Goal: Task Accomplishment & Management: Manage account settings

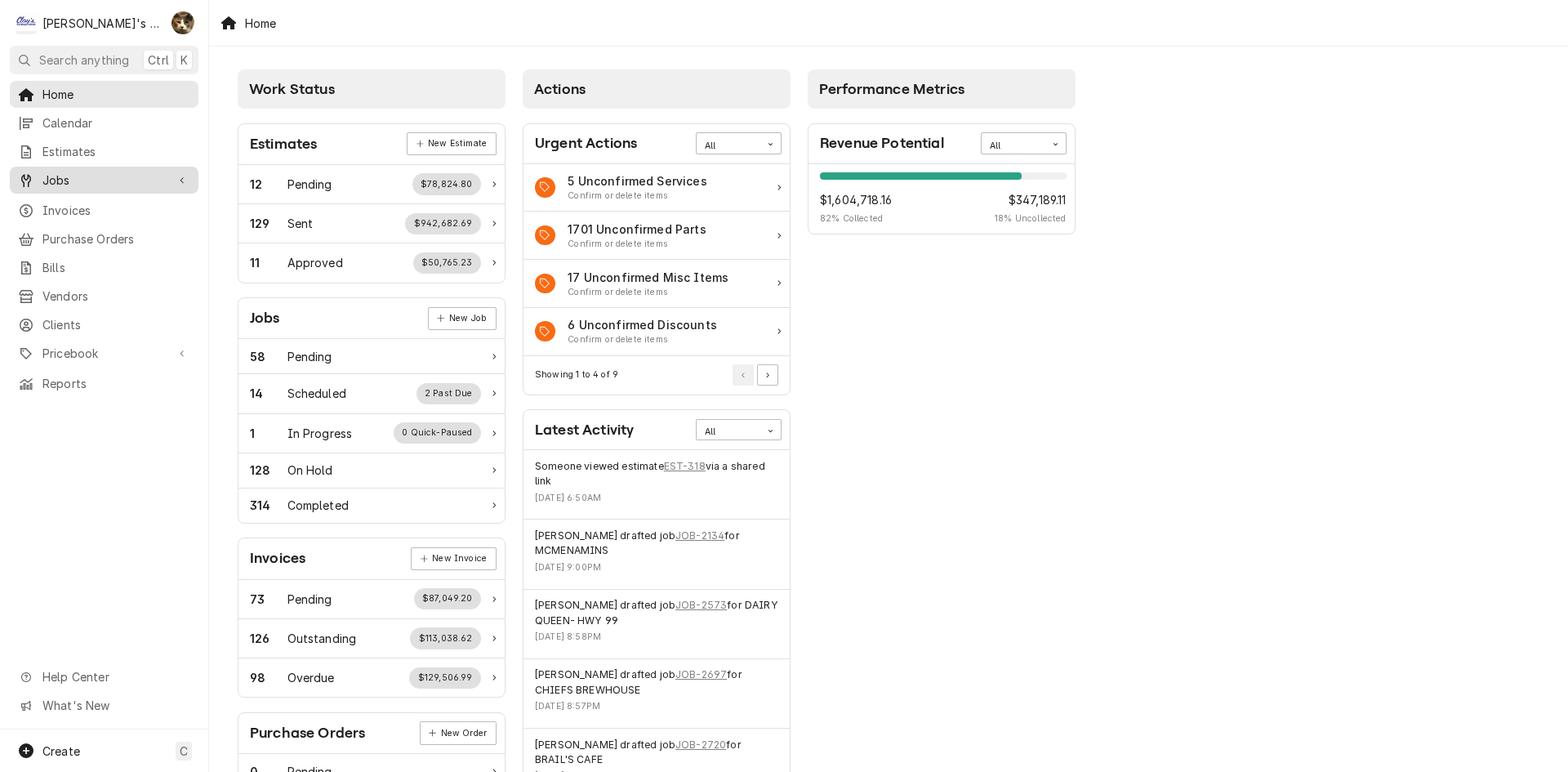
click at [62, 175] on span "Jobs" at bounding box center [104, 180] width 124 height 17
click at [69, 200] on span "Jobs" at bounding box center [116, 209] width 148 height 17
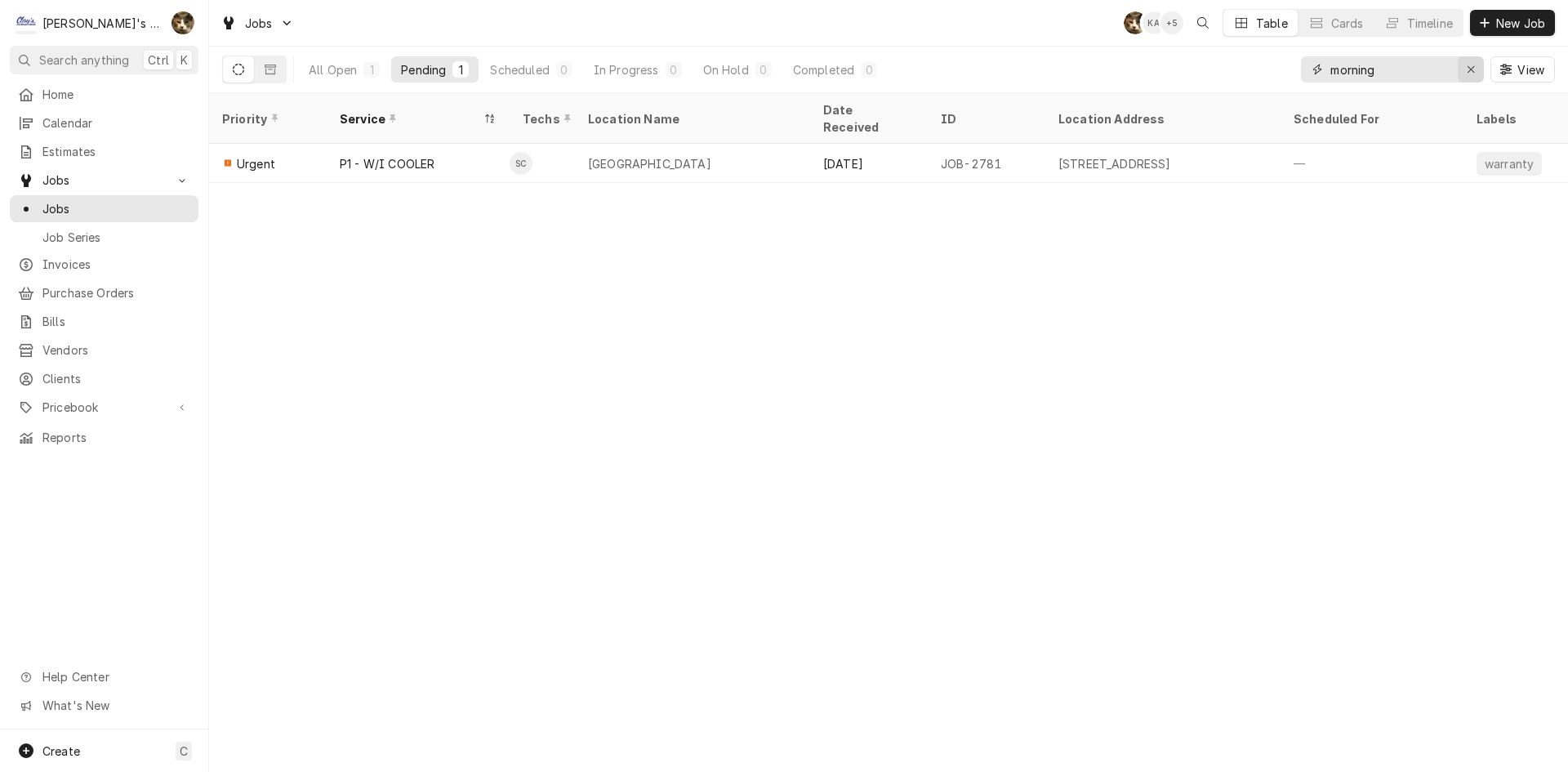
click at [1468, 64] on icon "Erase input" at bounding box center [1471, 70] width 9 height 11
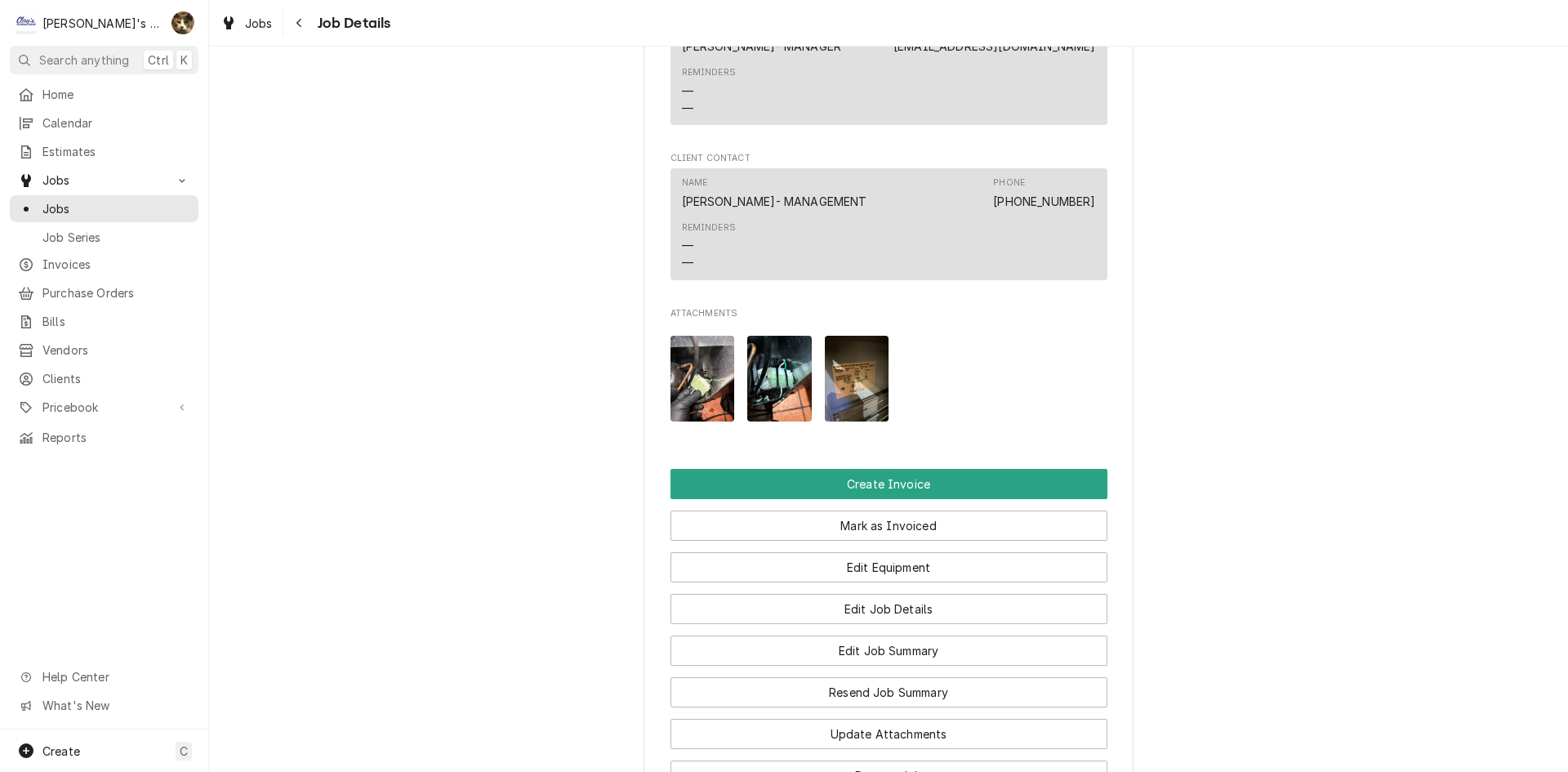
scroll to position [1307, 0]
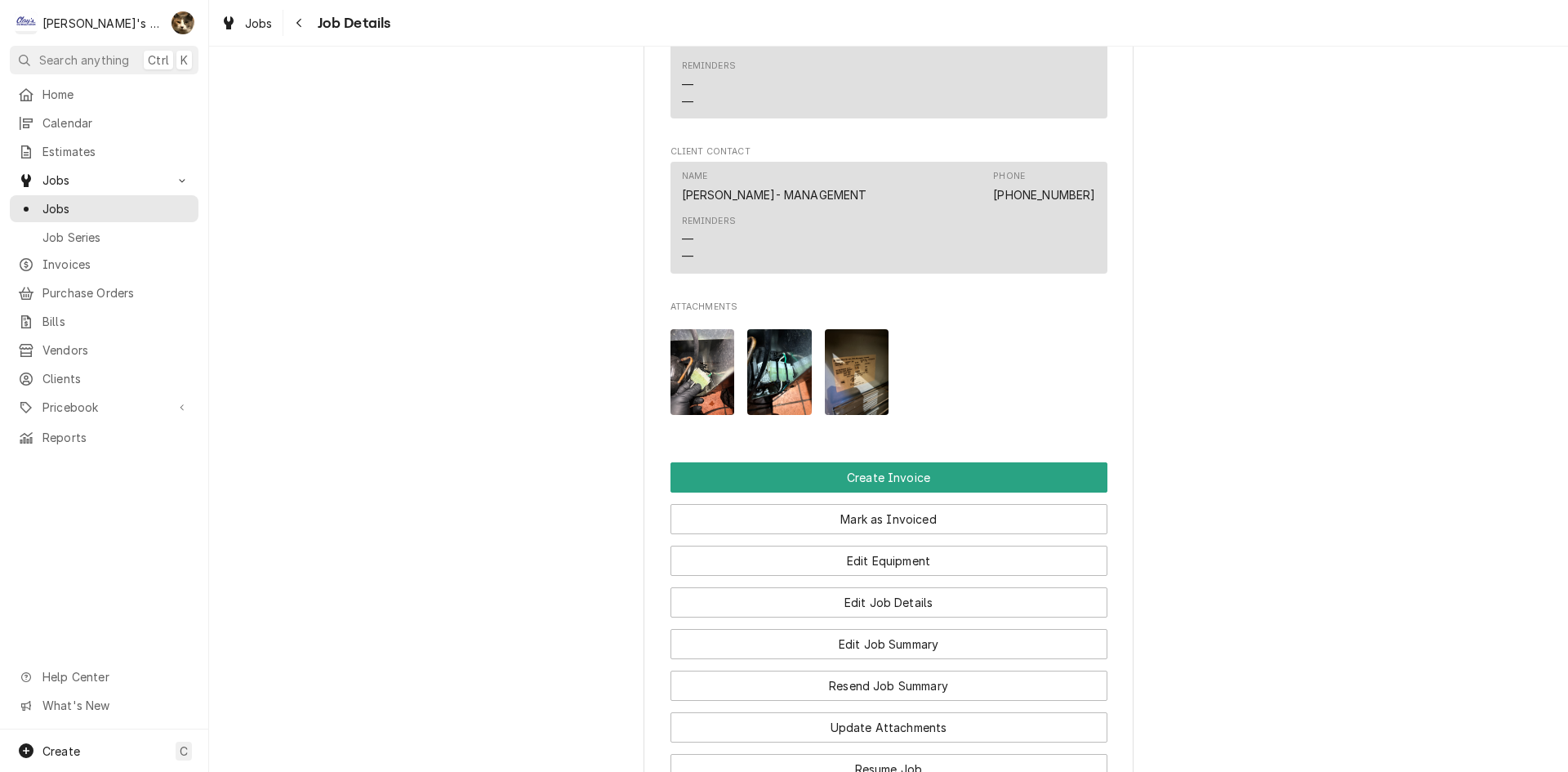
click at [857, 410] on img "Attachments" at bounding box center [856, 371] width 65 height 86
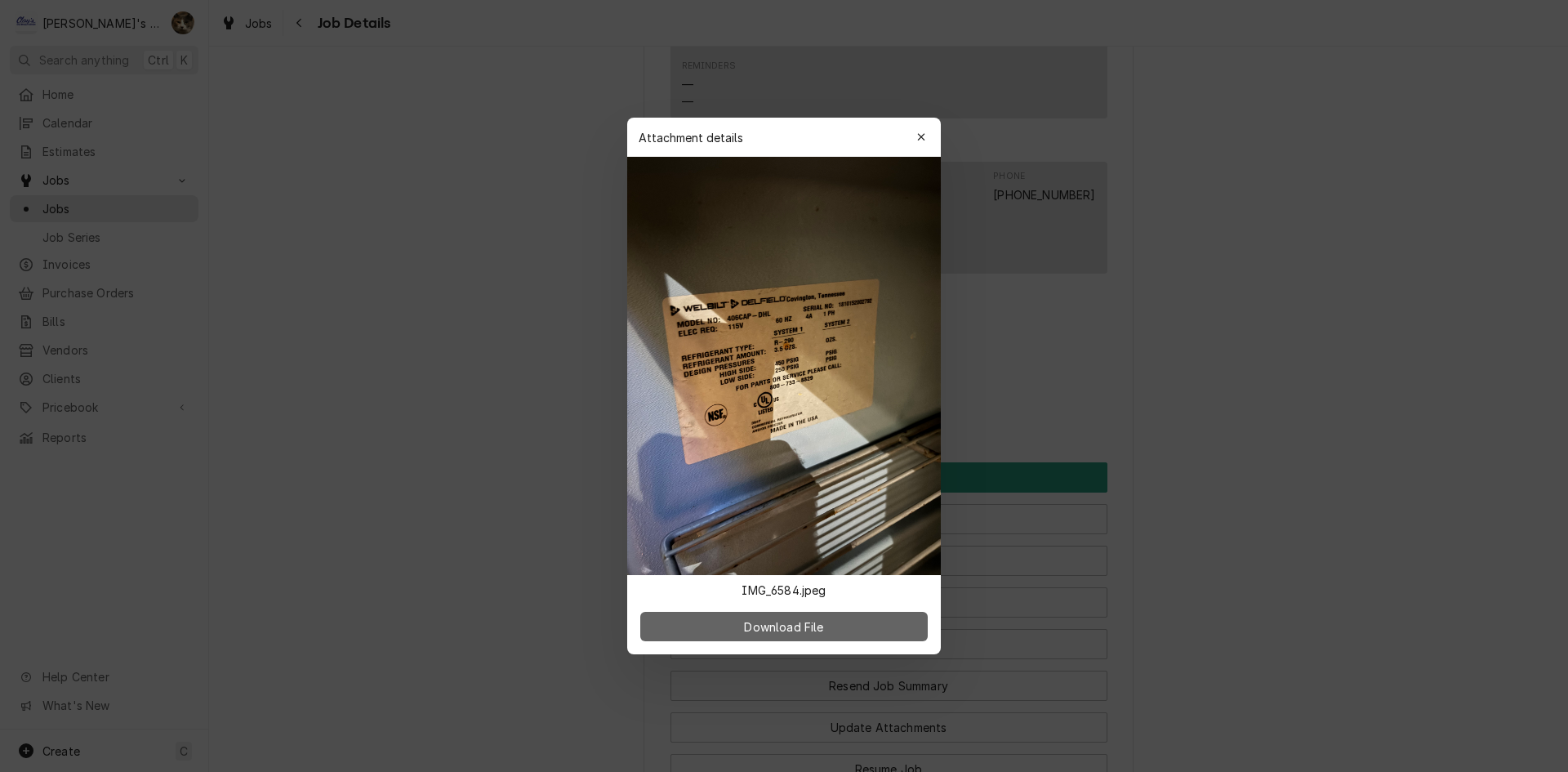
click at [854, 613] on button "Download File" at bounding box center [784, 626] width 287 height 29
drag, startPoint x: 922, startPoint y: 131, endPoint x: 904, endPoint y: 132, distance: 18.0
click at [922, 130] on div "button" at bounding box center [921, 137] width 16 height 16
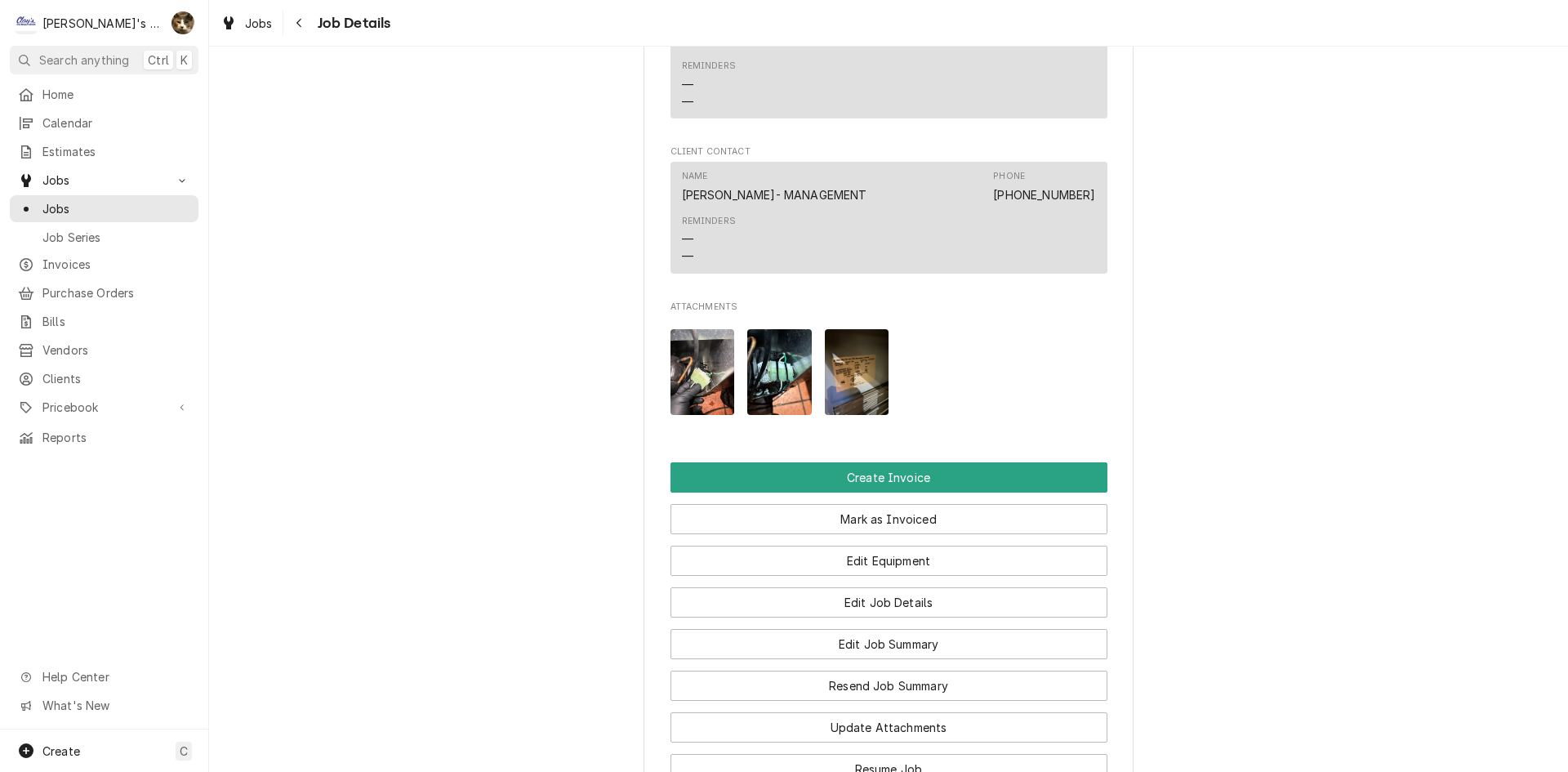
scroll to position [1665, 0]
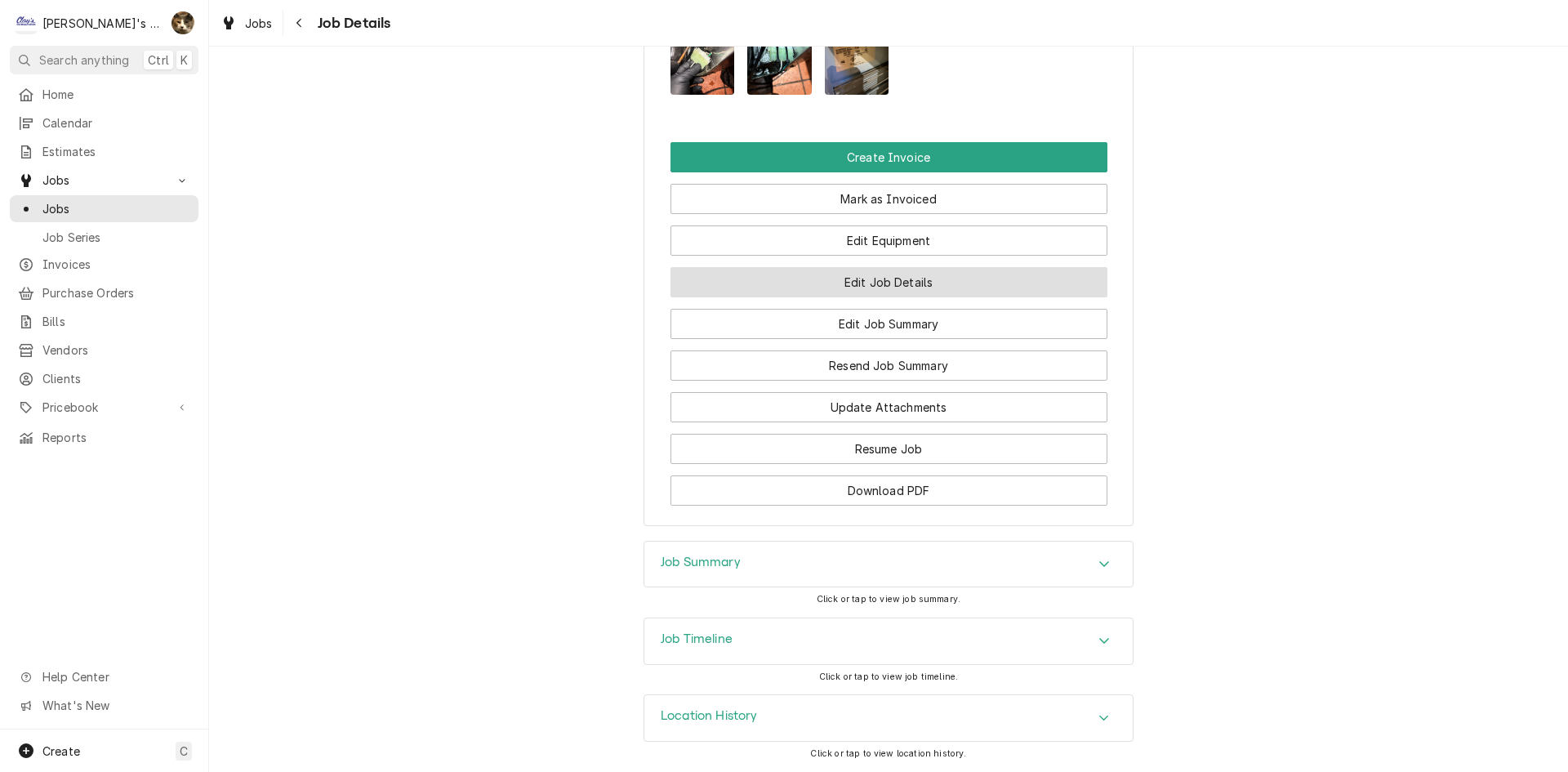
click at [841, 281] on button "Edit Job Details" at bounding box center [889, 281] width 437 height 30
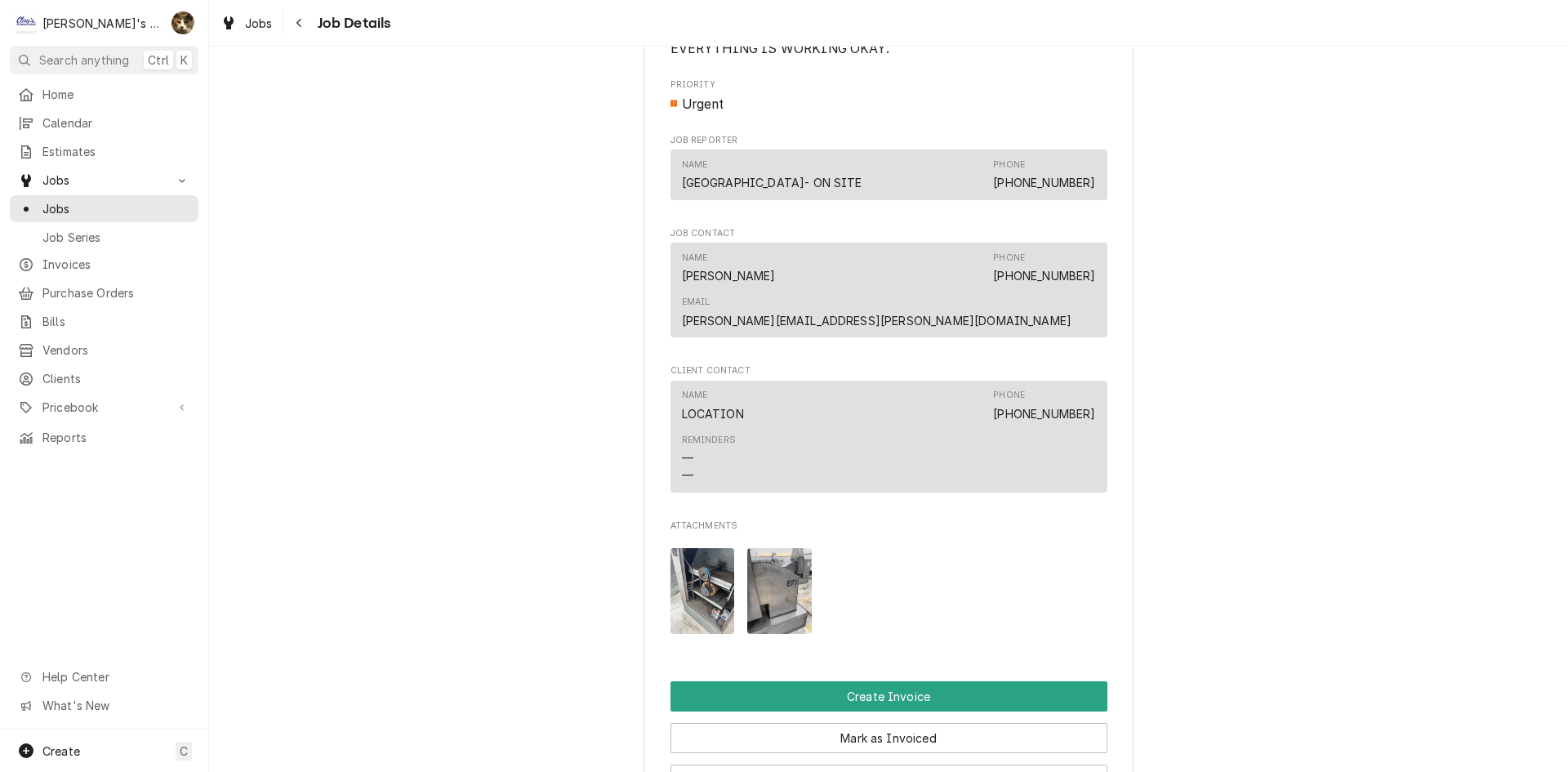
scroll to position [1551, 0]
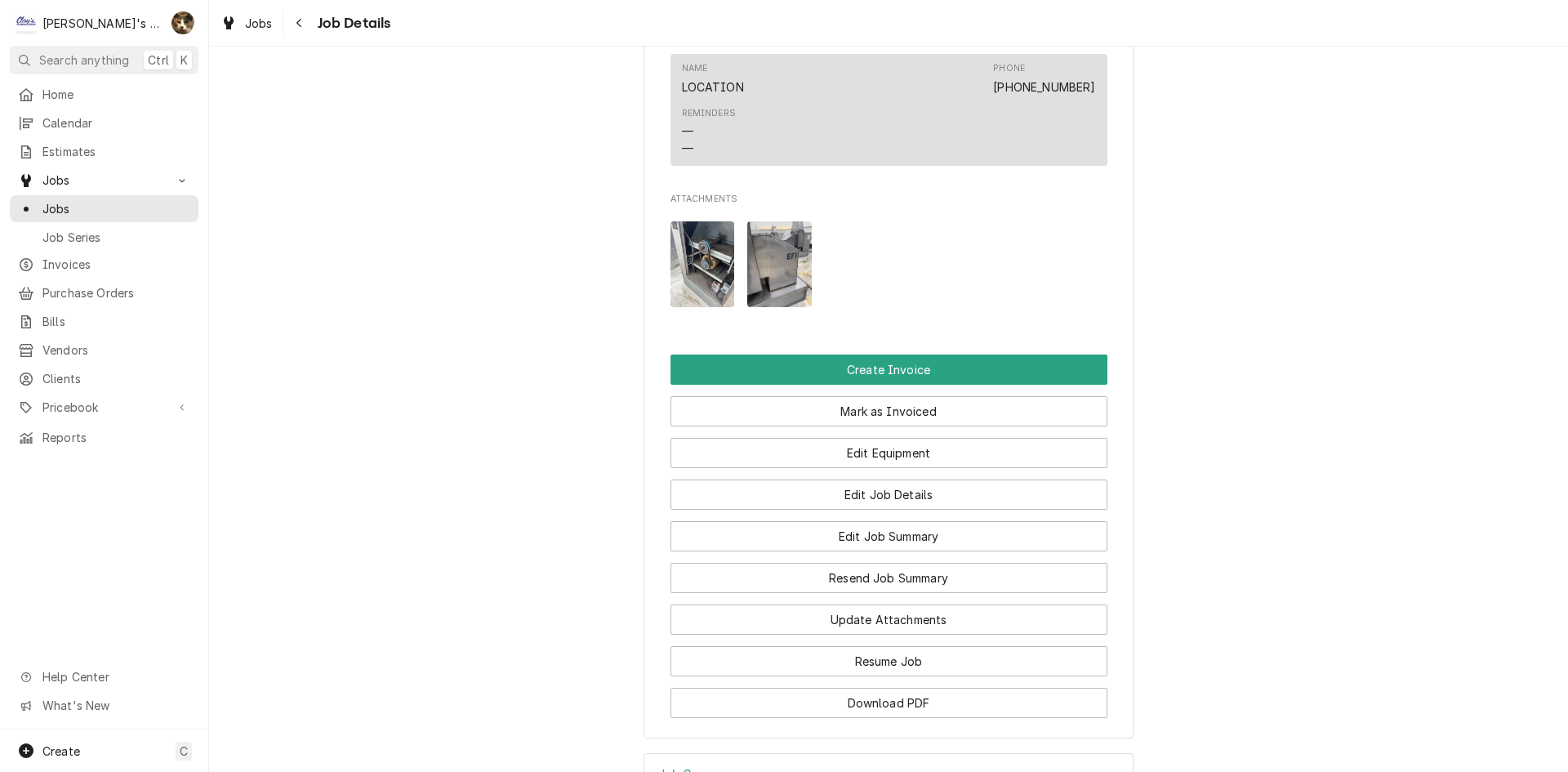
click at [699, 222] on img "Attachments" at bounding box center [703, 264] width 65 height 86
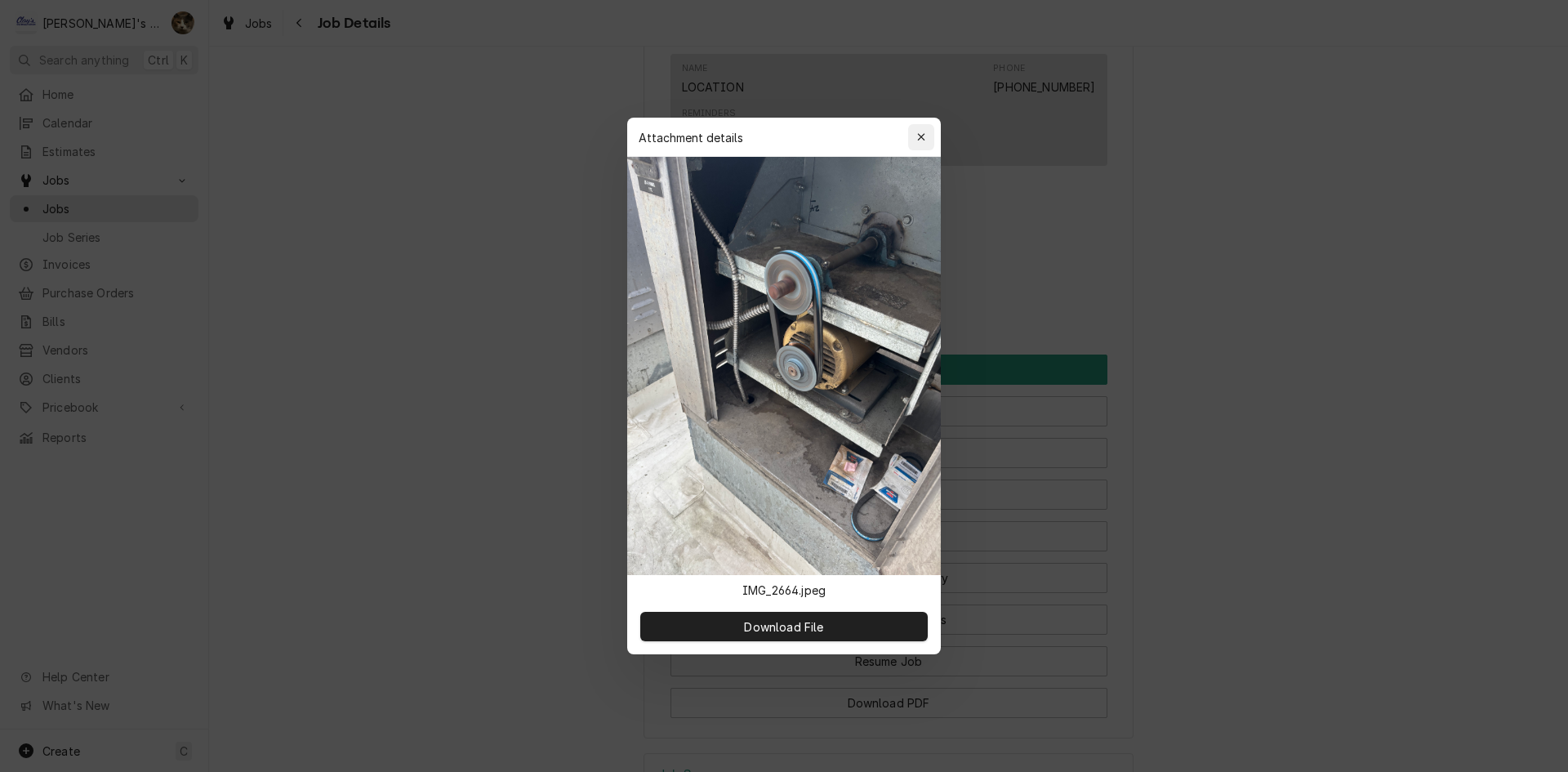
click at [920, 141] on icon "button" at bounding box center [921, 137] width 9 height 11
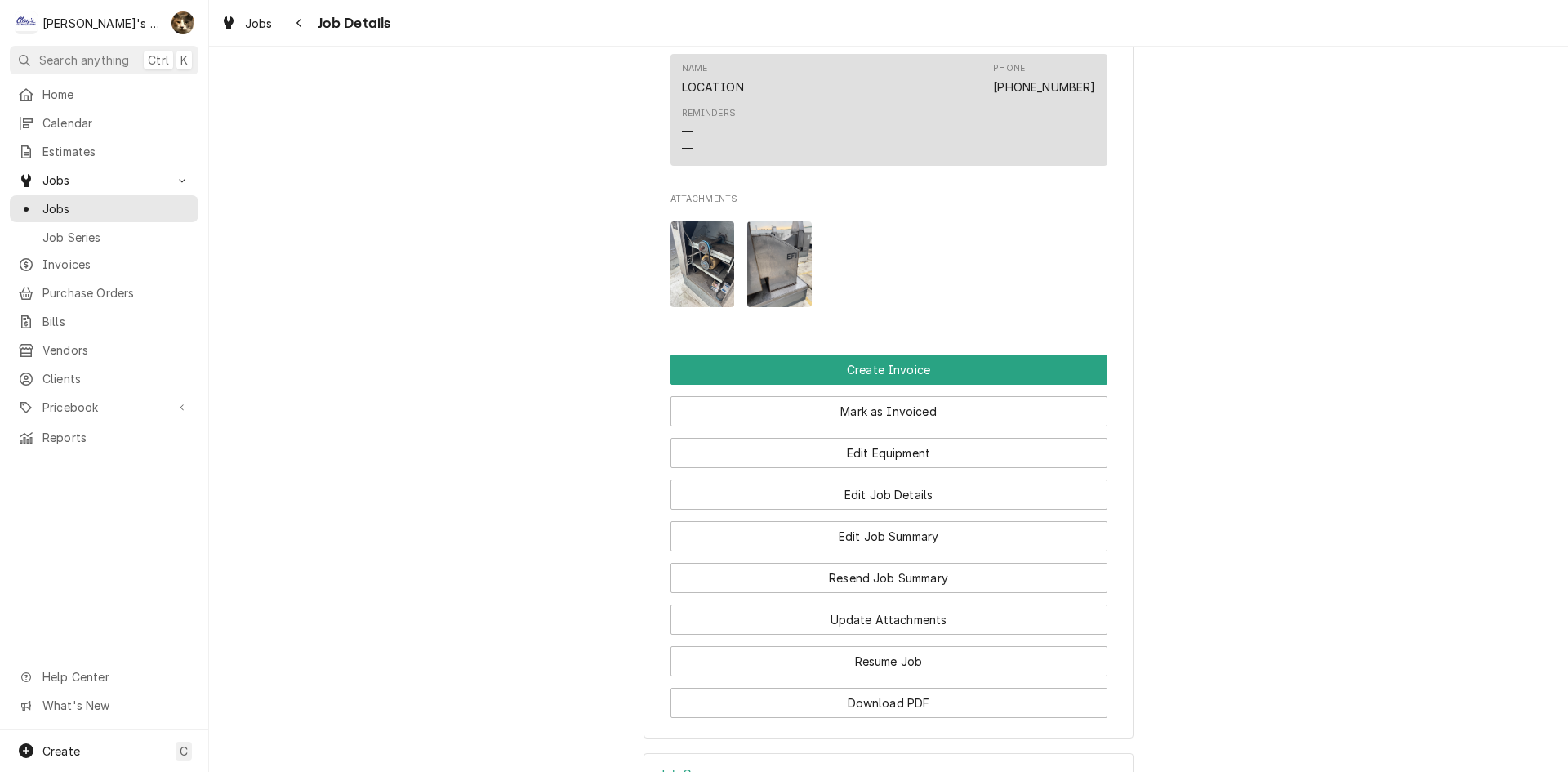
click at [793, 244] on img "Attachments" at bounding box center [780, 264] width 65 height 86
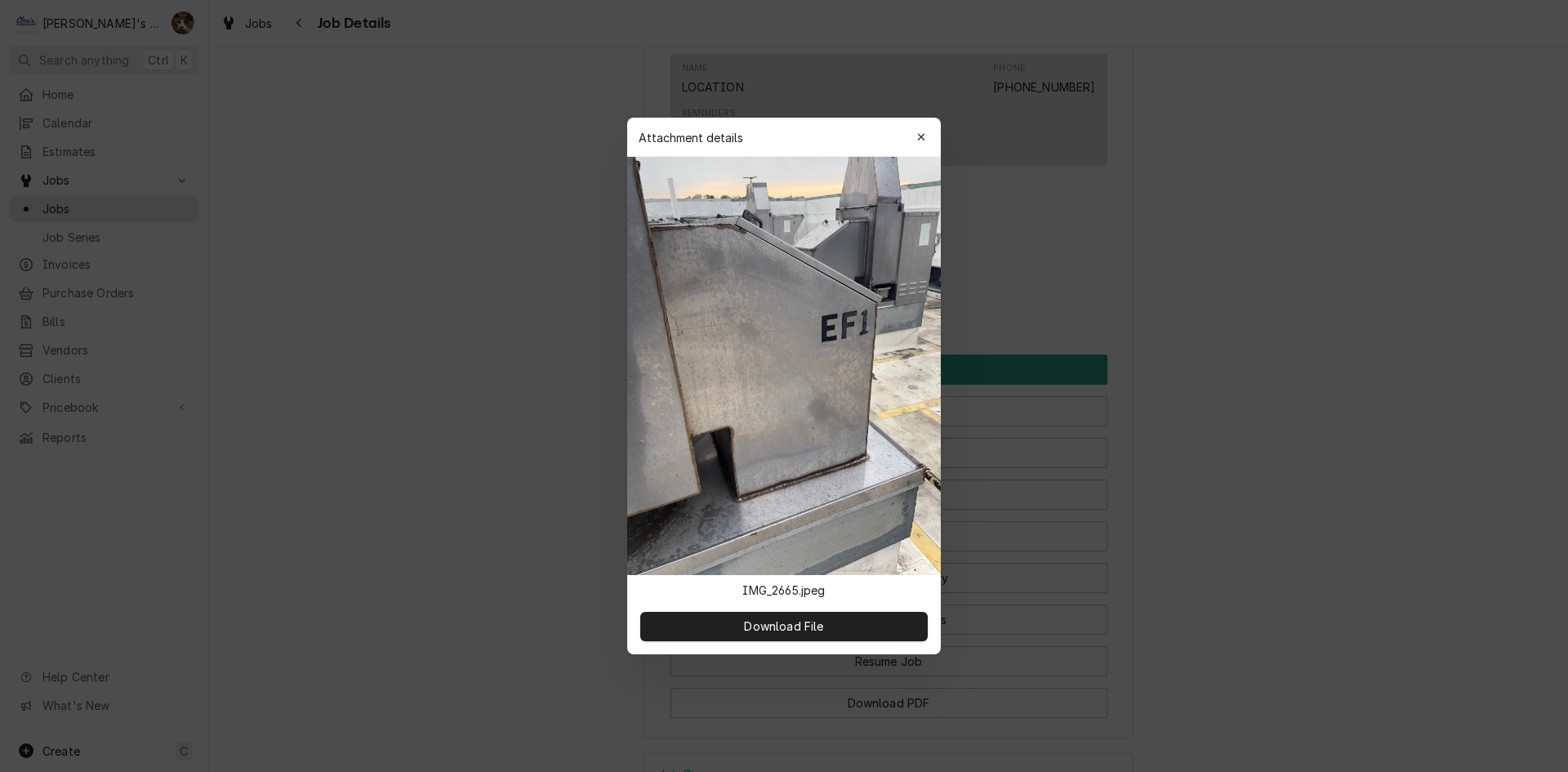
drag, startPoint x: 916, startPoint y: 134, endPoint x: 912, endPoint y: 149, distance: 15.5
click at [915, 139] on div "button" at bounding box center [921, 137] width 16 height 16
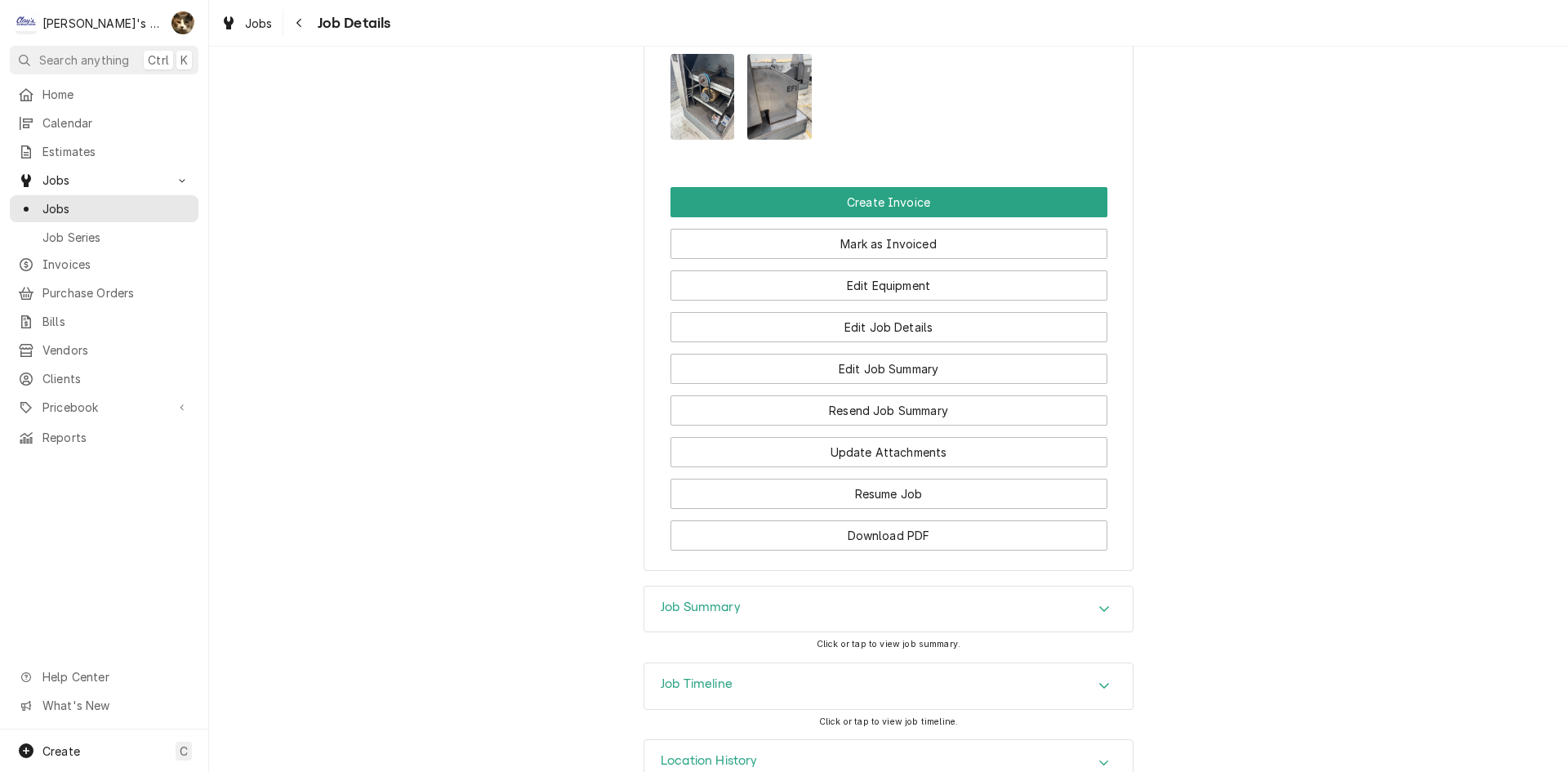
click at [661, 599] on h3 "Job Summary" at bounding box center [701, 607] width 80 height 16
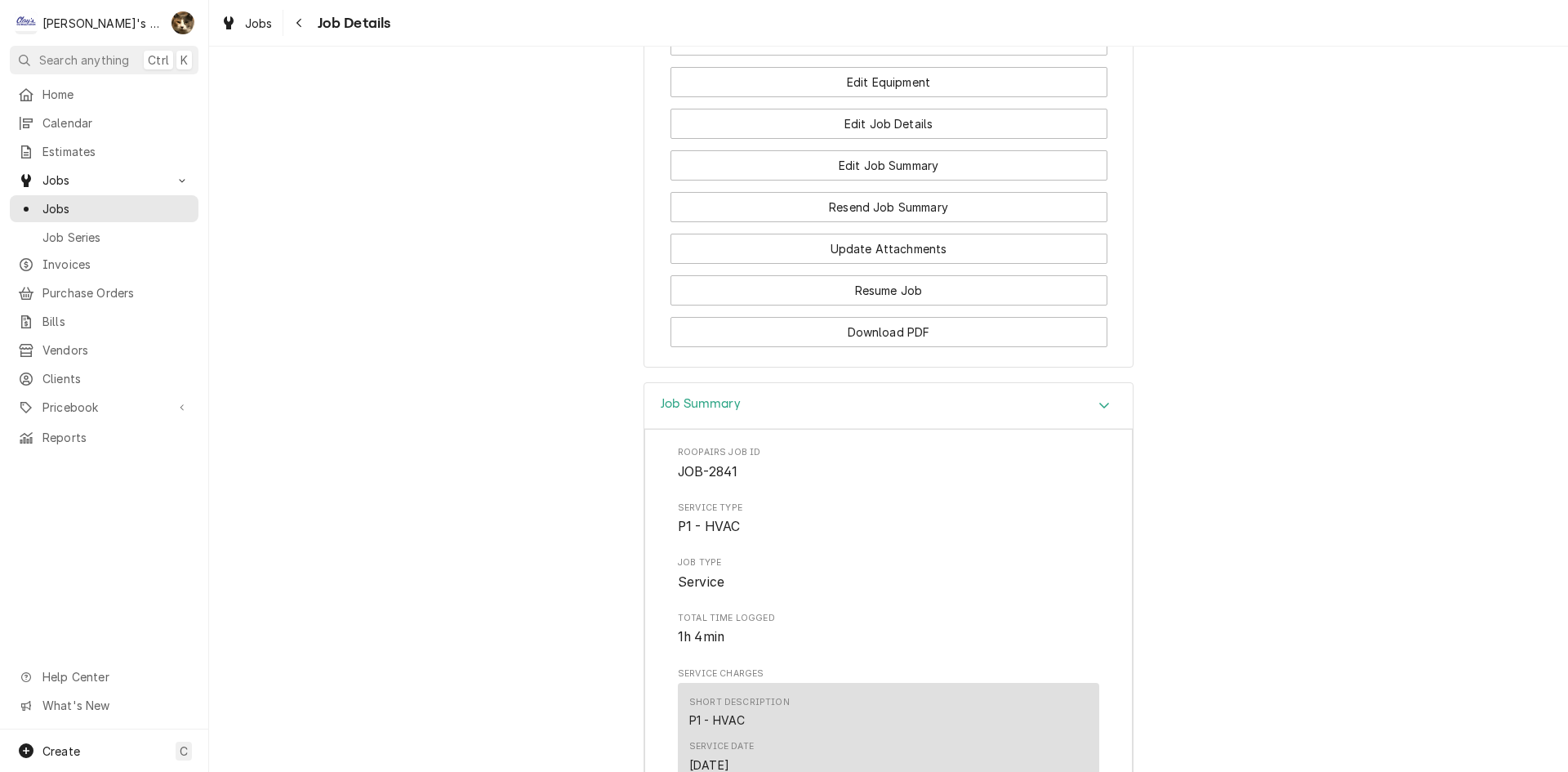
scroll to position [2127, 0]
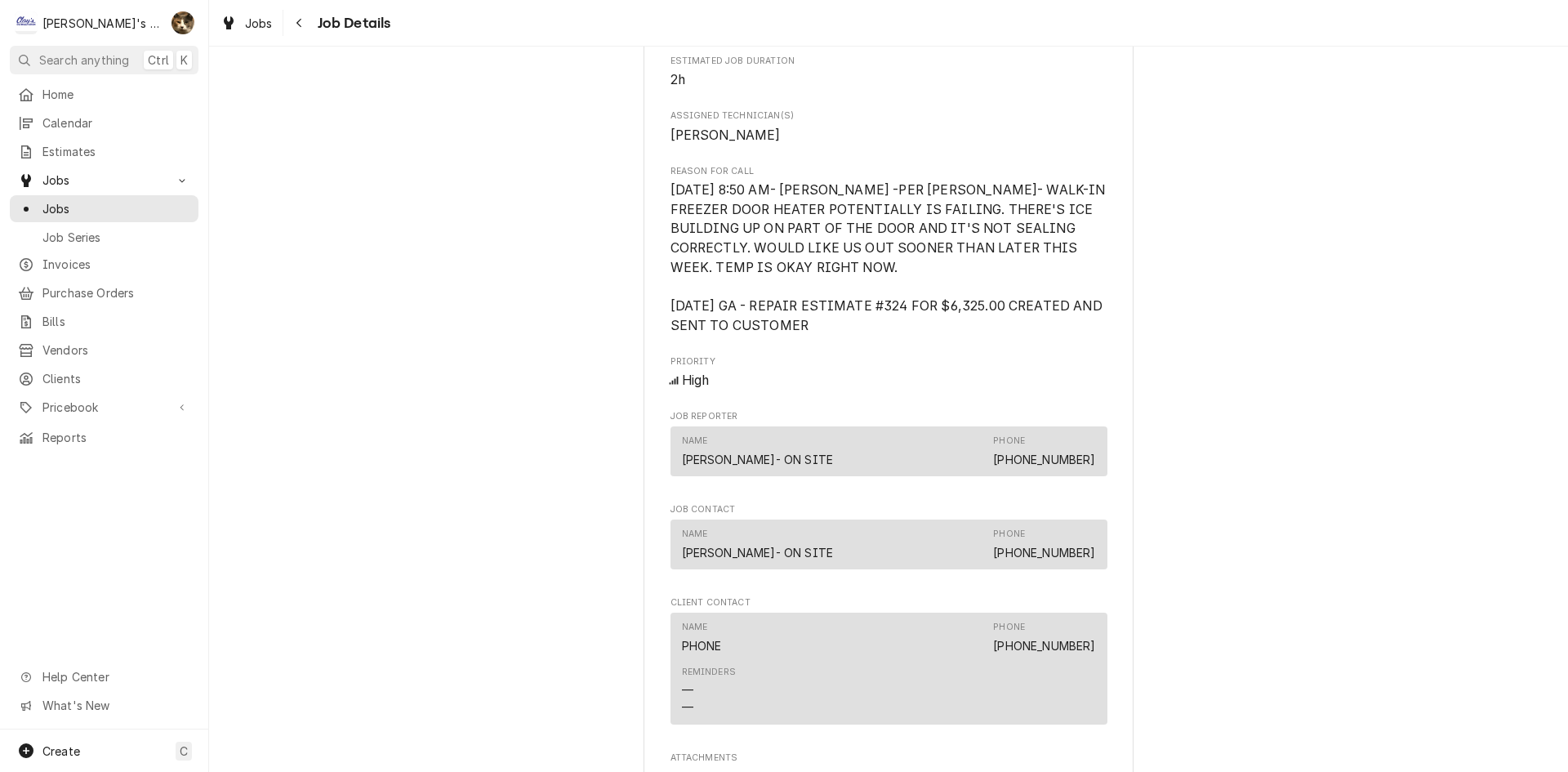
scroll to position [735, 0]
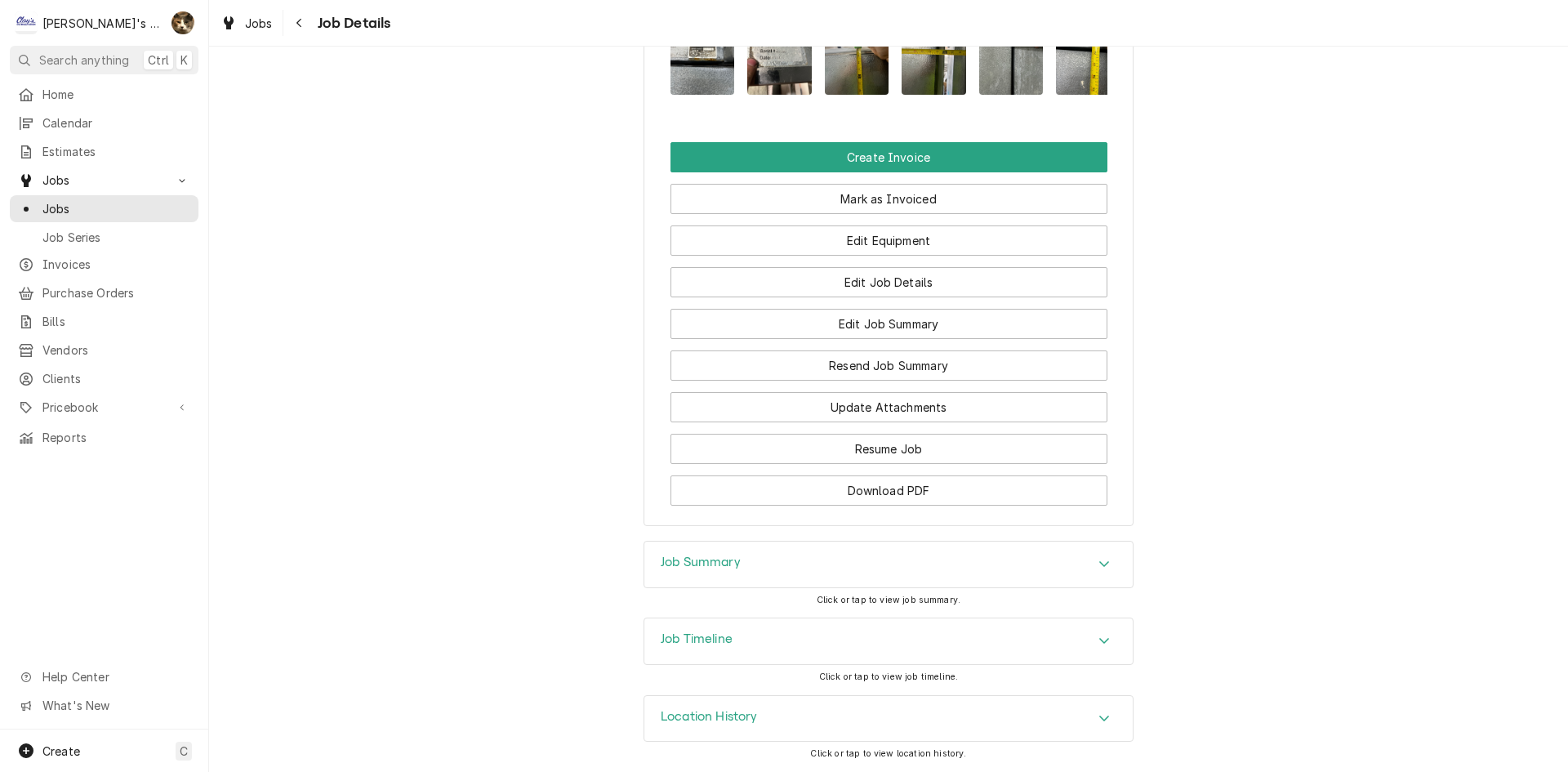
click at [680, 555] on h3 "Job Summary" at bounding box center [701, 562] width 80 height 16
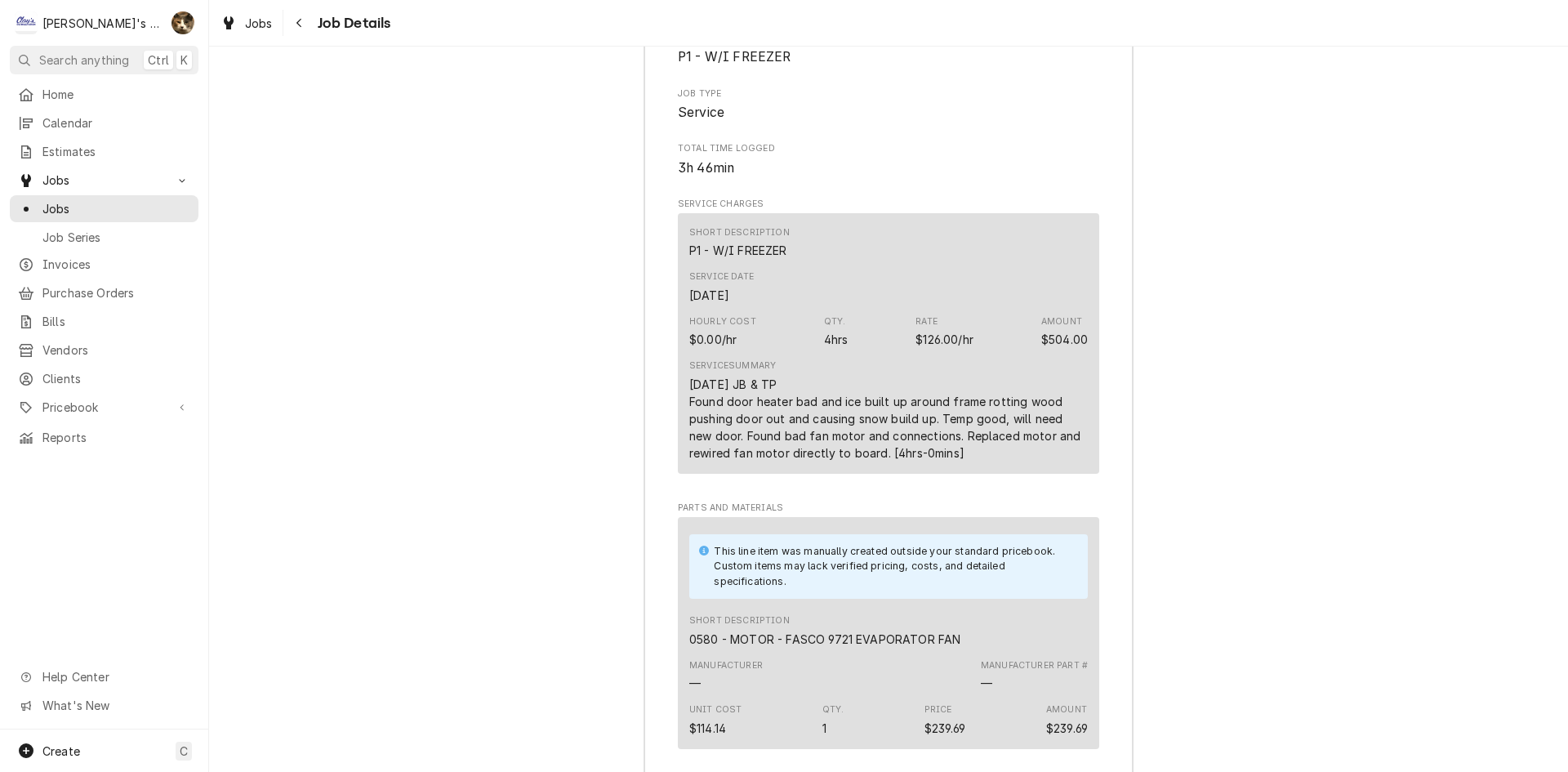
scroll to position [2137, 0]
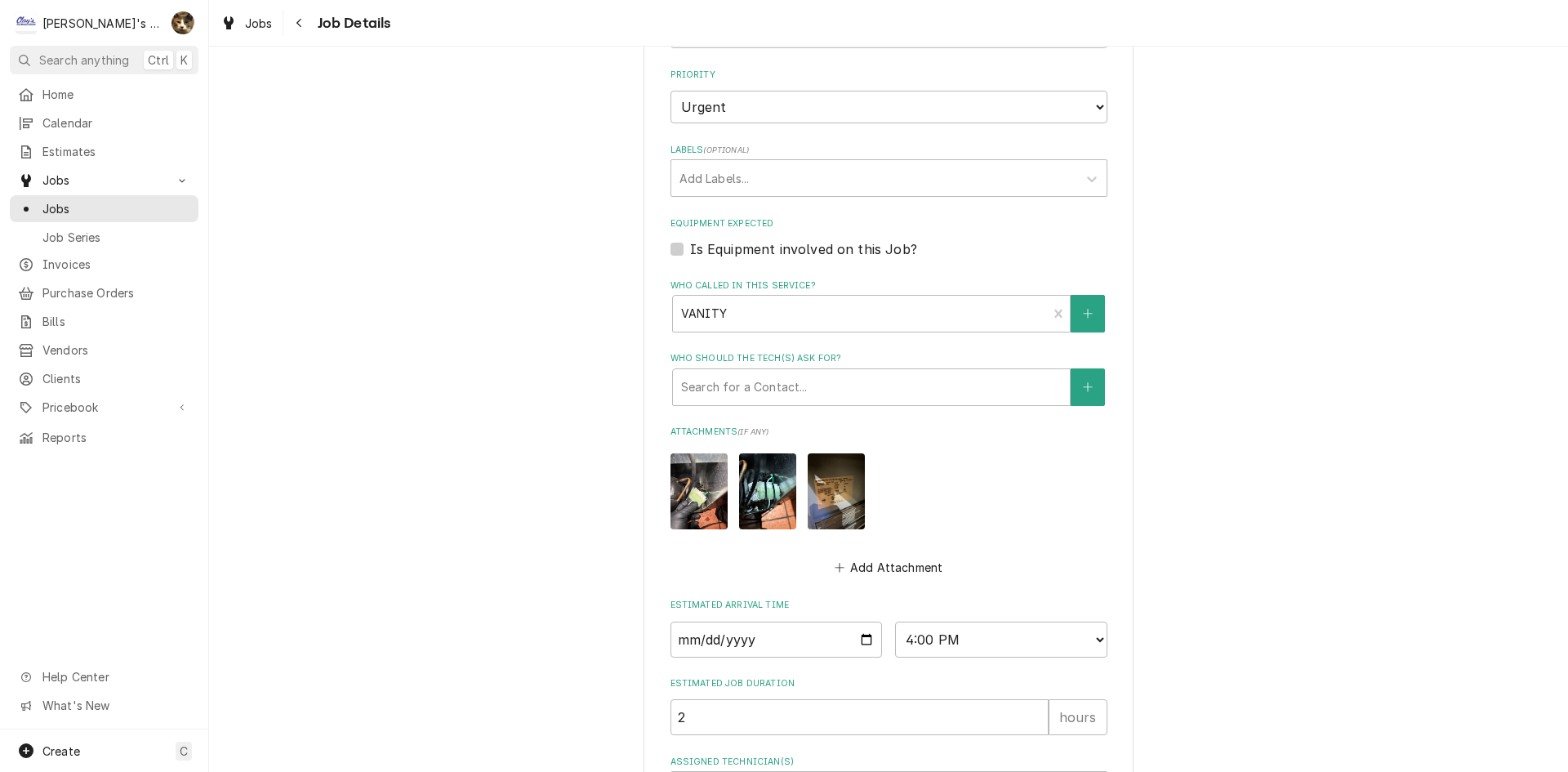
scroll to position [653, 0]
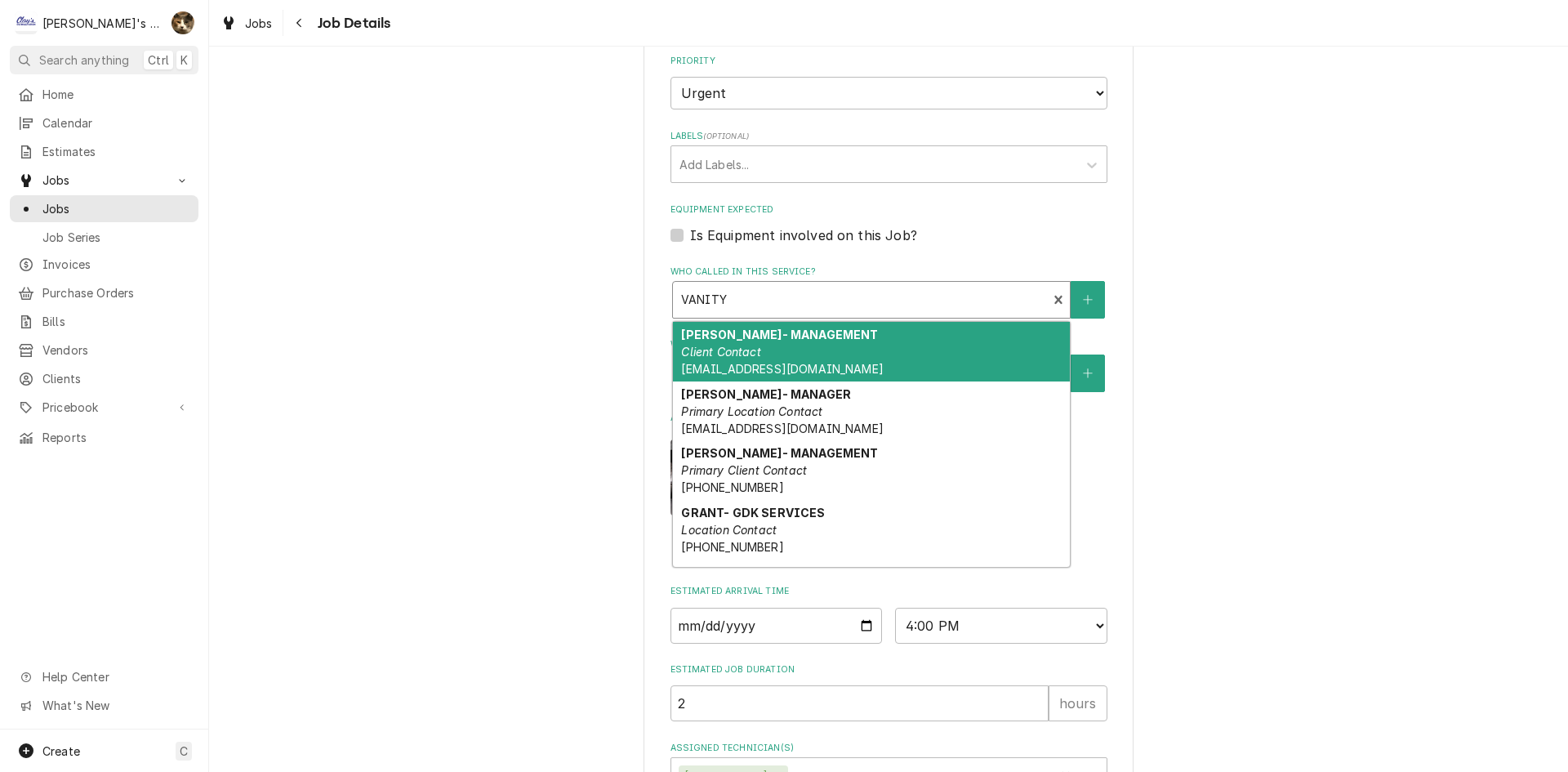
type textarea "x"
click at [730, 300] on div "Who called in this service?" at bounding box center [860, 299] width 358 height 29
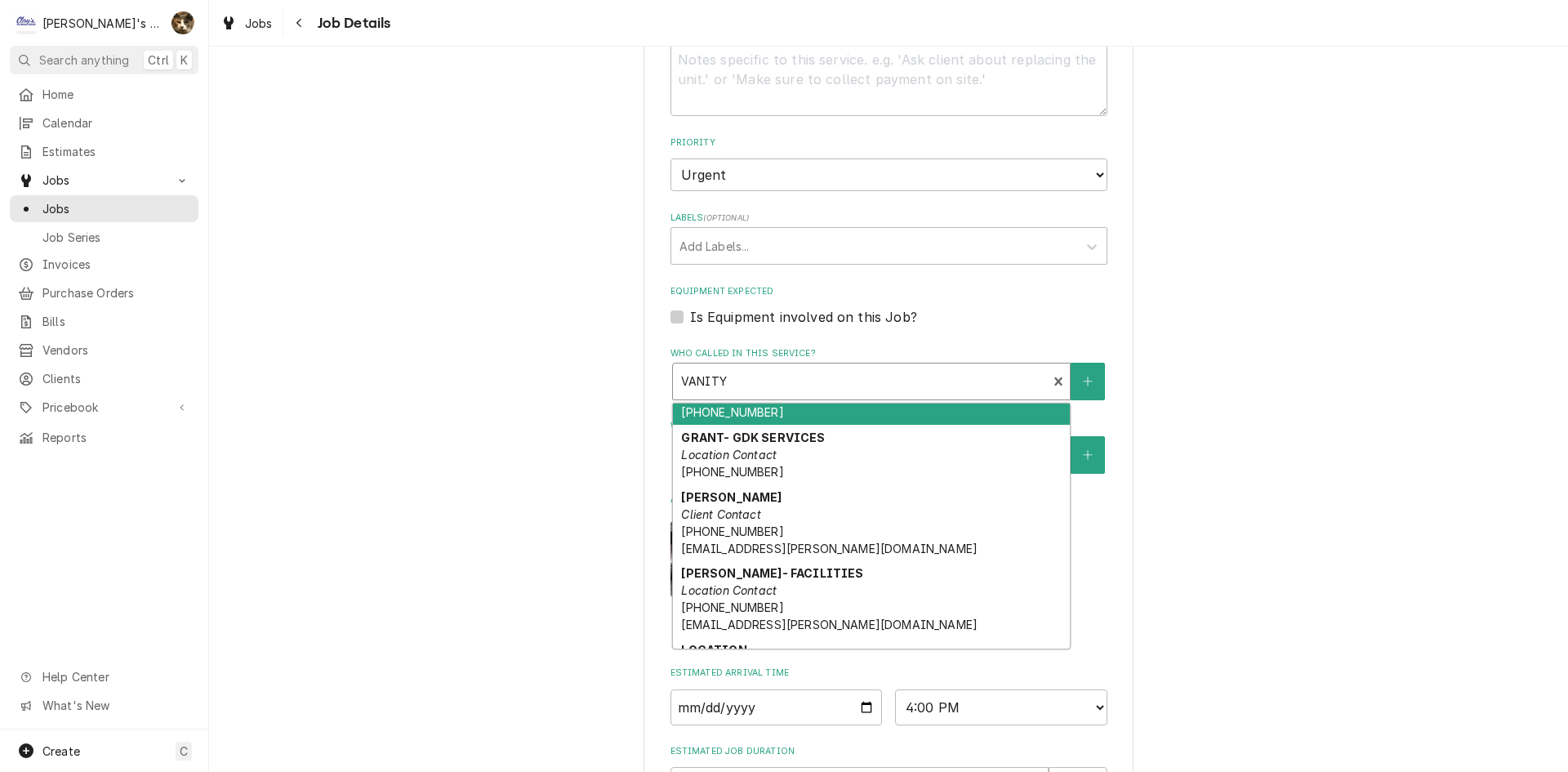
scroll to position [164, 0]
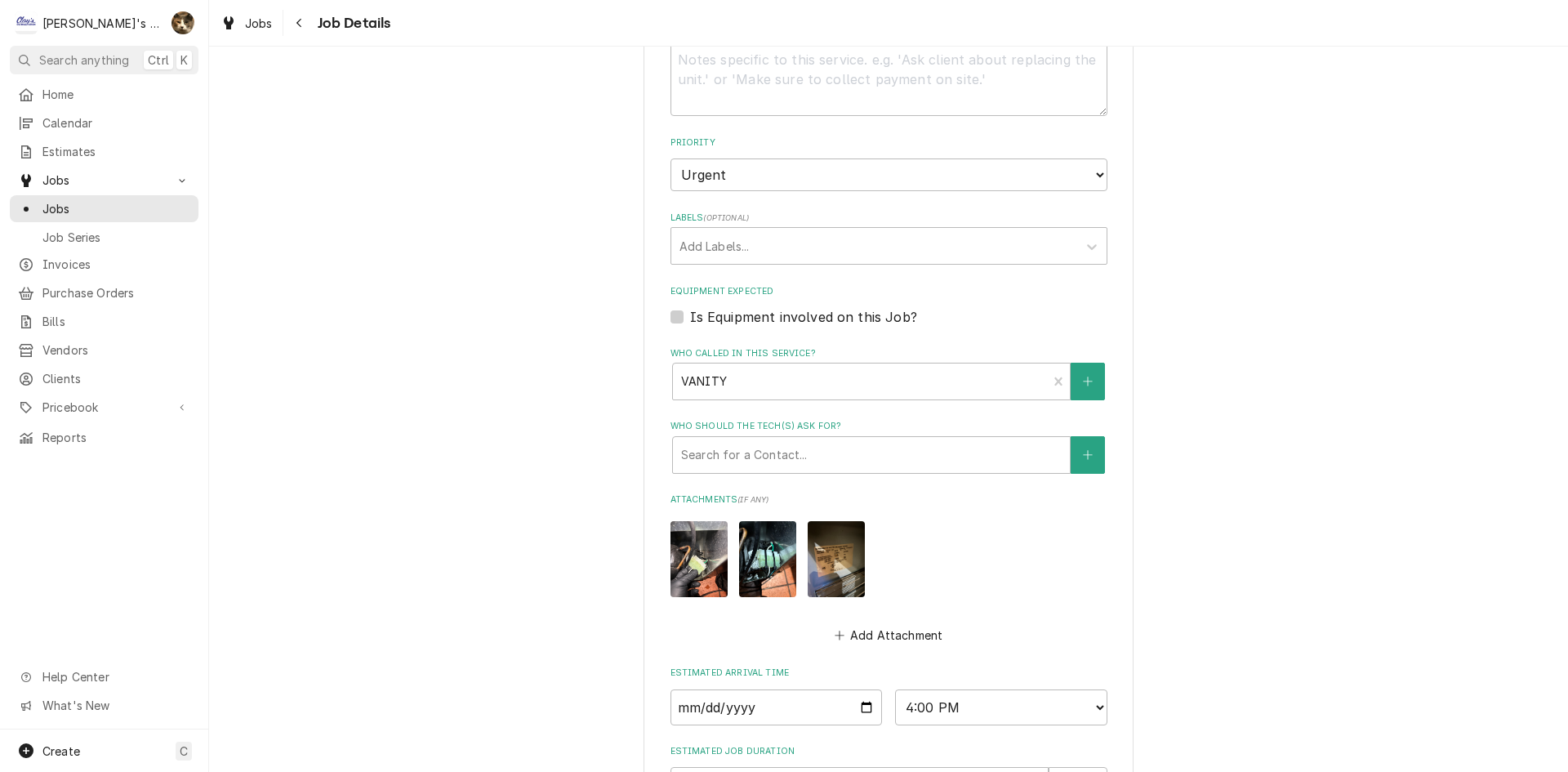
click at [543, 417] on div "OLIVE GARDEN OLIVE GARDEN / 1077 VALLEY RIVER WAY, EUGENE, OR 97401 Use the fie…" at bounding box center [888, 234] width 1359 height 1483
click at [690, 316] on label "Is Equipment involved on this Job?" at bounding box center [804, 316] width 227 height 20
click at [690, 316] on input "Equipment Expected" at bounding box center [909, 325] width 437 height 36
checkbox input "true"
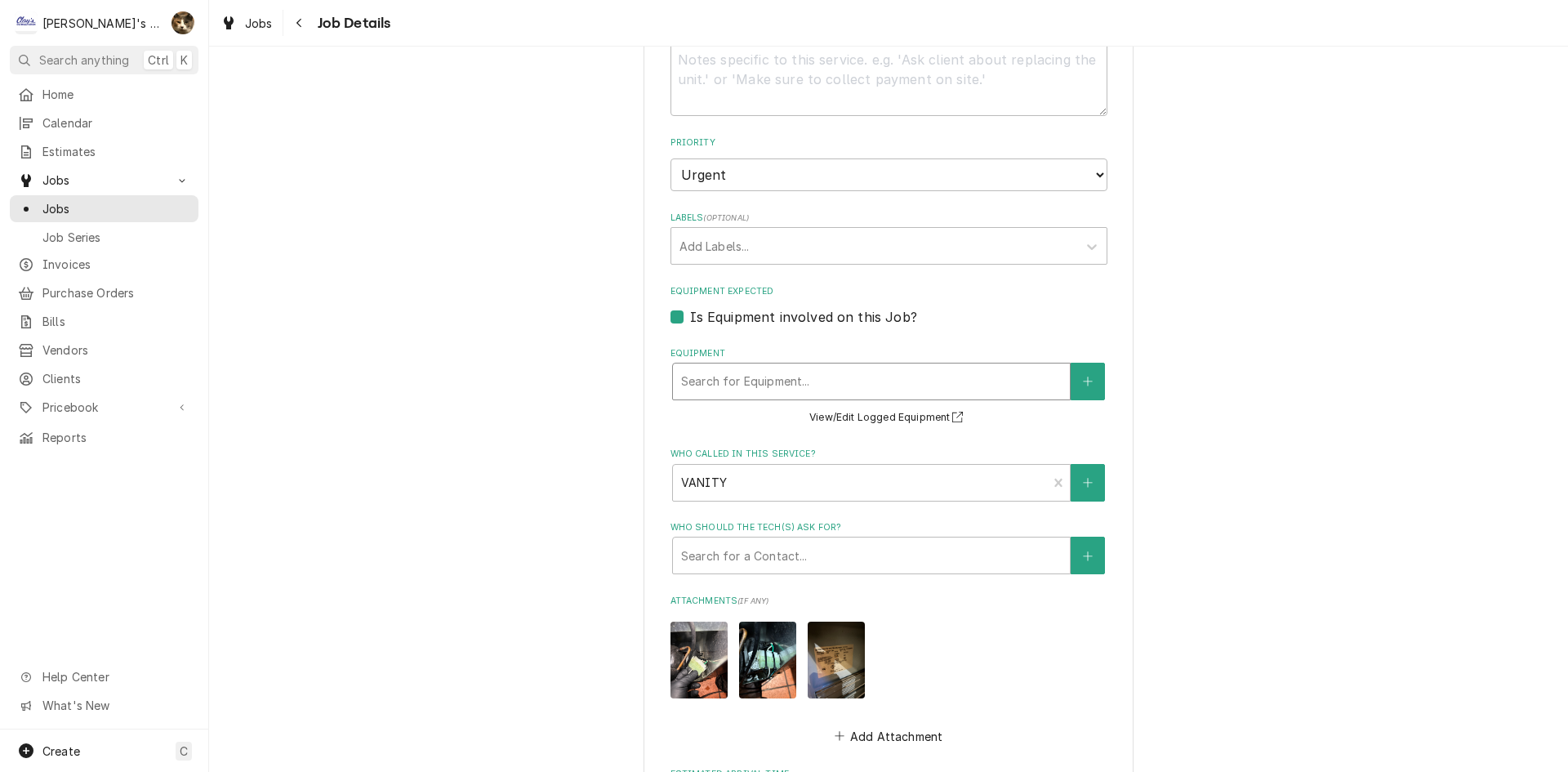
click at [839, 371] on div "Equipment" at bounding box center [871, 381] width 380 height 29
drag, startPoint x: 1348, startPoint y: 425, endPoint x: 1164, endPoint y: 420, distance: 184.1
click at [1346, 425] on div "OLIVE GARDEN OLIVE GARDEN / 1077 VALLEY RIVER WAY, EUGENE, OR 97401 Use the fie…" at bounding box center [888, 285] width 1359 height 1585
click at [885, 410] on button "View/Edit Logged Equipment" at bounding box center [888, 417] width 164 height 20
click at [697, 634] on img "Attachments" at bounding box center [699, 659] width 57 height 76
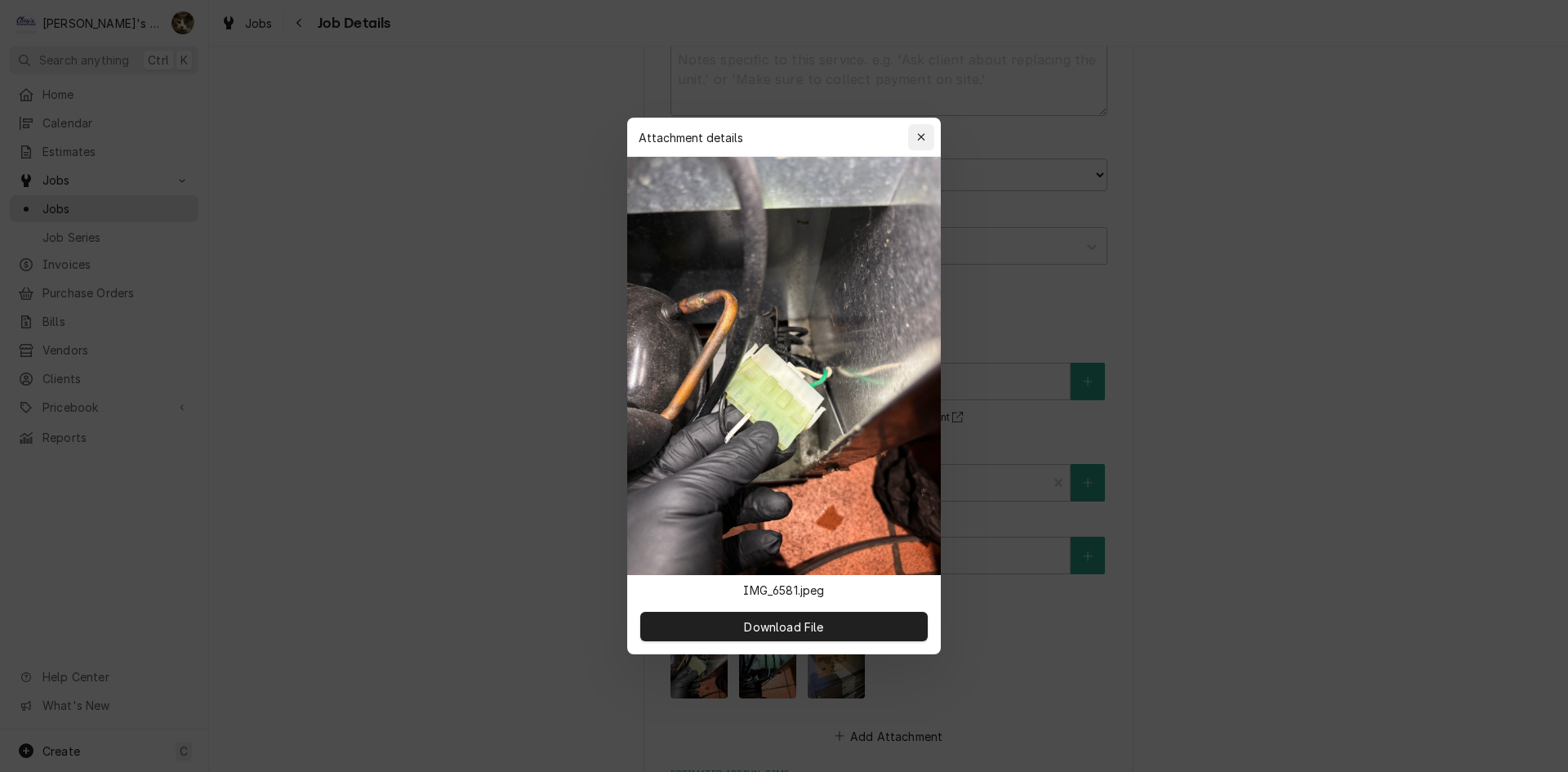
click at [921, 137] on icon "button" at bounding box center [921, 137] width 9 height 11
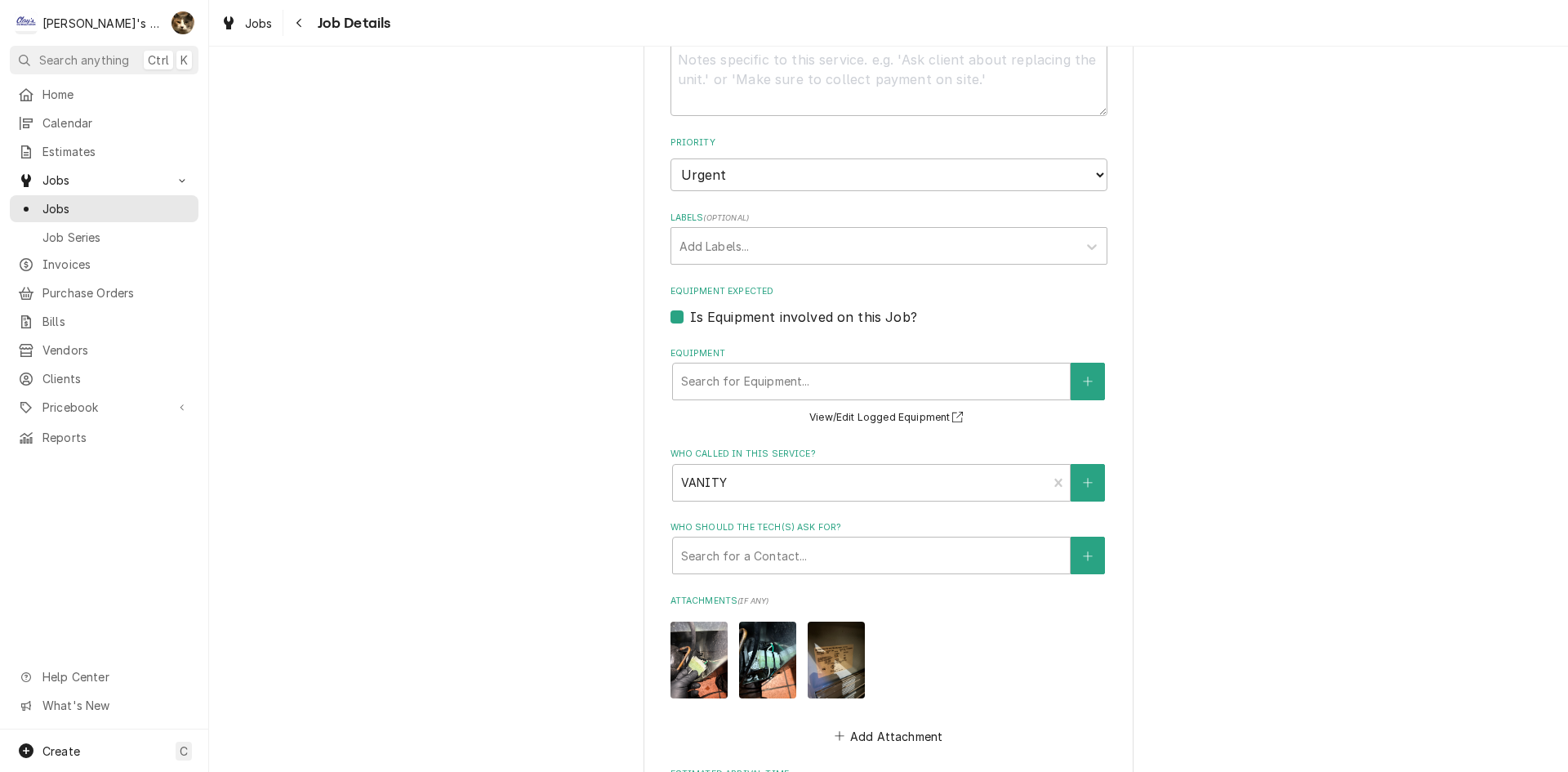
click at [777, 642] on img "Attachments" at bounding box center [768, 659] width 57 height 76
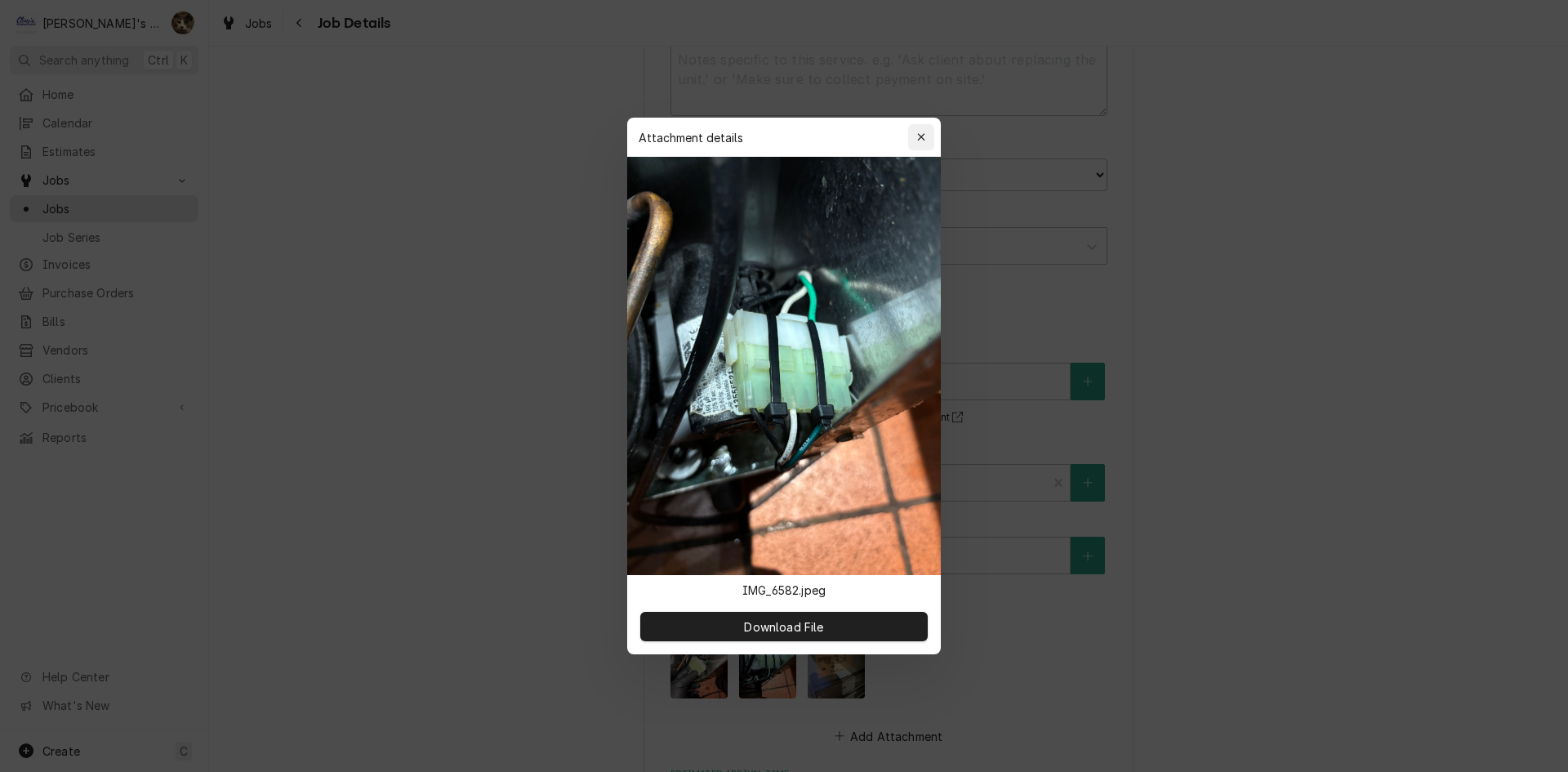
click at [914, 131] on div "button" at bounding box center [921, 137] width 16 height 16
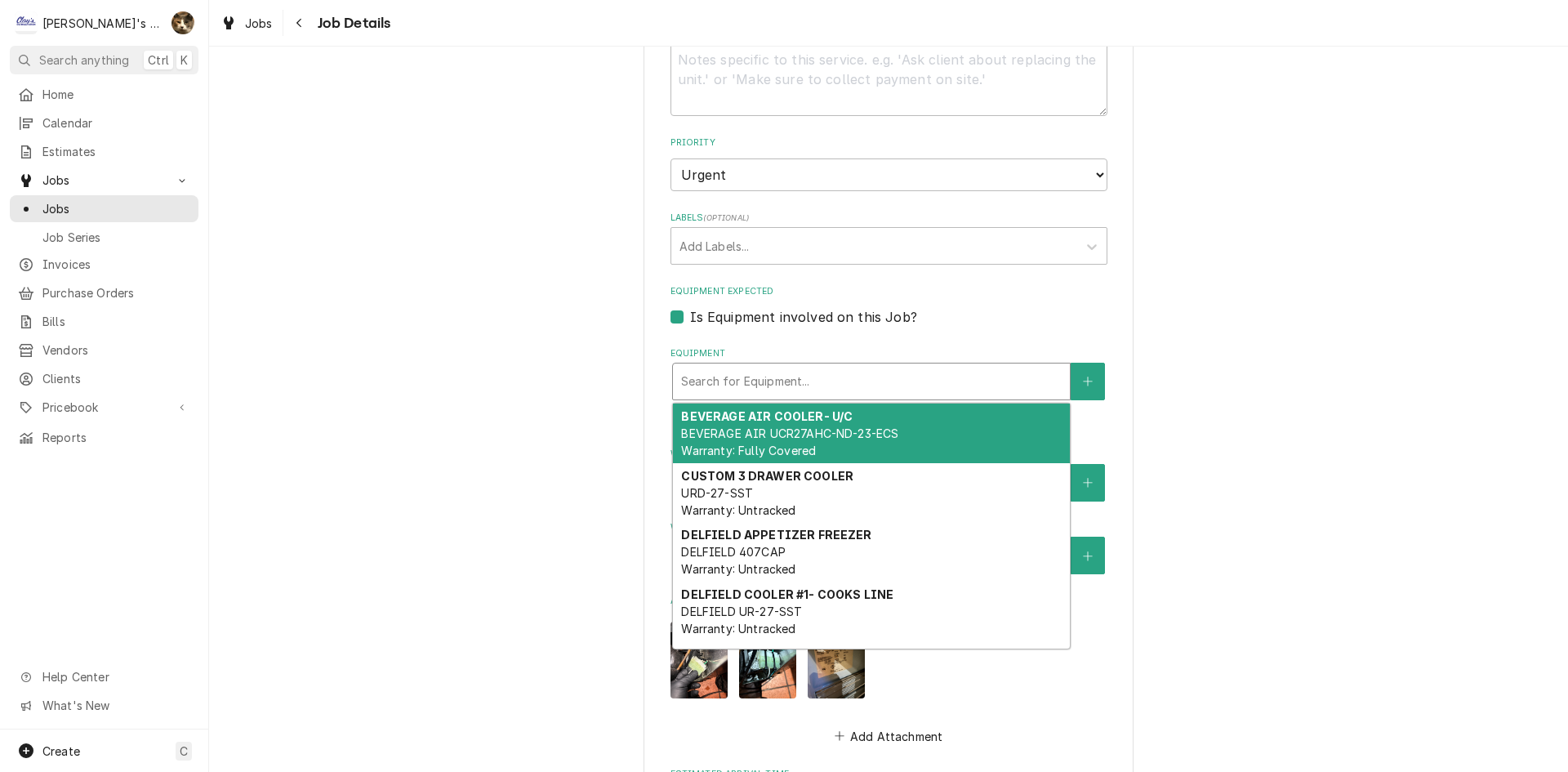
click at [1002, 377] on div "Equipment" at bounding box center [871, 381] width 380 height 29
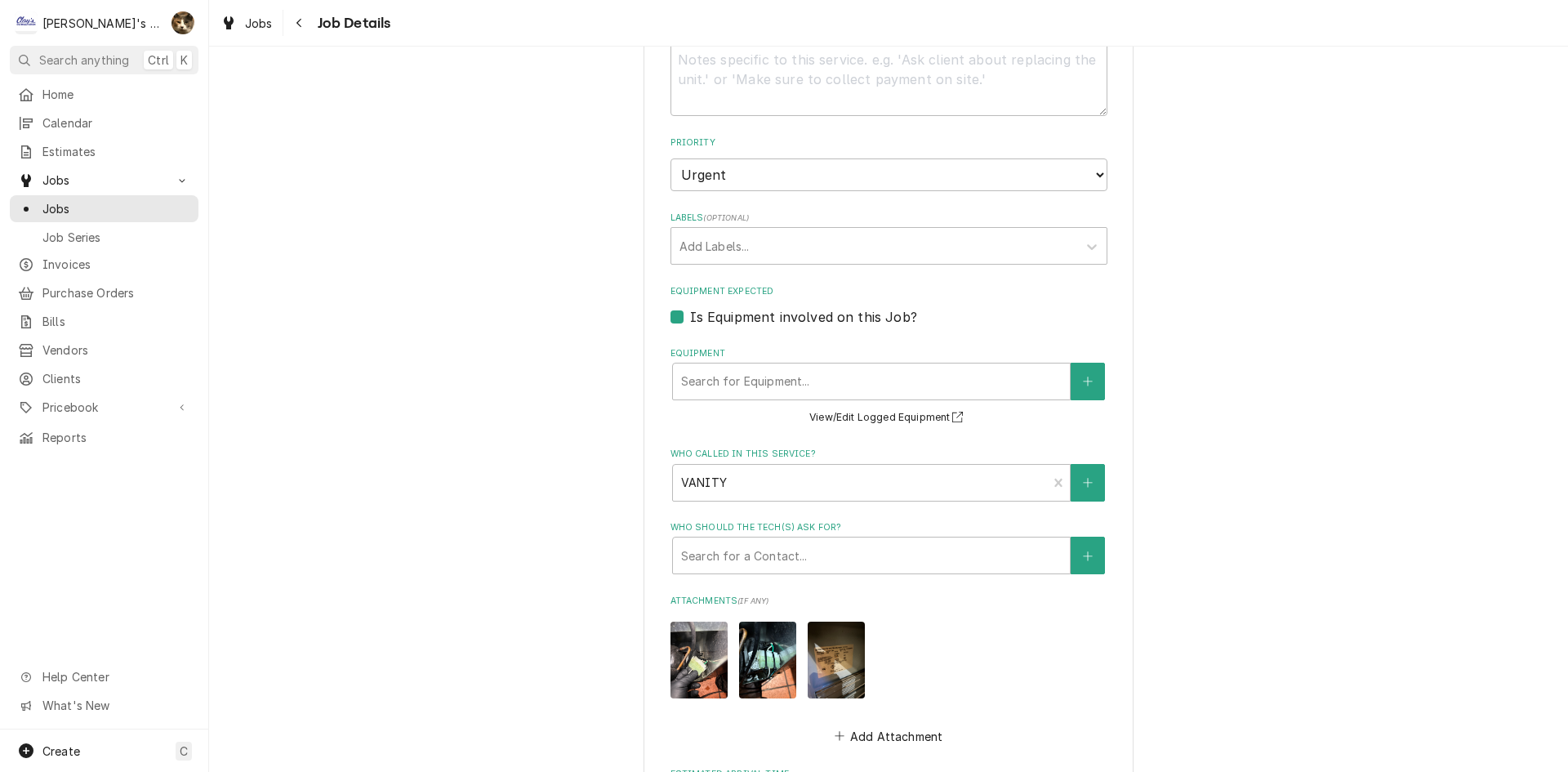
click at [1156, 410] on div "OLIVE GARDEN OLIVE GARDEN / 1077 VALLEY RIVER WAY, EUGENE, OR 97401 Use the fie…" at bounding box center [888, 285] width 1359 height 1585
click at [881, 420] on button "View/Edit Logged Equipment" at bounding box center [888, 417] width 164 height 20
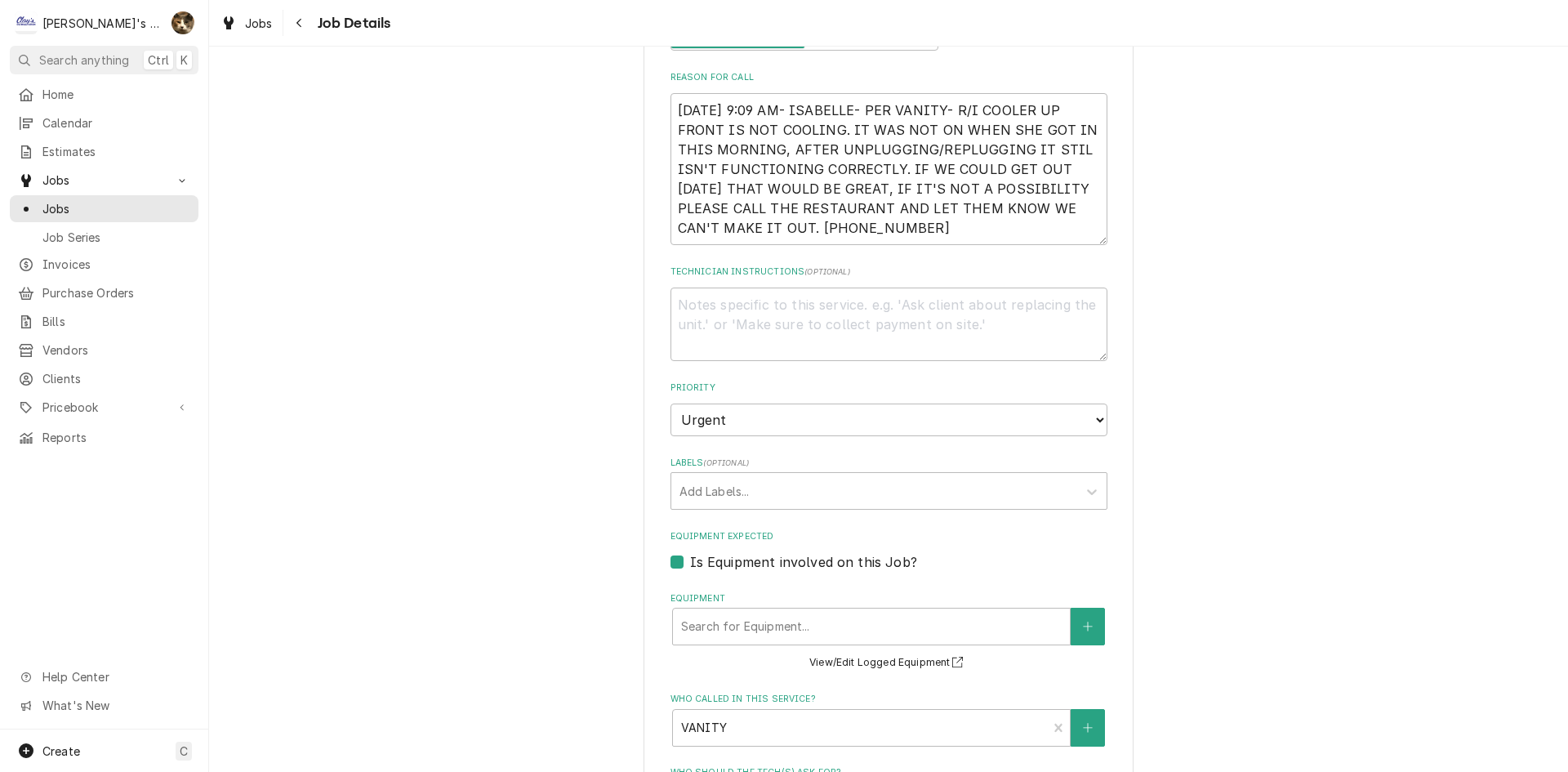
scroll to position [490, 0]
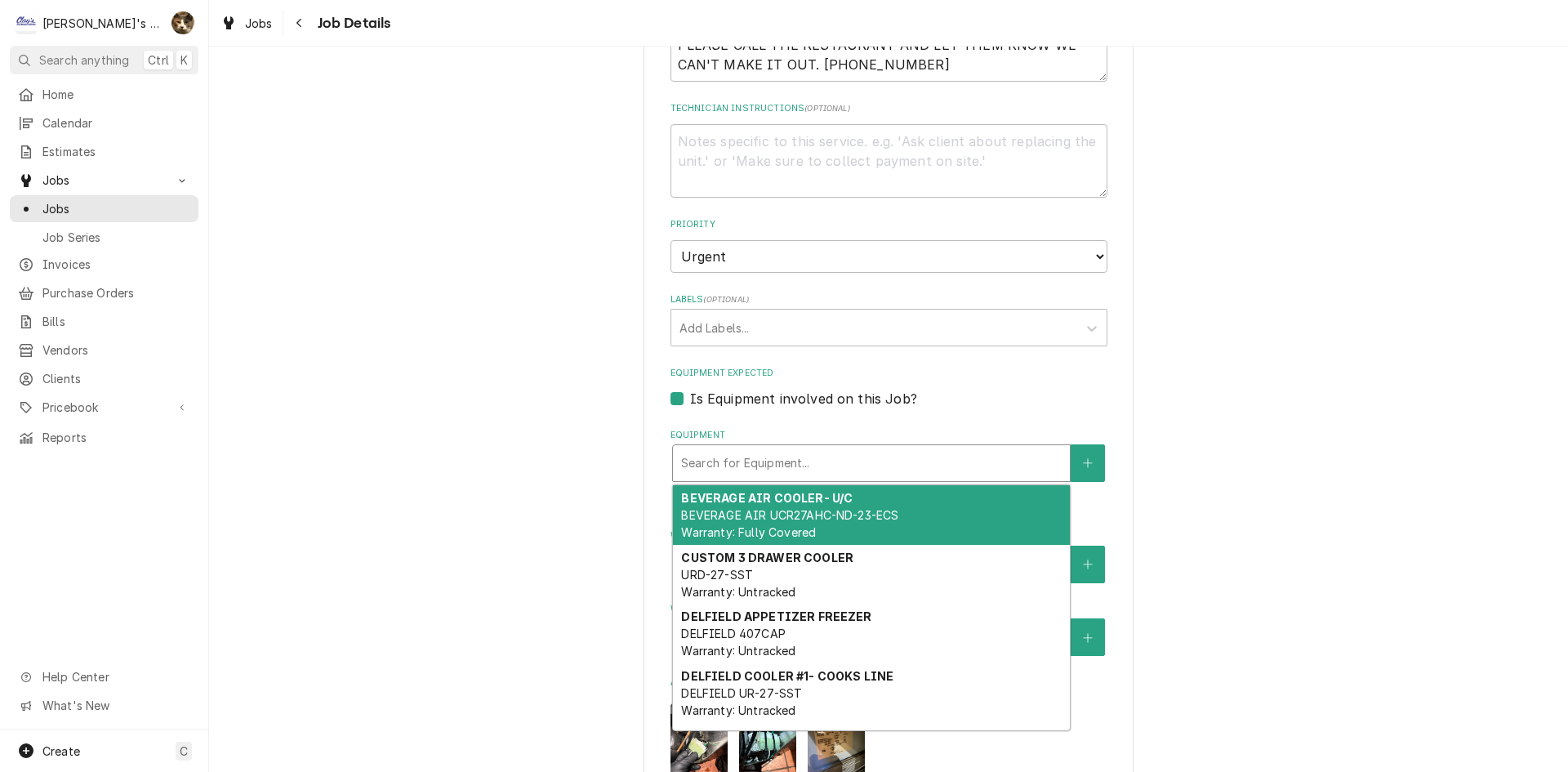
click at [983, 474] on div "Equipment" at bounding box center [871, 463] width 380 height 29
type textarea "x"
type input "D"
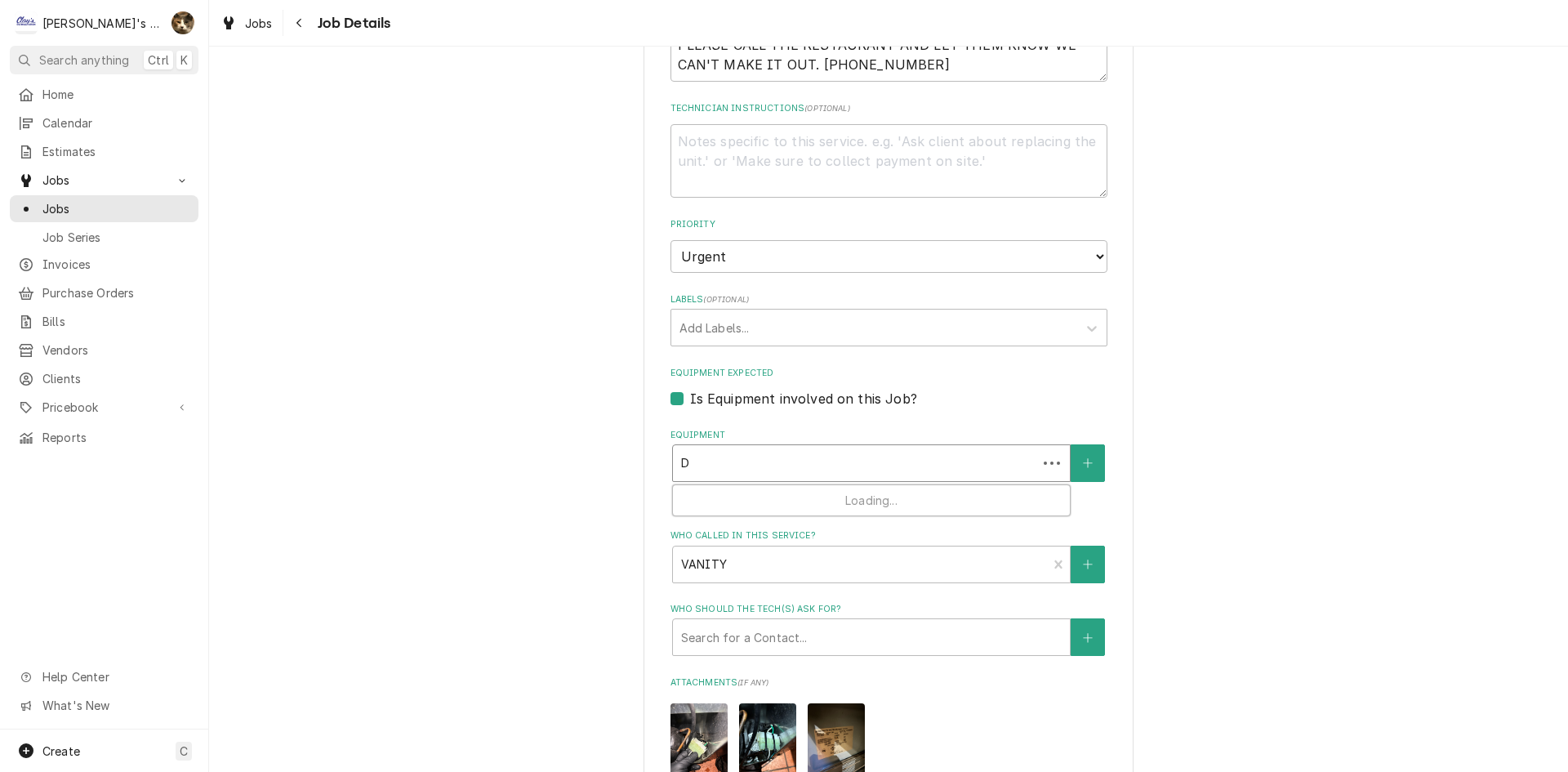
type textarea "x"
type input "DE"
type textarea "x"
type input "DEL"
type textarea "x"
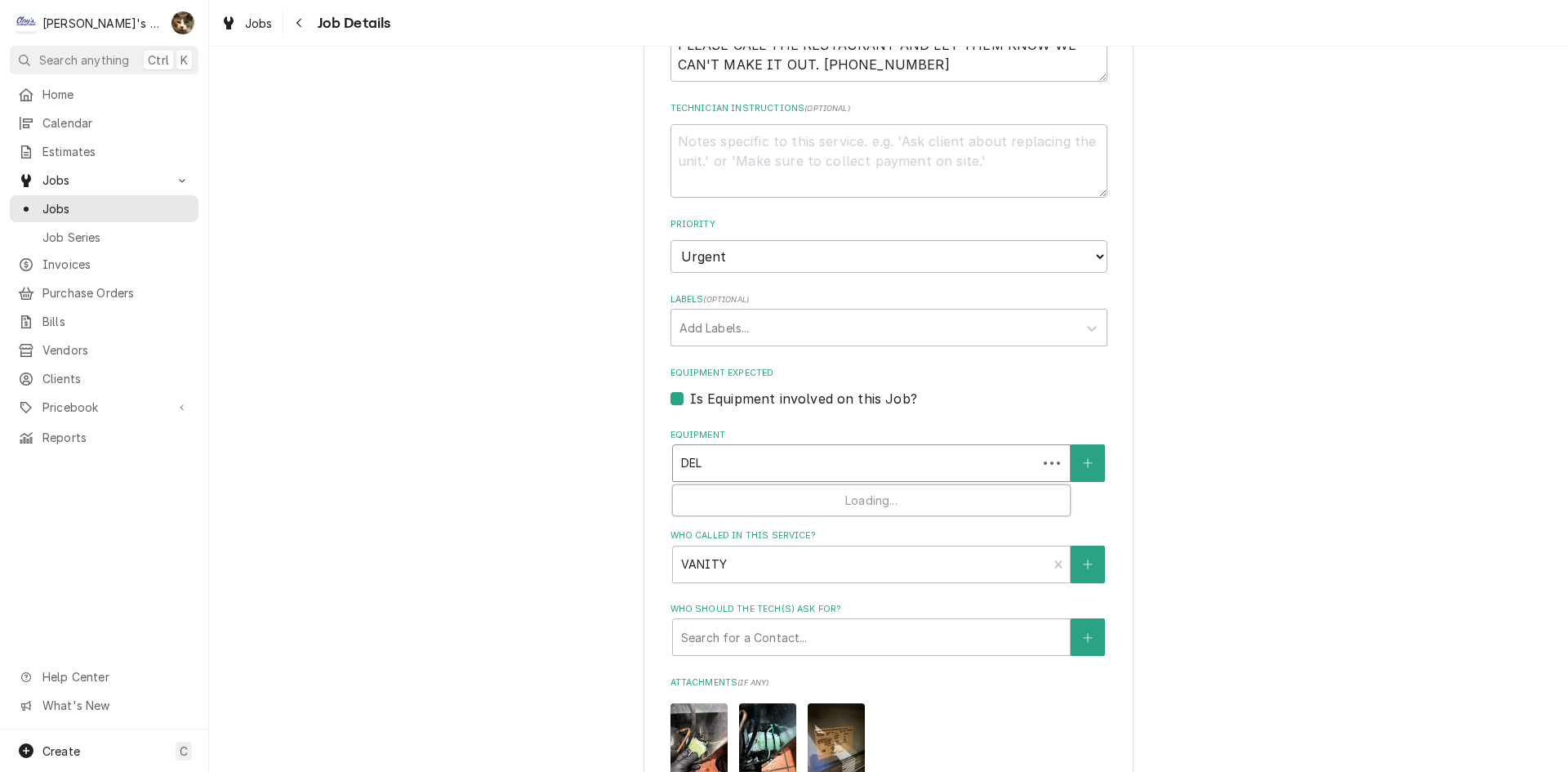
type input "DELF"
type textarea "x"
type input "DELFI"
type textarea "x"
type input "DELFIE"
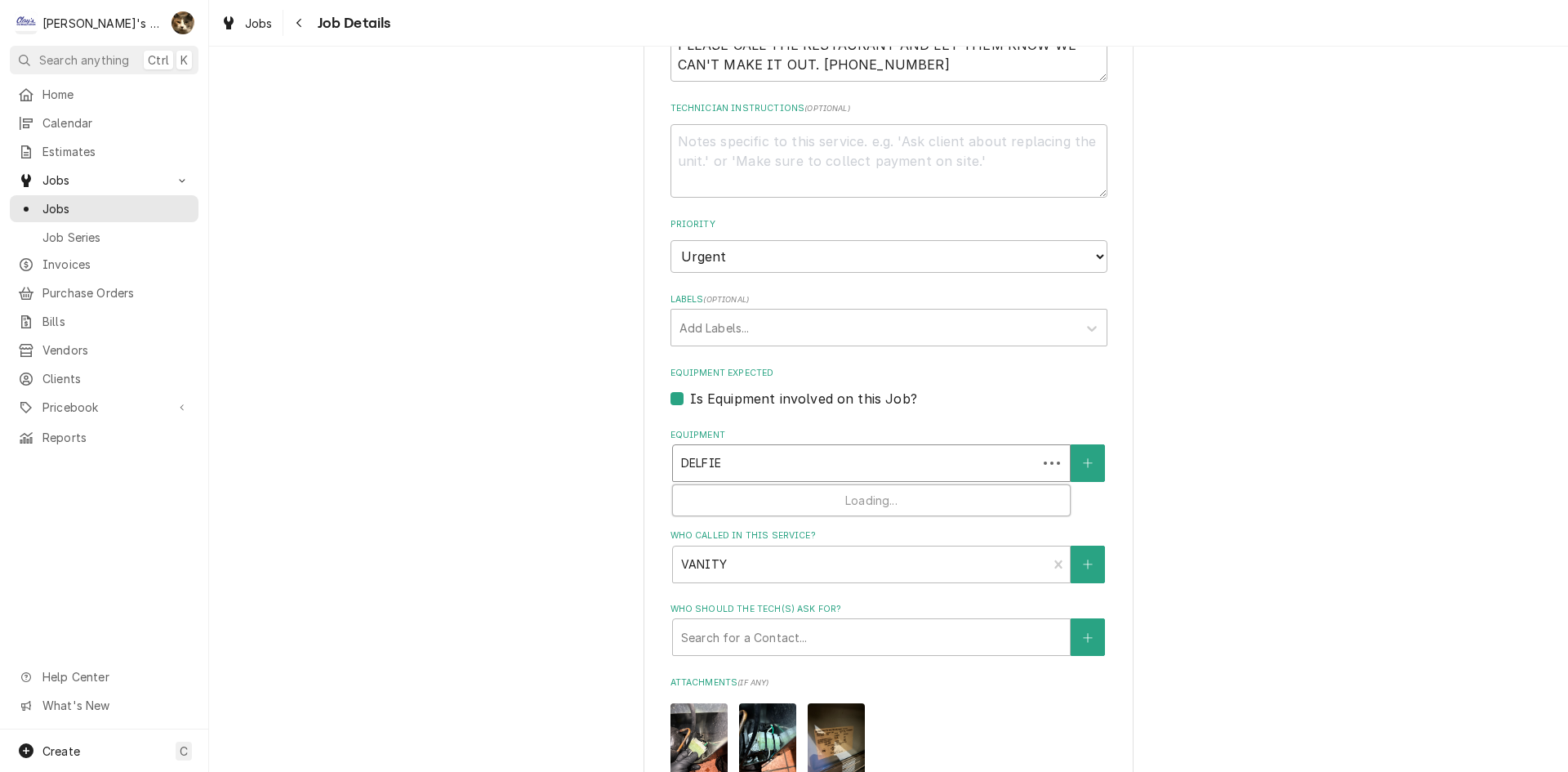
type textarea "x"
type input "DELFIEL"
type textarea "x"
type input "DELFIELF"
type textarea "x"
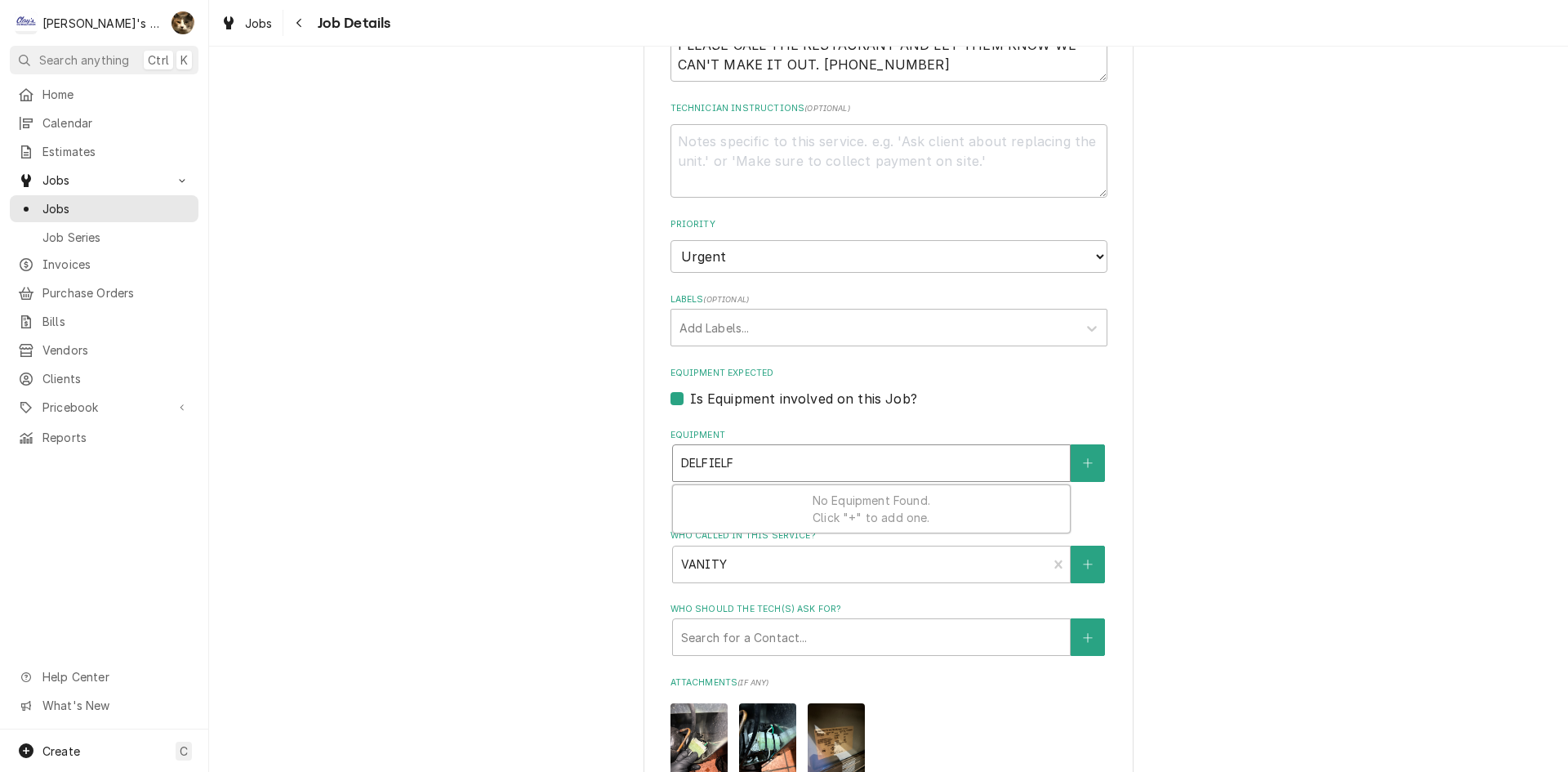
type input "DELFIEL"
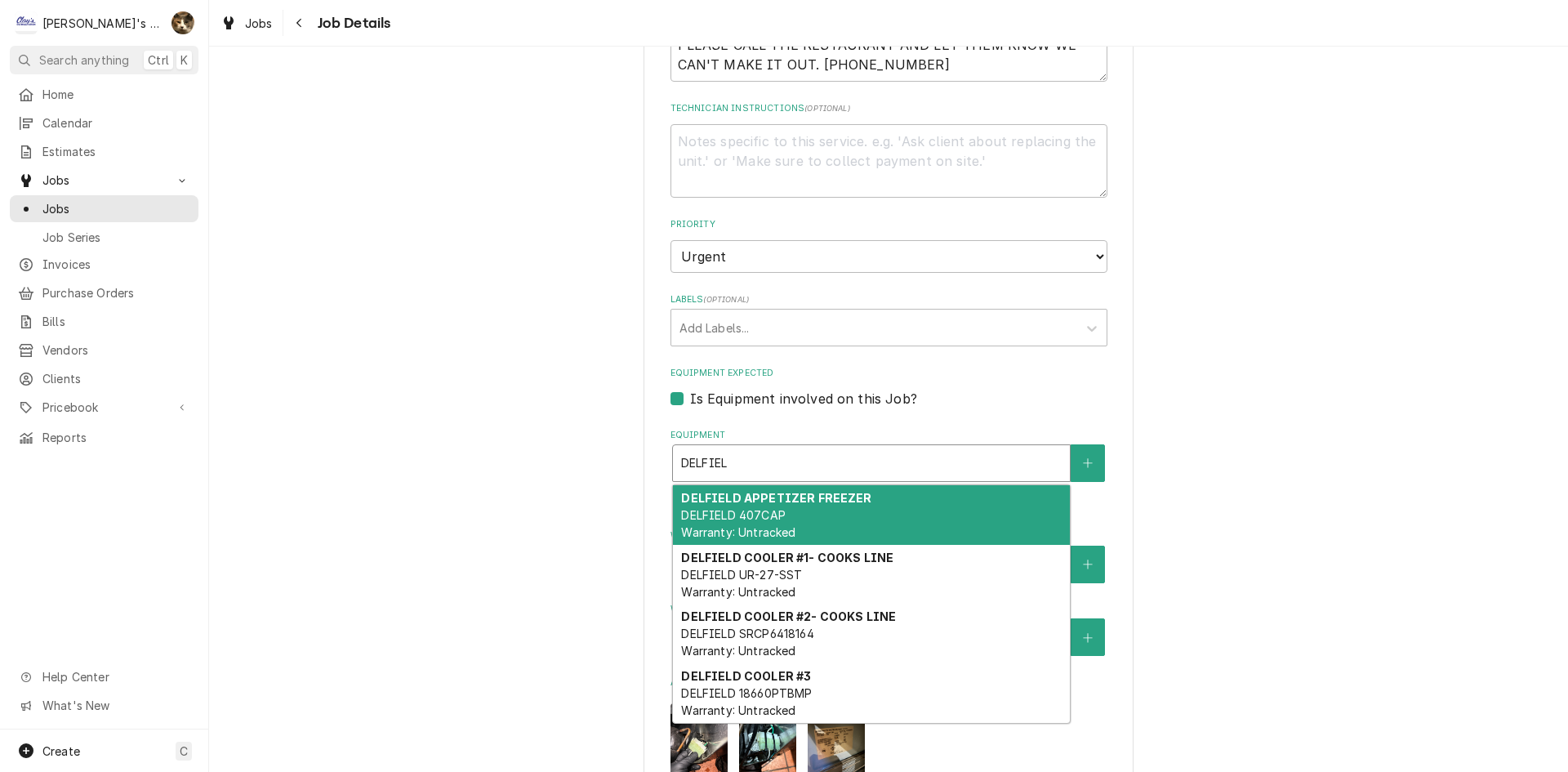
type textarea "x"
type input "DELFIELD"
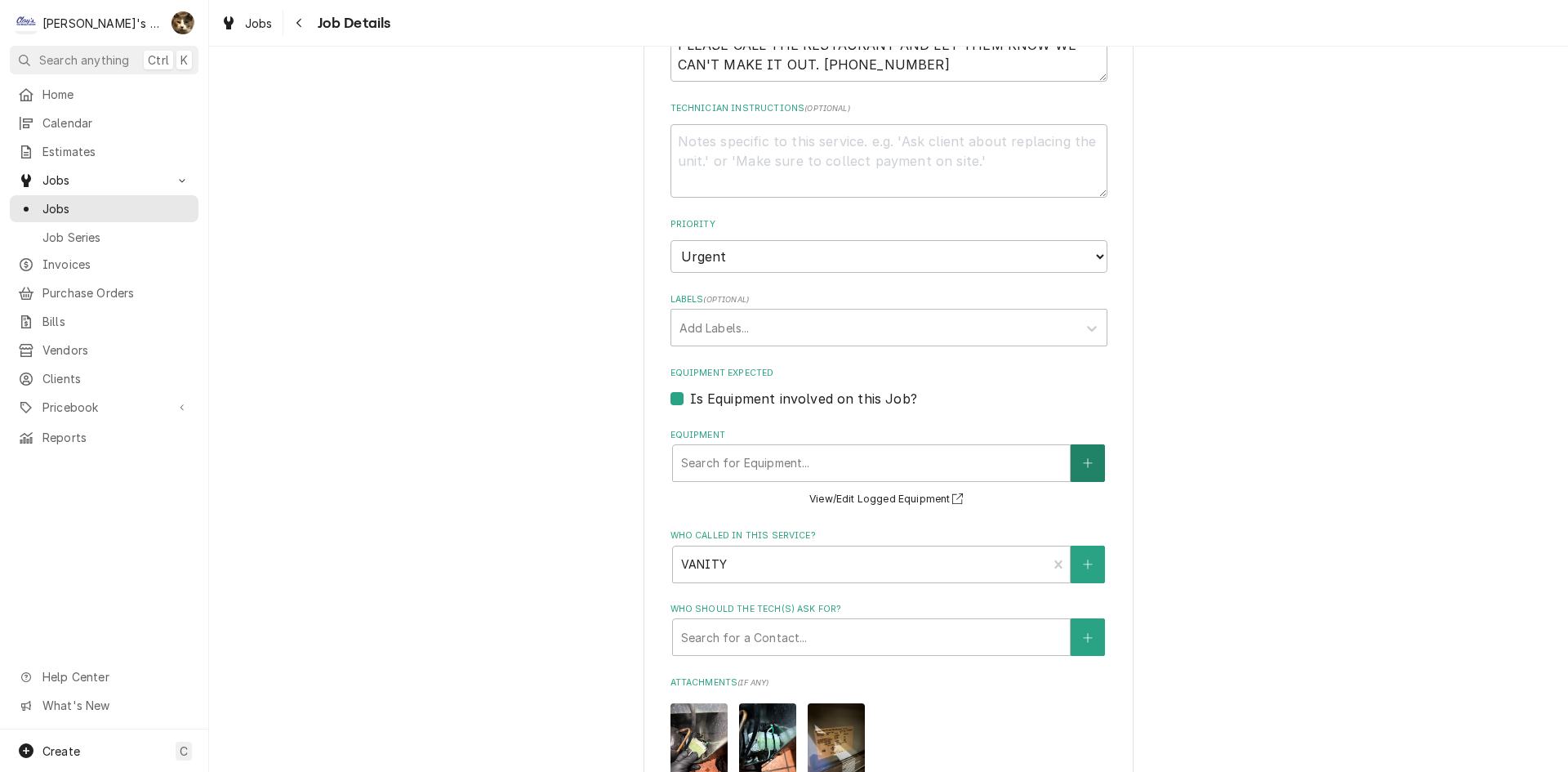
click at [1087, 446] on button "Equipment" at bounding box center [1088, 463] width 34 height 38
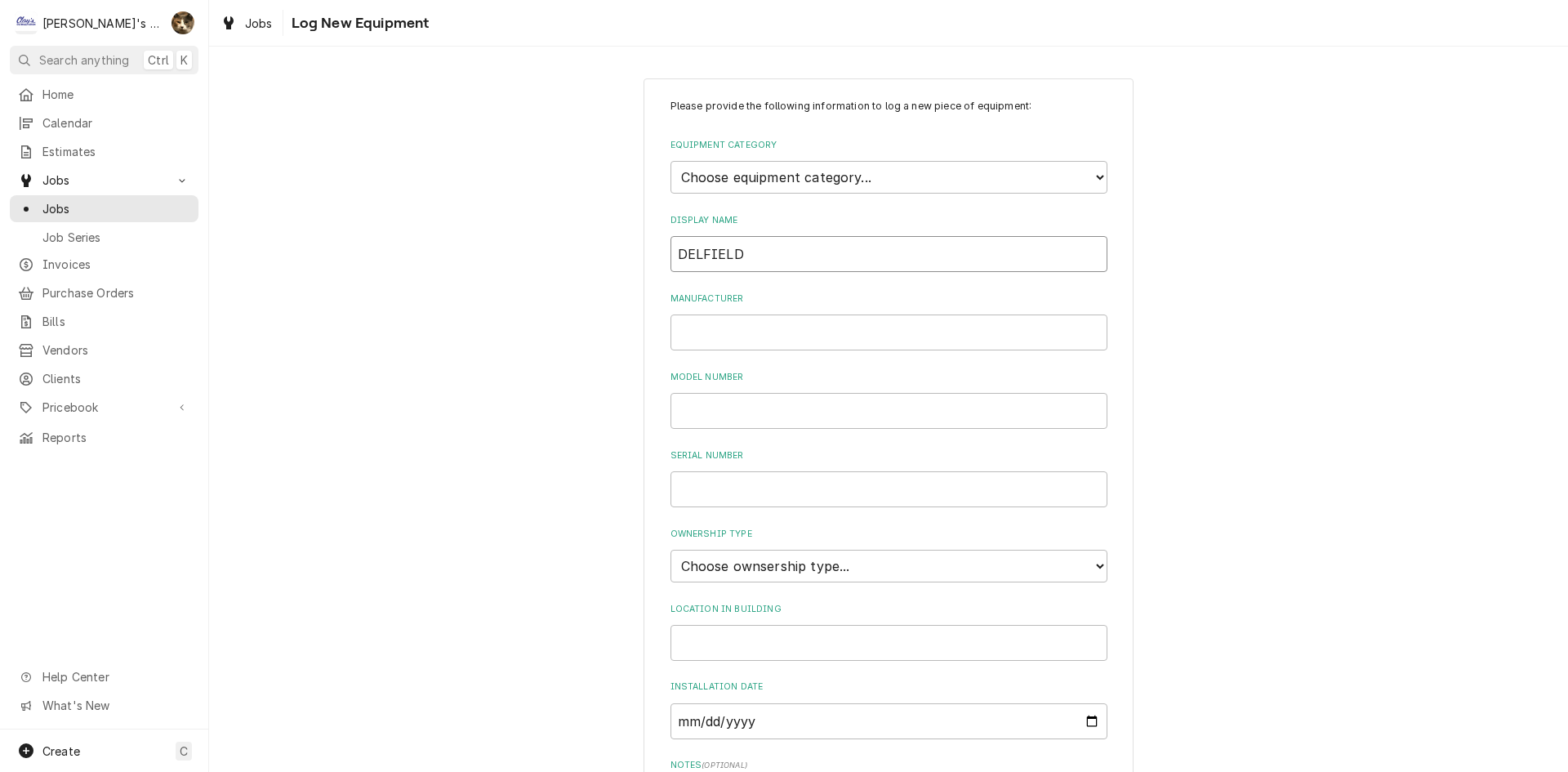
click at [771, 252] on input "DELFIELD" at bounding box center [889, 254] width 437 height 36
type input "DELFIELD COOLER #4"
type input "DELFIELD"
click at [124, 568] on div "Home Calendar Estimates Jobs Jobs Job Series Invoices Purchase Orders Bills Ven…" at bounding box center [104, 405] width 209 height 649
paste input "S# 1810152002792"
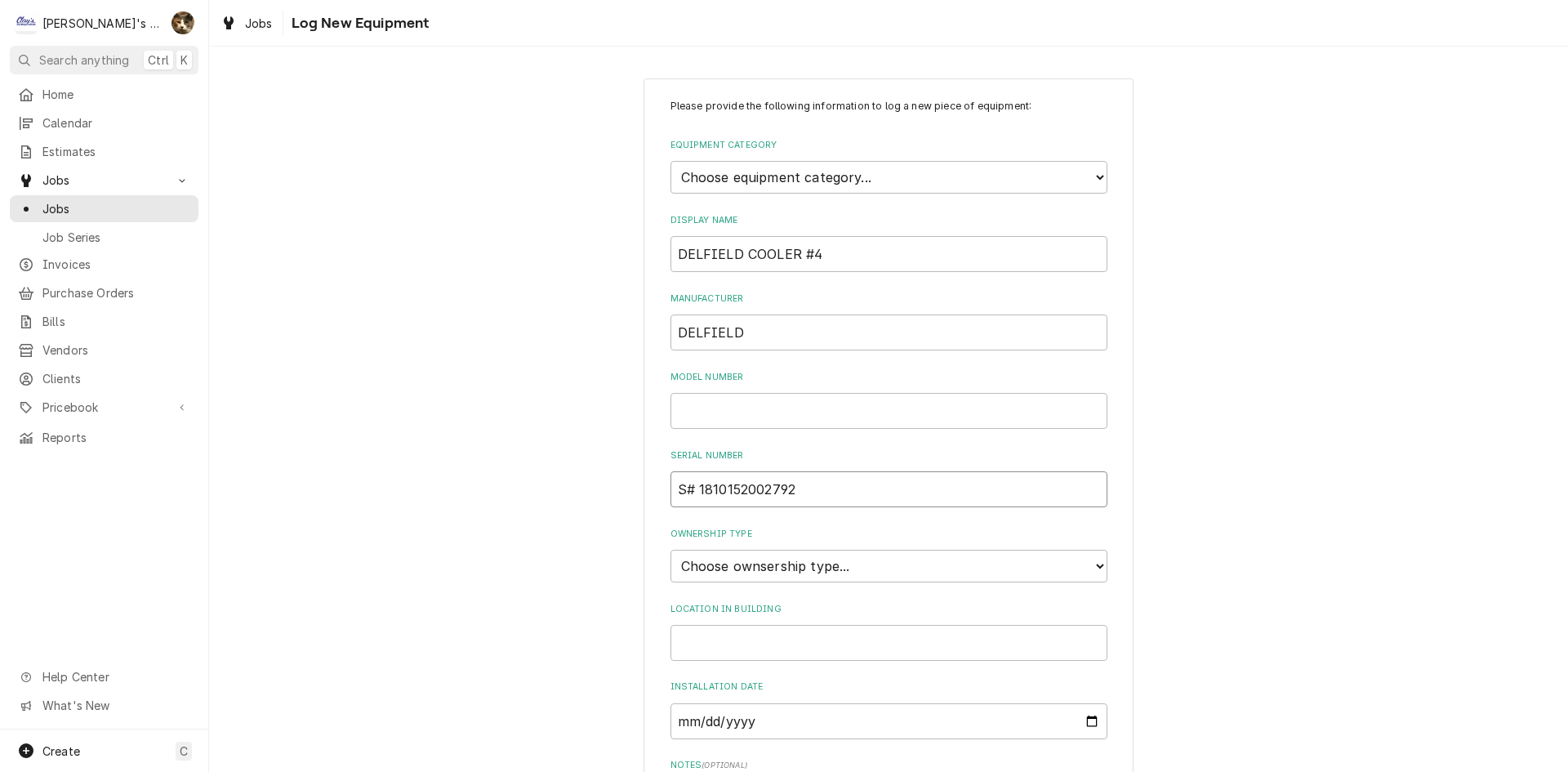
drag, startPoint x: 693, startPoint y: 486, endPoint x: 622, endPoint y: 477, distance: 71.6
click at [622, 477] on div "Please provide the following information to log a new piece of equipment: Equip…" at bounding box center [888, 545] width 1359 height 964
type input "1810152002792"
click at [622, 475] on div "Please provide the following information to log a new piece of equipment: Equip…" at bounding box center [888, 545] width 1359 height 964
click at [133, 581] on div "Home Calendar Estimates Jobs Jobs Job Series Invoices Purchase Orders Bills Ven…" at bounding box center [104, 405] width 209 height 649
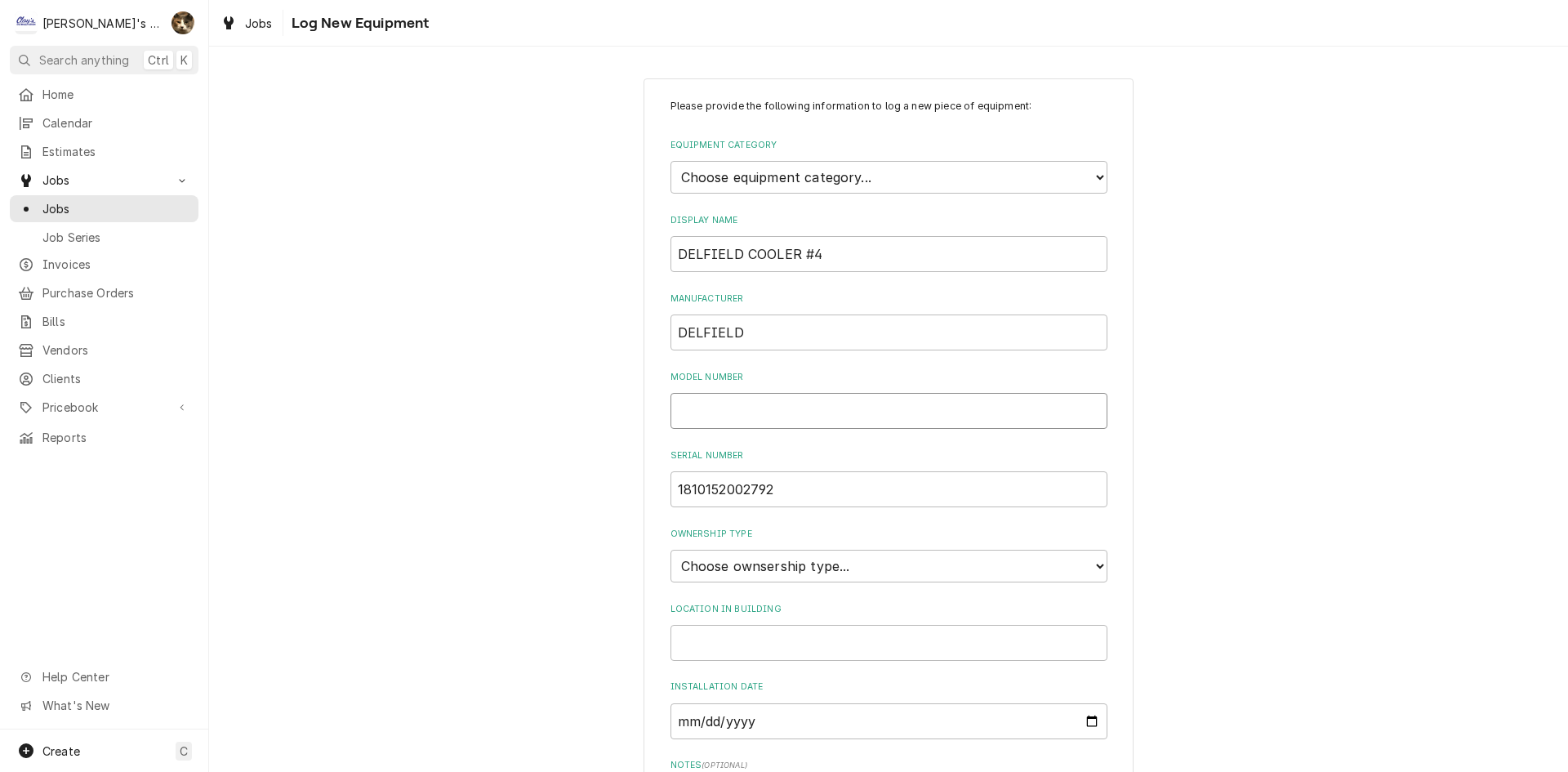
paste input "M# 406CAP-DHL"
drag, startPoint x: 695, startPoint y: 407, endPoint x: 608, endPoint y: 390, distance: 88.6
click at [608, 390] on div "Please provide the following information to log a new piece of equipment: Equip…" at bounding box center [888, 545] width 1359 height 964
type input "406CAP-DHL"
click at [856, 580] on select "Choose ownsership type... Unknown Owned Leased Rented" at bounding box center [889, 566] width 437 height 33
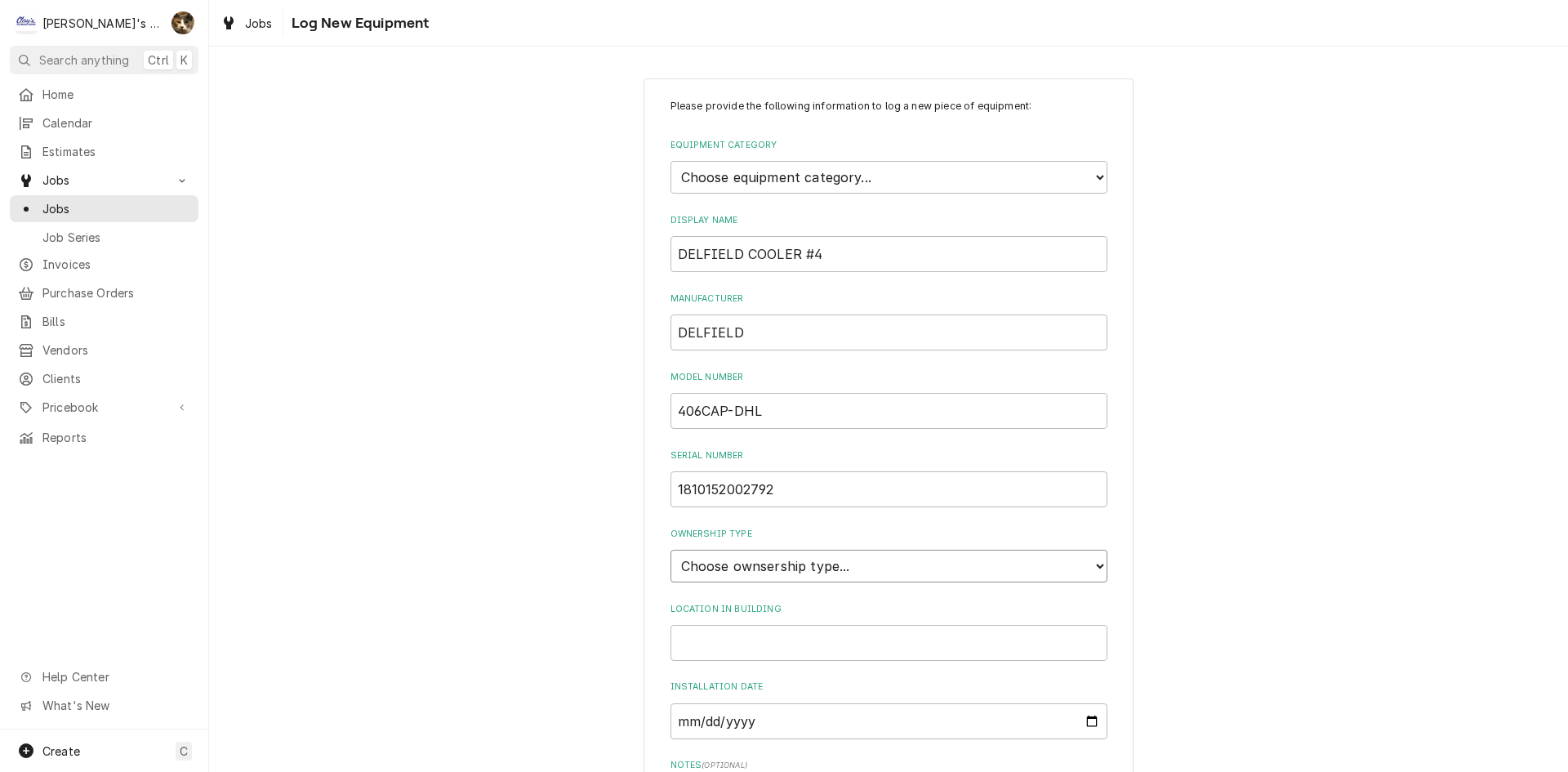
select select "1"
click at [671, 550] on select "Choose ownsership type... Unknown Owned Leased Rented" at bounding box center [889, 566] width 437 height 33
click at [797, 175] on select "Choose equipment category... Ice Machines Refrigeration HVAC Other" at bounding box center [889, 177] width 437 height 33
select select "8"
click at [671, 161] on select "Choose equipment category... Ice Machines Refrigeration HVAC Other" at bounding box center [889, 177] width 437 height 33
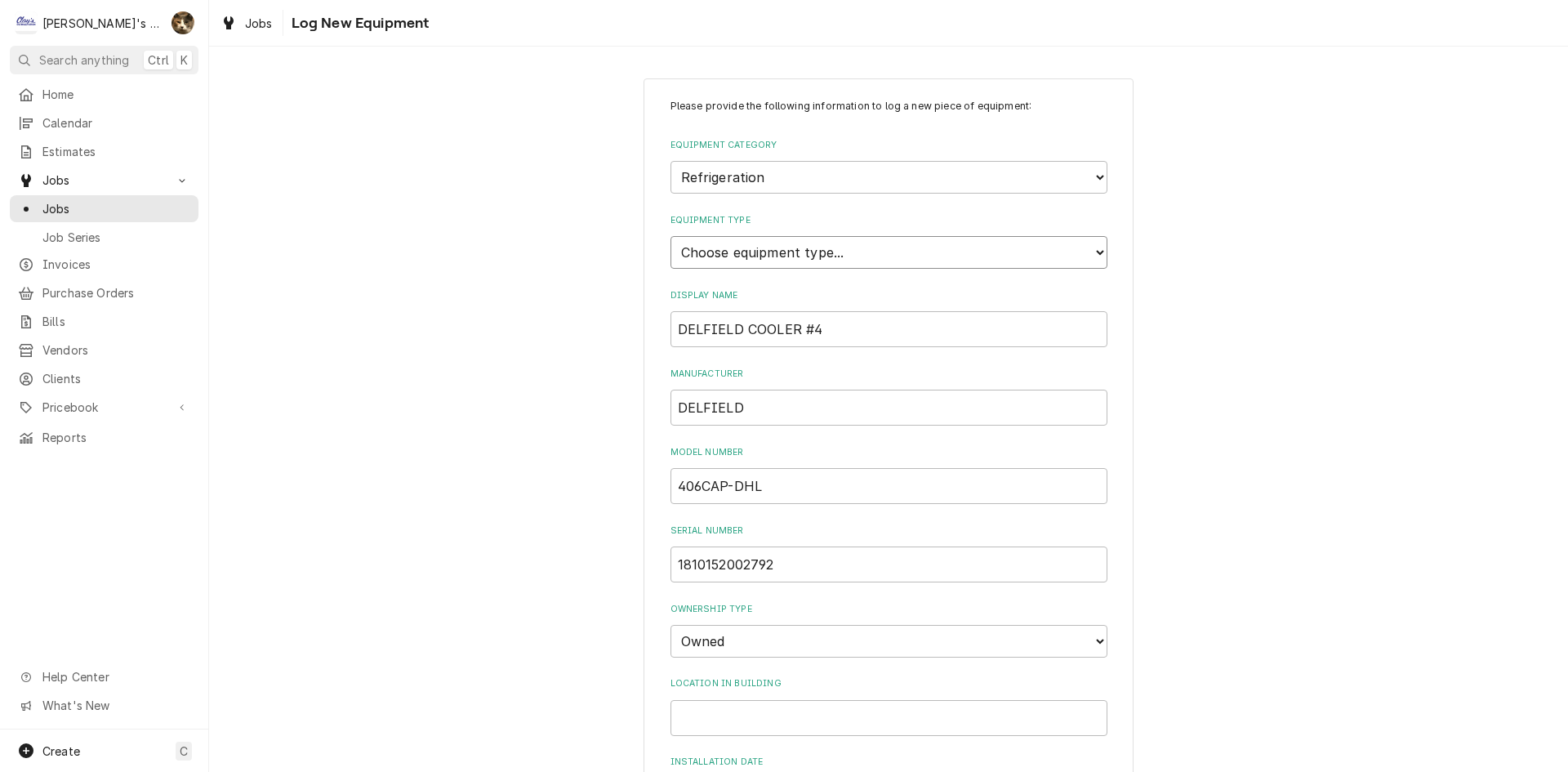
click at [737, 251] on select "Choose equipment type... Bar Refrigeration Blast Chiller Chef Base Freezer Chef…" at bounding box center [889, 253] width 437 height 33
select select "71"
click at [671, 236] on select "Choose equipment type... Bar Refrigeration Blast Chiller Chef Base Freezer Chef…" at bounding box center [889, 253] width 437 height 33
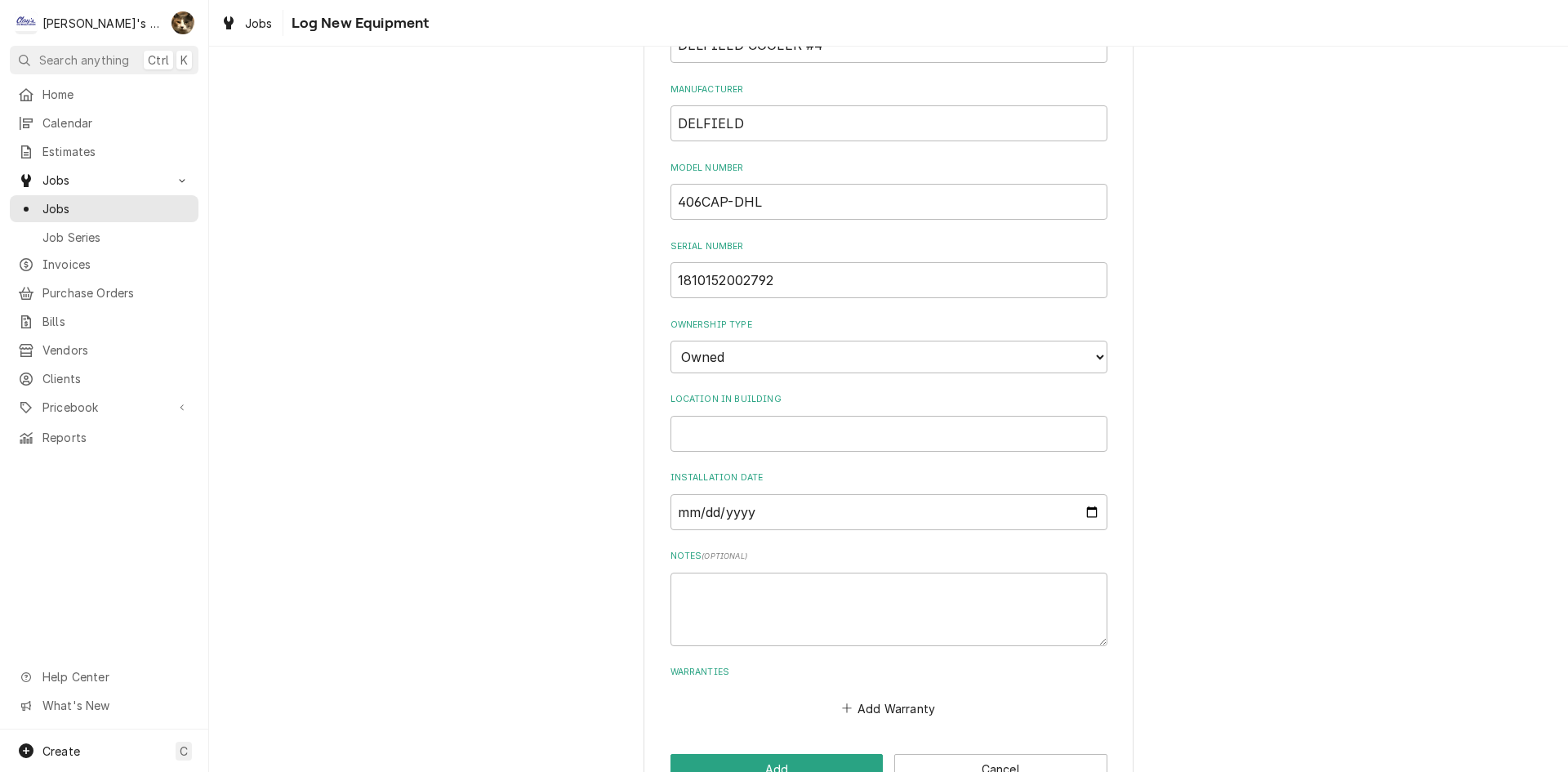
scroll to position [331, 0]
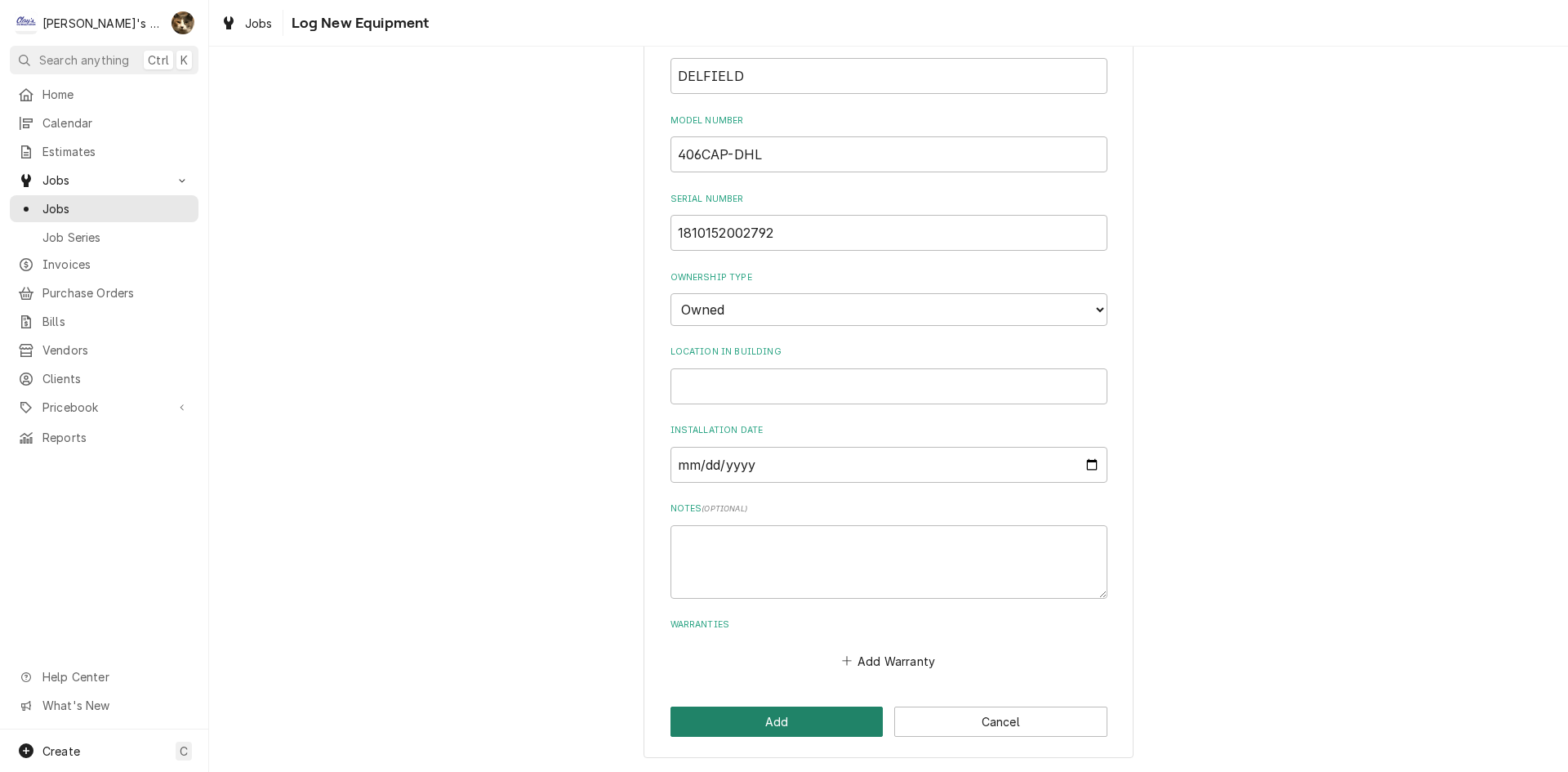
click at [792, 726] on button "Add" at bounding box center [777, 721] width 213 height 30
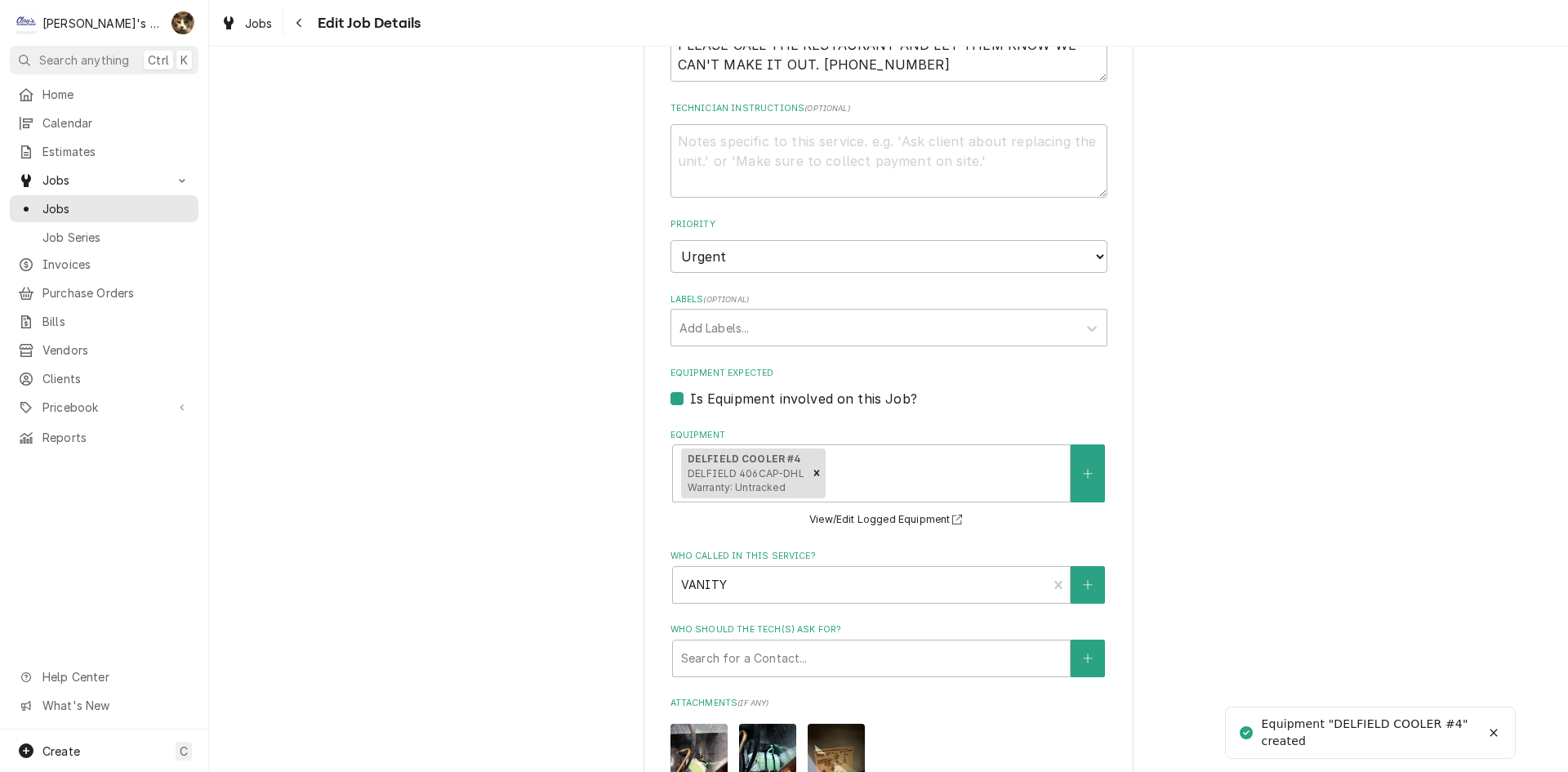
scroll to position [897, 0]
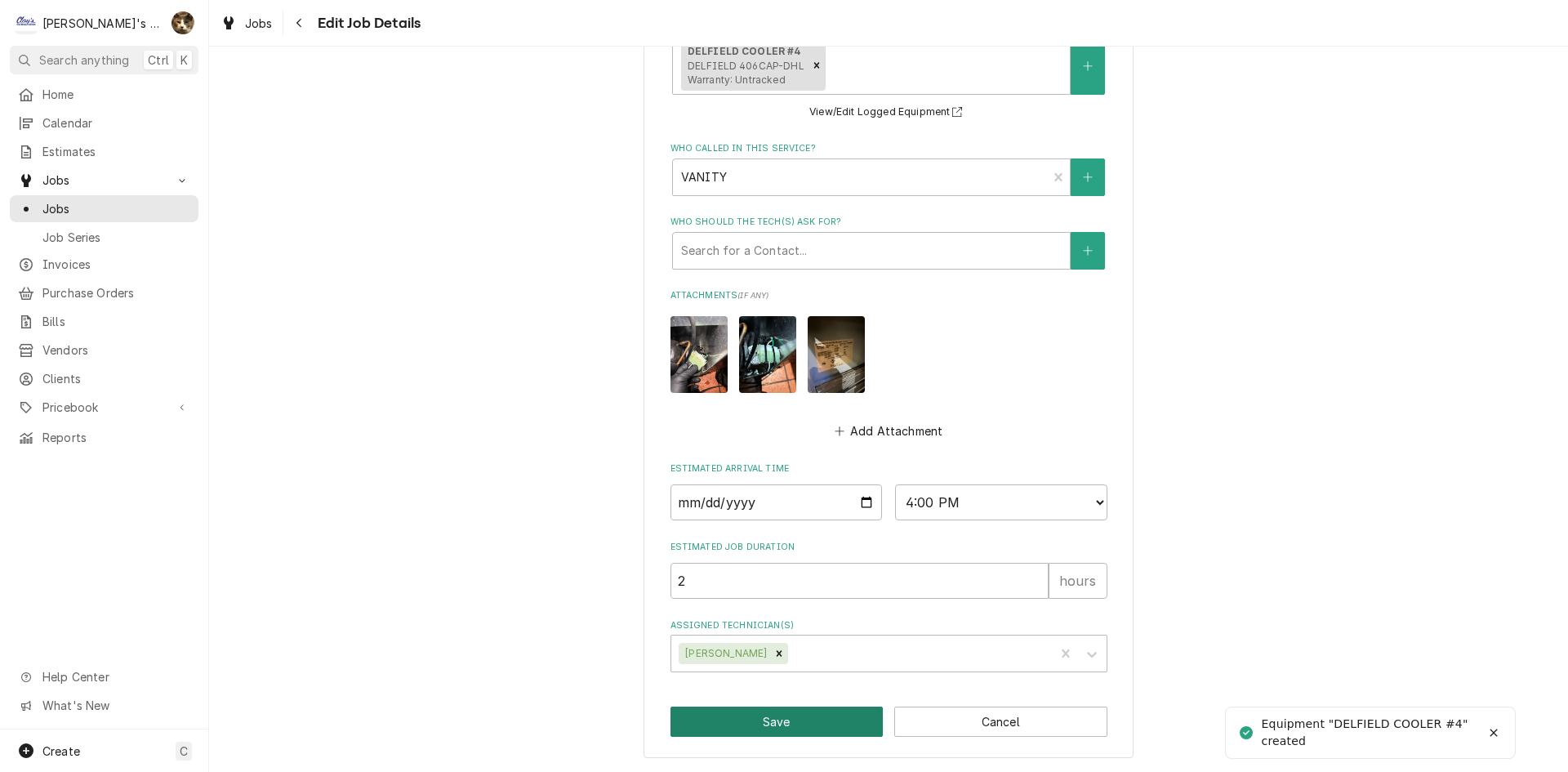
click at [784, 729] on button "Save" at bounding box center [777, 721] width 213 height 30
type textarea "x"
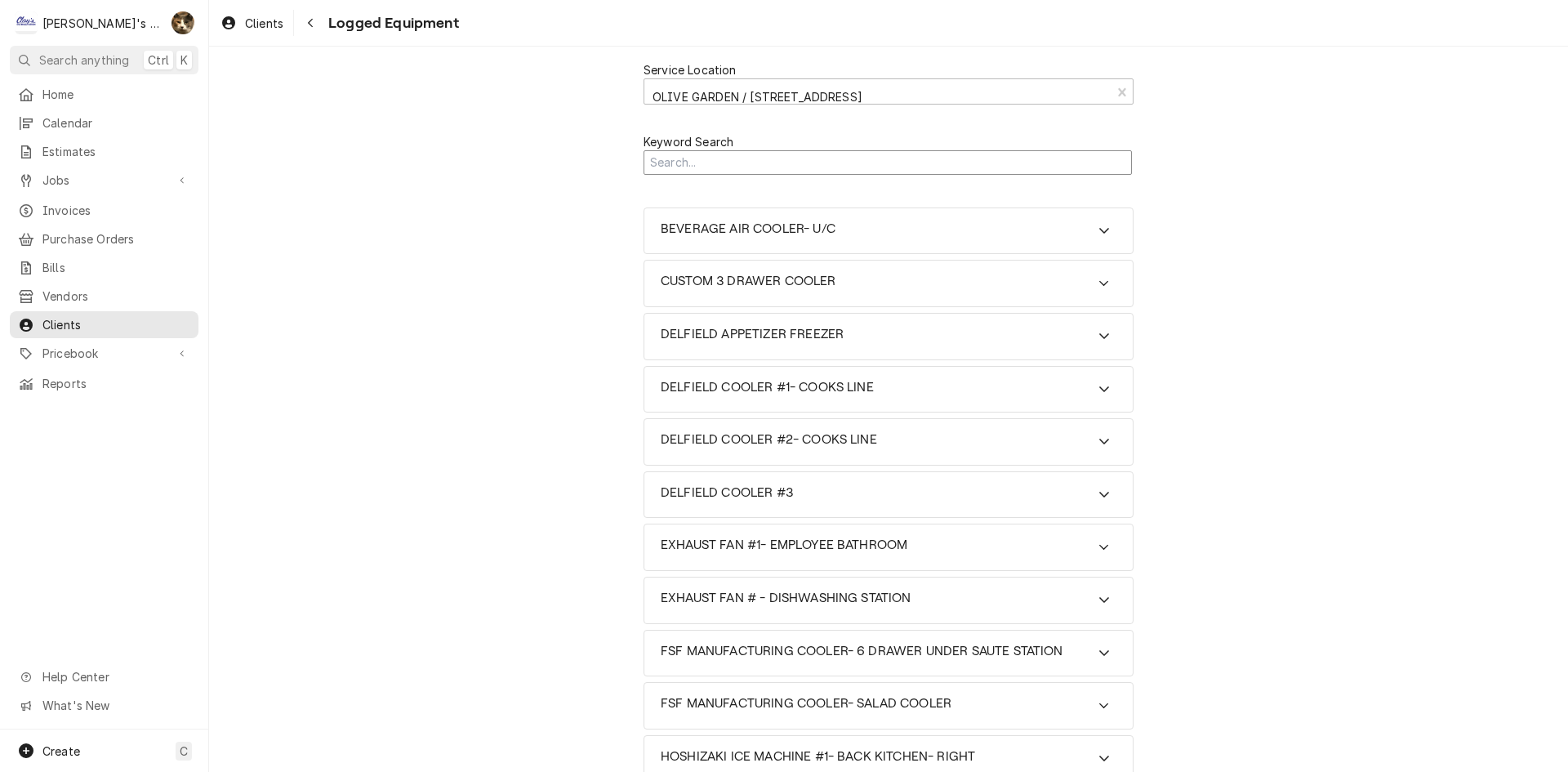
click at [691, 166] on input "Search Mechanism" at bounding box center [887, 163] width 488 height 25
click at [717, 164] on input "Search Mechanism" at bounding box center [887, 163] width 488 height 25
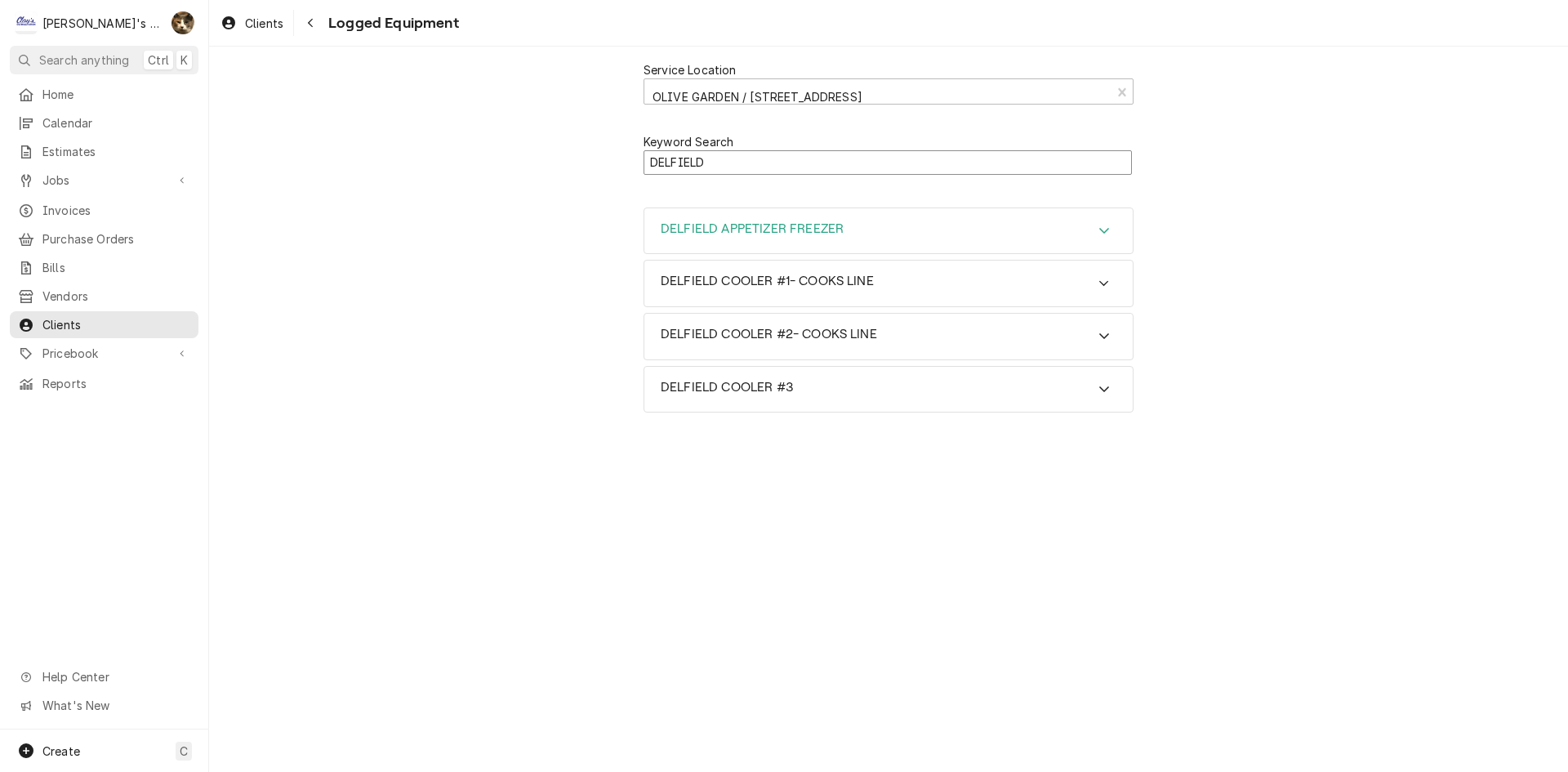
type input "DELFIELD"
click at [985, 219] on div "DELFIELD APPETIZER FREEZER" at bounding box center [888, 231] width 488 height 46
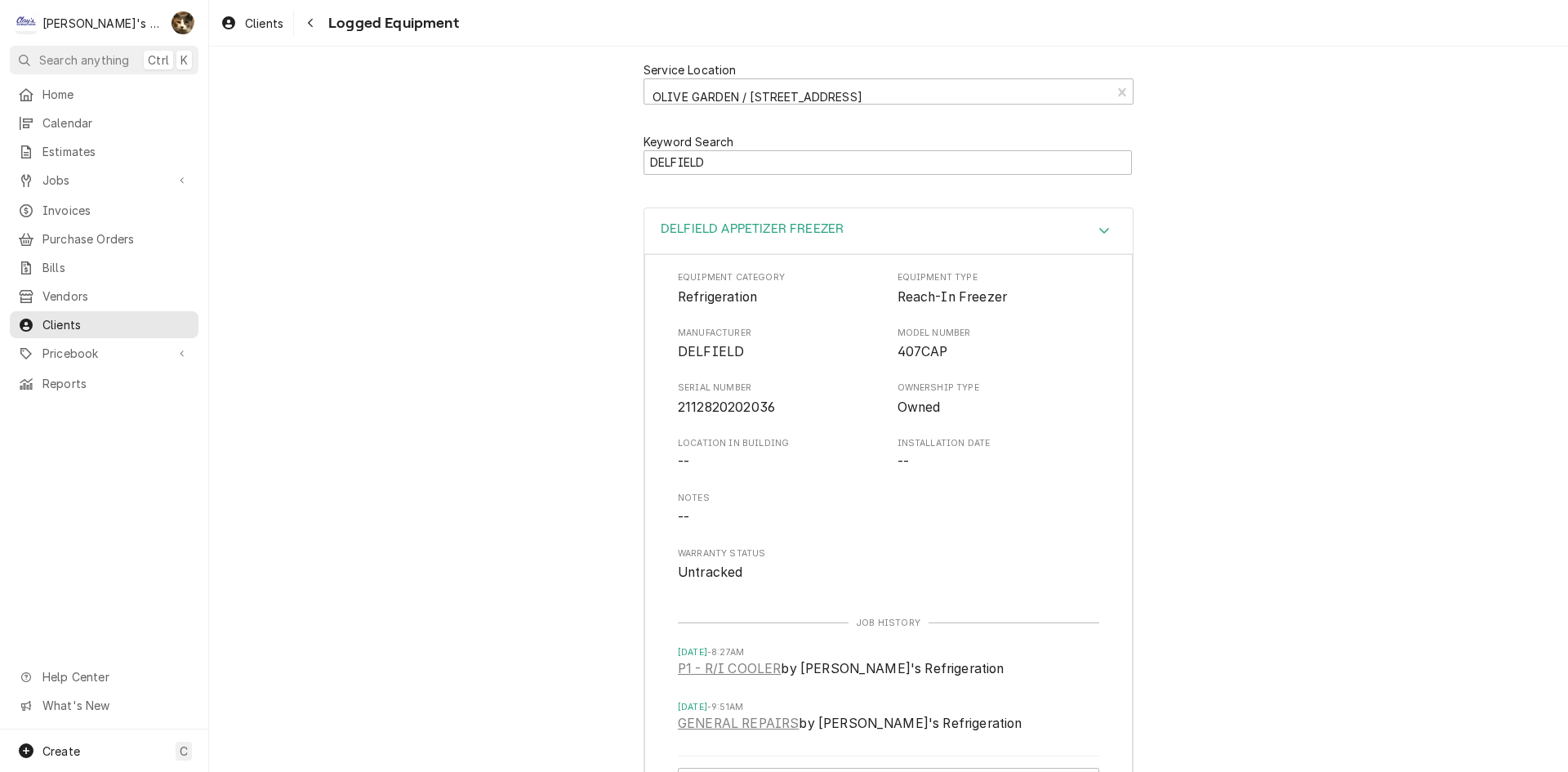
click at [981, 225] on div "DELFIELD APPETIZER FREEZER" at bounding box center [888, 231] width 488 height 47
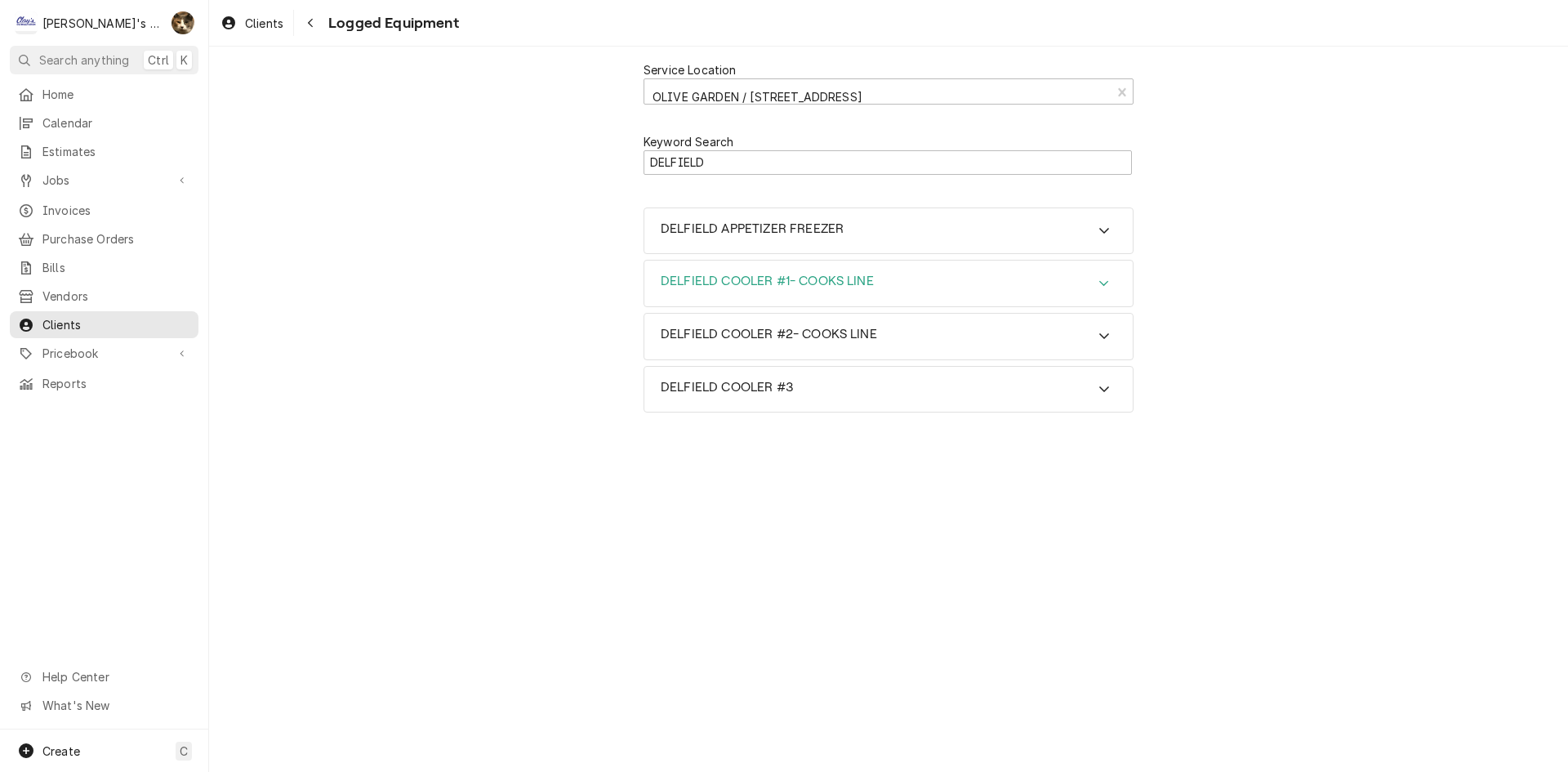
click at [908, 280] on div "DELFIELD COOLER #1- COOKS LINE" at bounding box center [888, 284] width 488 height 46
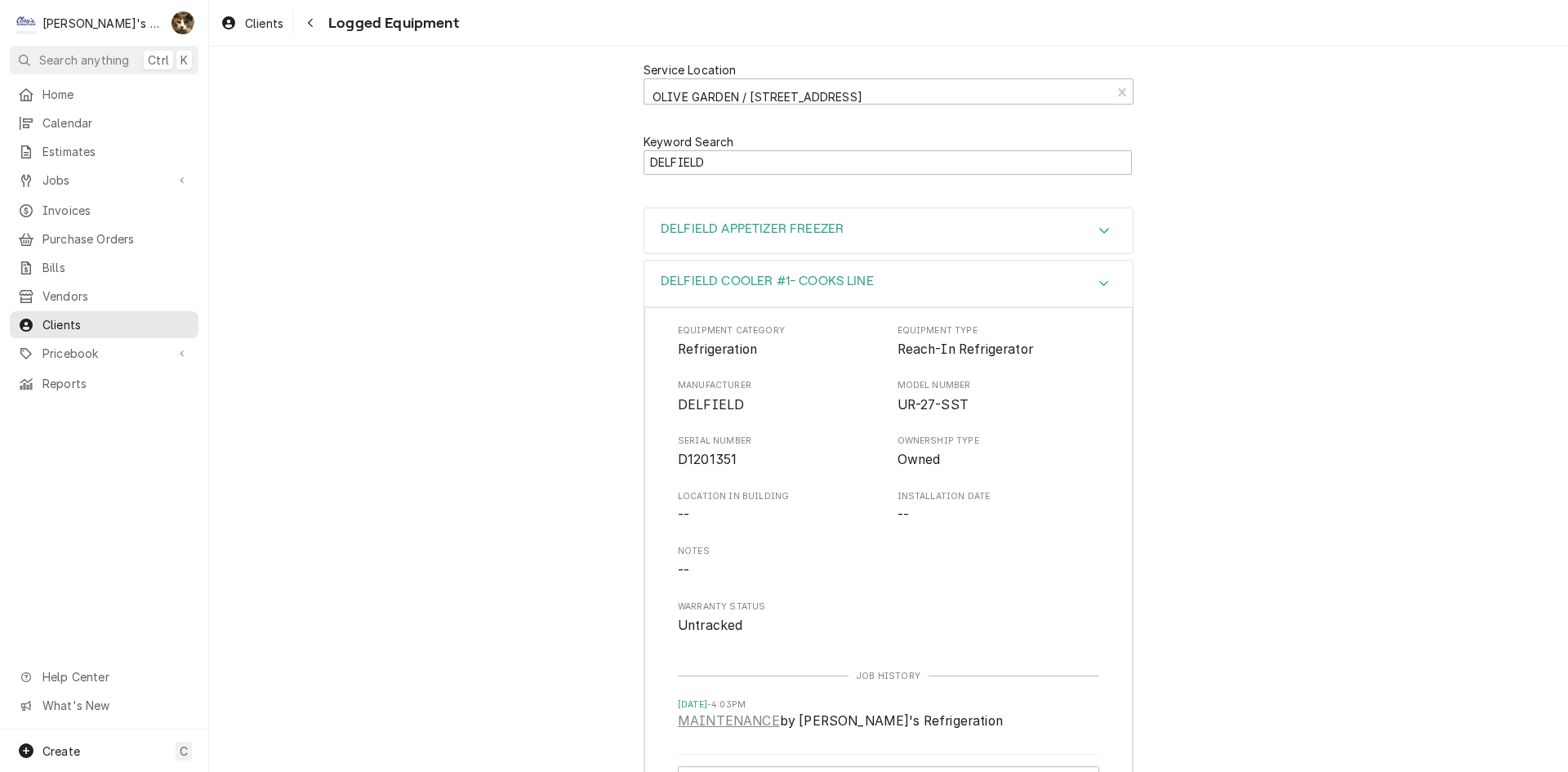
click at [877, 242] on div "DELFIELD APPETIZER FREEZER" at bounding box center [888, 231] width 488 height 46
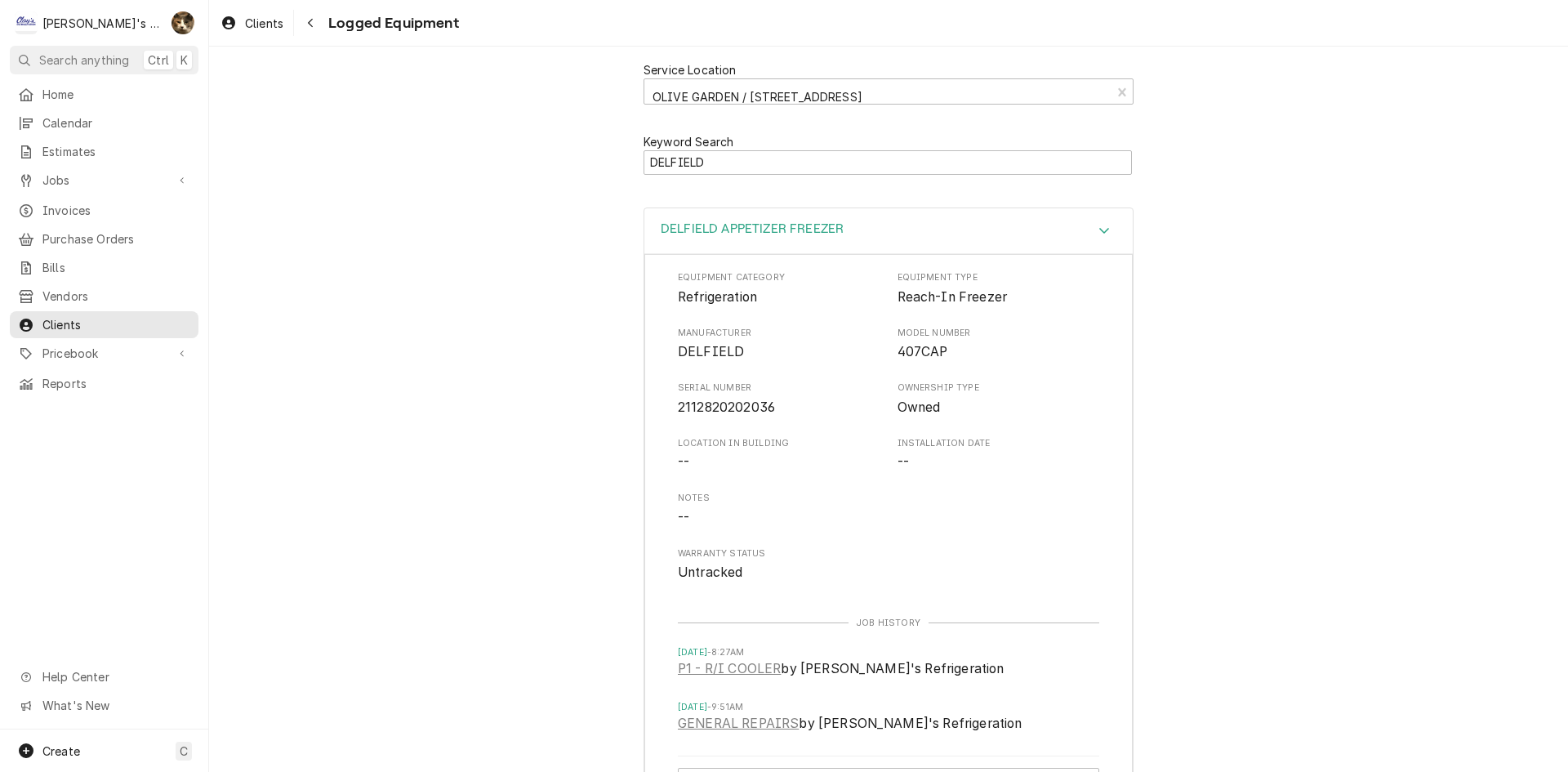
click at [876, 238] on div "DELFIELD APPETIZER FREEZER" at bounding box center [888, 231] width 488 height 47
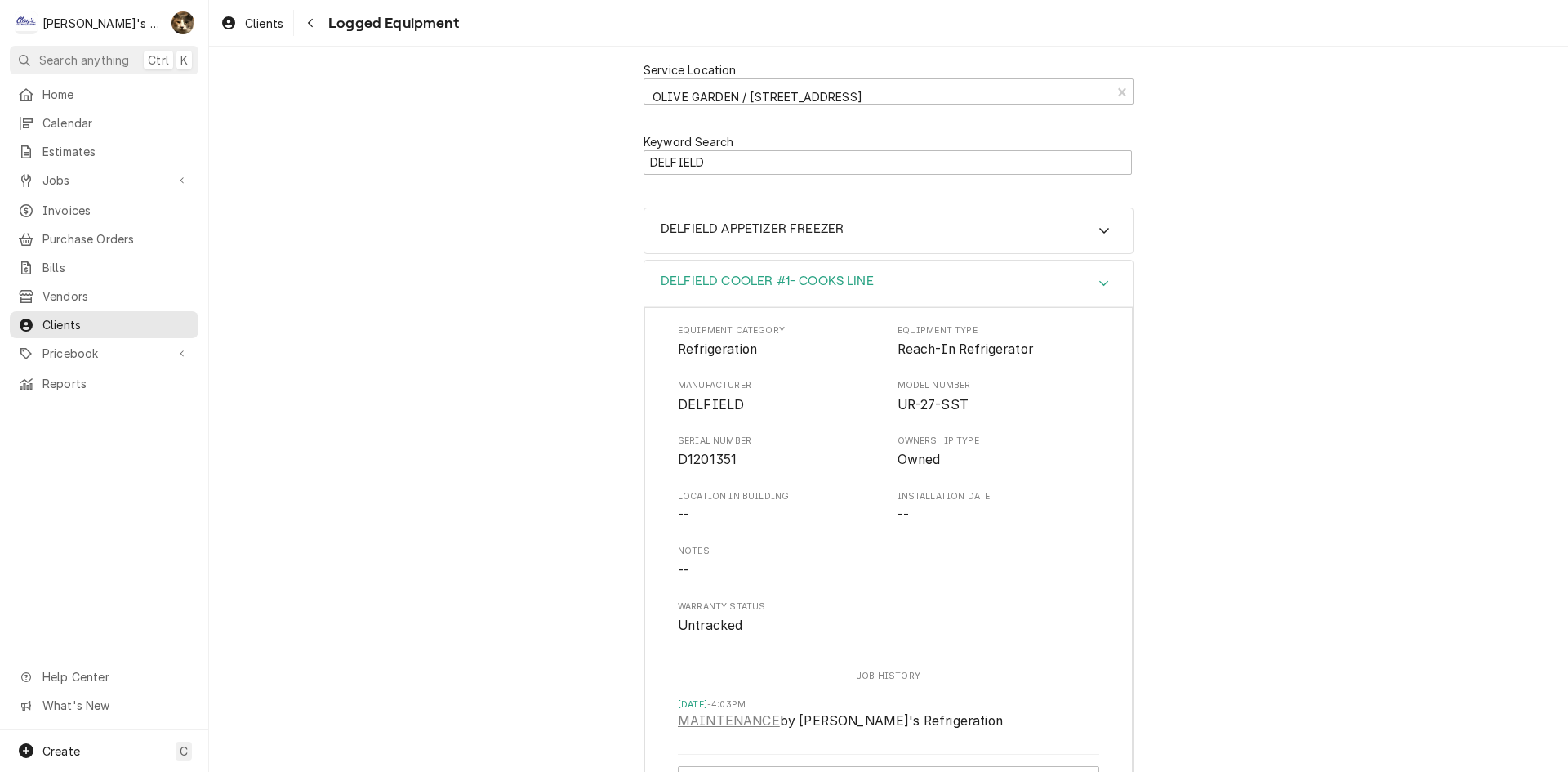
click at [856, 276] on h3 "DELFIELD COOLER #1- COOKS LINE" at bounding box center [767, 281] width 213 height 16
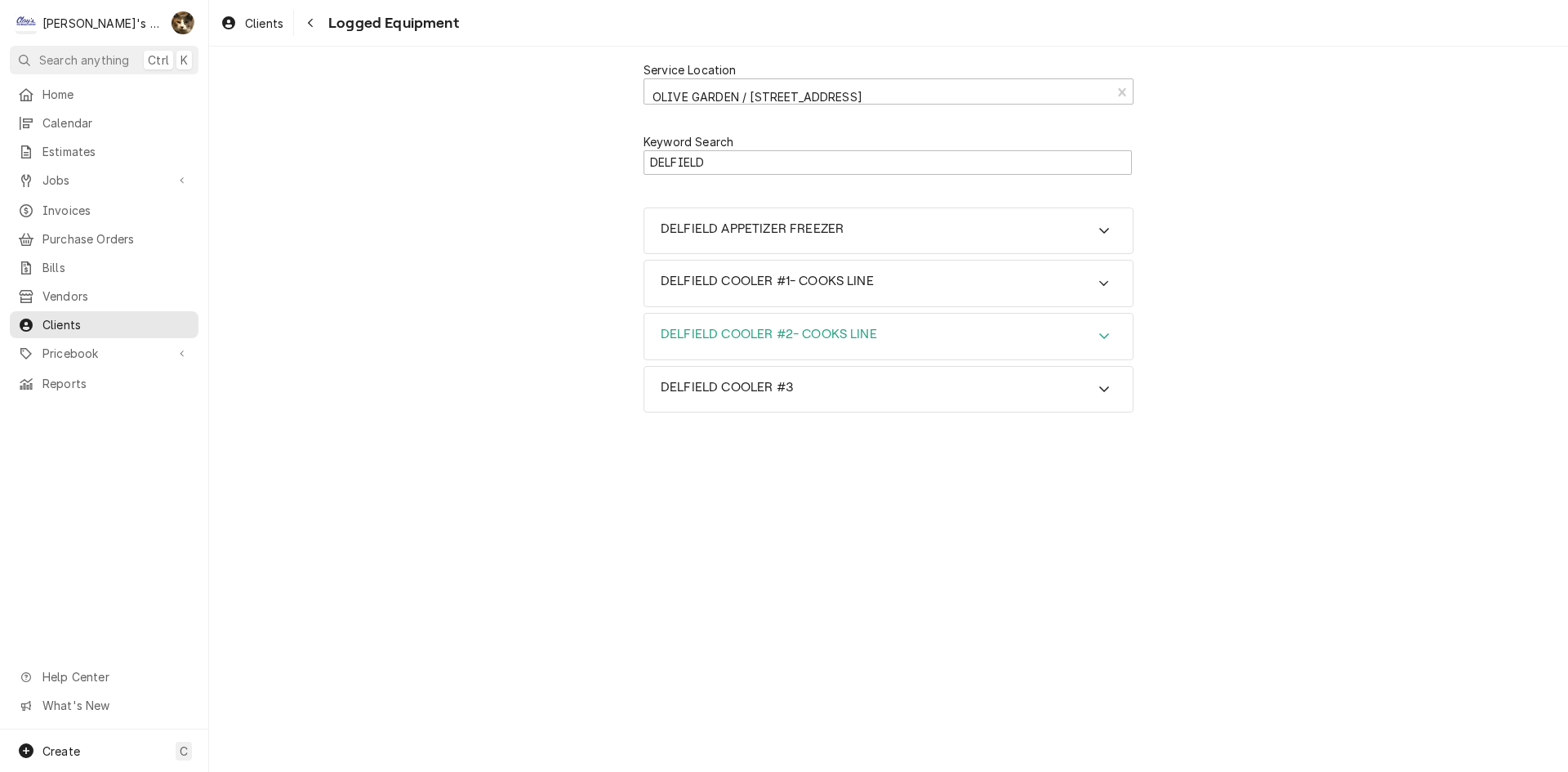
click at [857, 343] on div "DELFIELD COOLER #2- COOKS LINE" at bounding box center [769, 336] width 217 height 20
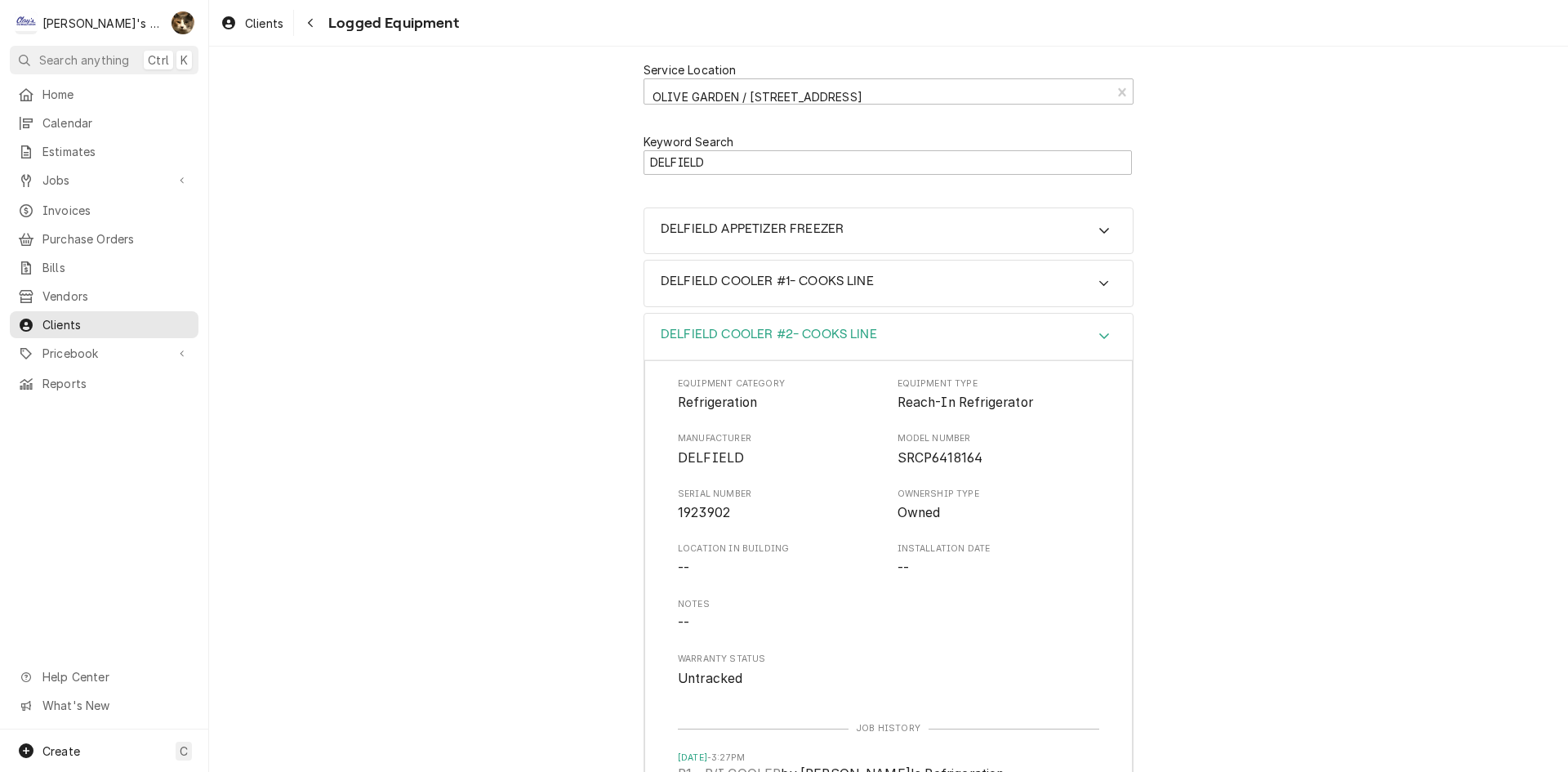
click at [857, 343] on div "DELFIELD COOLER #2- COOKS LINE" at bounding box center [769, 336] width 217 height 20
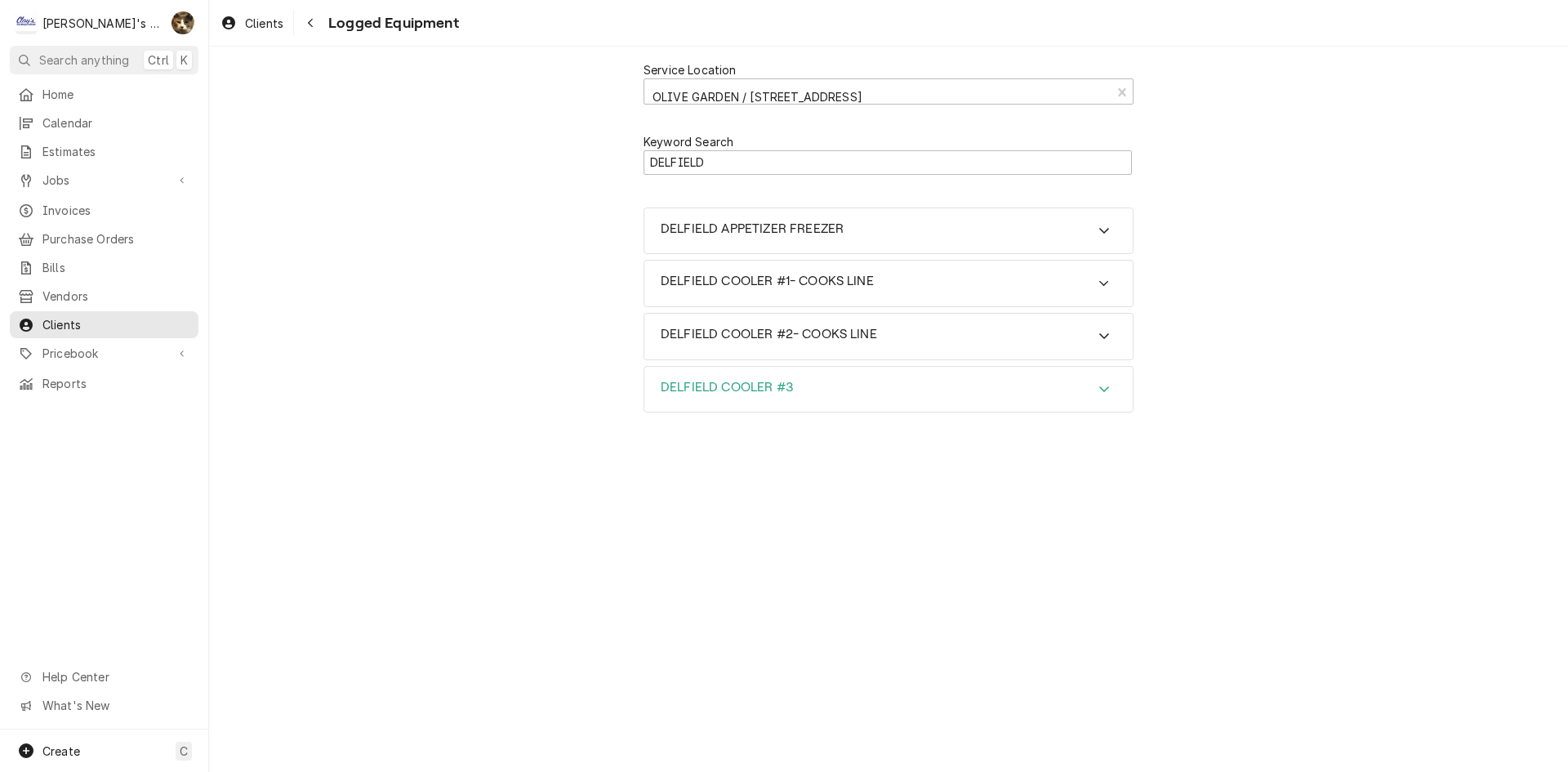
click at [855, 370] on div "DELFIELD COOLER #3" at bounding box center [888, 389] width 488 height 46
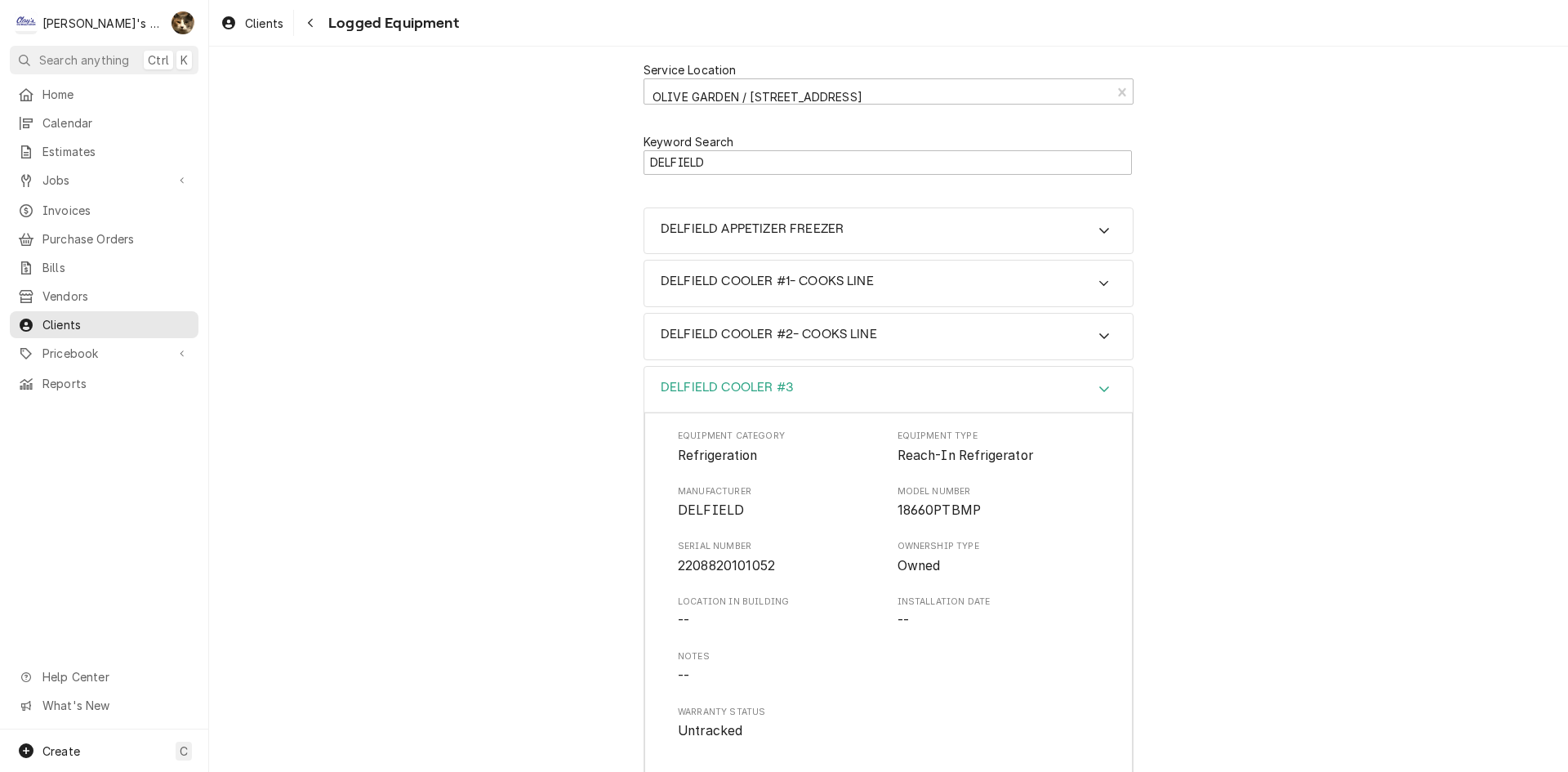
click at [855, 370] on div "DELFIELD COOLER #3" at bounding box center [888, 389] width 488 height 47
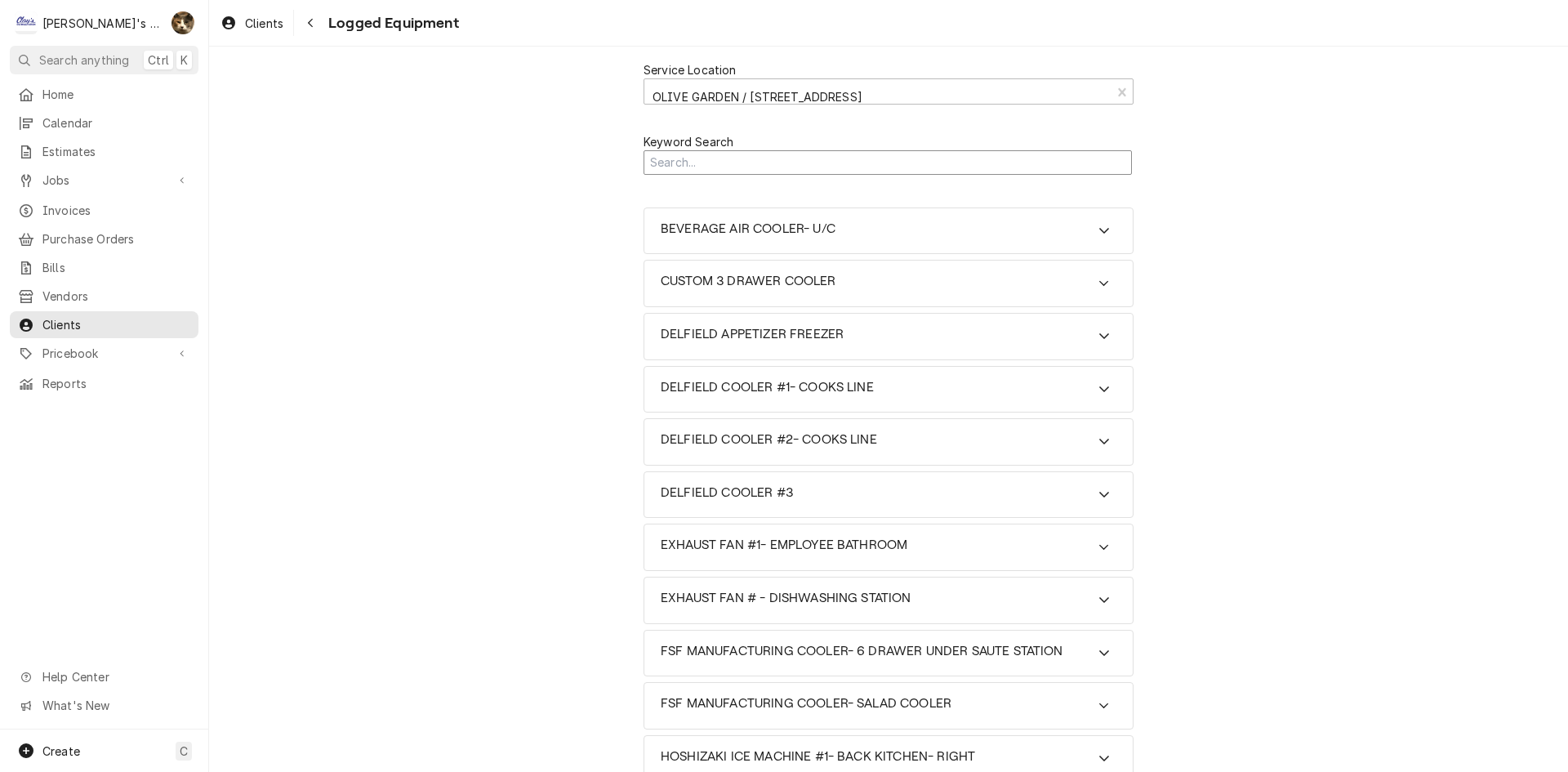
click at [848, 164] on input "Search Mechanism" at bounding box center [887, 163] width 488 height 25
type input "D"
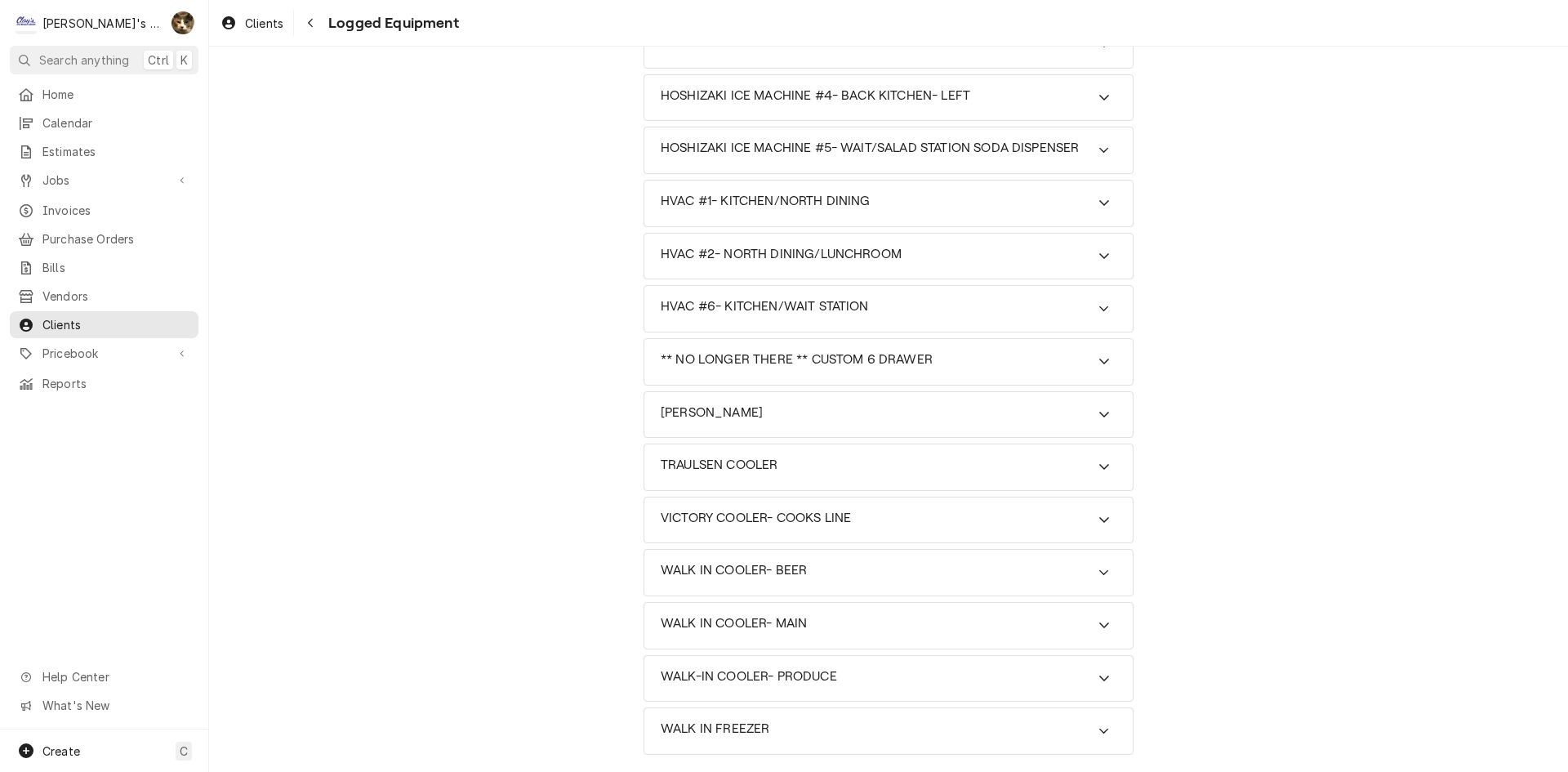
scroll to position [842, 0]
click at [801, 501] on div "VICTORY COOLER- COOKS LINE" at bounding box center [888, 520] width 488 height 46
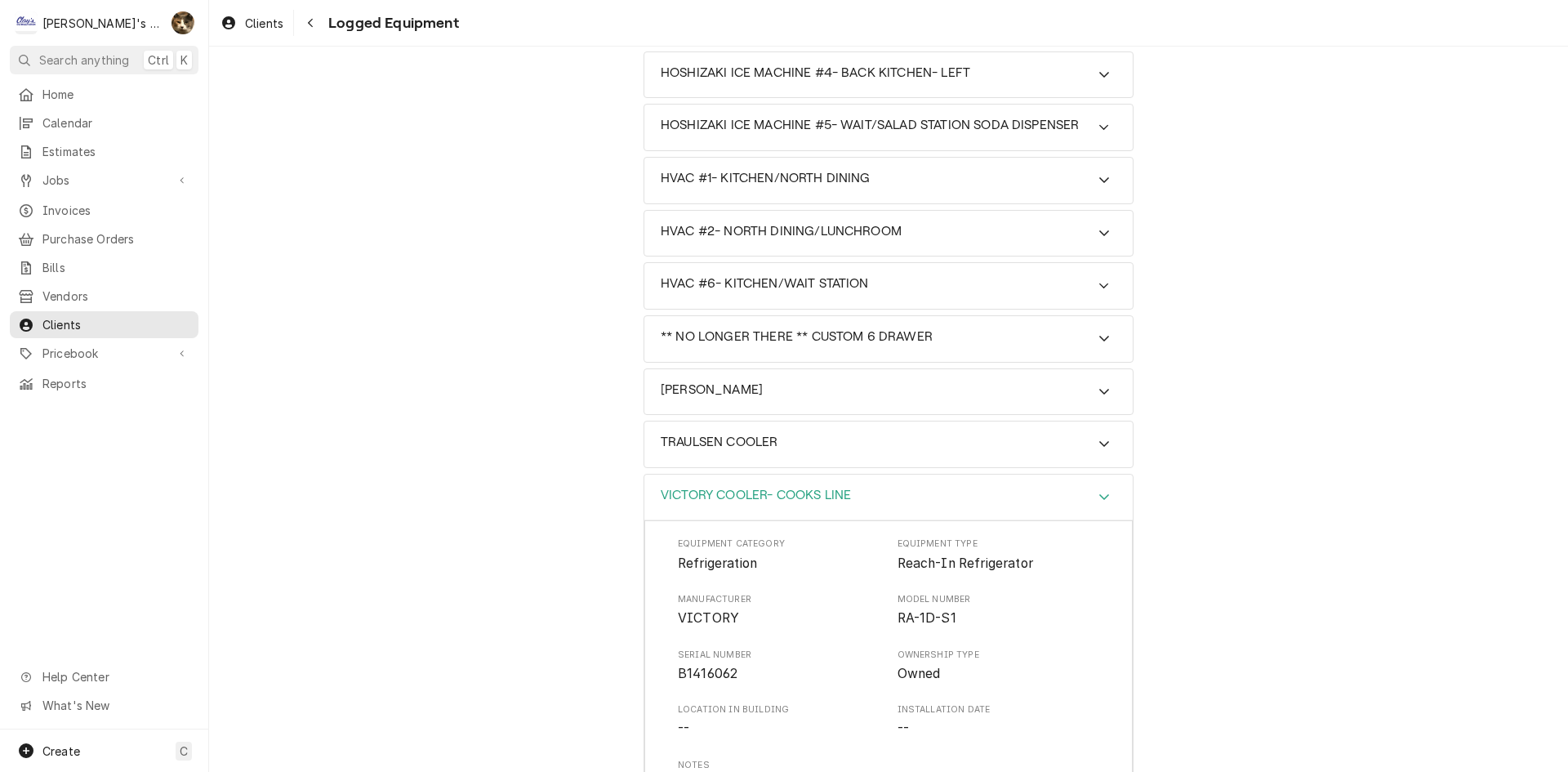
click at [801, 501] on div "VICTORY COOLER- COOKS LINE" at bounding box center [888, 497] width 488 height 47
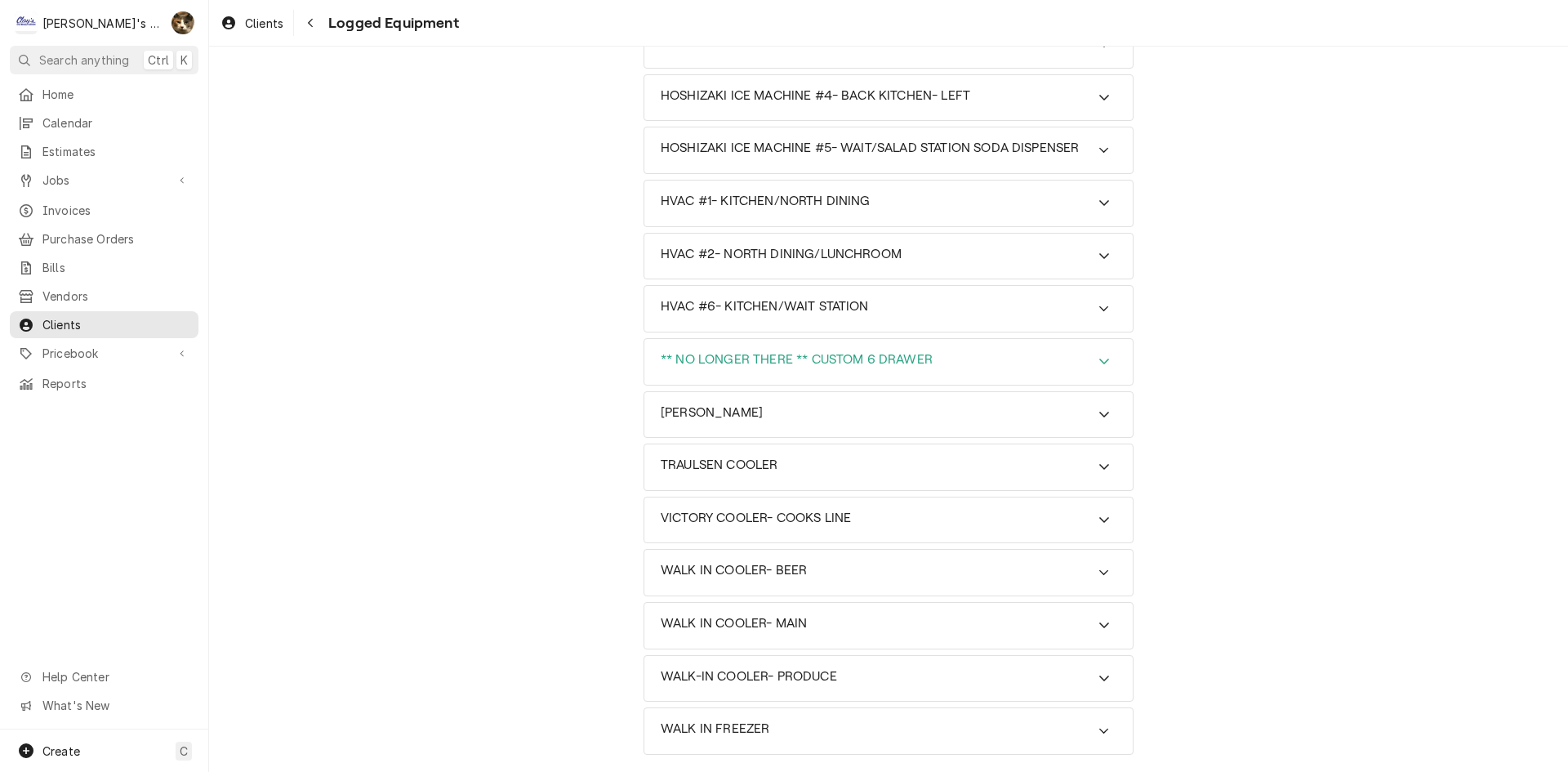
click at [785, 371] on div "** NO LONGER THERE ** CUSTOM 6 DRAWER" at bounding box center [888, 361] width 488 height 46
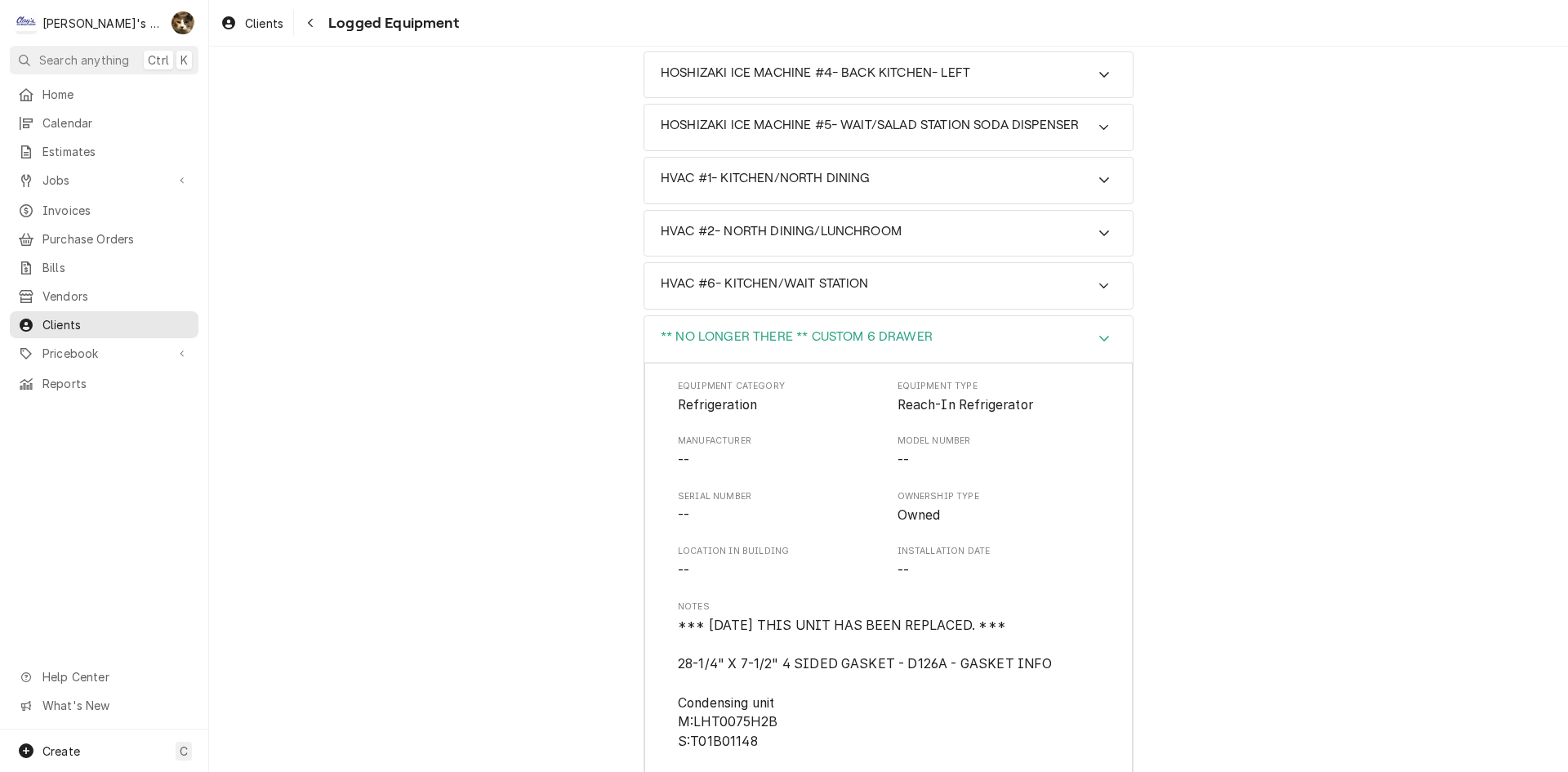
click at [785, 362] on div "** NO LONGER THERE ** CUSTOM 6 DRAWER" at bounding box center [888, 339] width 488 height 47
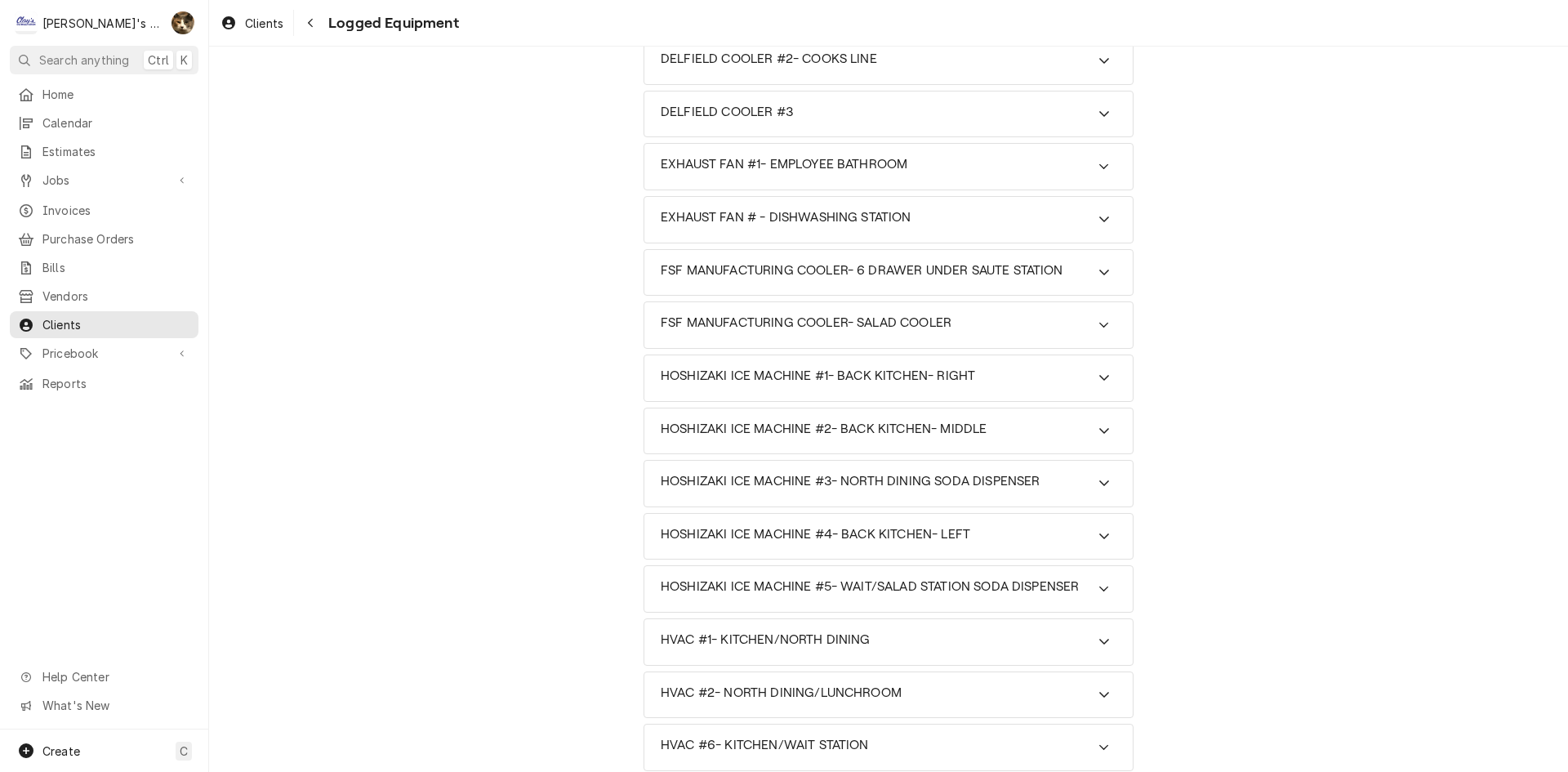
scroll to position [352, 0]
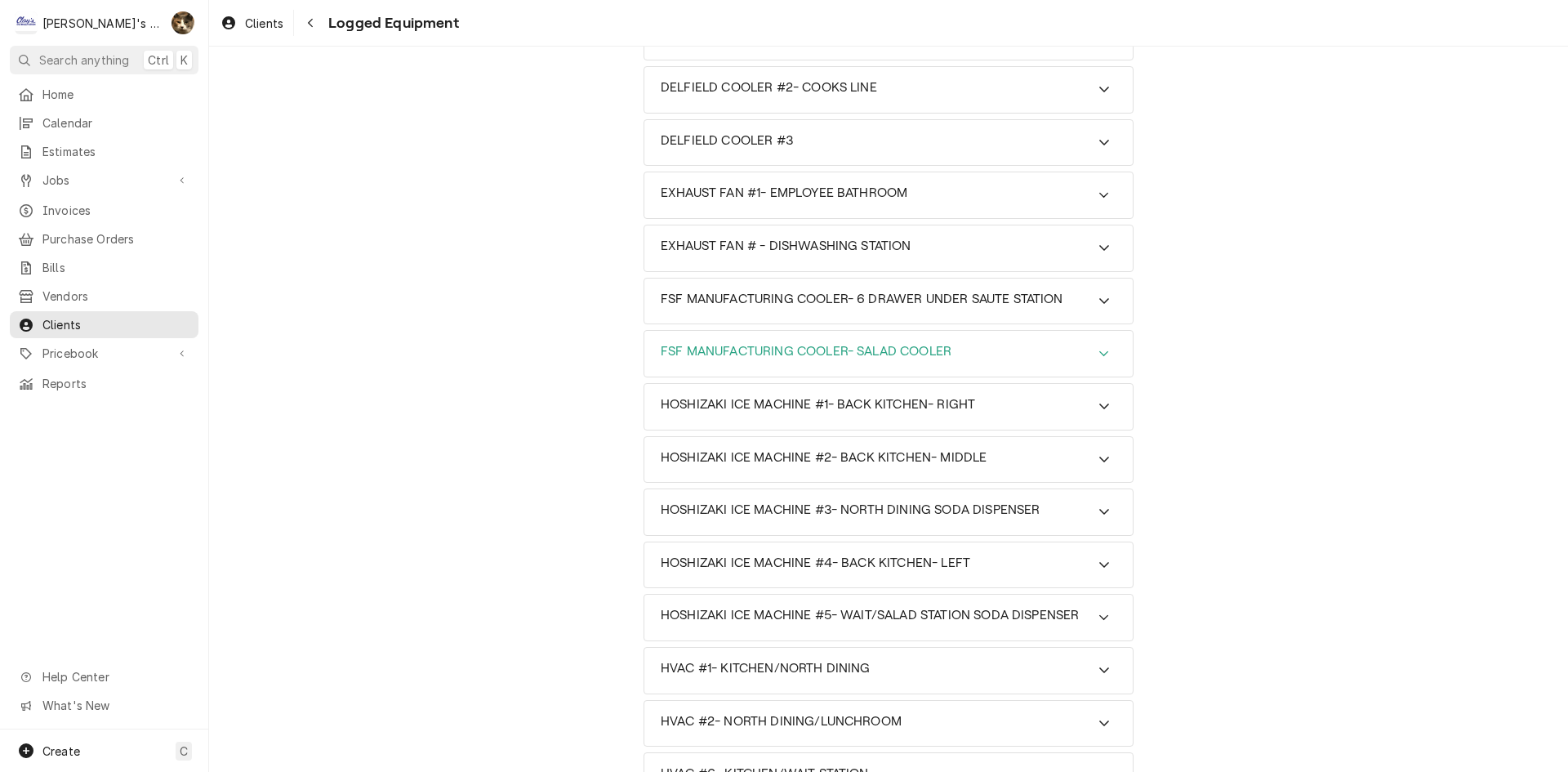
click at [785, 363] on div "FSF MANUFACTURING COOLER- SALAD COOLER" at bounding box center [806, 353] width 290 height 20
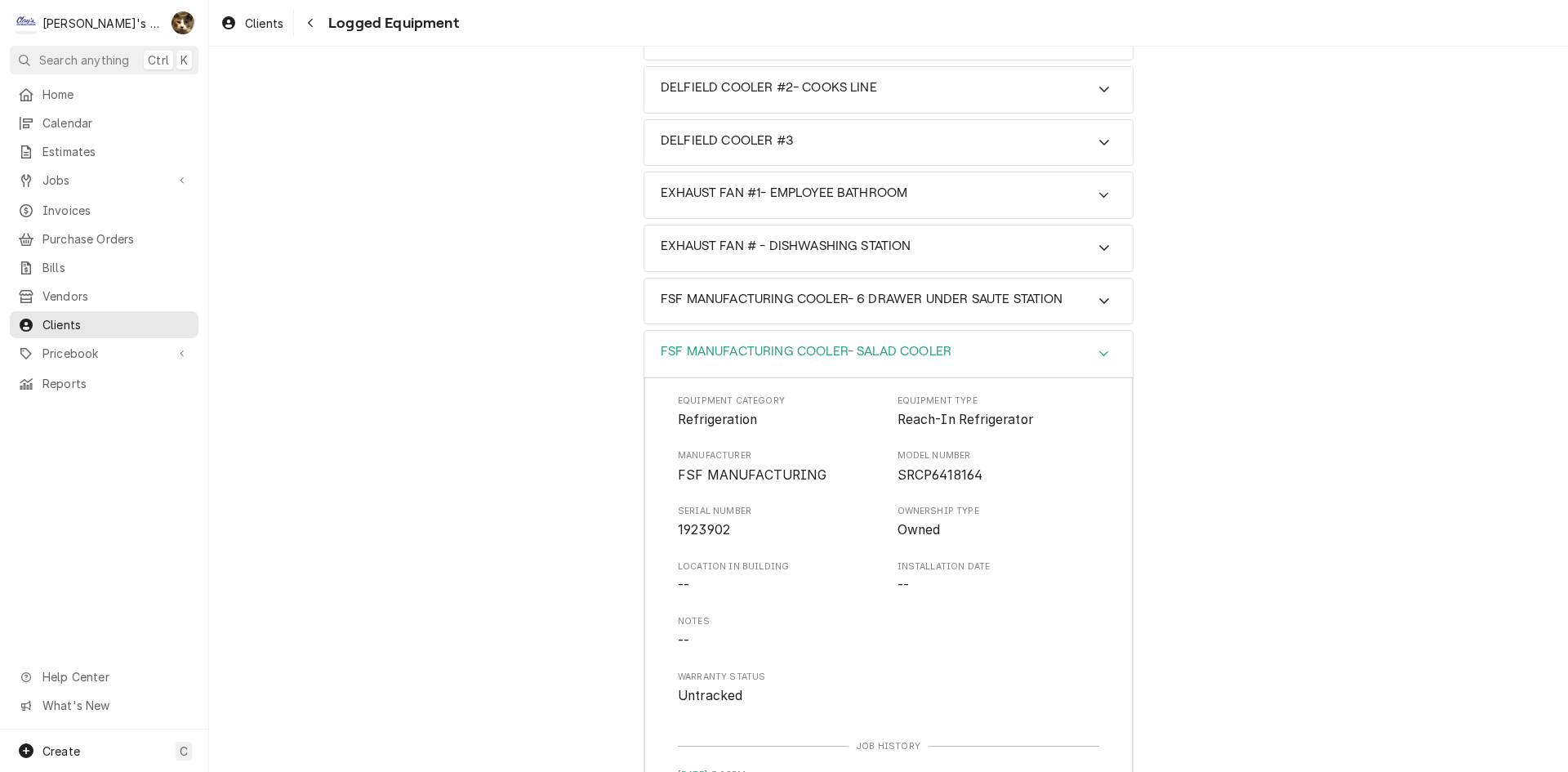
click at [785, 363] on div "FSF MANUFACTURING COOLER- SALAD COOLER" at bounding box center [806, 353] width 290 height 20
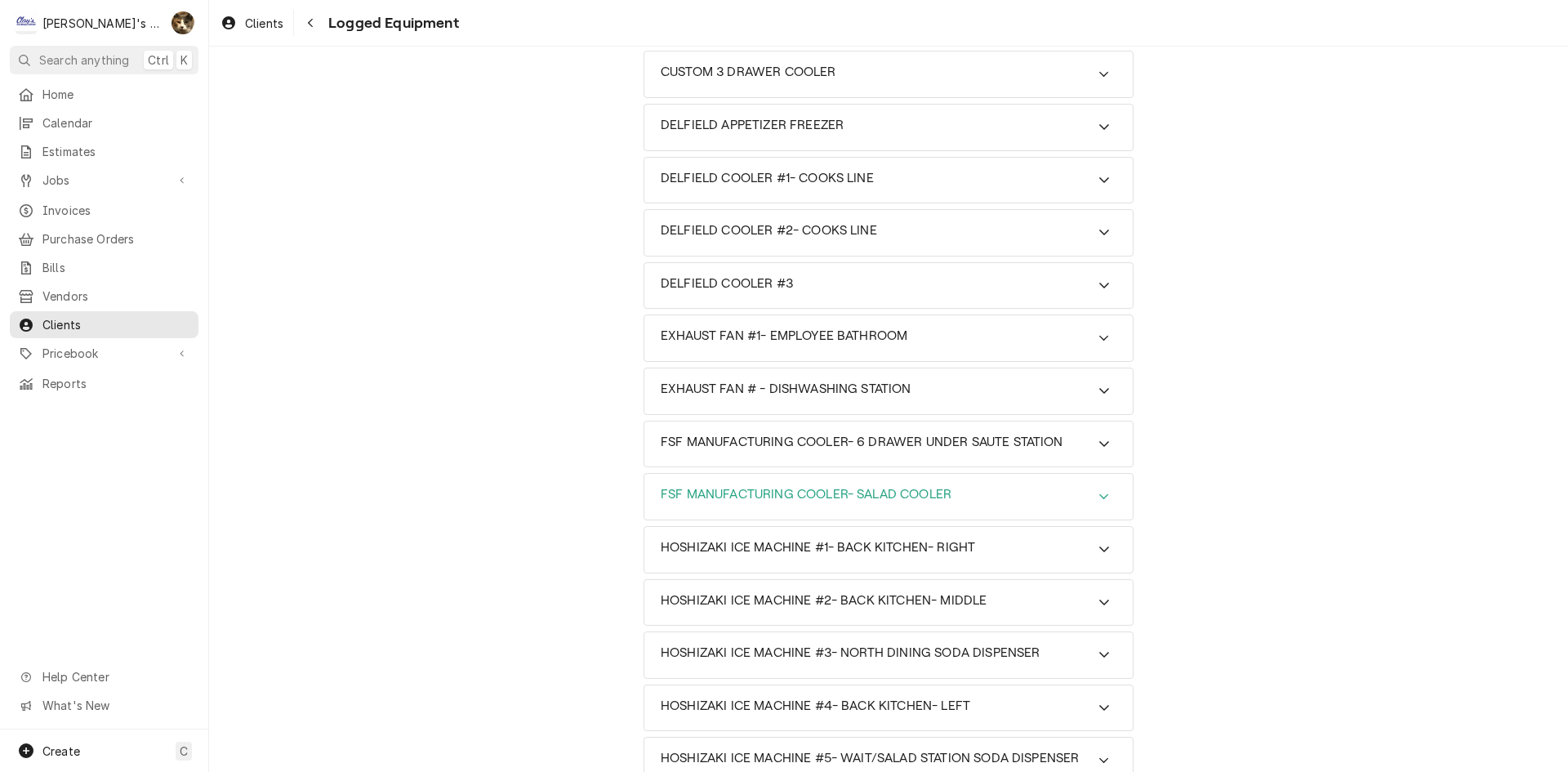
scroll to position [189, 0]
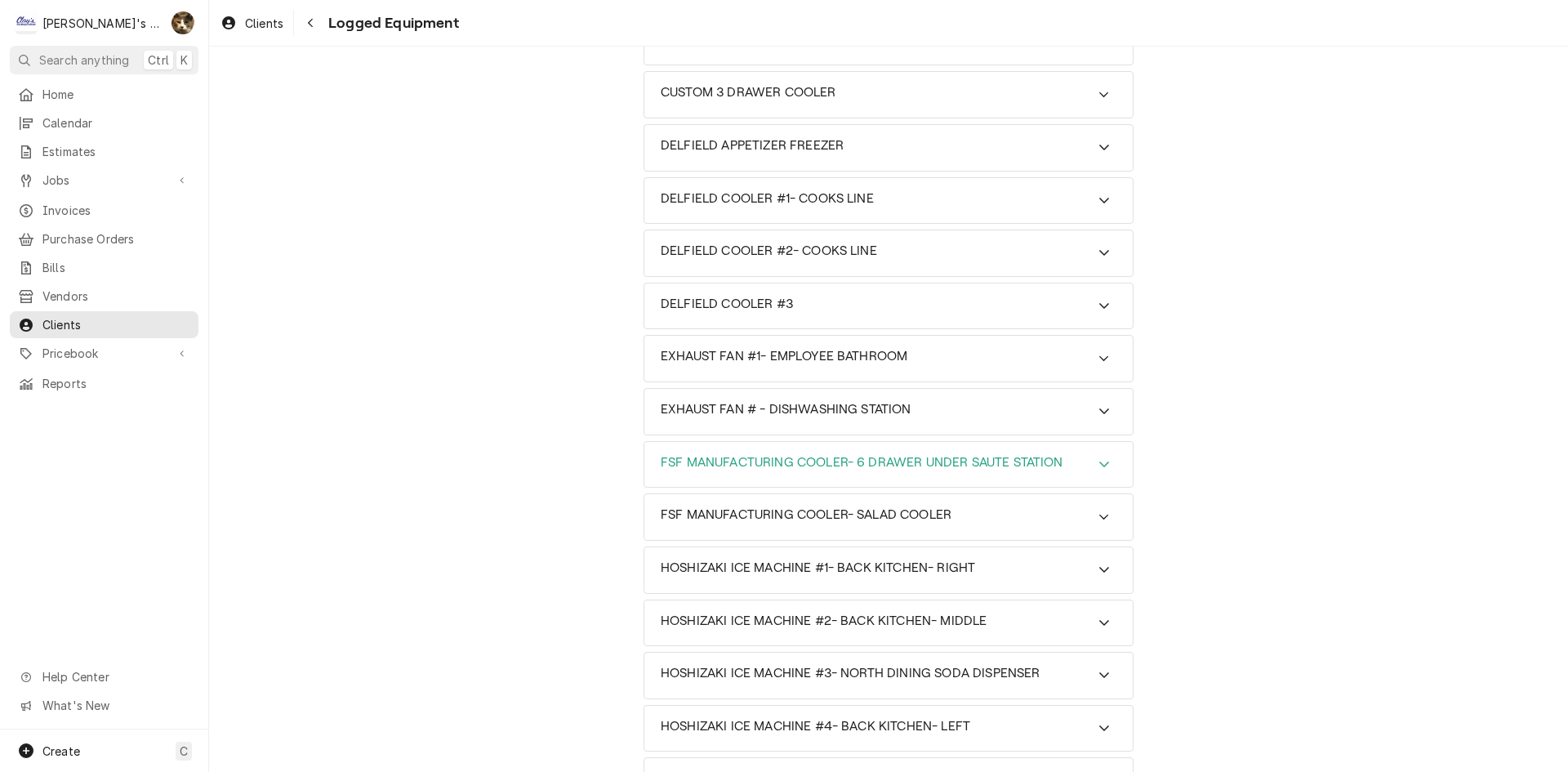
click at [826, 457] on h3 "FSF MANUFACTURING COOLER- 6 DRAWER UNDER SAUTE STATION" at bounding box center [862, 462] width 402 height 16
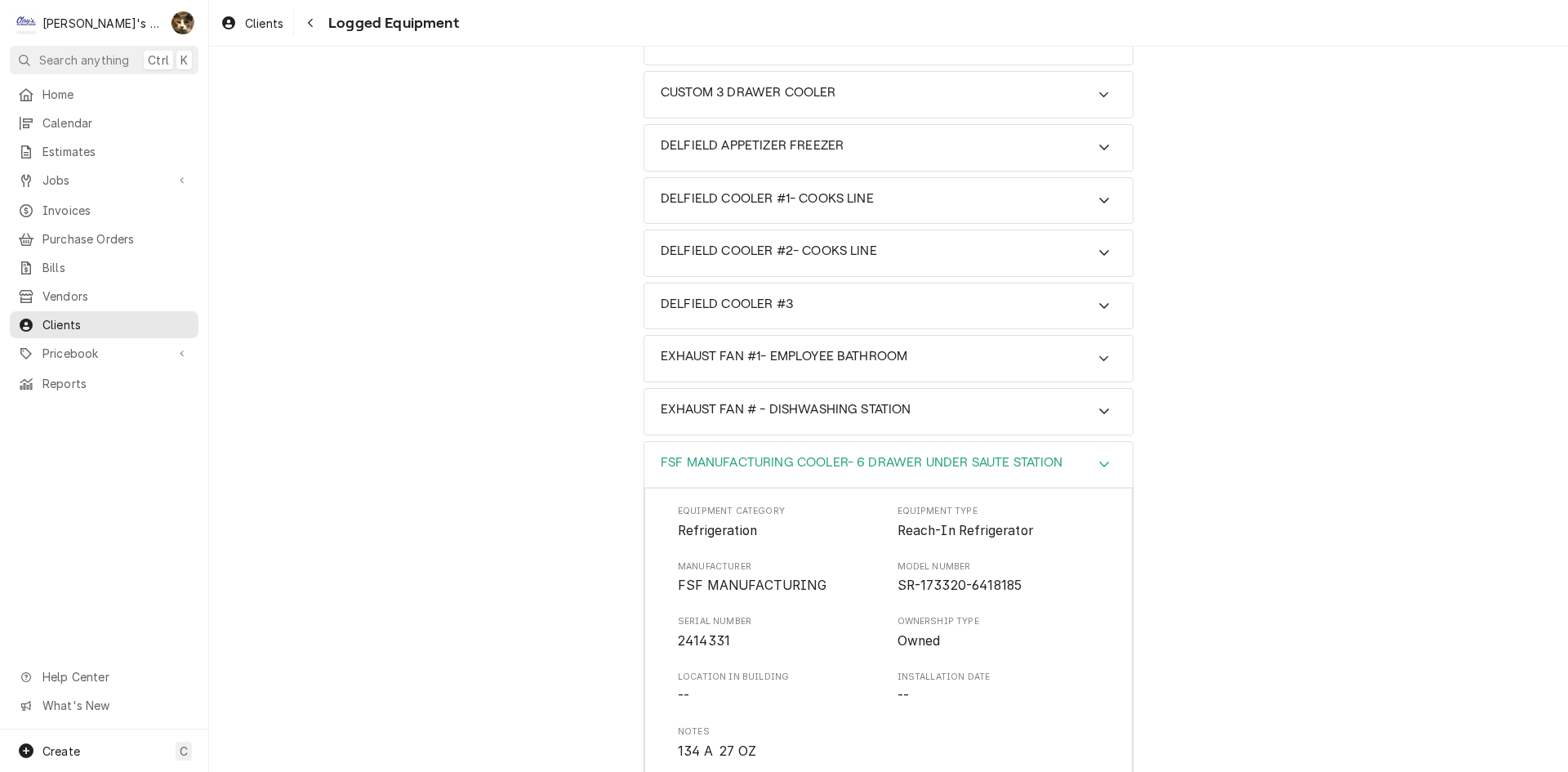
click at [826, 457] on h3 "FSF MANUFACTURING COOLER- 6 DRAWER UNDER SAUTE STATION" at bounding box center [862, 462] width 402 height 16
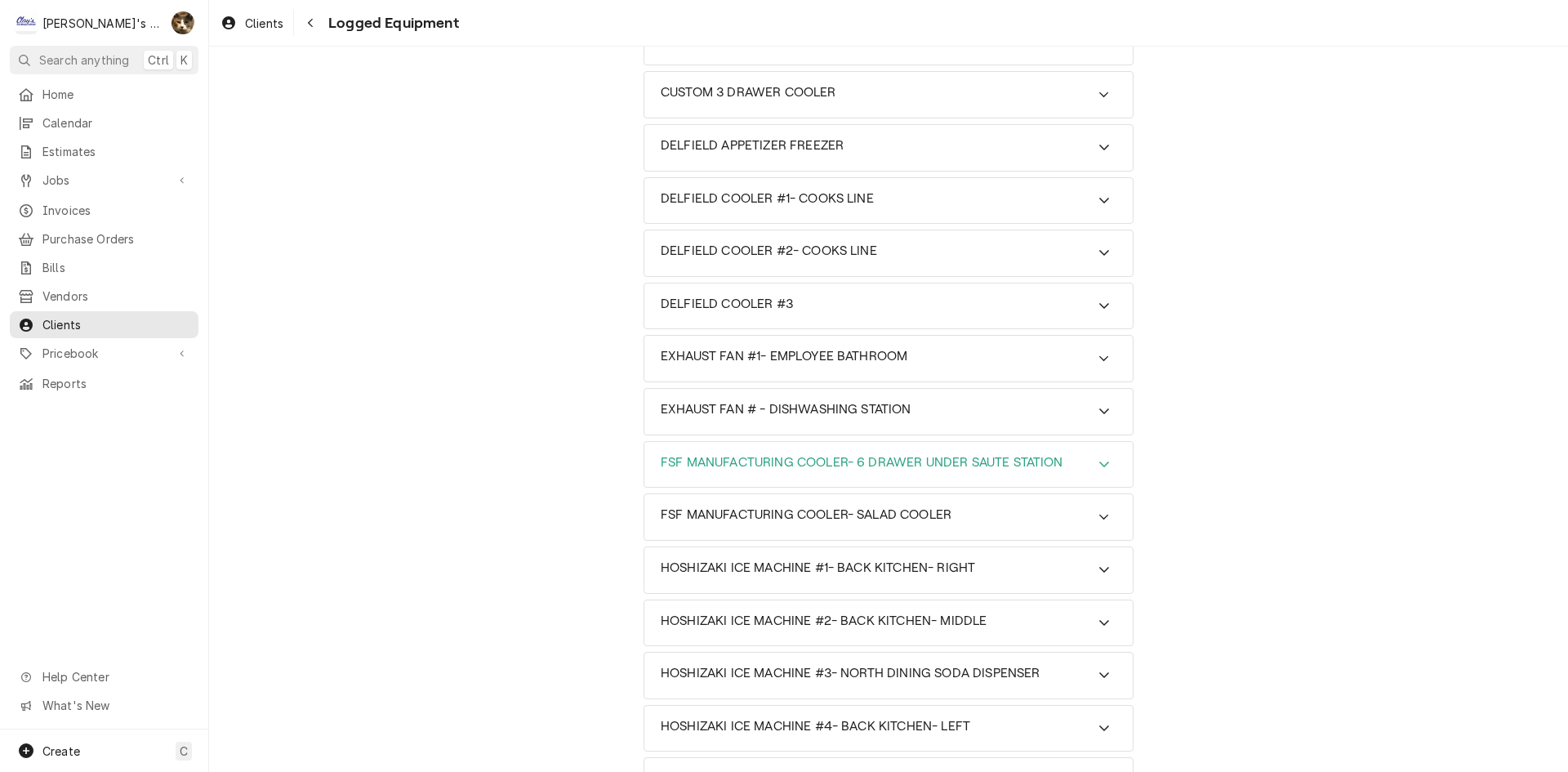
scroll to position [107, 0]
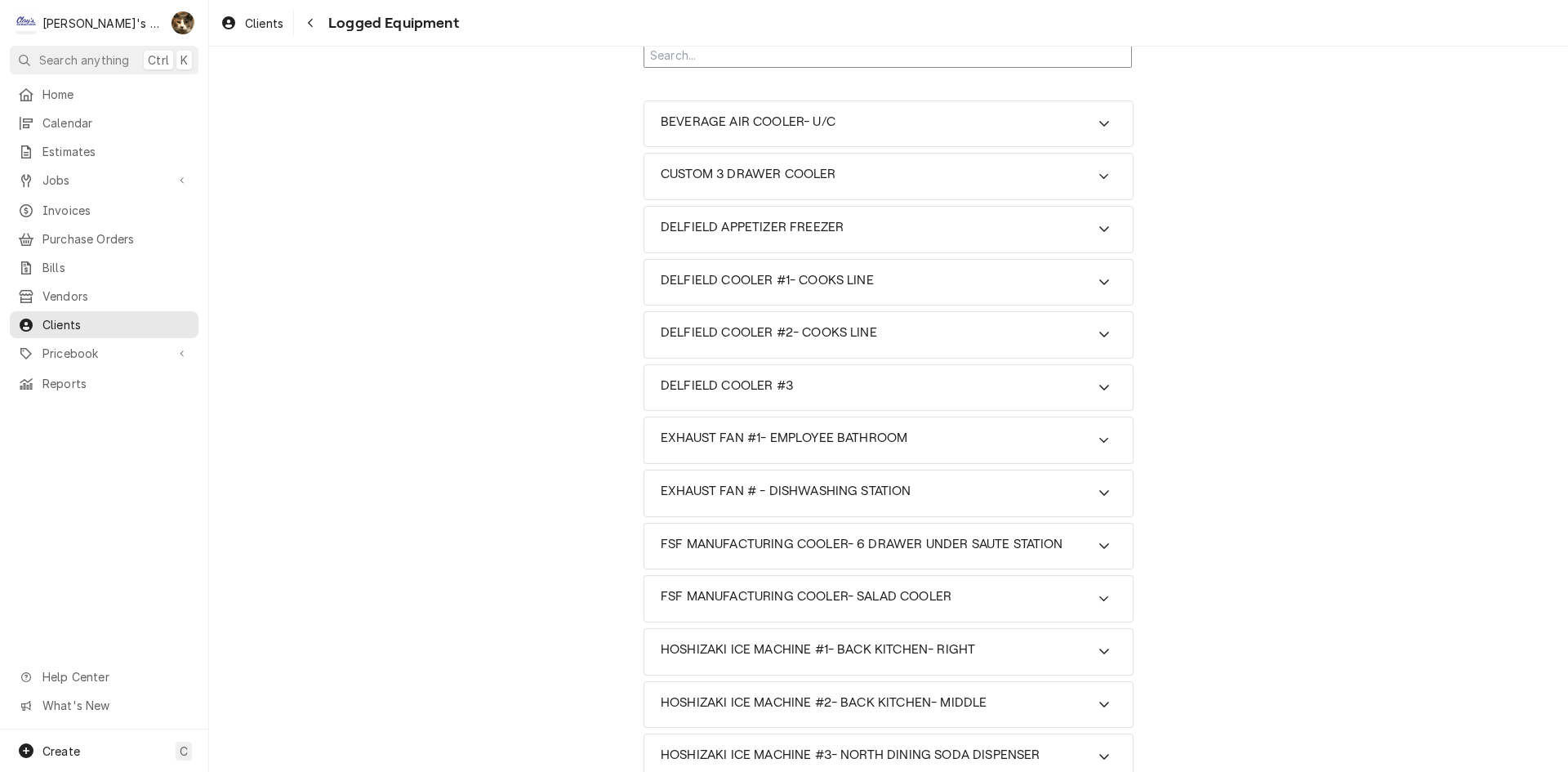
click at [712, 56] on input "Search Mechanism" at bounding box center [887, 56] width 488 height 25
click at [731, 133] on div "BEVERAGE AIR COOLER- U/C" at bounding box center [748, 124] width 175 height 20
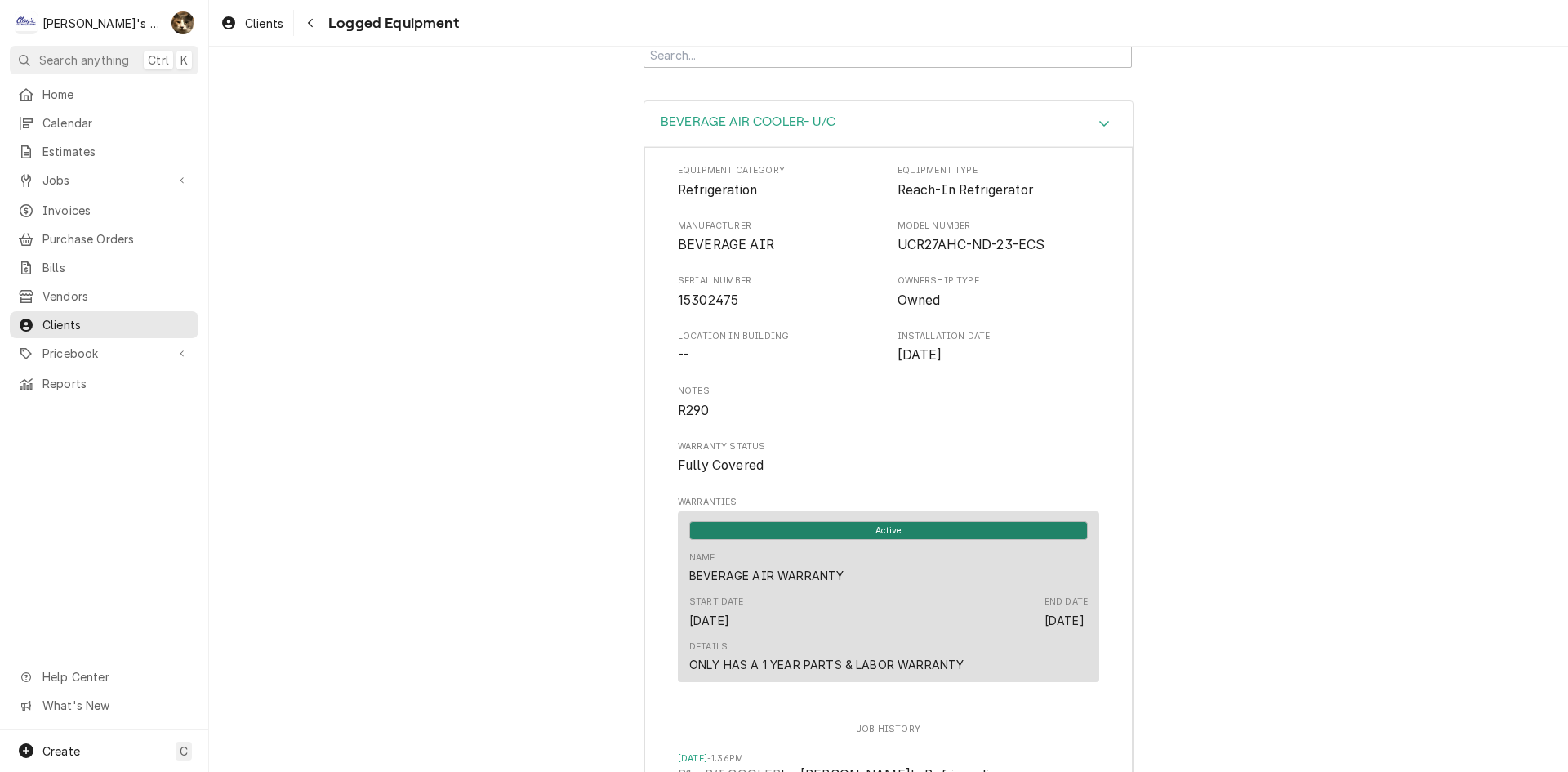
click at [728, 124] on h3 "BEVERAGE AIR COOLER- U/C" at bounding box center [748, 122] width 175 height 16
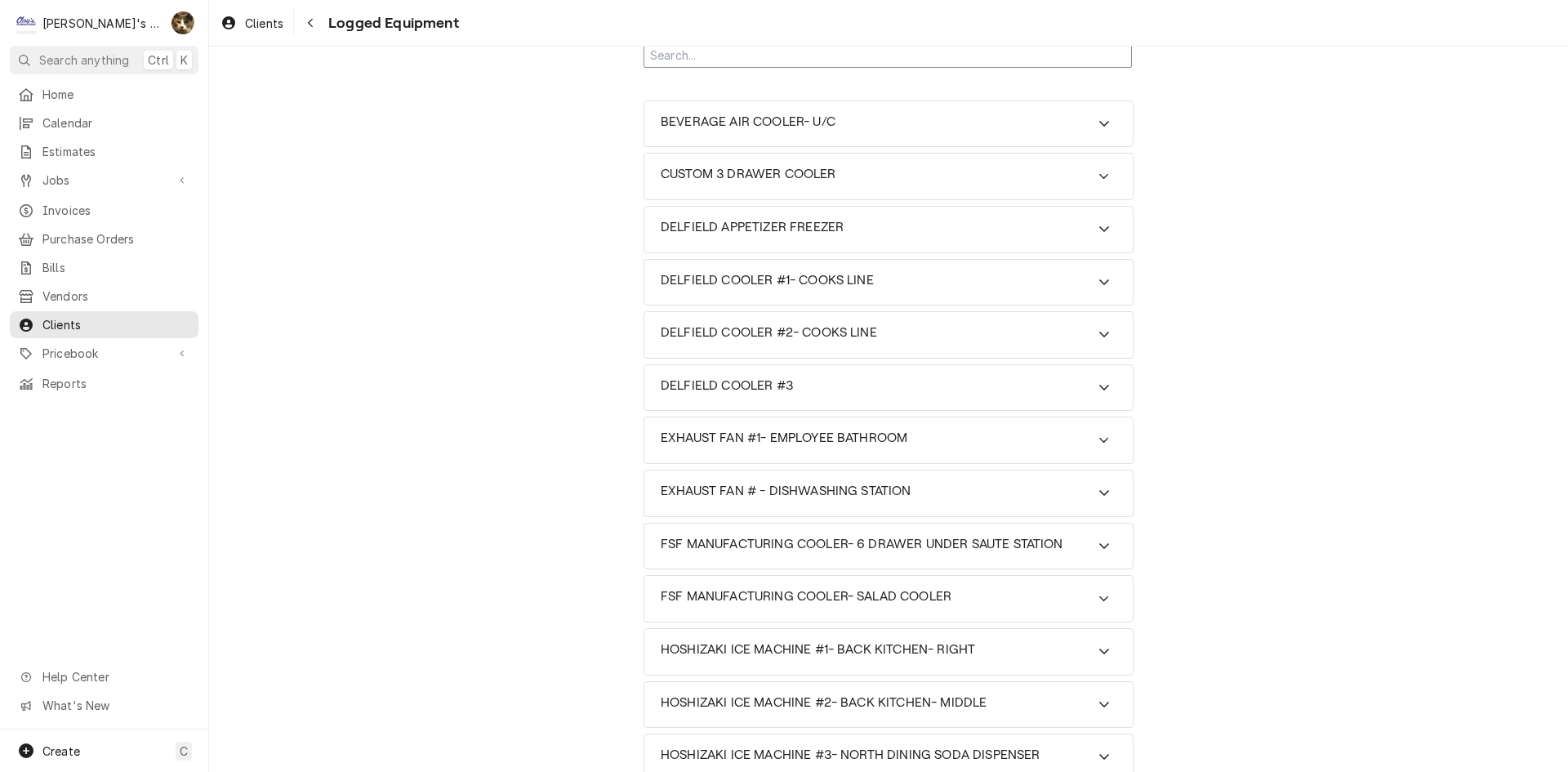
click at [678, 47] on input "Search Mechanism" at bounding box center [887, 56] width 488 height 25
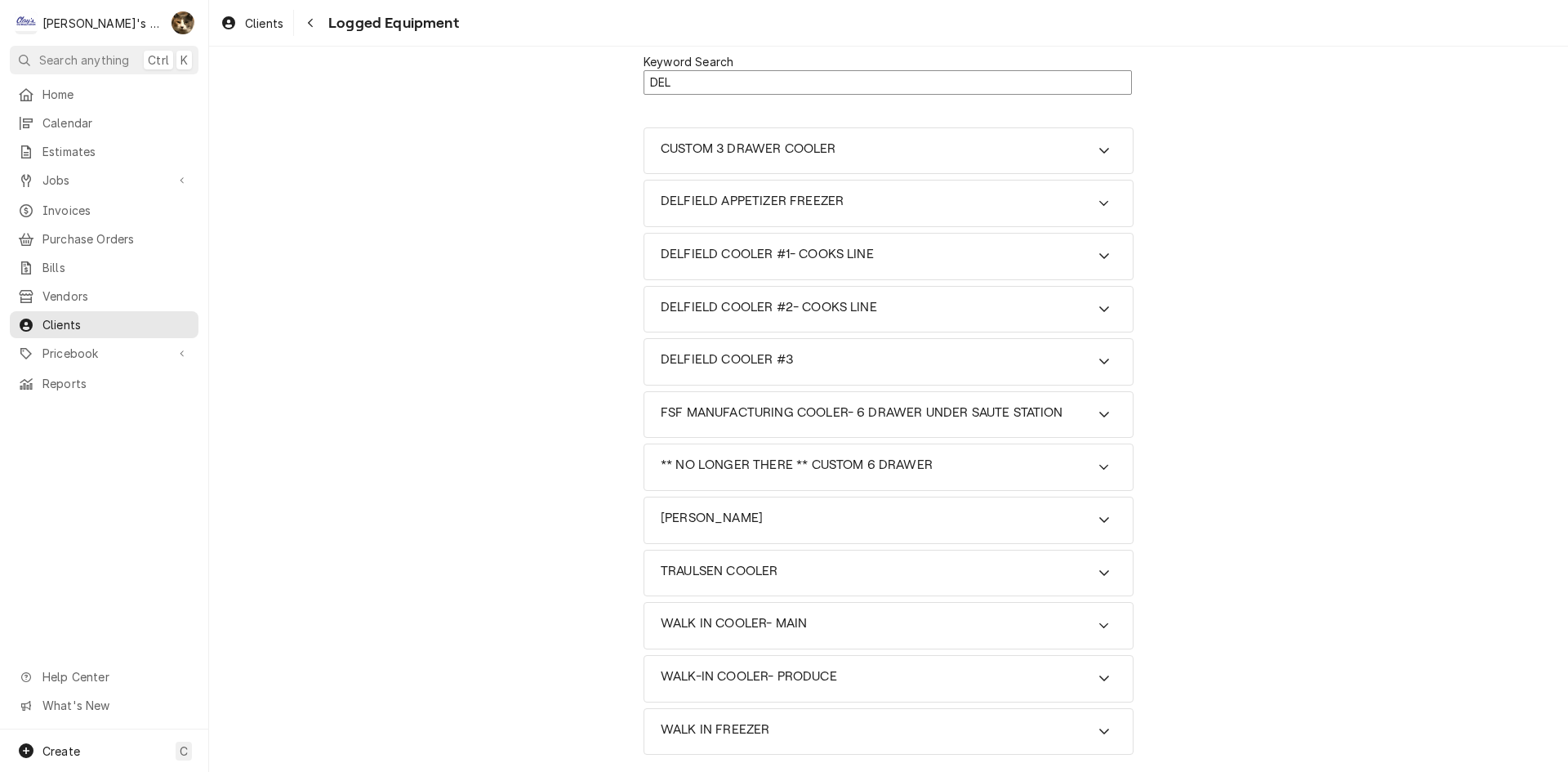
scroll to position [0, 0]
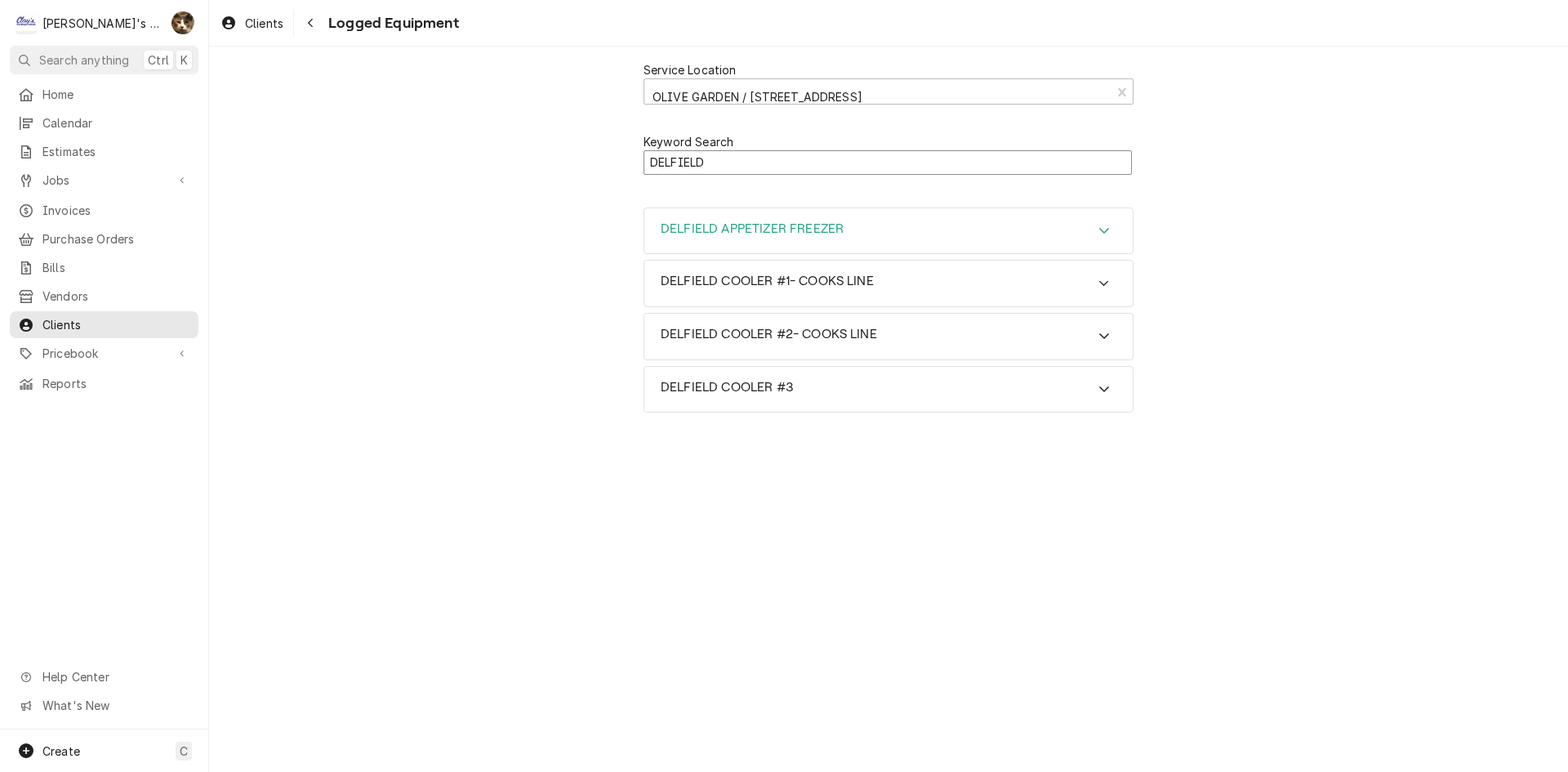
type input "DELFIELD"
click at [742, 220] on div "DELFIELD APPETIZER FREEZER" at bounding box center [888, 231] width 488 height 46
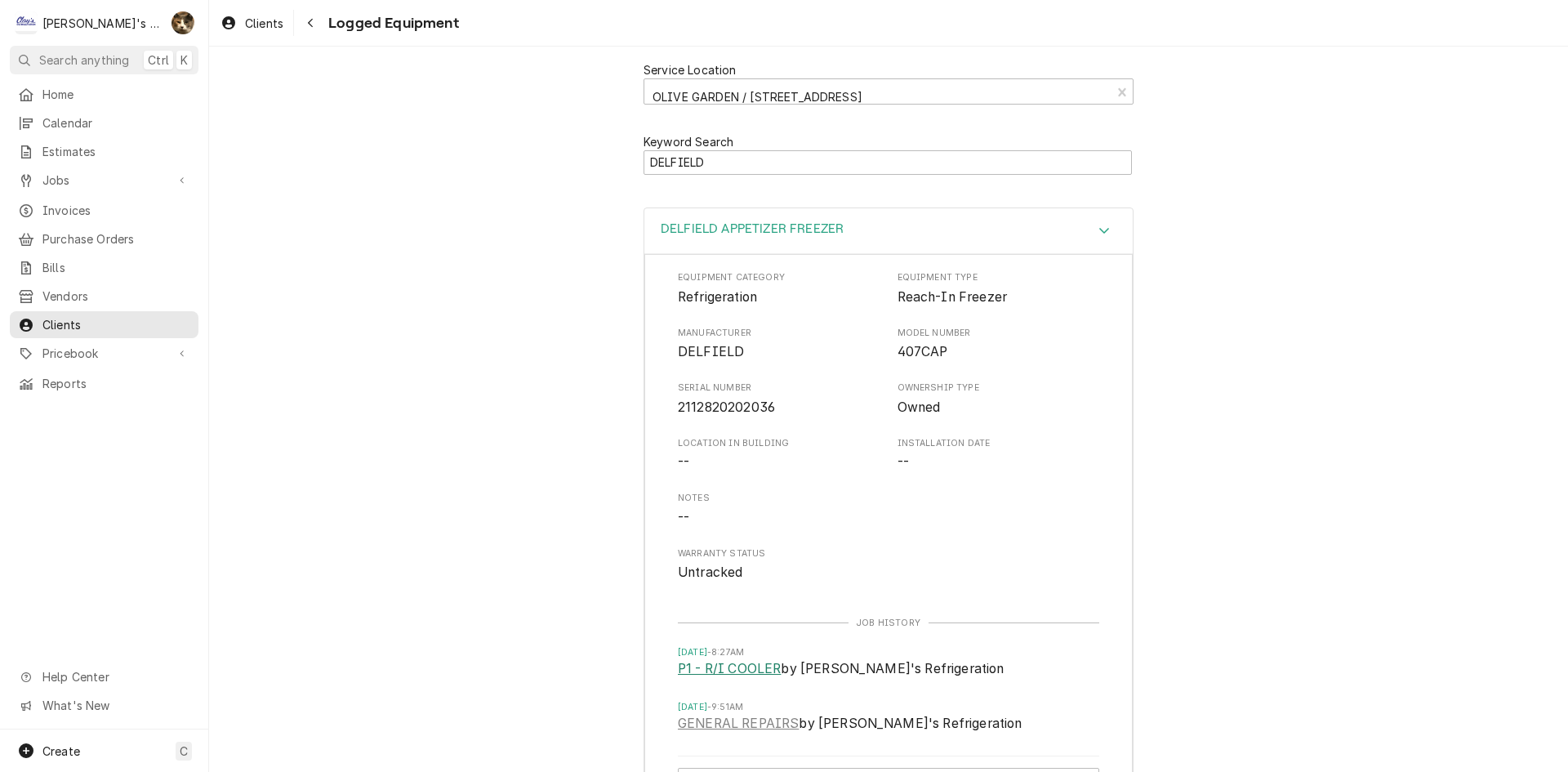
click at [762, 678] on link "P1 - R/I COOLER" at bounding box center [730, 669] width 103 height 20
click at [728, 242] on div "DELFIELD APPETIZER FREEZER" at bounding box center [888, 231] width 488 height 47
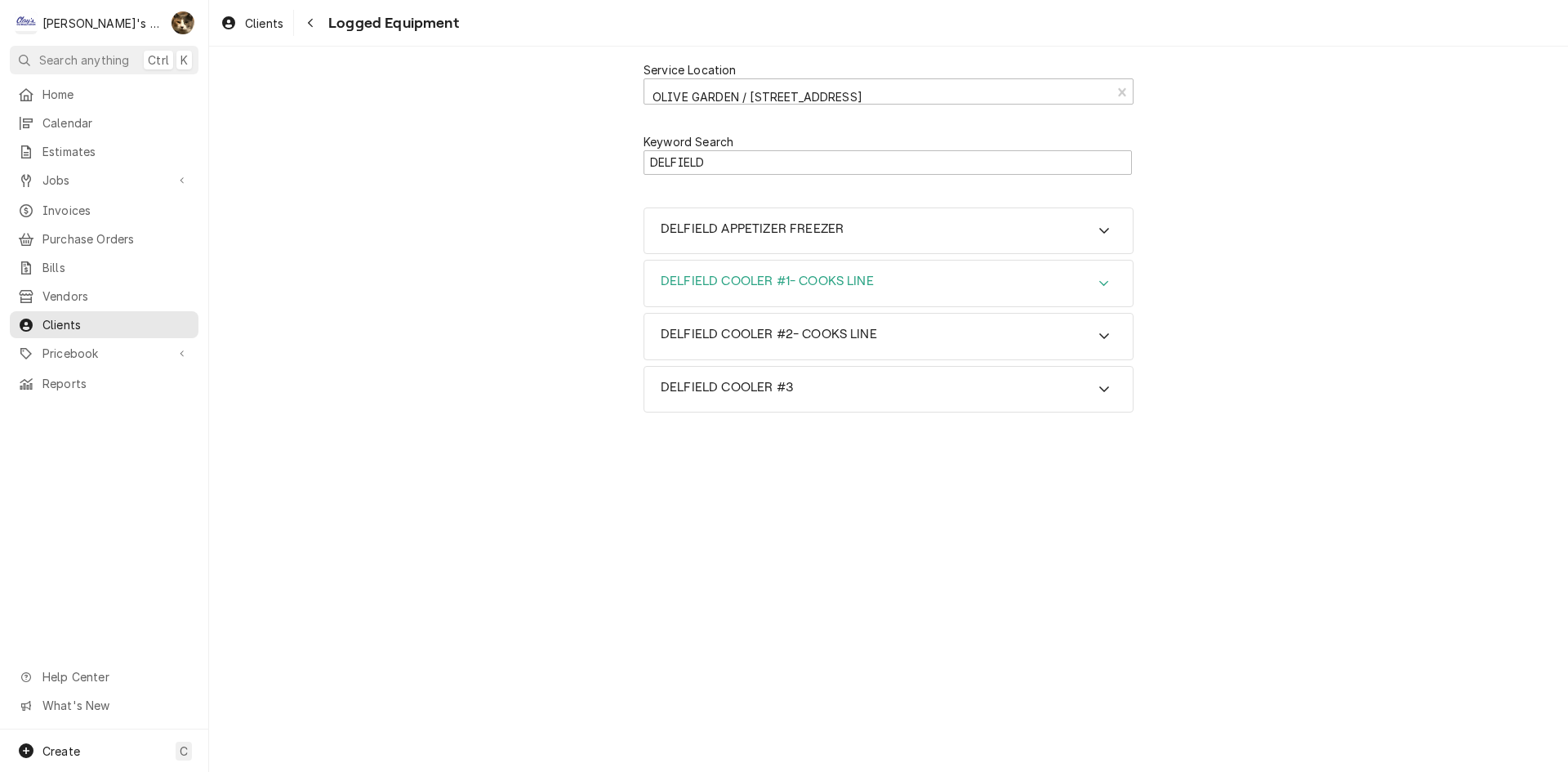
click at [731, 268] on div "DELFIELD COOLER #1- COOKS LINE" at bounding box center [888, 284] width 488 height 46
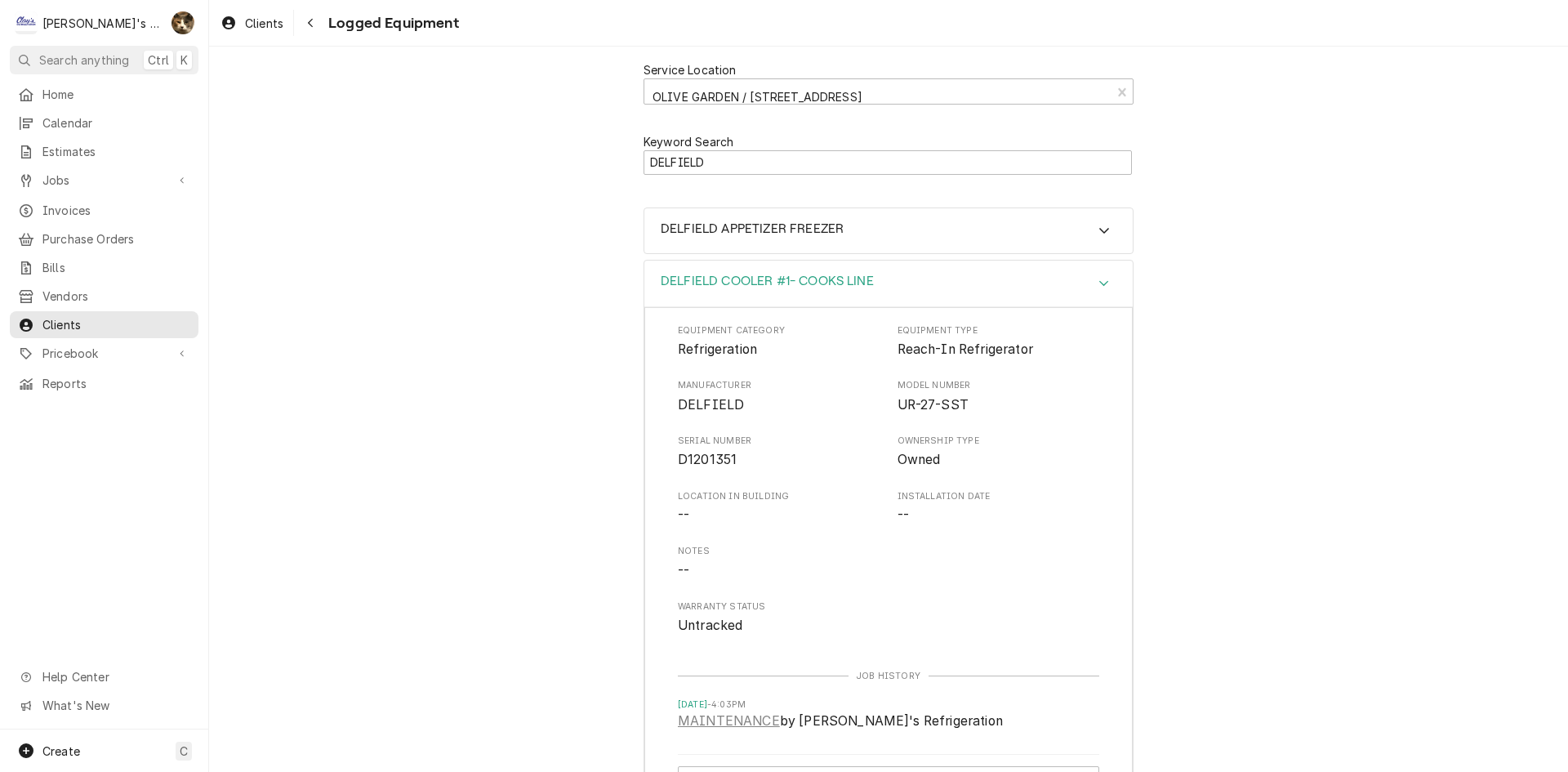
click at [731, 268] on div "DELFIELD COOLER #1- COOKS LINE" at bounding box center [888, 284] width 488 height 47
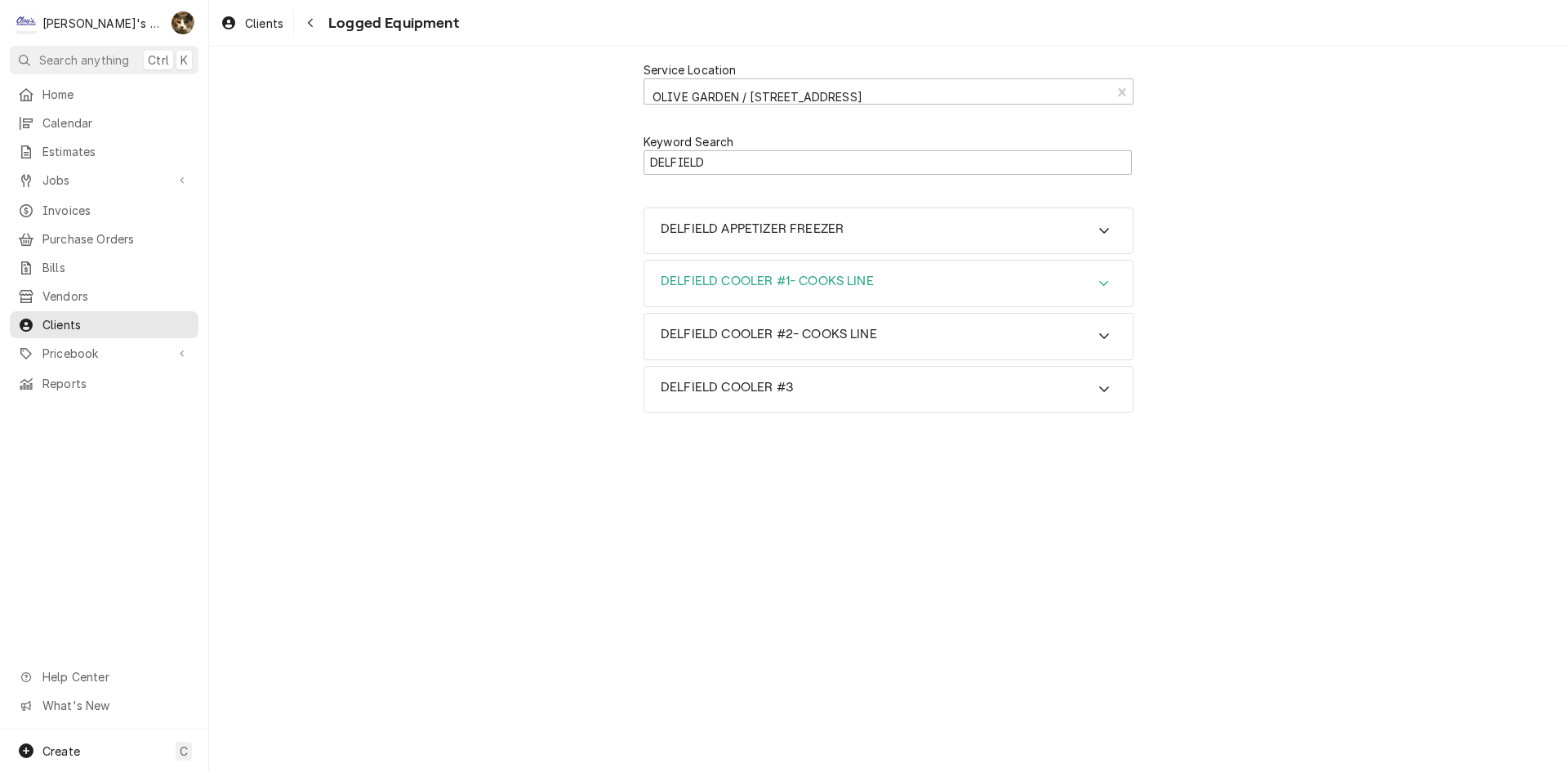
click at [731, 268] on div "DELFIELD COOLER #1- COOKS LINE" at bounding box center [888, 284] width 488 height 46
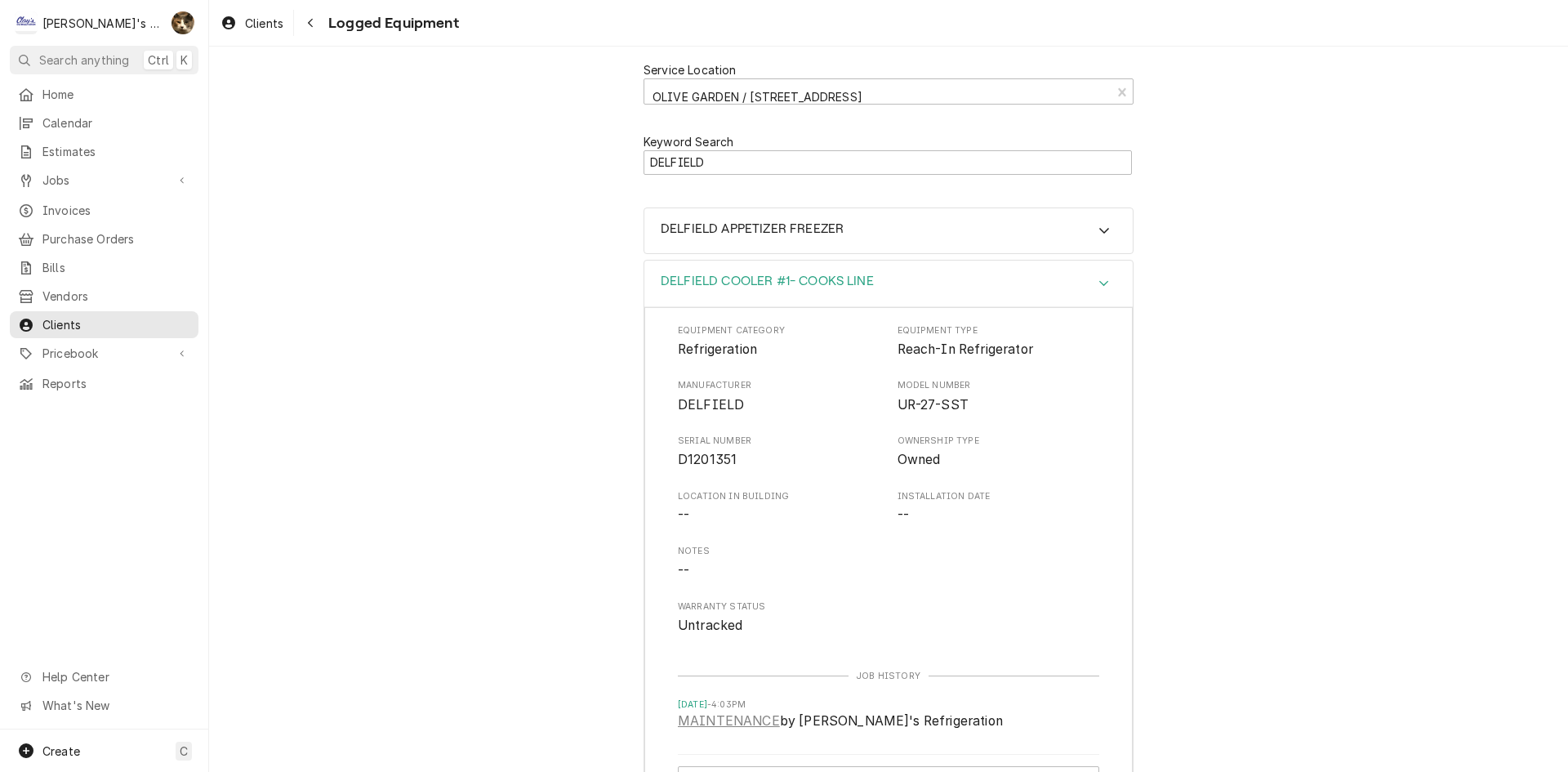
click at [731, 268] on div "DELFIELD COOLER #1- COOKS LINE" at bounding box center [888, 284] width 488 height 47
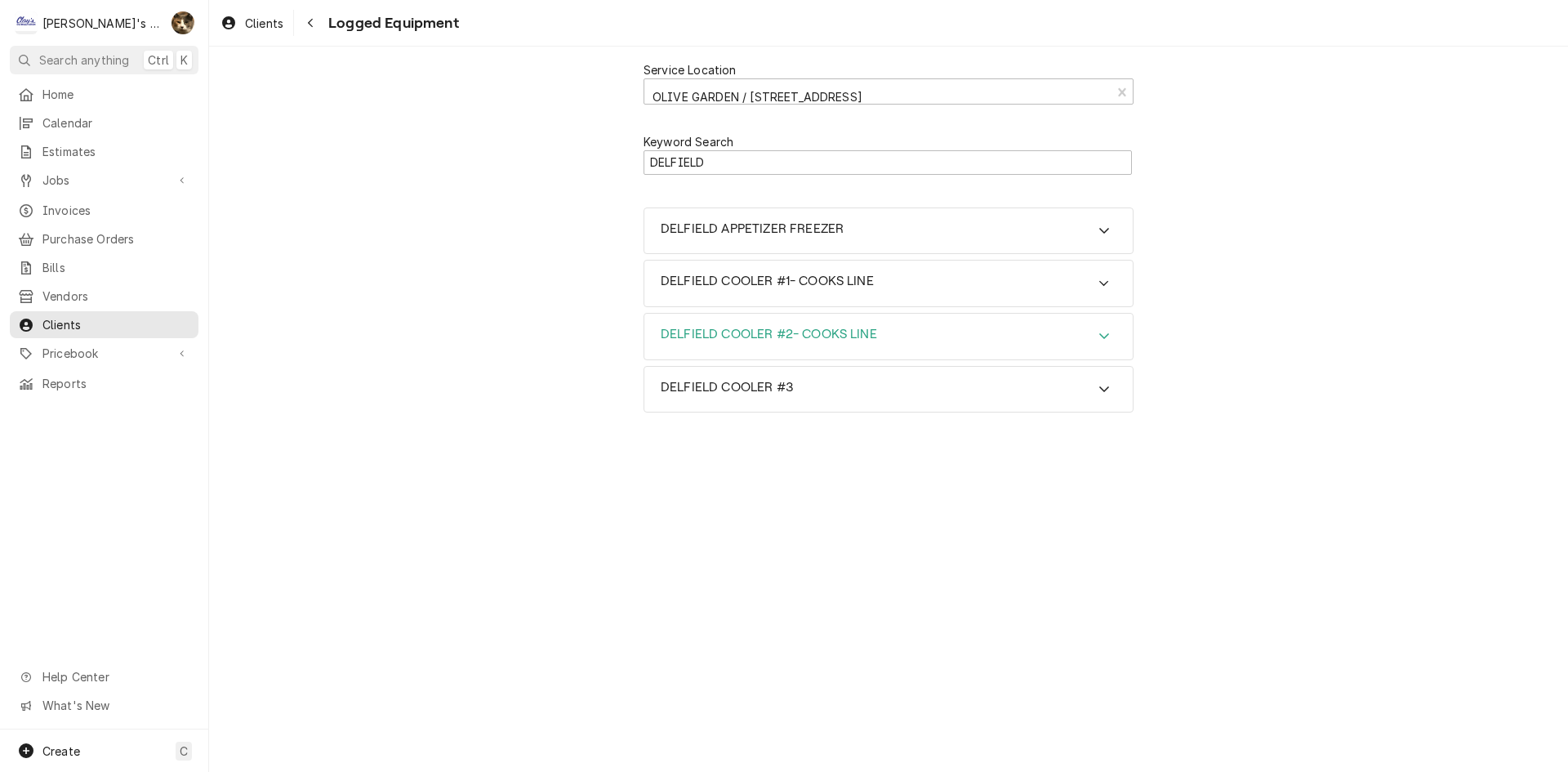
click at [742, 323] on div "DELFIELD COOLER #2- COOKS LINE" at bounding box center [888, 336] width 488 height 46
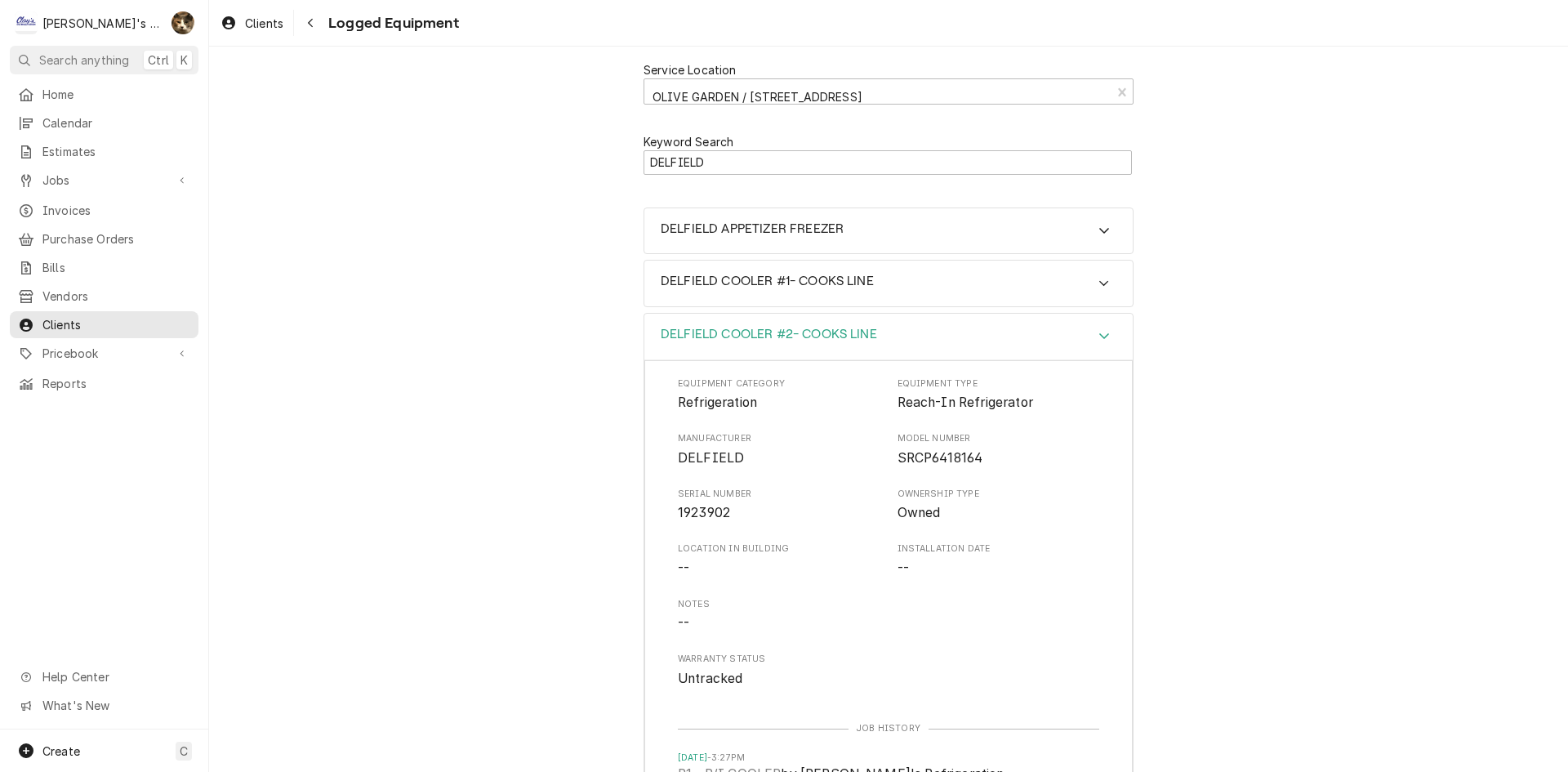
click at [742, 323] on div "DELFIELD COOLER #2- COOKS LINE" at bounding box center [888, 336] width 488 height 47
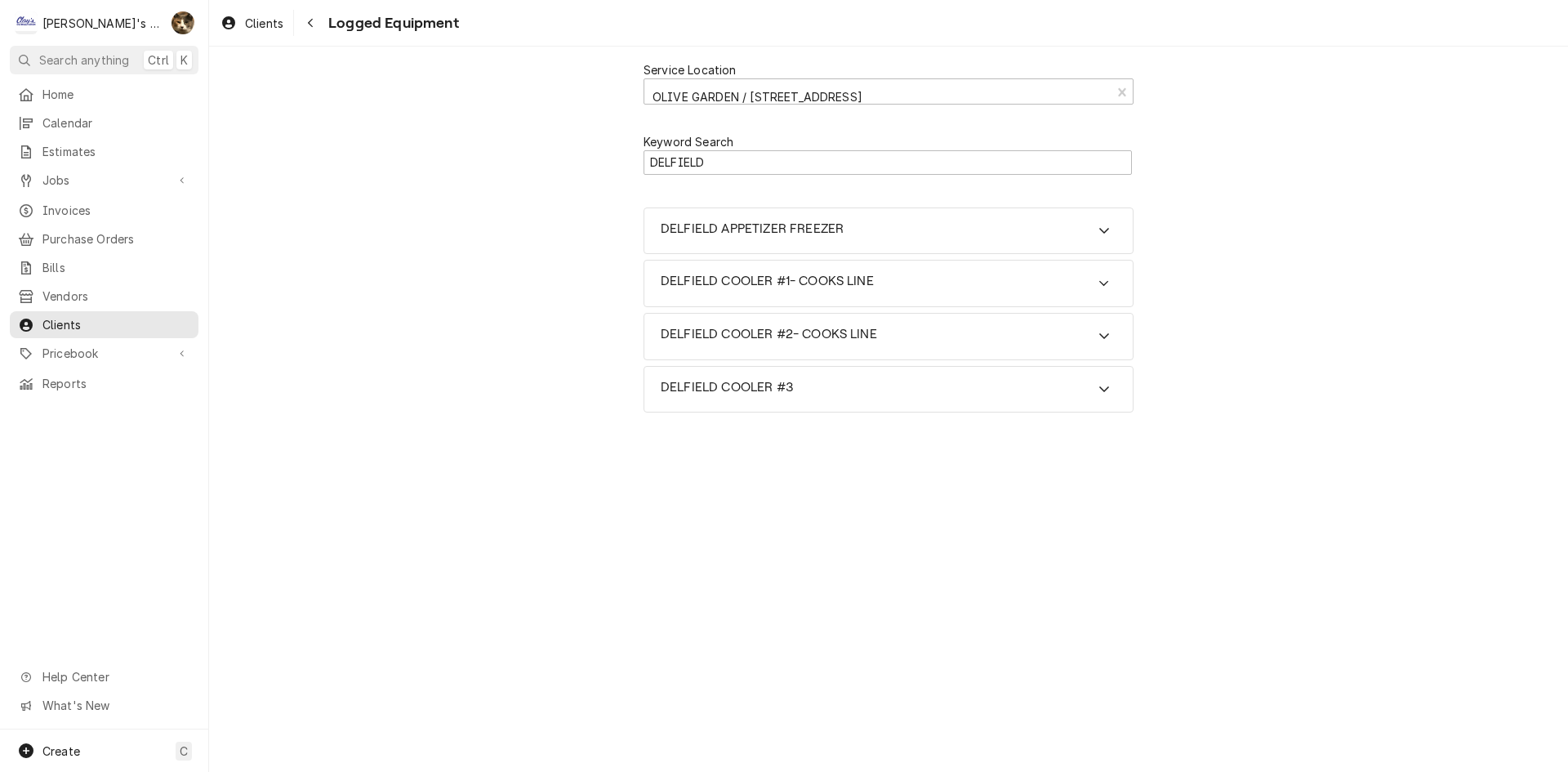
click at [738, 364] on div "DELFIELD COOLER #2- COOKS LINE" at bounding box center [888, 339] width 490 height 53
click at [737, 378] on div "DELFIELD COOLER #3" at bounding box center [888, 389] width 488 height 46
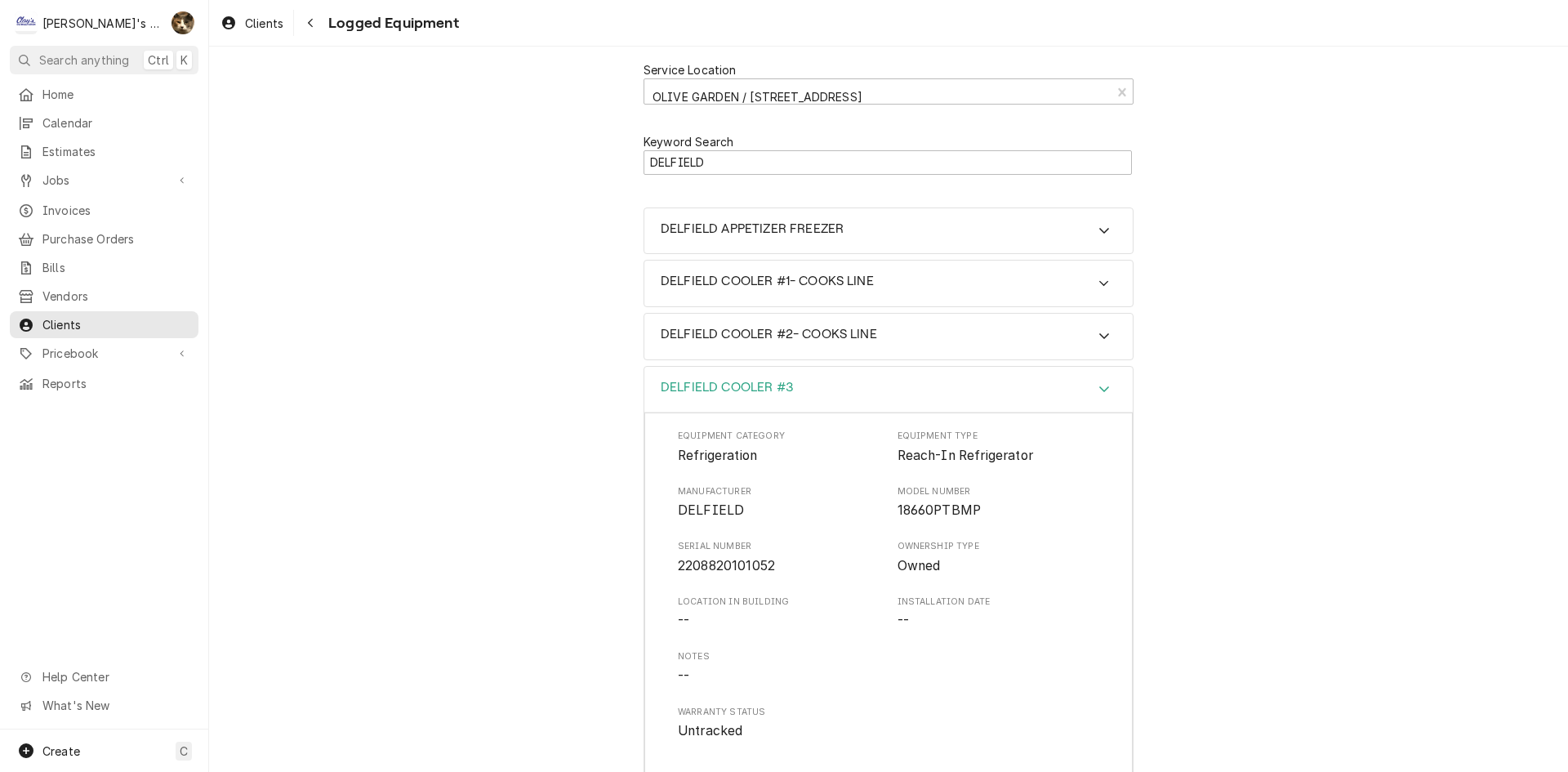
click at [737, 378] on div "DELFIELD COOLER #3" at bounding box center [888, 389] width 488 height 47
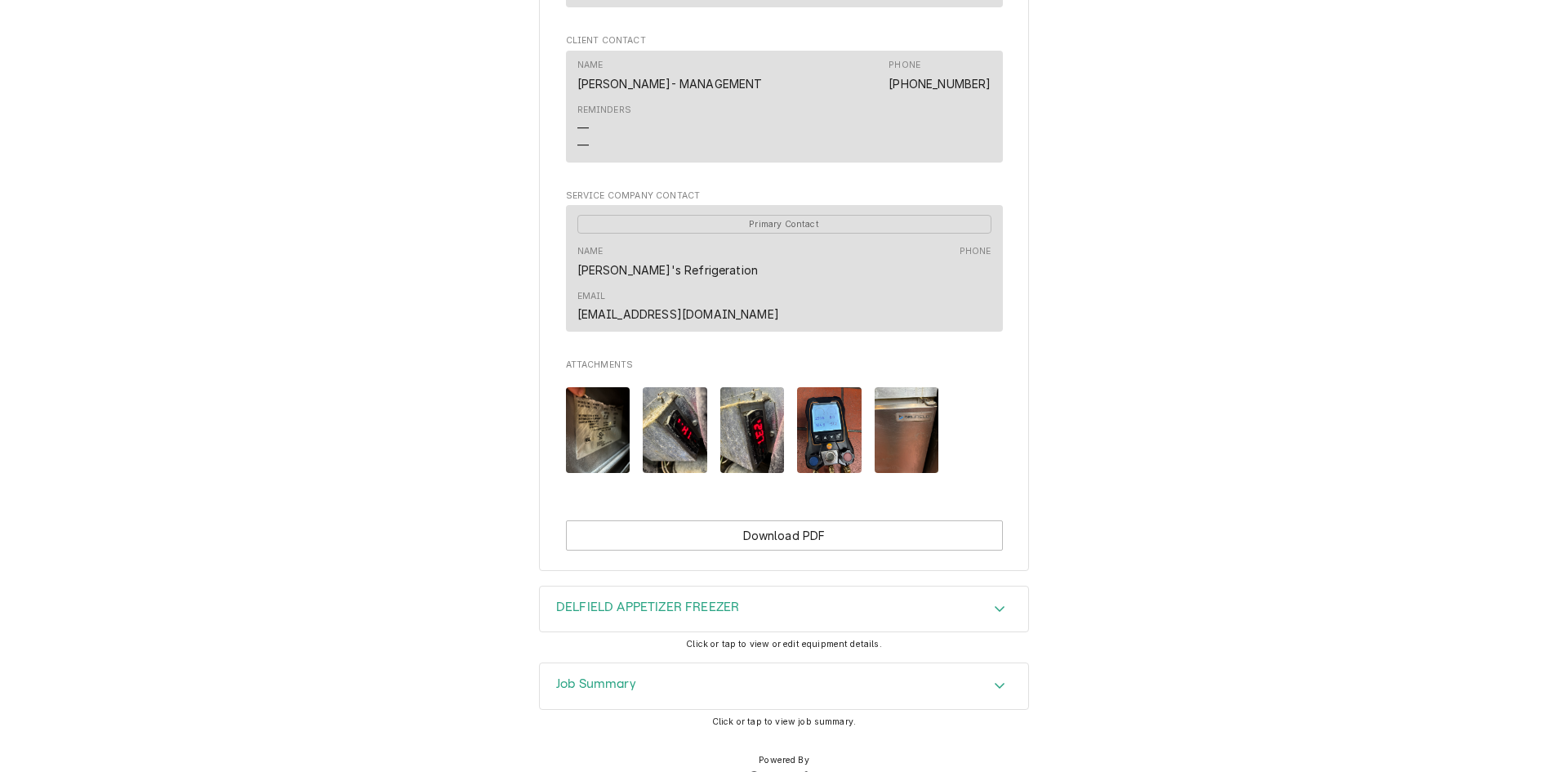
scroll to position [1092, 0]
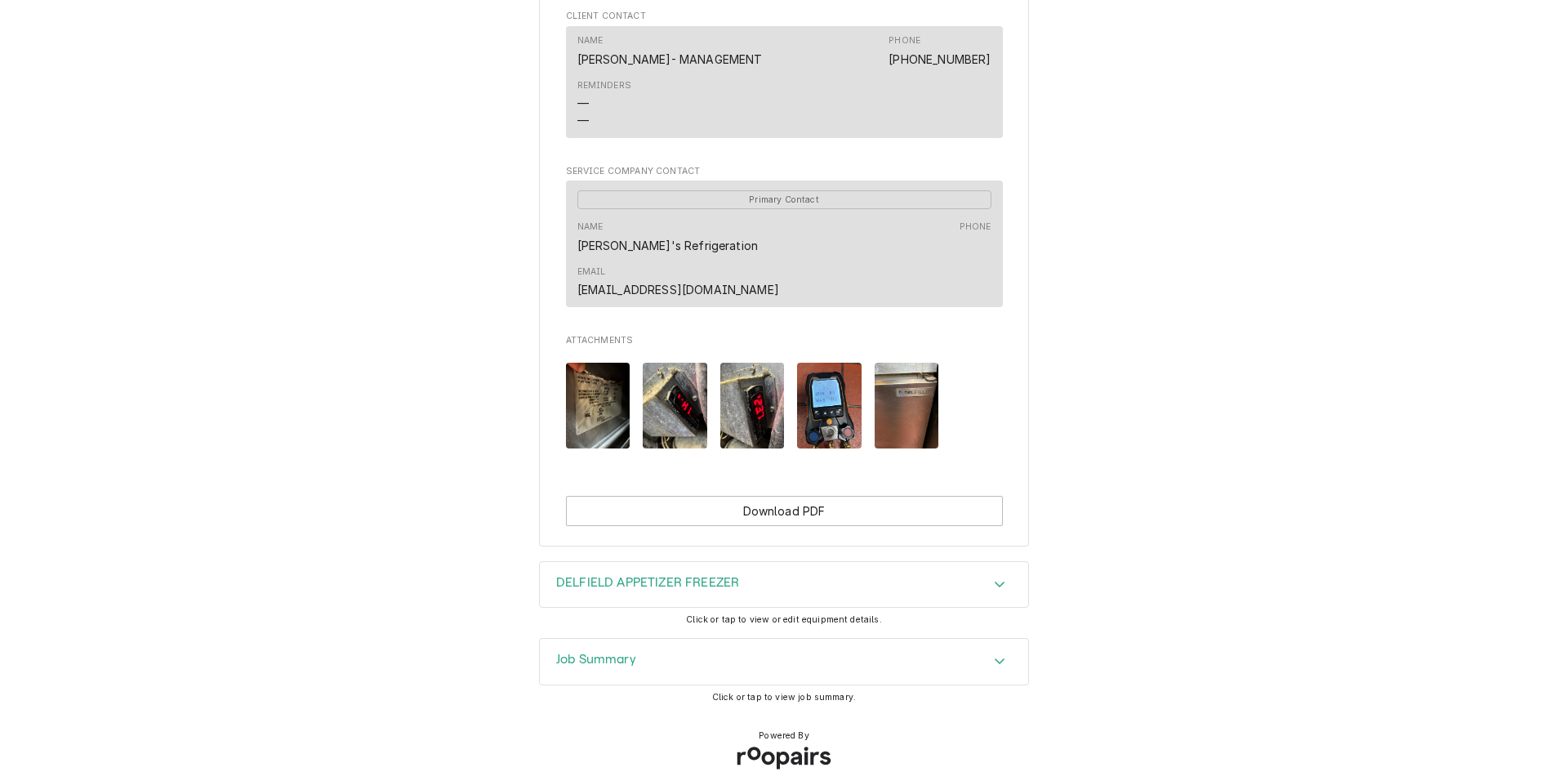
click at [591, 375] on img "Attachments" at bounding box center [598, 405] width 65 height 86
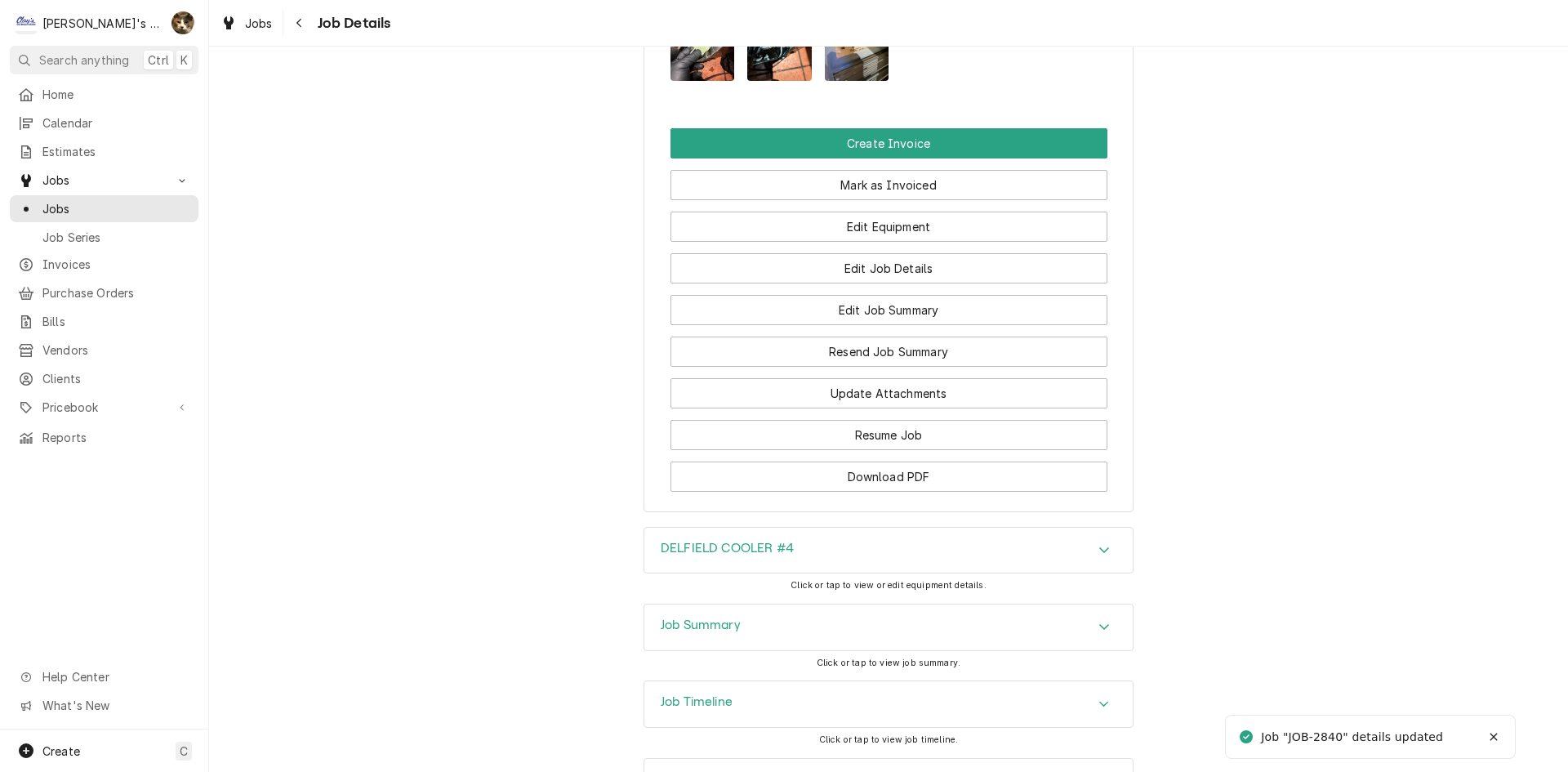
scroll to position [1742, 0]
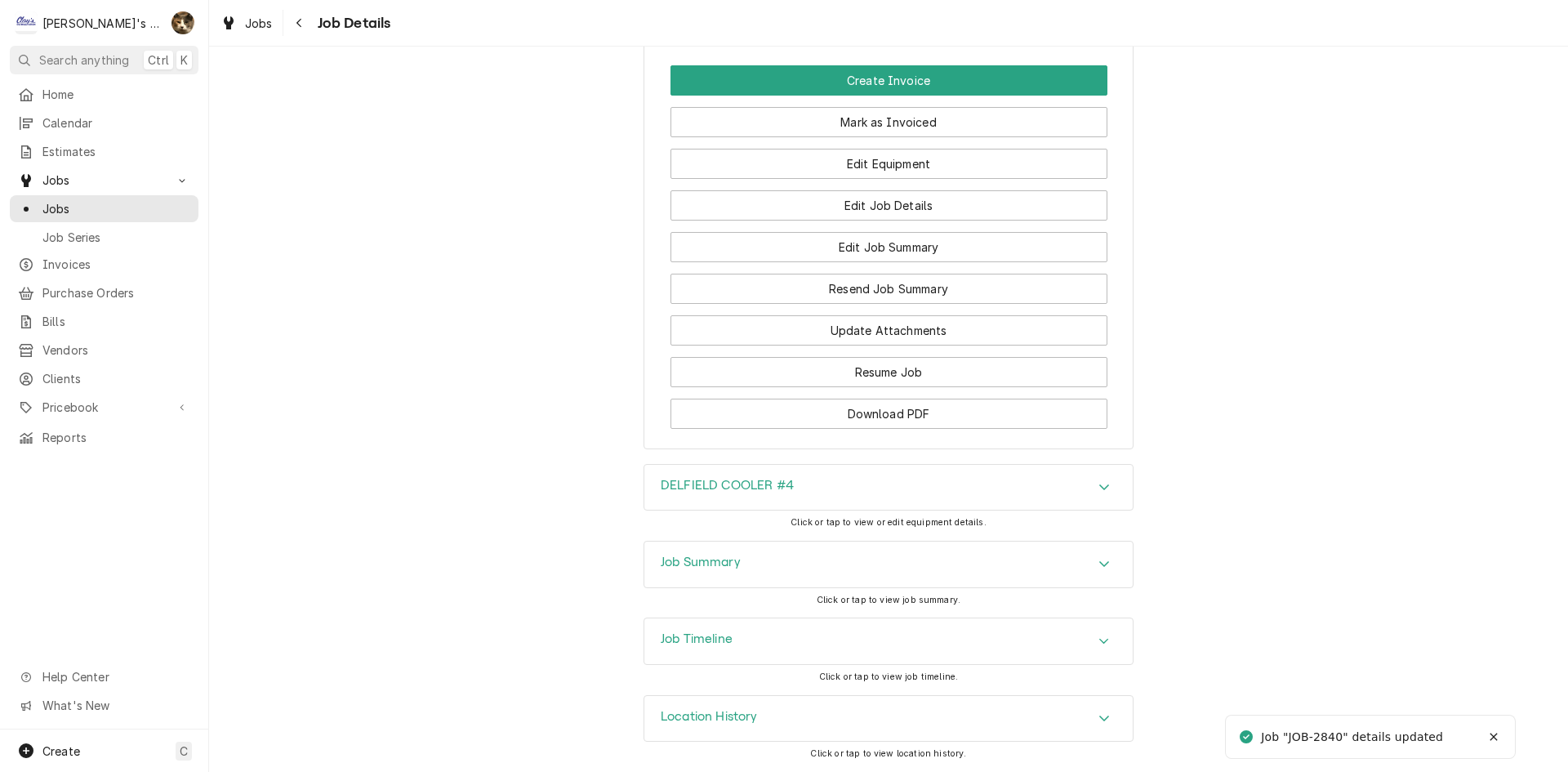
click at [715, 585] on div "Job Summary" at bounding box center [888, 564] width 488 height 46
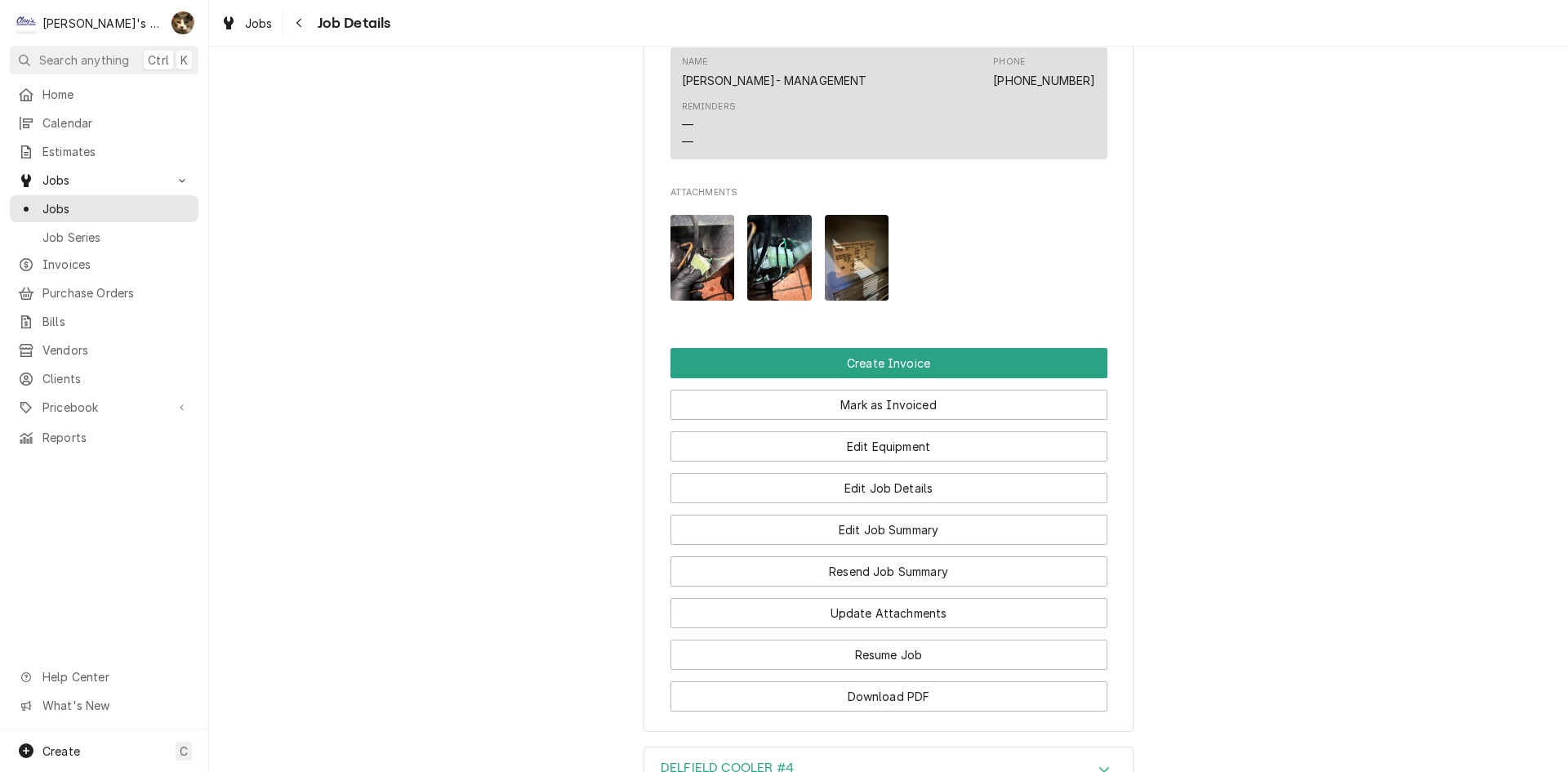
scroll to position [1415, 0]
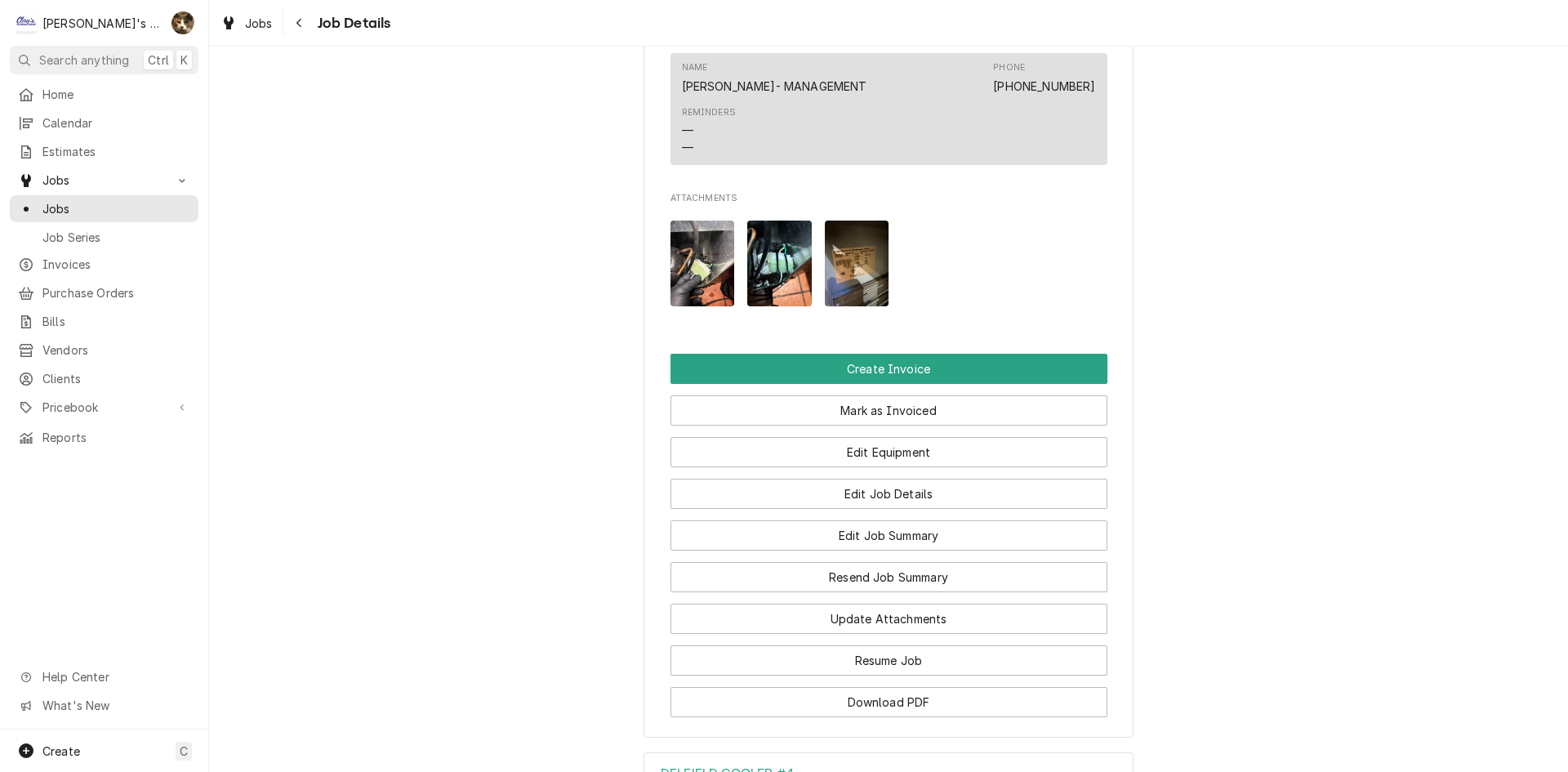
click at [699, 306] on img "Attachments" at bounding box center [703, 263] width 65 height 86
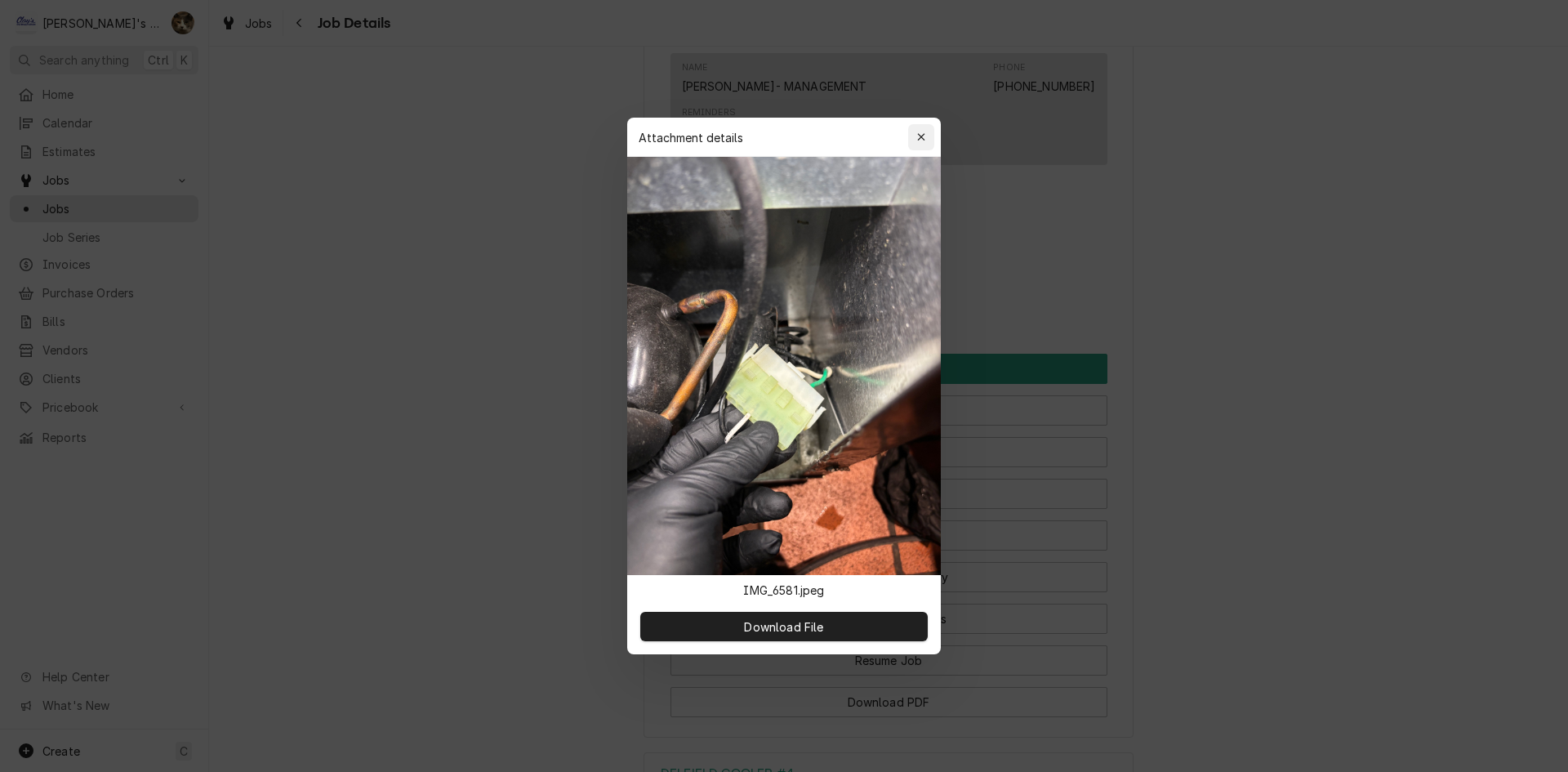
click at [918, 131] on div "button" at bounding box center [921, 137] width 16 height 16
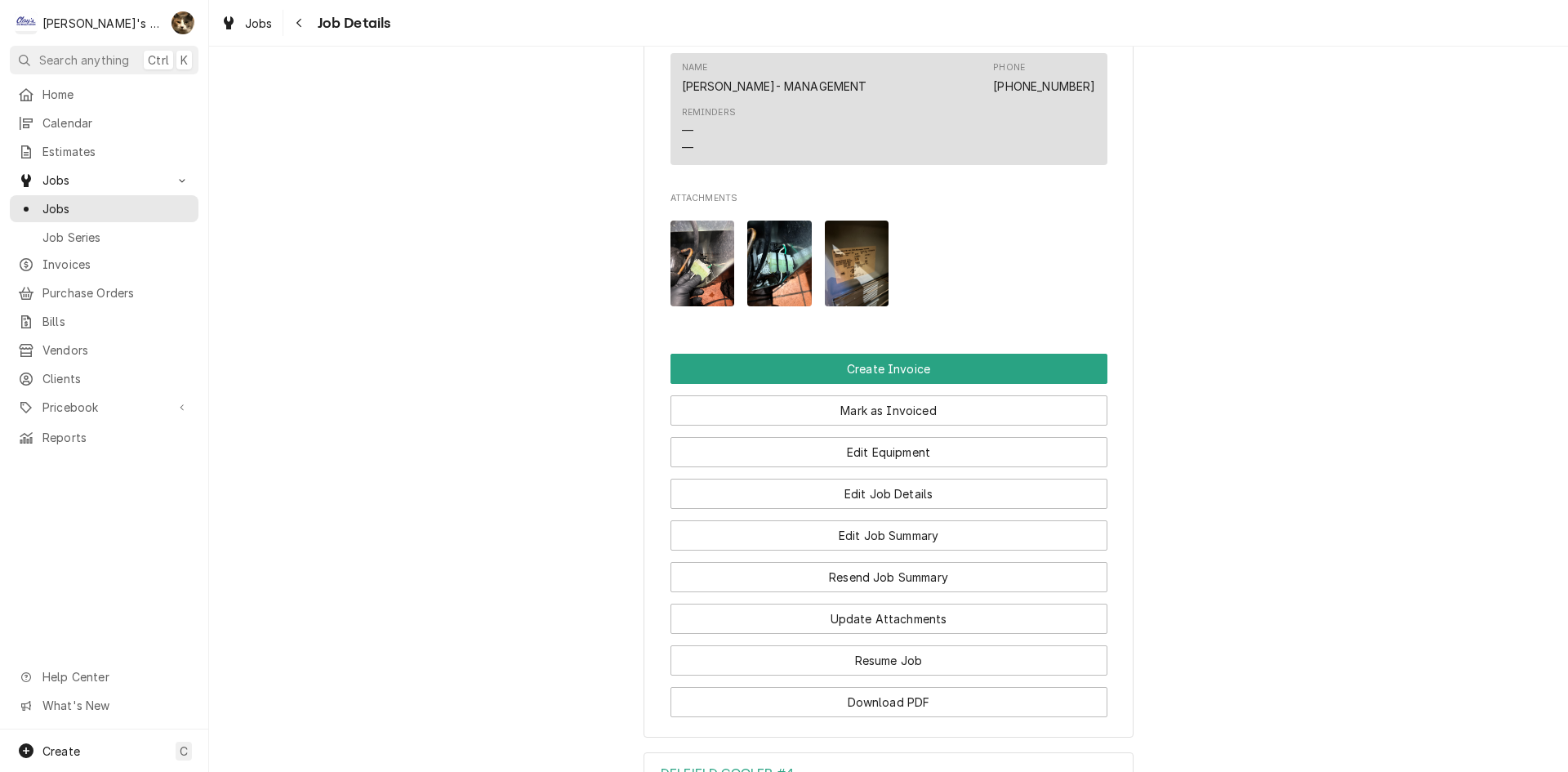
click at [779, 277] on img "Attachments" at bounding box center [780, 263] width 65 height 86
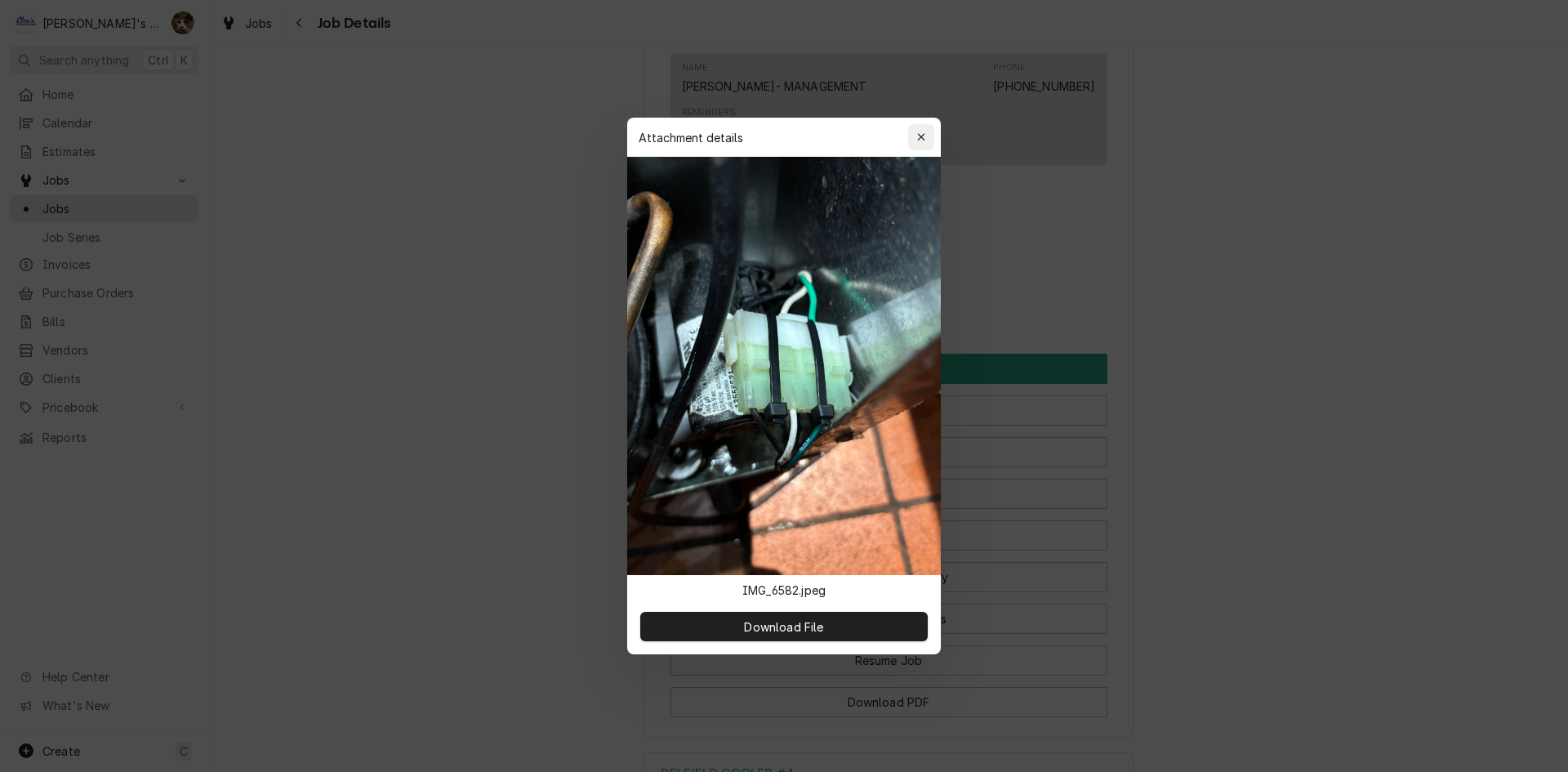
click at [917, 135] on icon "button" at bounding box center [921, 137] width 9 height 11
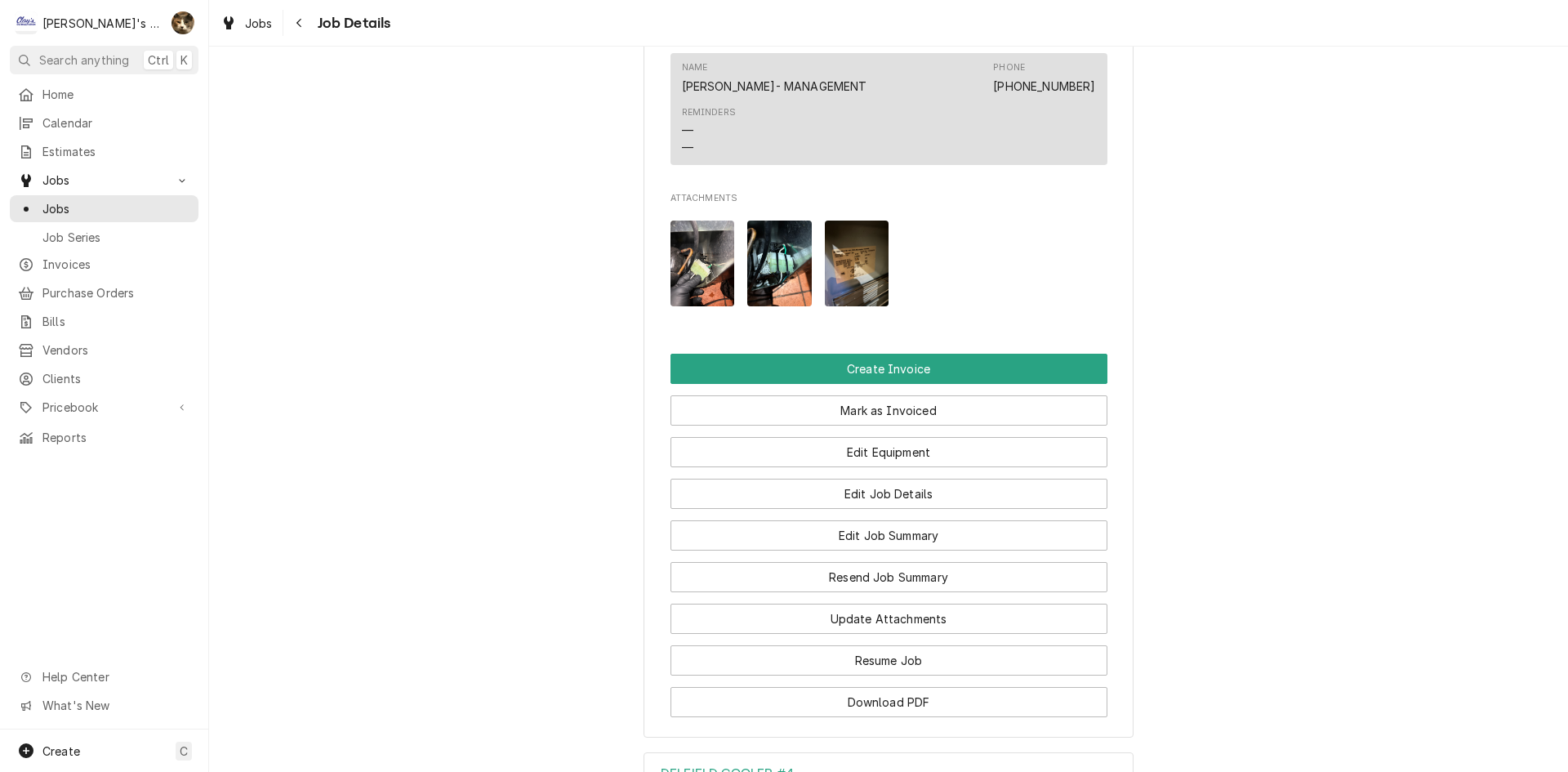
click at [694, 280] on img "Attachments" at bounding box center [703, 263] width 65 height 86
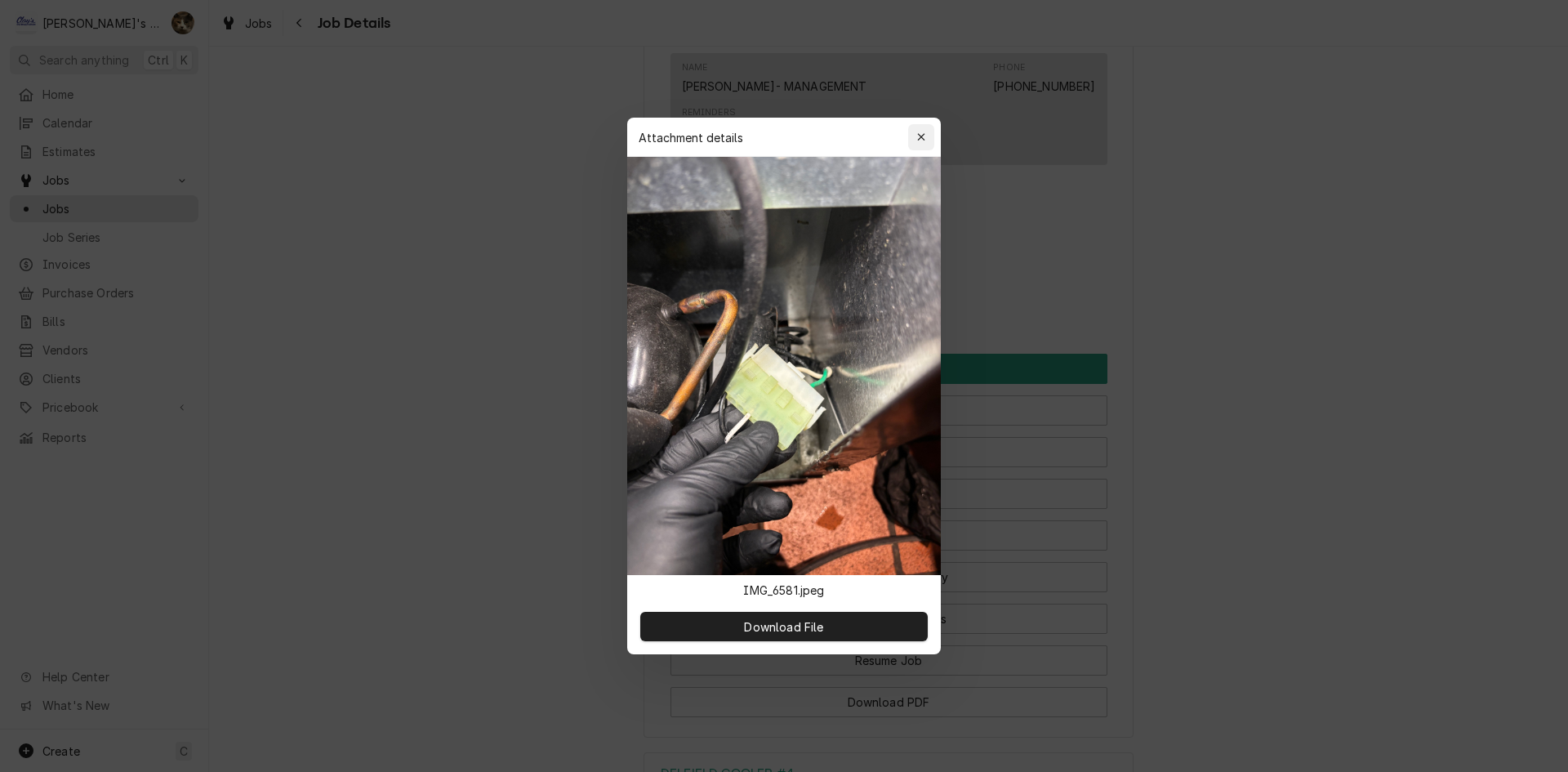
click at [923, 140] on icon "button" at bounding box center [920, 137] width 7 height 7
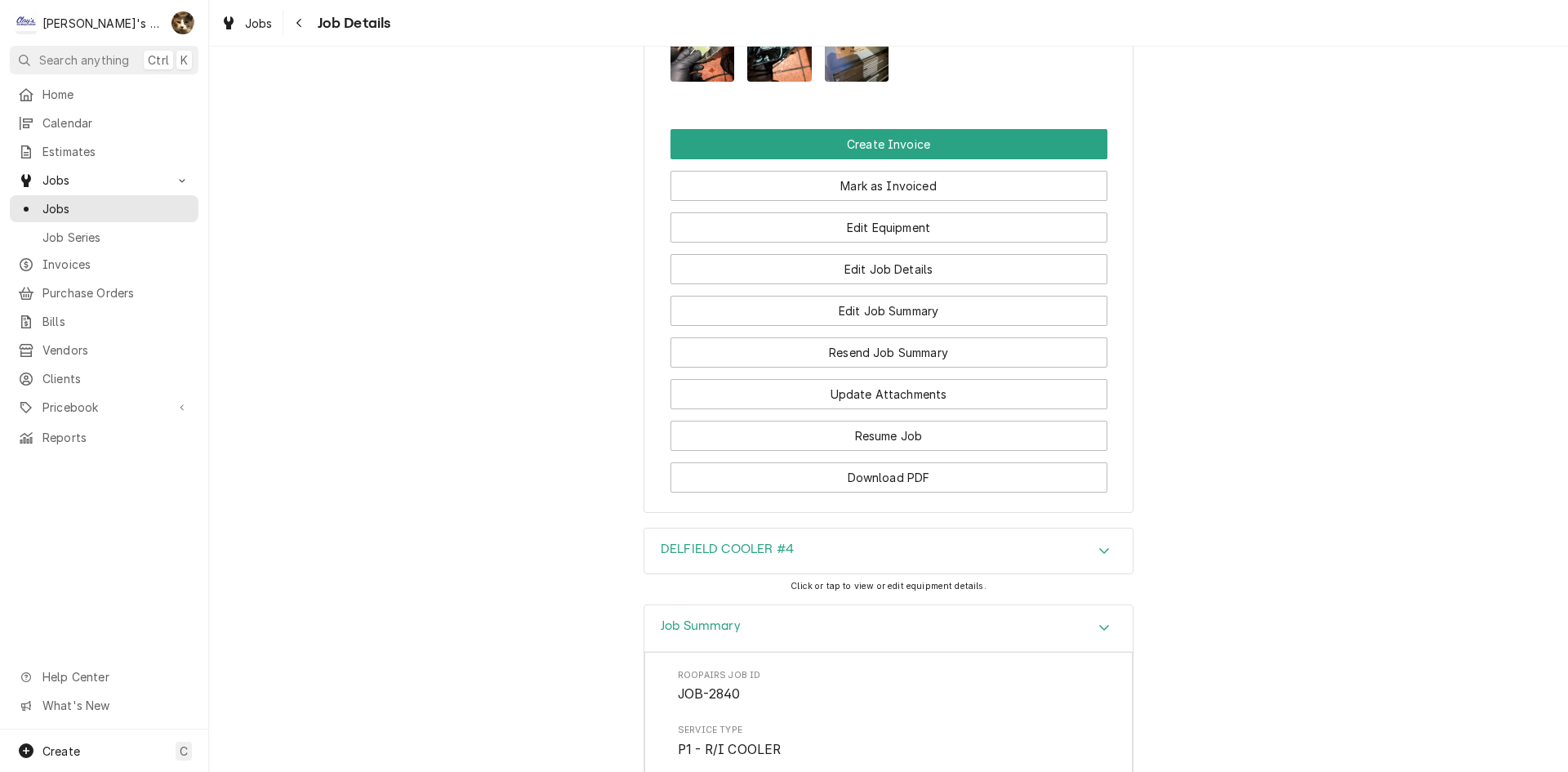
scroll to position [1905, 0]
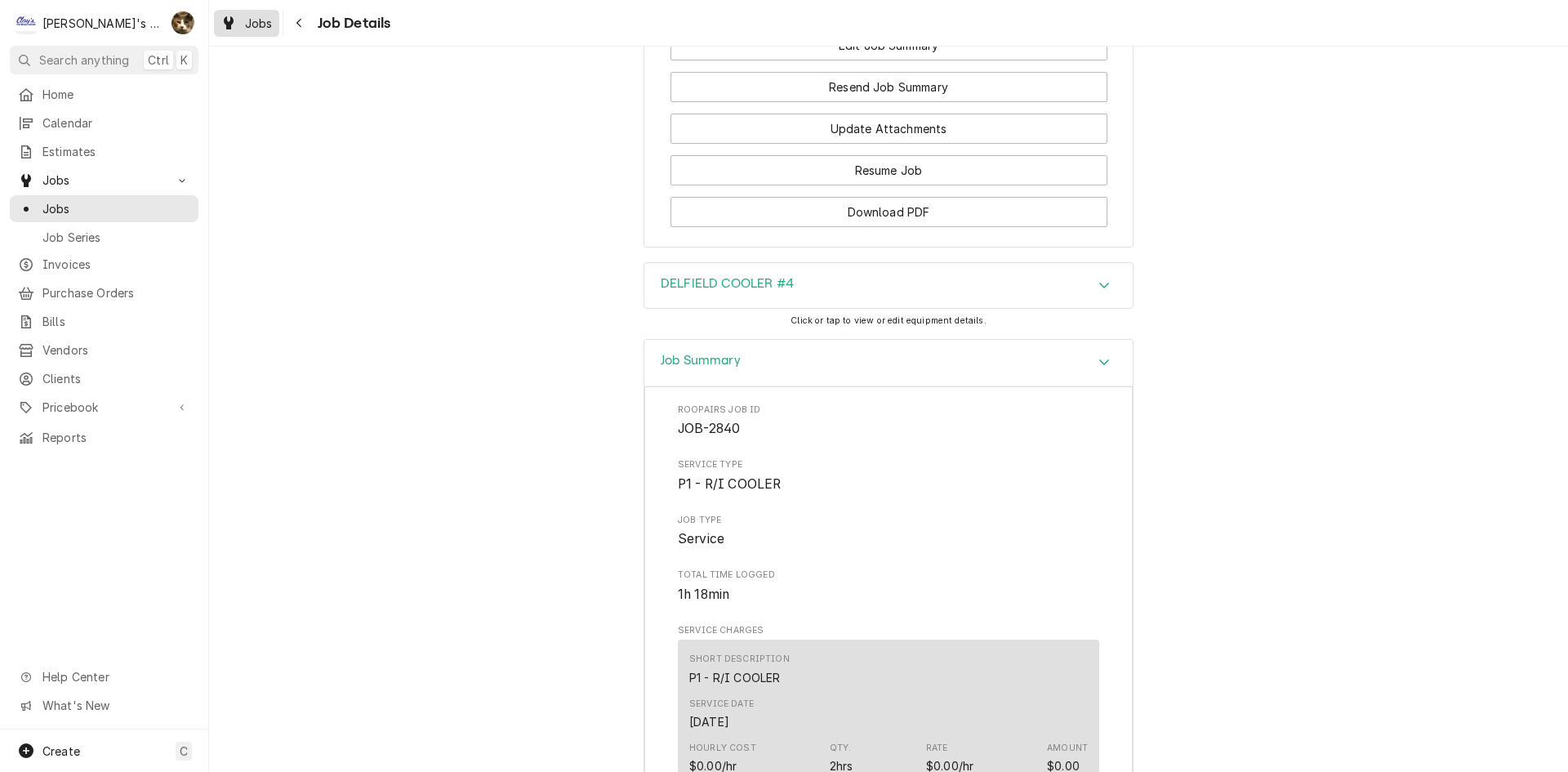
click at [255, 17] on span "Jobs" at bounding box center [259, 23] width 28 height 17
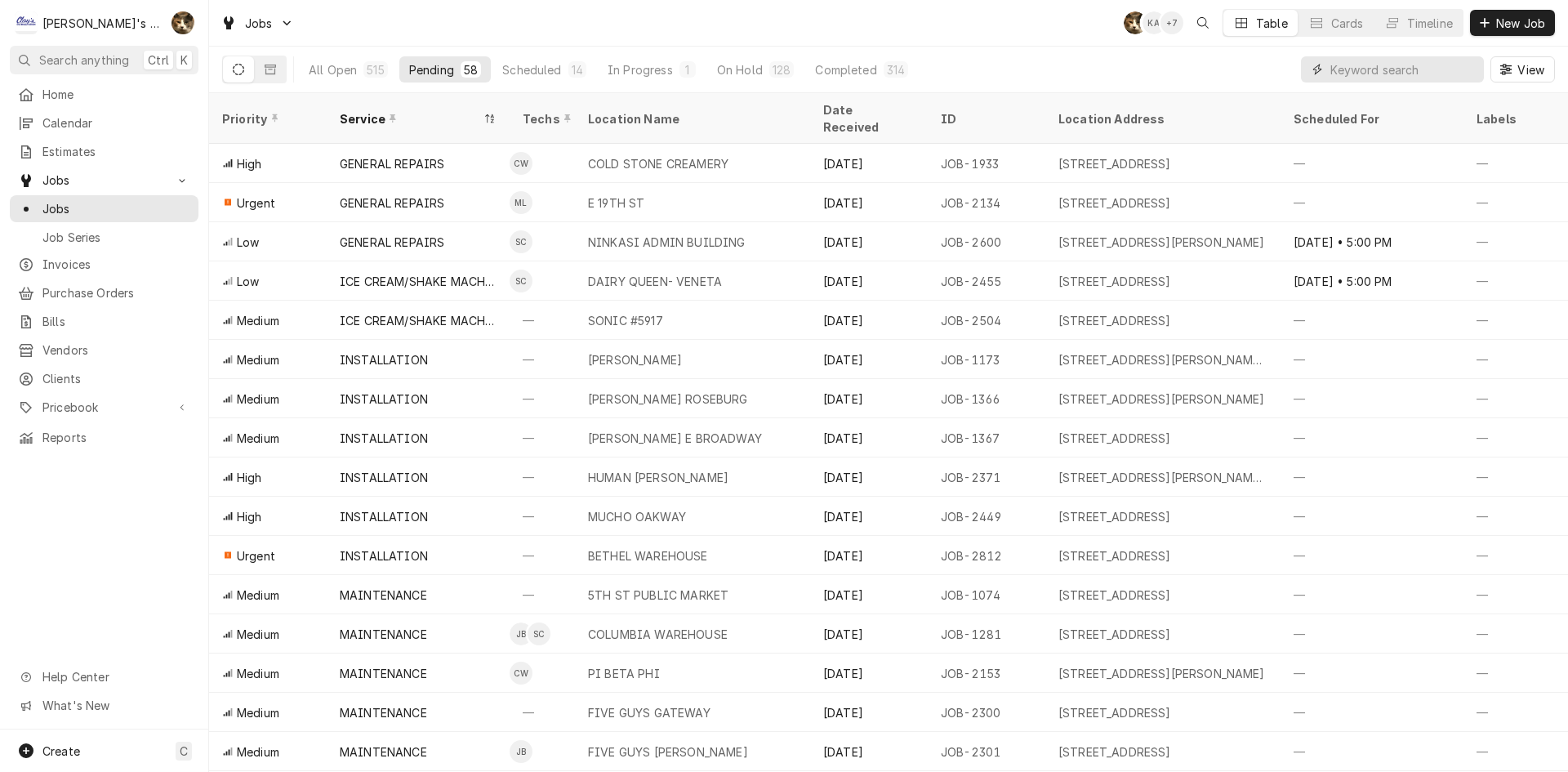
click at [1378, 64] on input "Dynamic Content Wrapper" at bounding box center [1403, 70] width 146 height 26
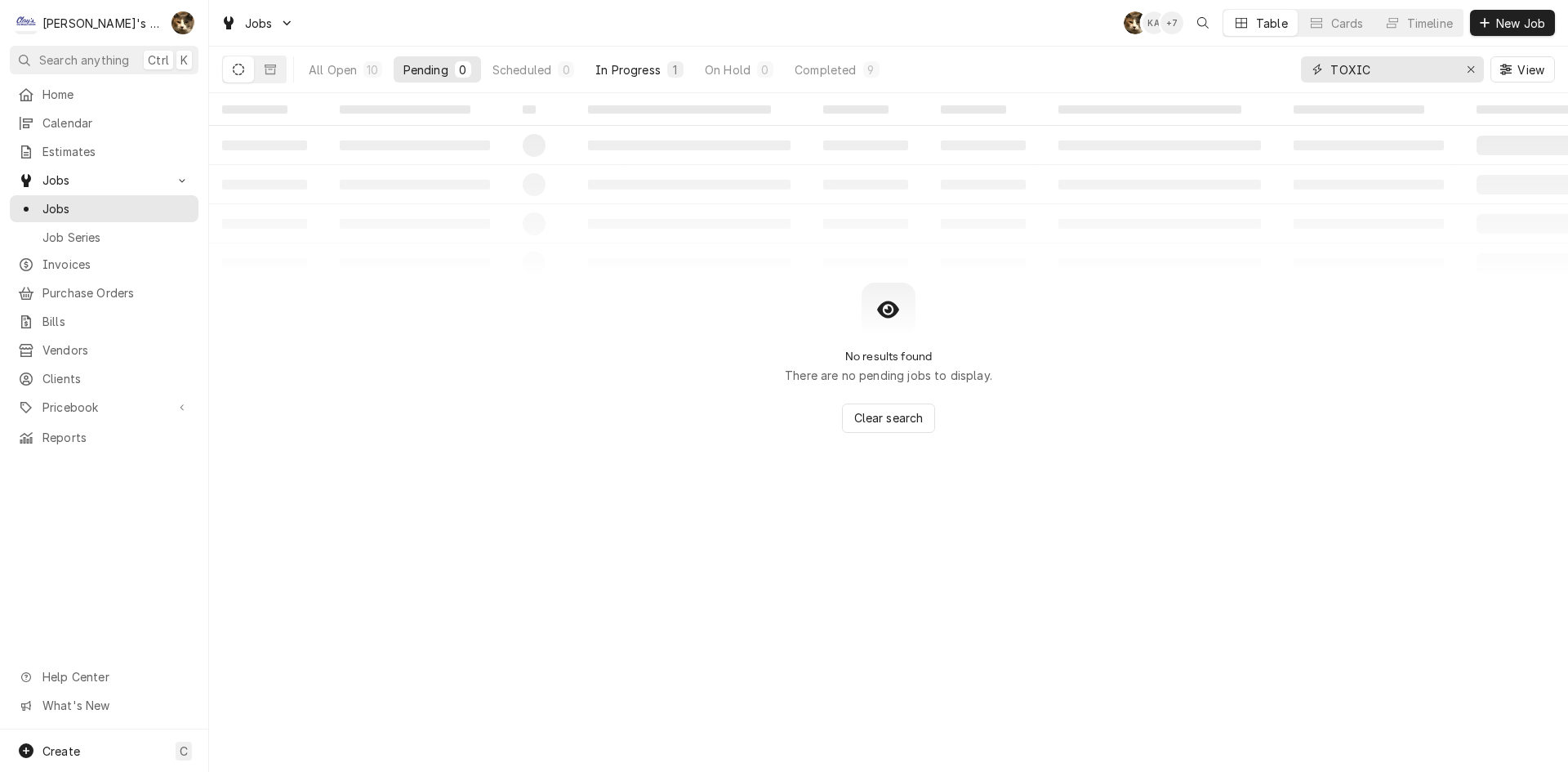
type input "TOXIC"
click at [669, 64] on div "1" at bounding box center [676, 70] width 16 height 16
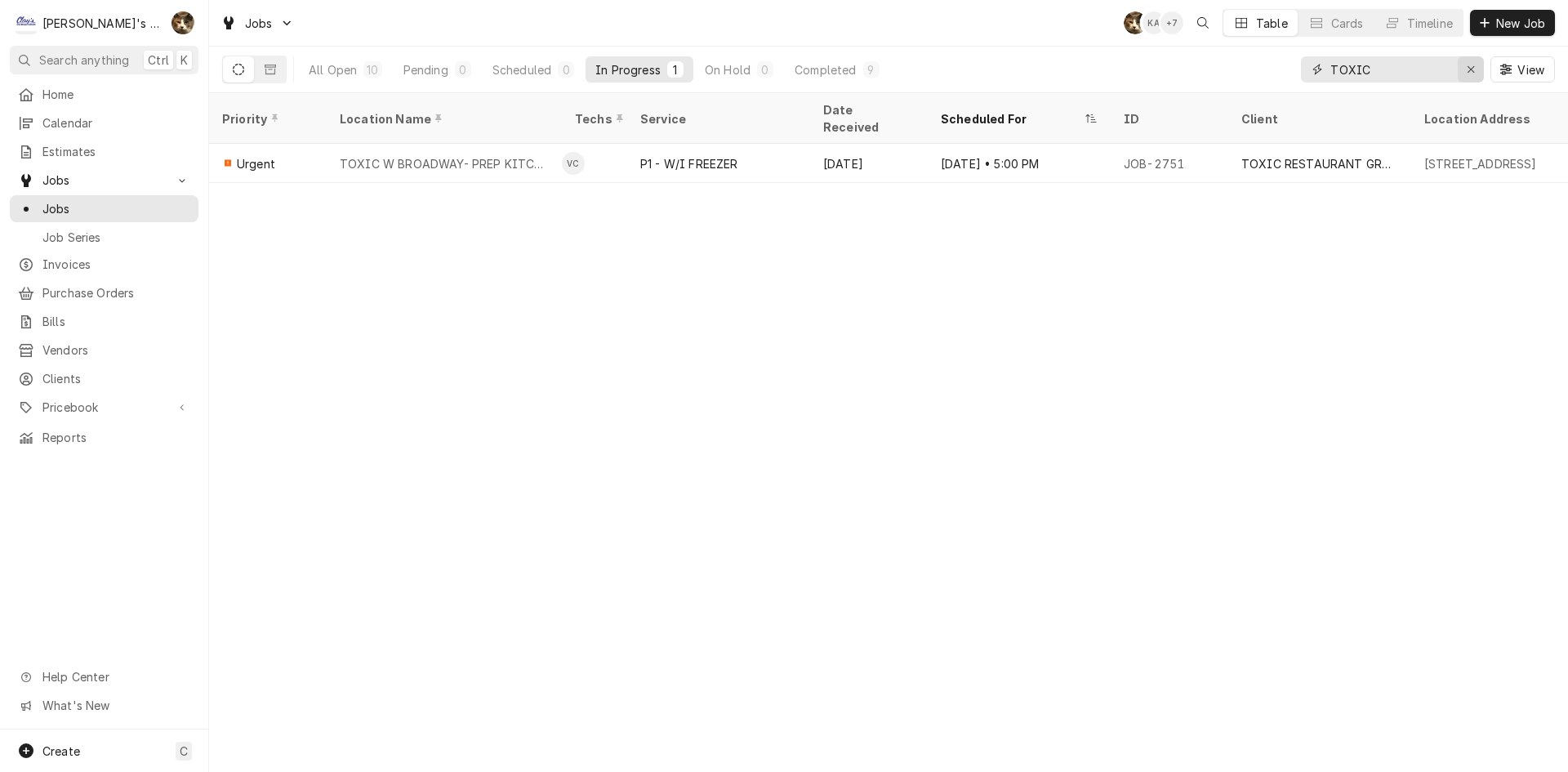
click at [1467, 73] on icon "Erase input" at bounding box center [1471, 70] width 9 height 11
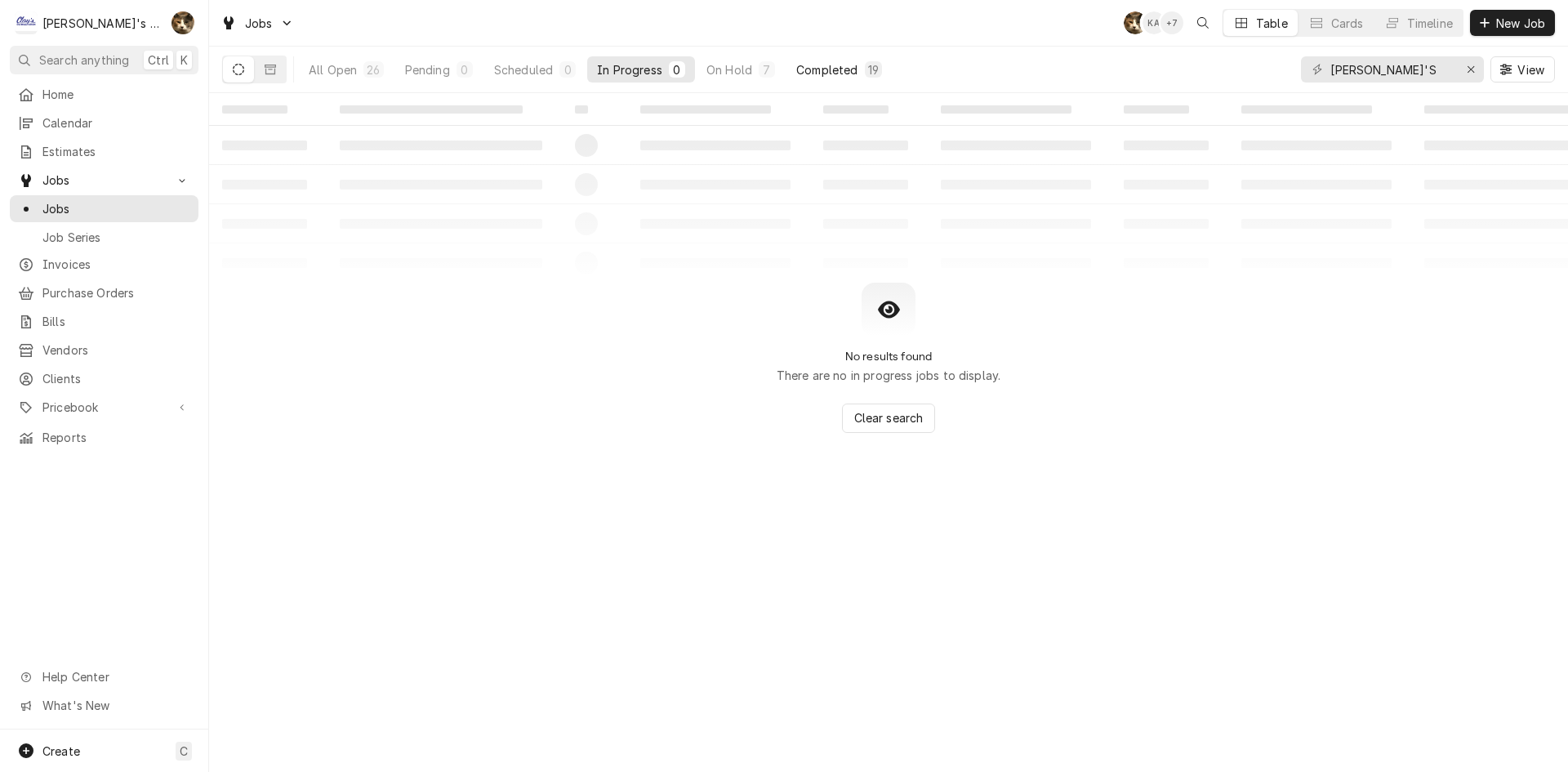
click at [847, 65] on div "Completed" at bounding box center [826, 70] width 61 height 17
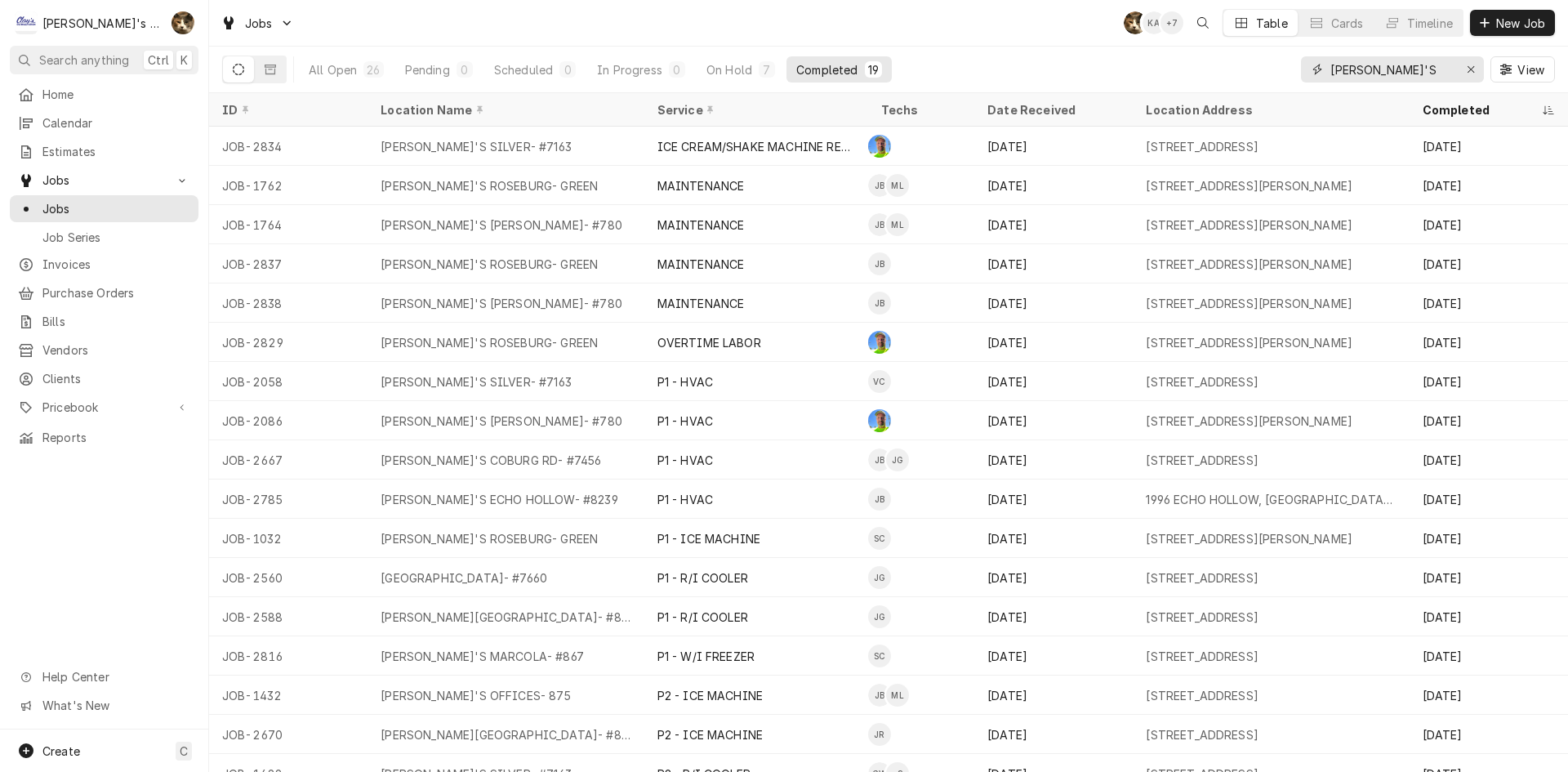
click at [1422, 74] on input "[PERSON_NAME]'S" at bounding box center [1391, 70] width 123 height 26
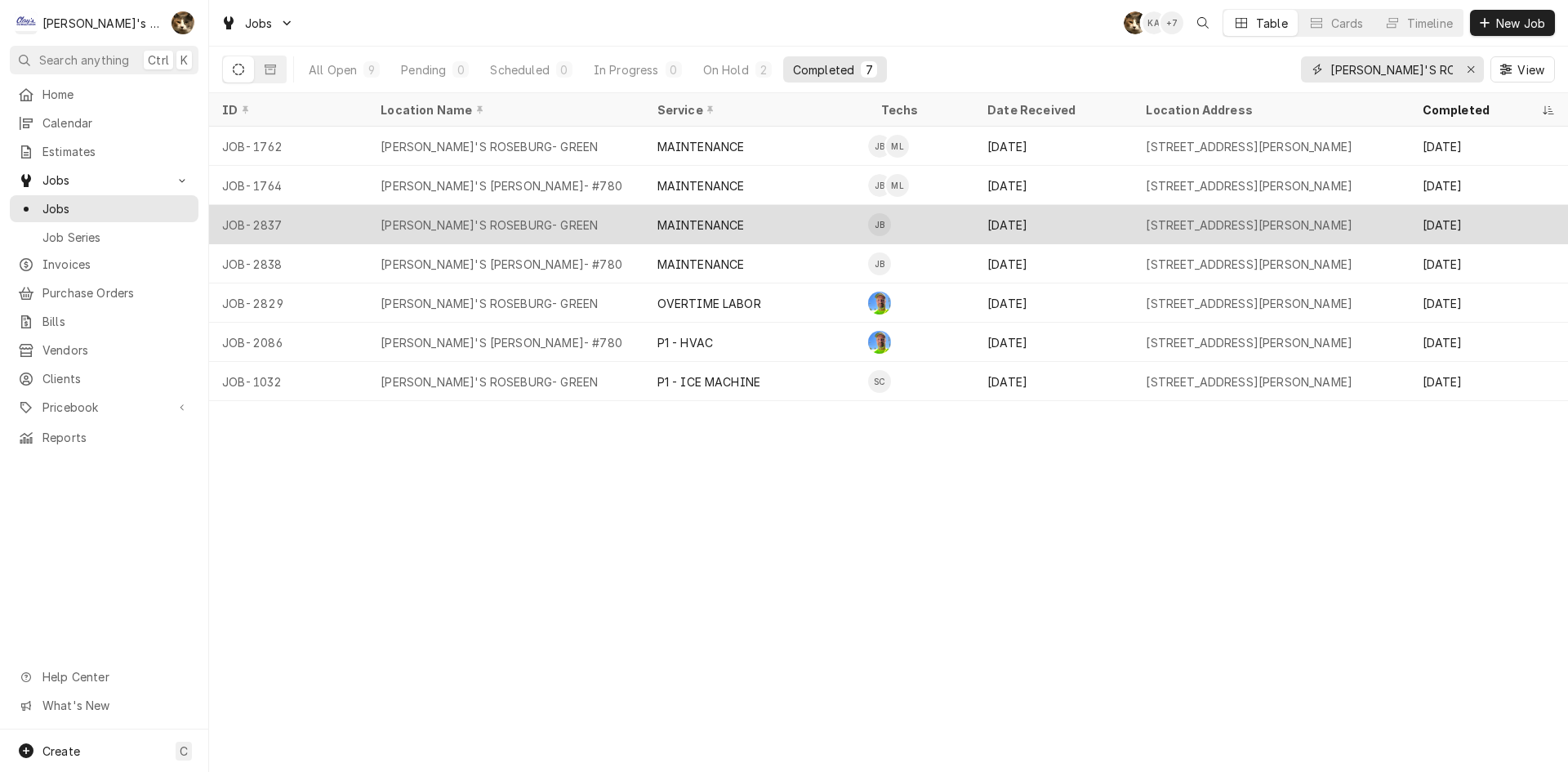
type input "[PERSON_NAME]'S ROSEBURG"
click at [1394, 233] on div "[STREET_ADDRESS][PERSON_NAME]" at bounding box center [1270, 225] width 276 height 39
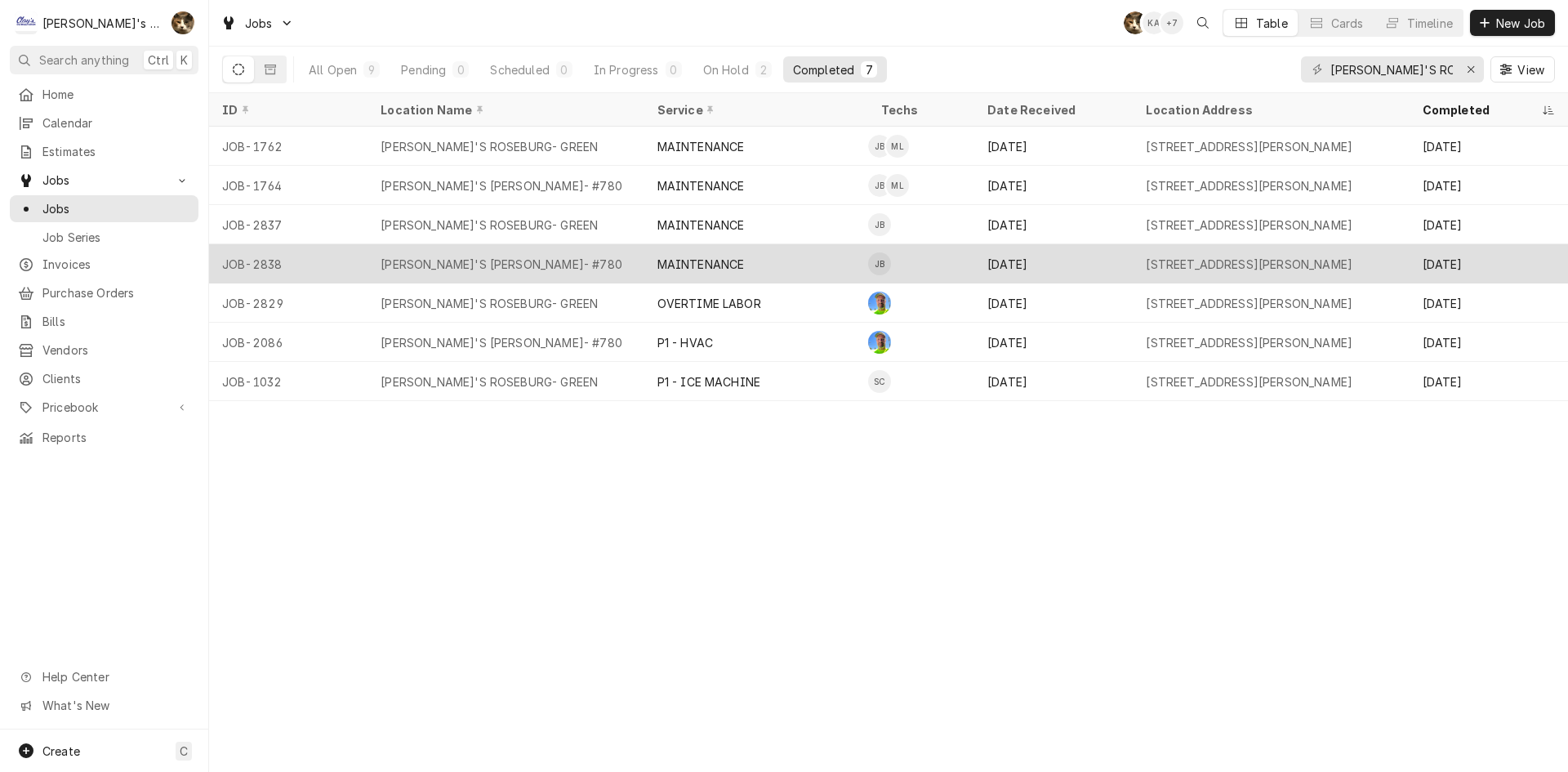
click at [1352, 260] on div "[STREET_ADDRESS][PERSON_NAME]" at bounding box center [1249, 264] width 207 height 17
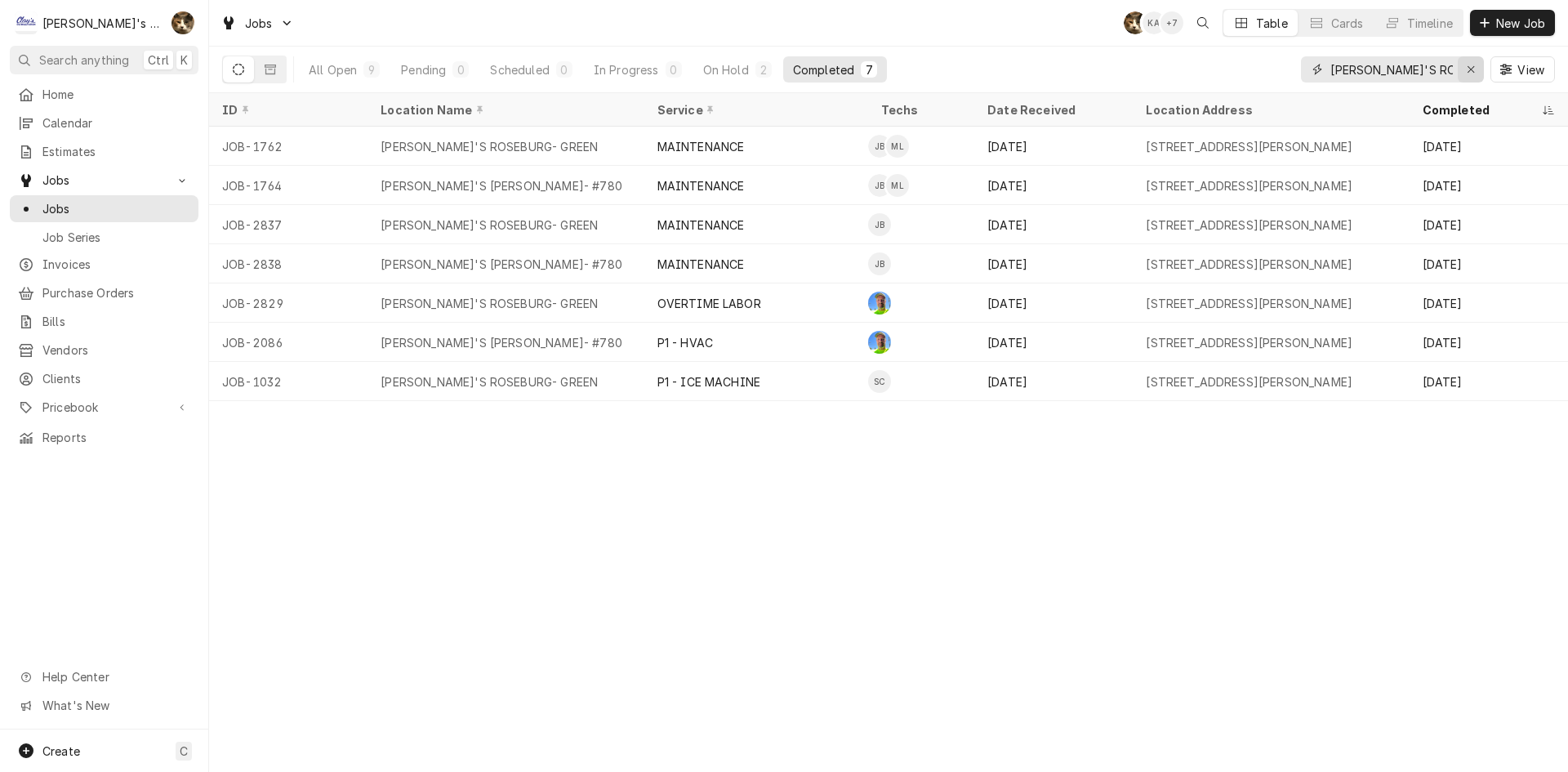
click at [1477, 62] on div "Erase input" at bounding box center [1471, 70] width 16 height 16
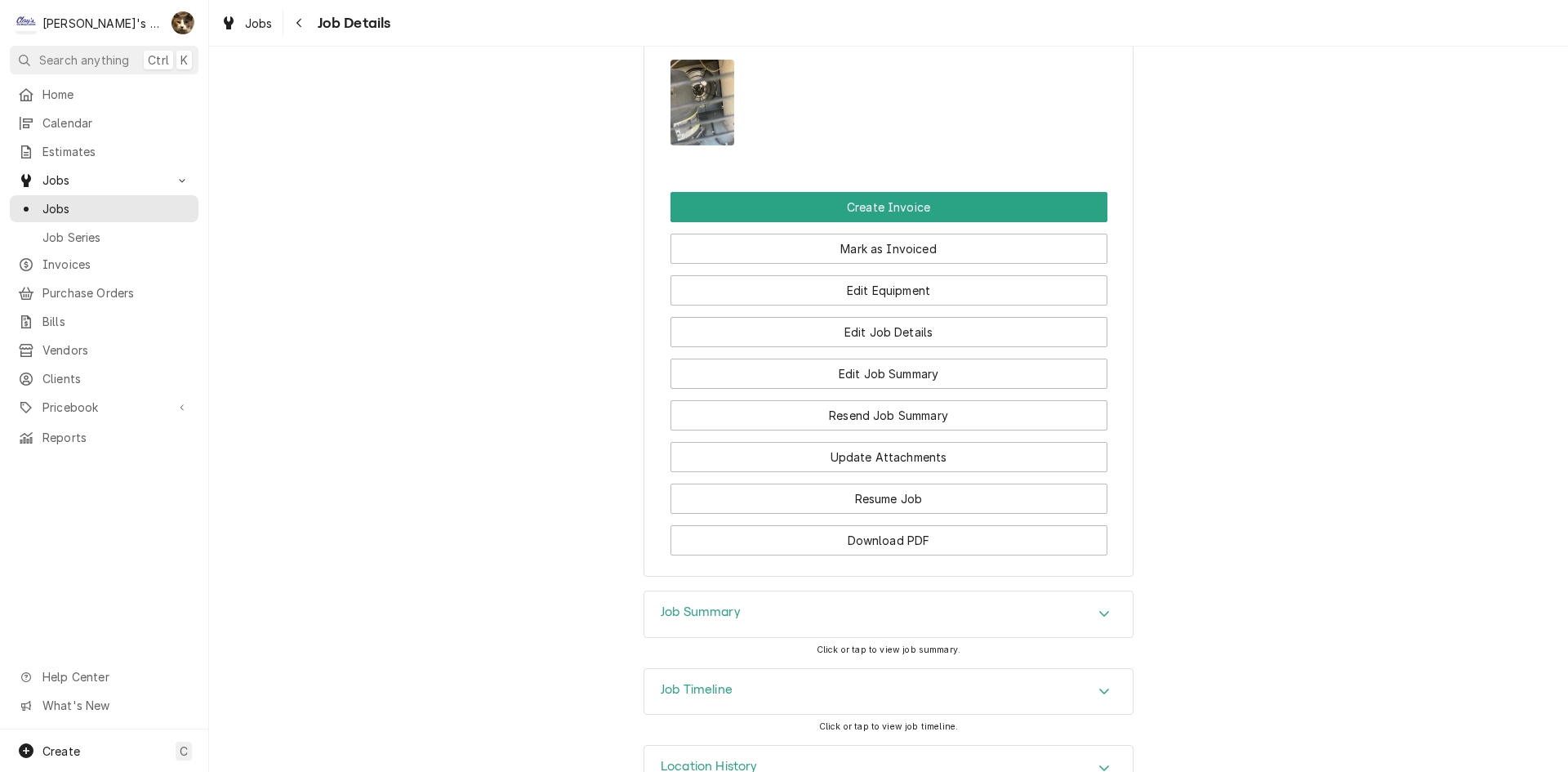
scroll to position [1305, 0]
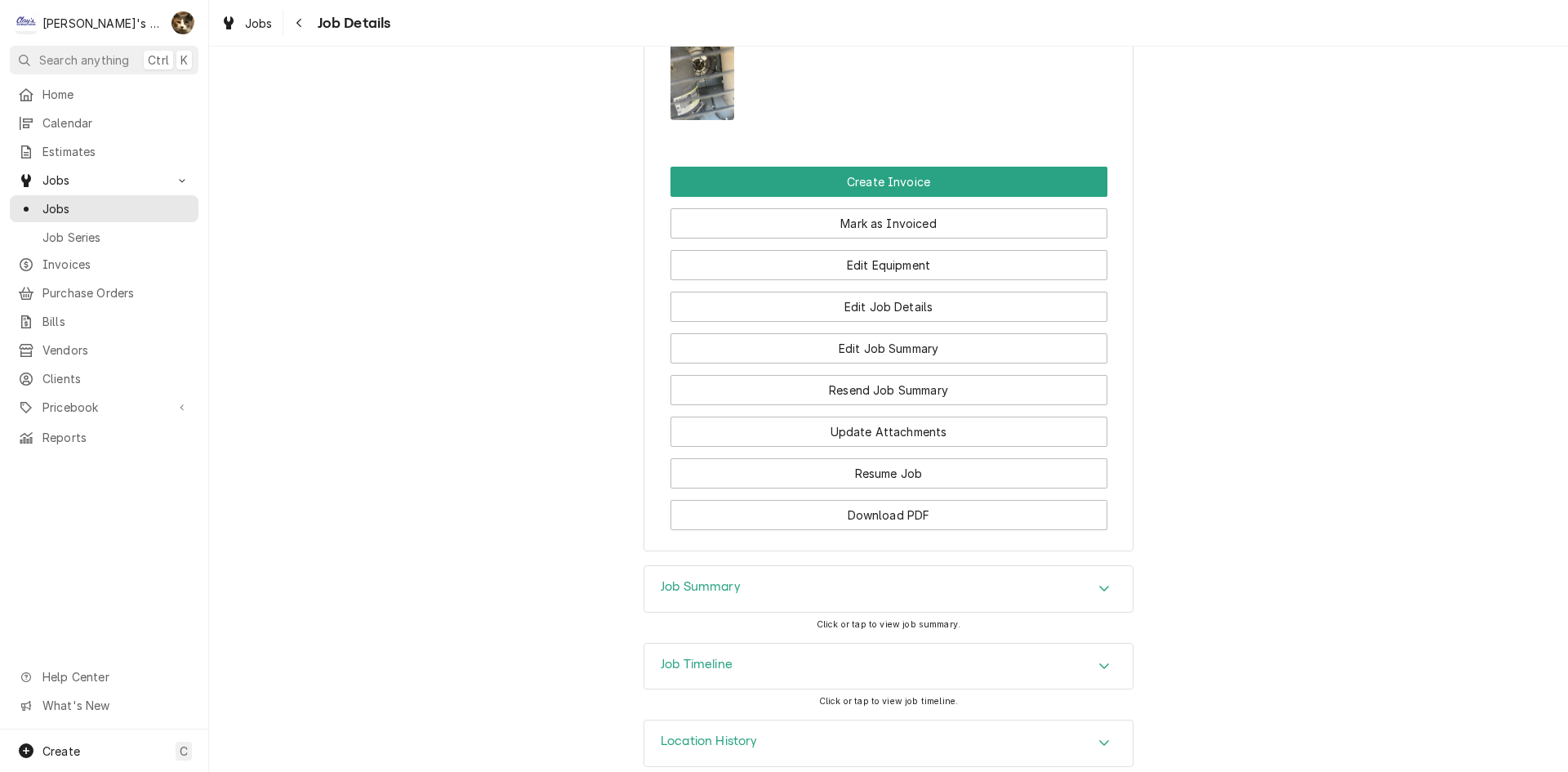
click at [743, 566] on div "Job Summary" at bounding box center [888, 589] width 488 height 46
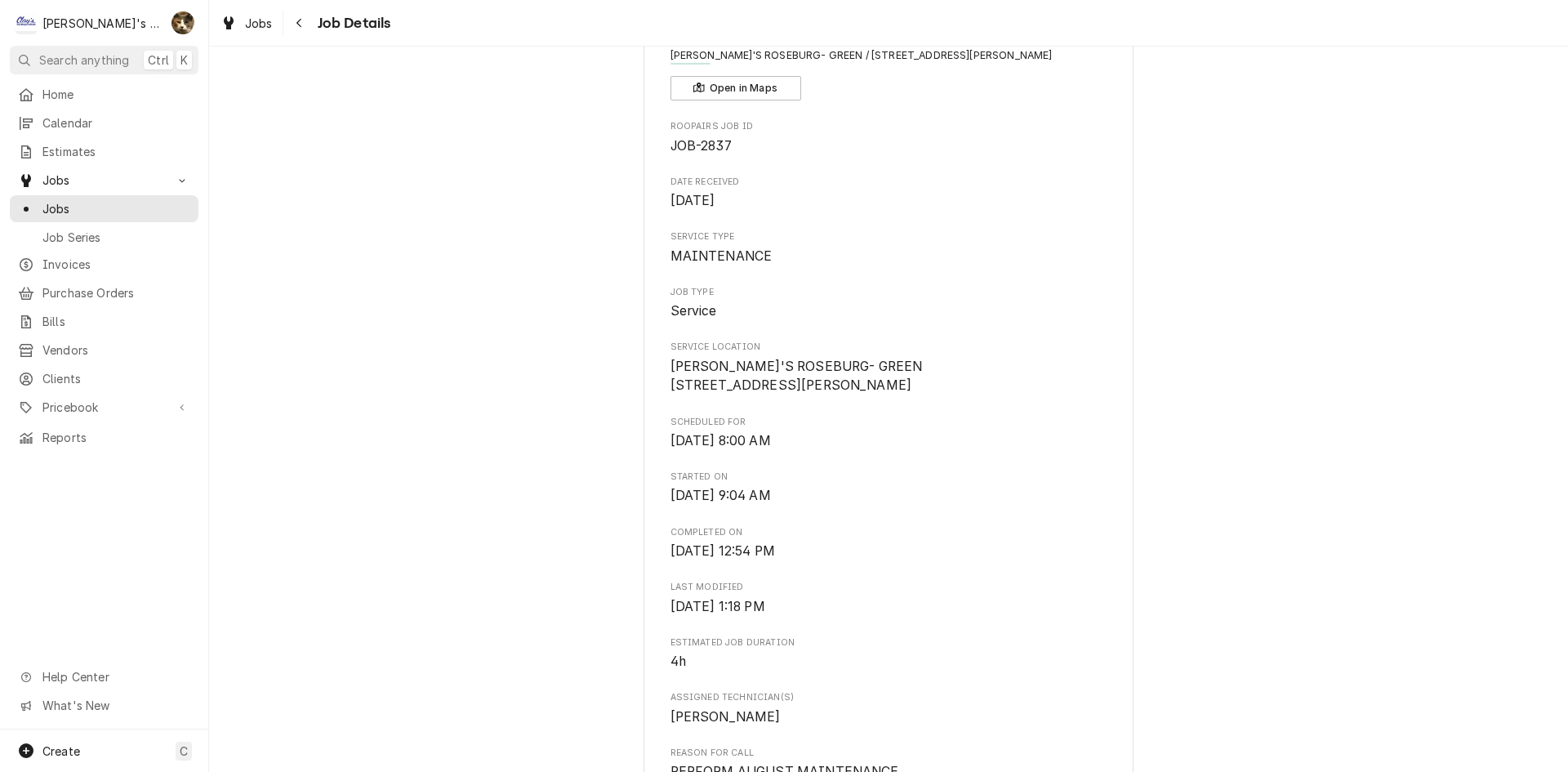
scroll to position [0, 0]
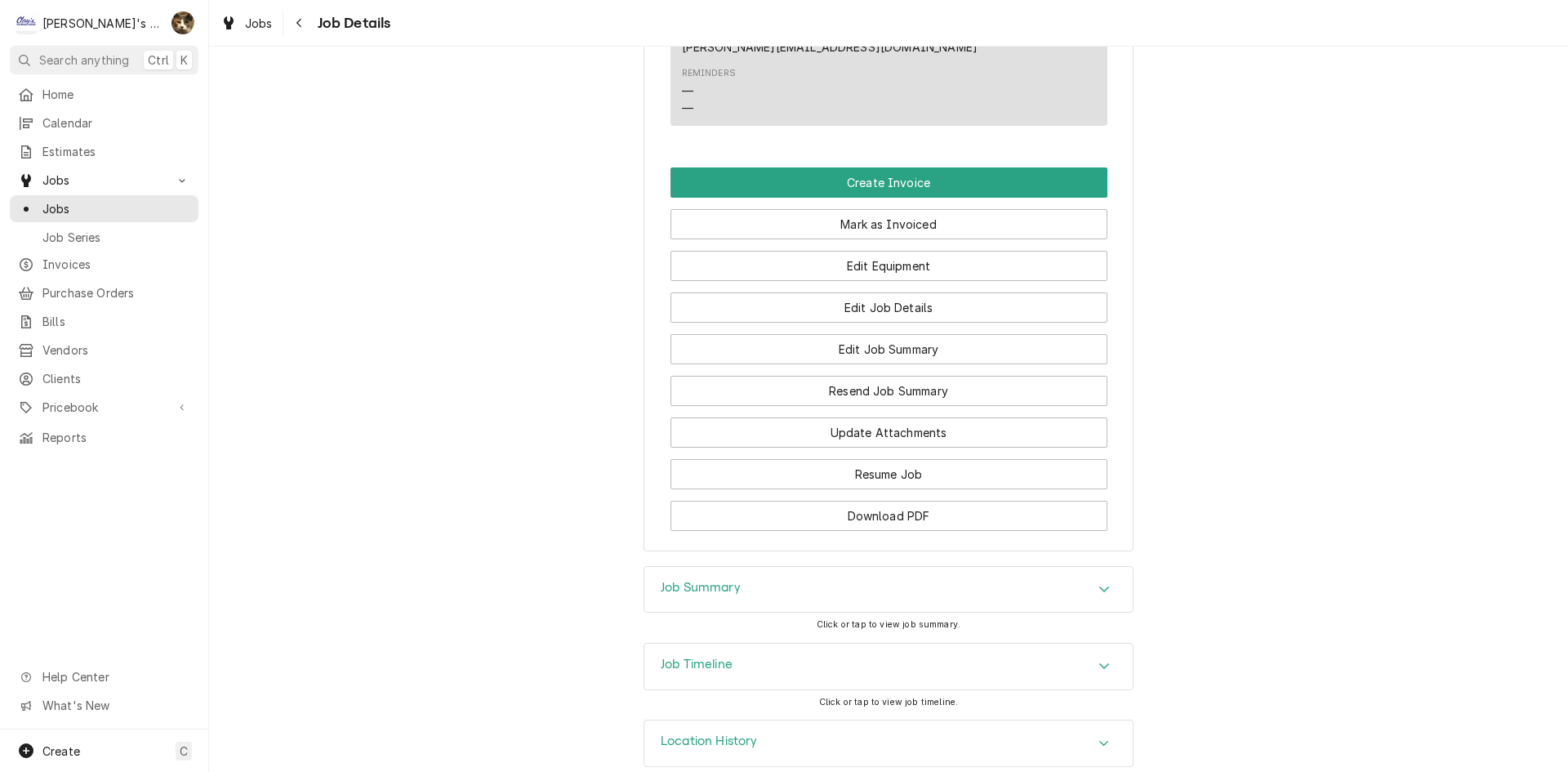
click at [685, 580] on h3 "Job Summary" at bounding box center [701, 587] width 80 height 16
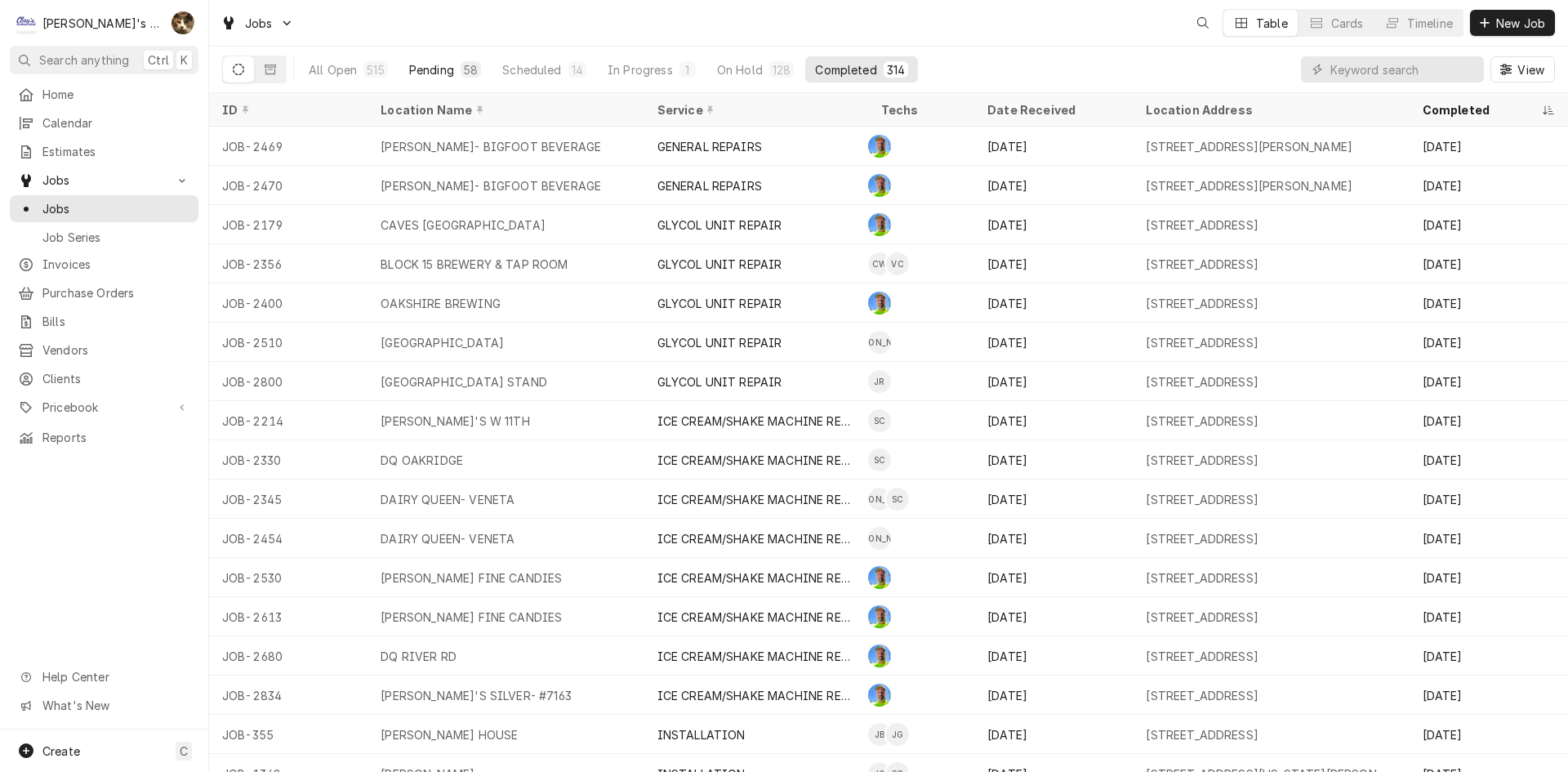
click at [440, 69] on div "Pending" at bounding box center [431, 70] width 45 height 17
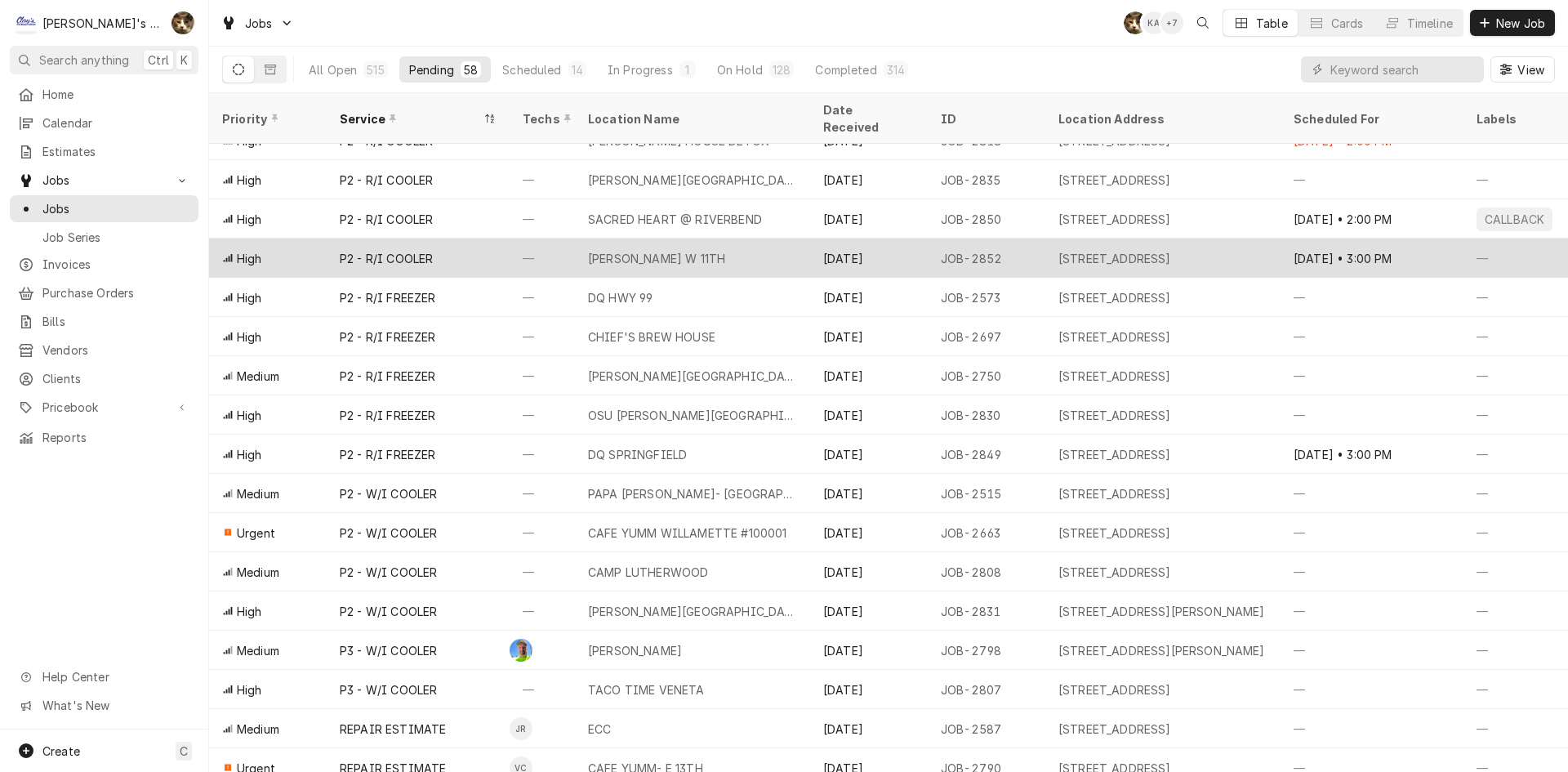
scroll to position [1599, 0]
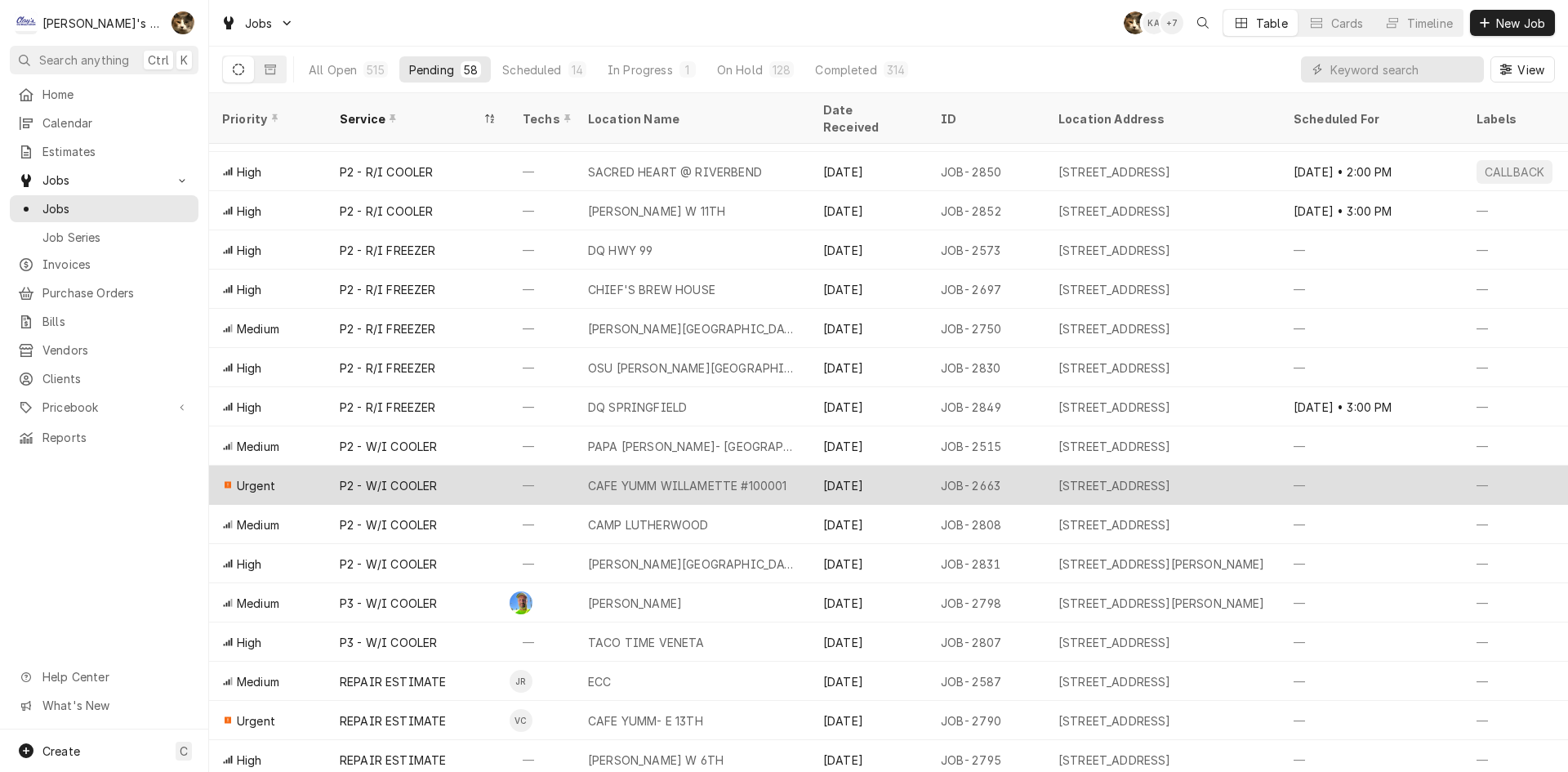
click at [677, 465] on div "CAFE YUMM WILLAMETTE #100001" at bounding box center [693, 485] width 236 height 39
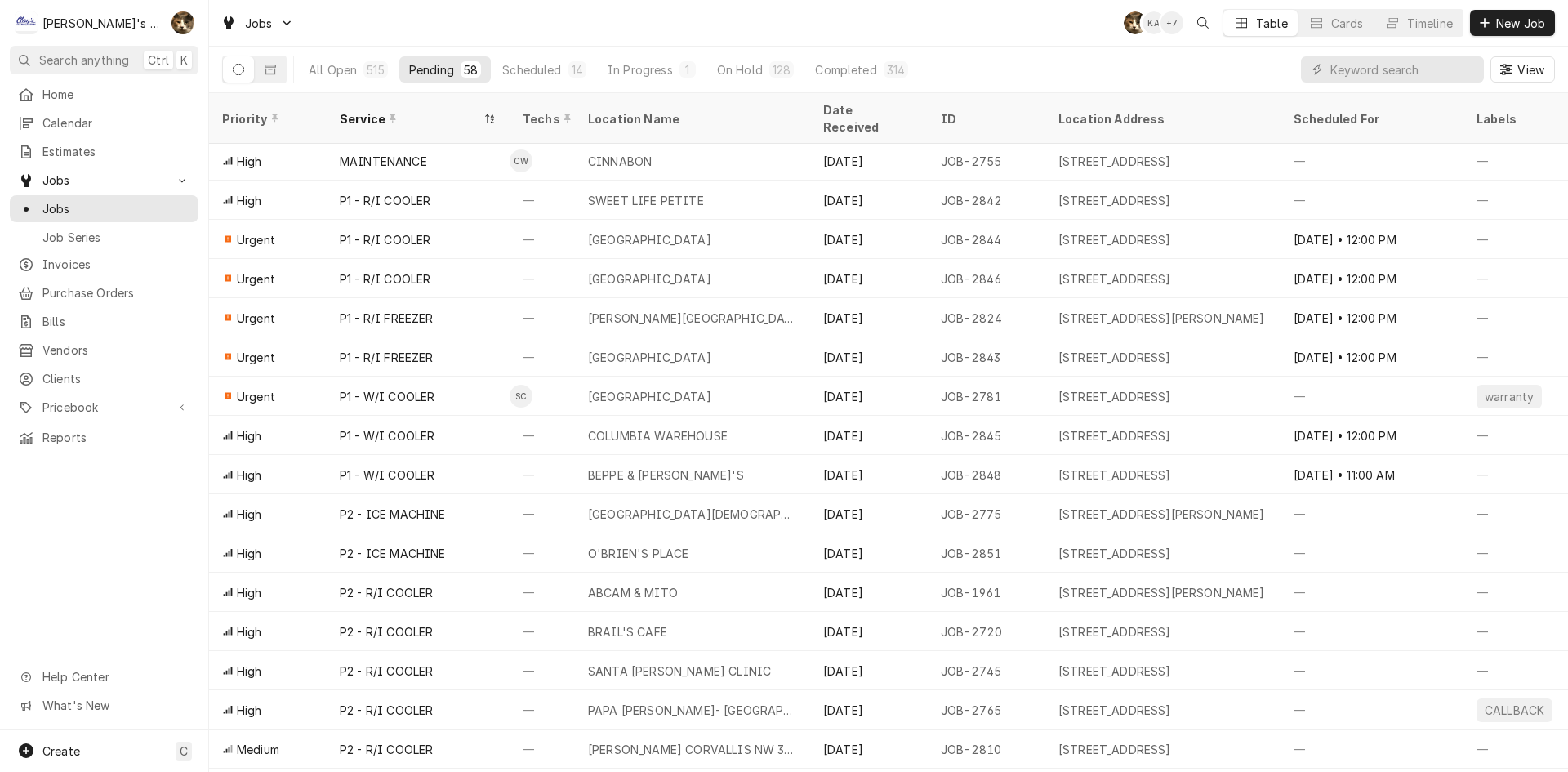
scroll to position [985, 0]
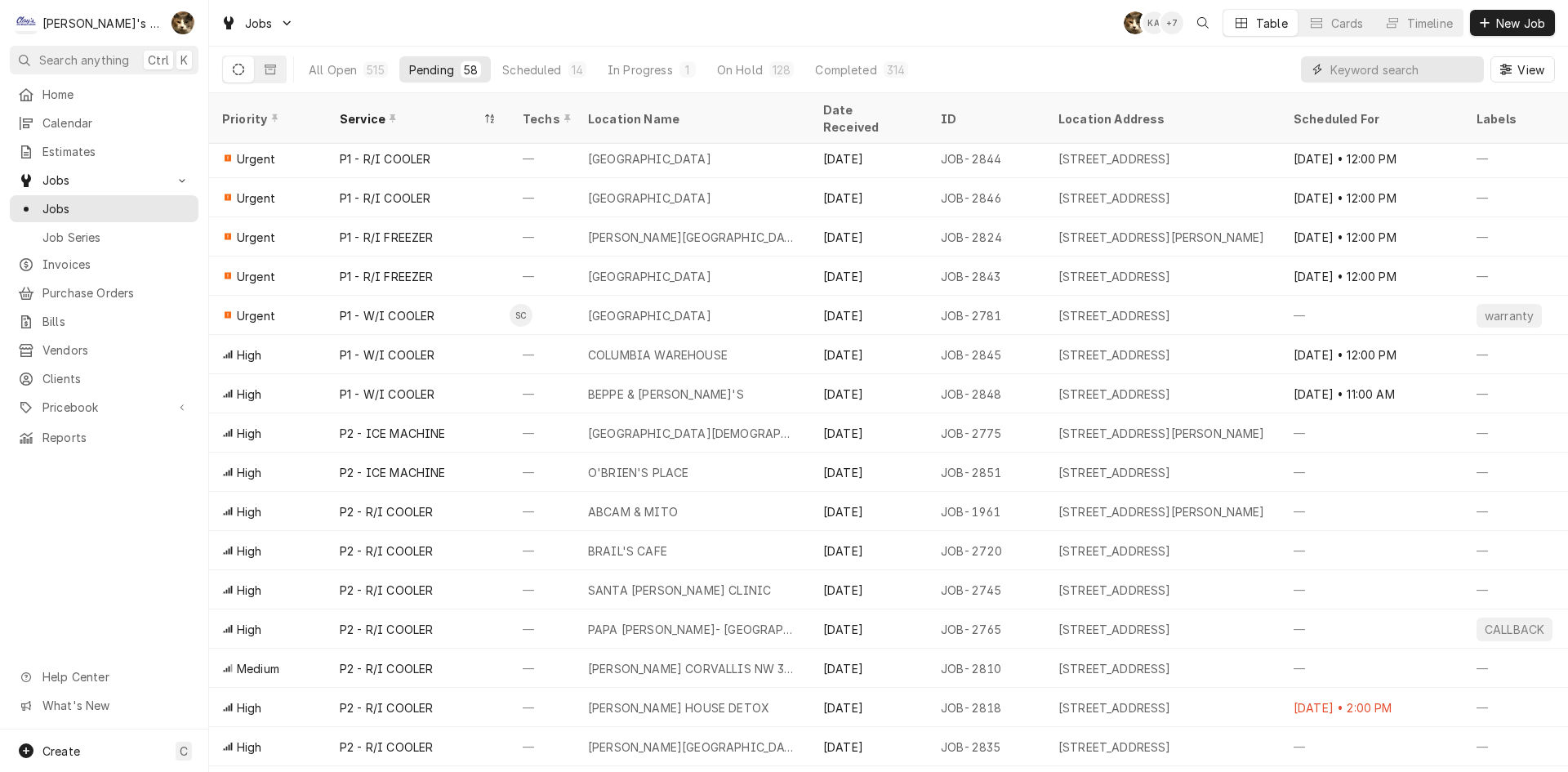
click at [1387, 71] on input "Dynamic Content Wrapper" at bounding box center [1403, 70] width 146 height 26
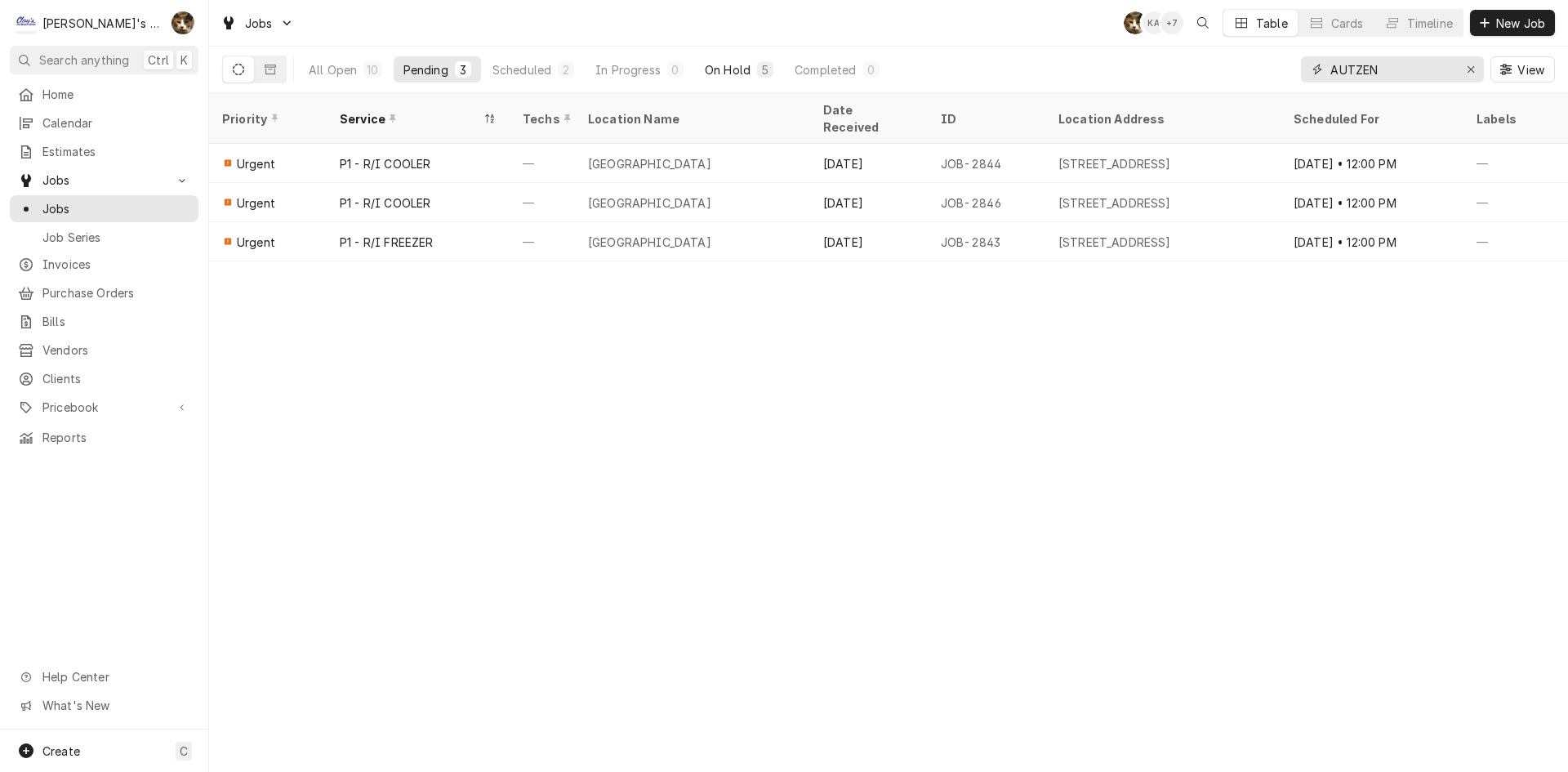
type input "AUTZEN"
click at [766, 74] on div "5" at bounding box center [766, 70] width 10 height 17
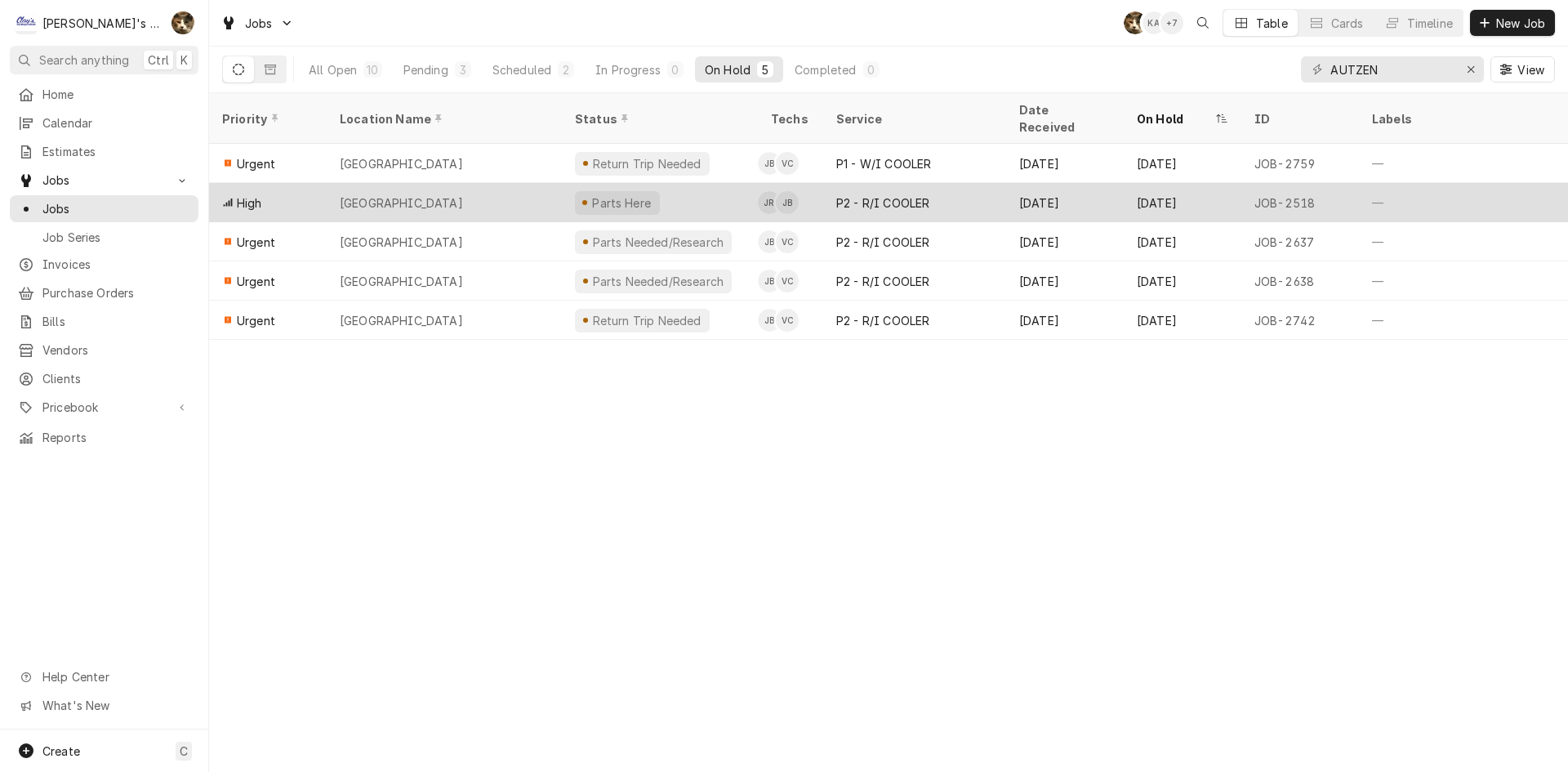
click at [1166, 183] on div "Aug 26" at bounding box center [1183, 203] width 118 height 39
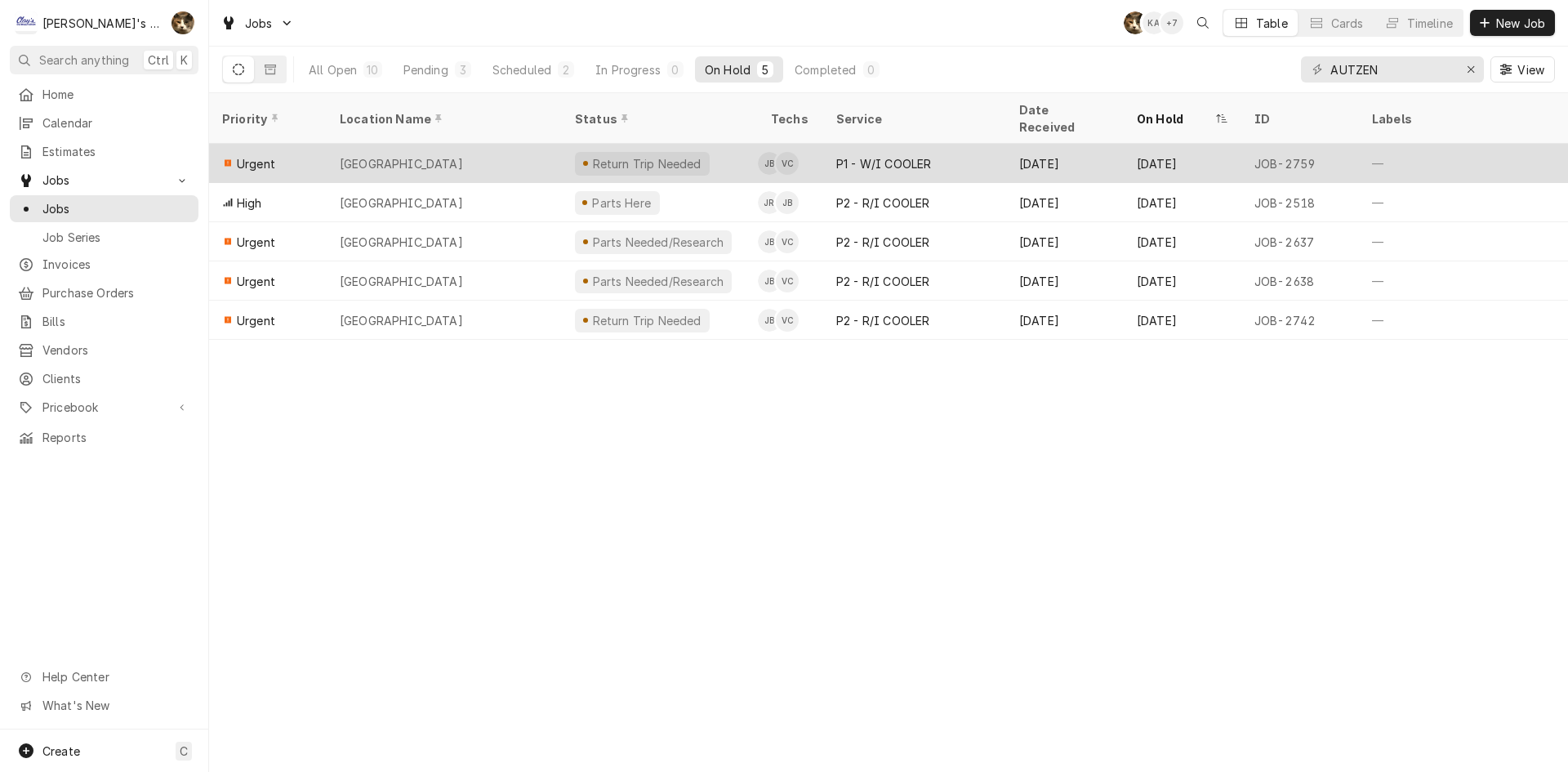
click at [874, 155] on div "P1 - W/I COOLER" at bounding box center [883, 164] width 95 height 17
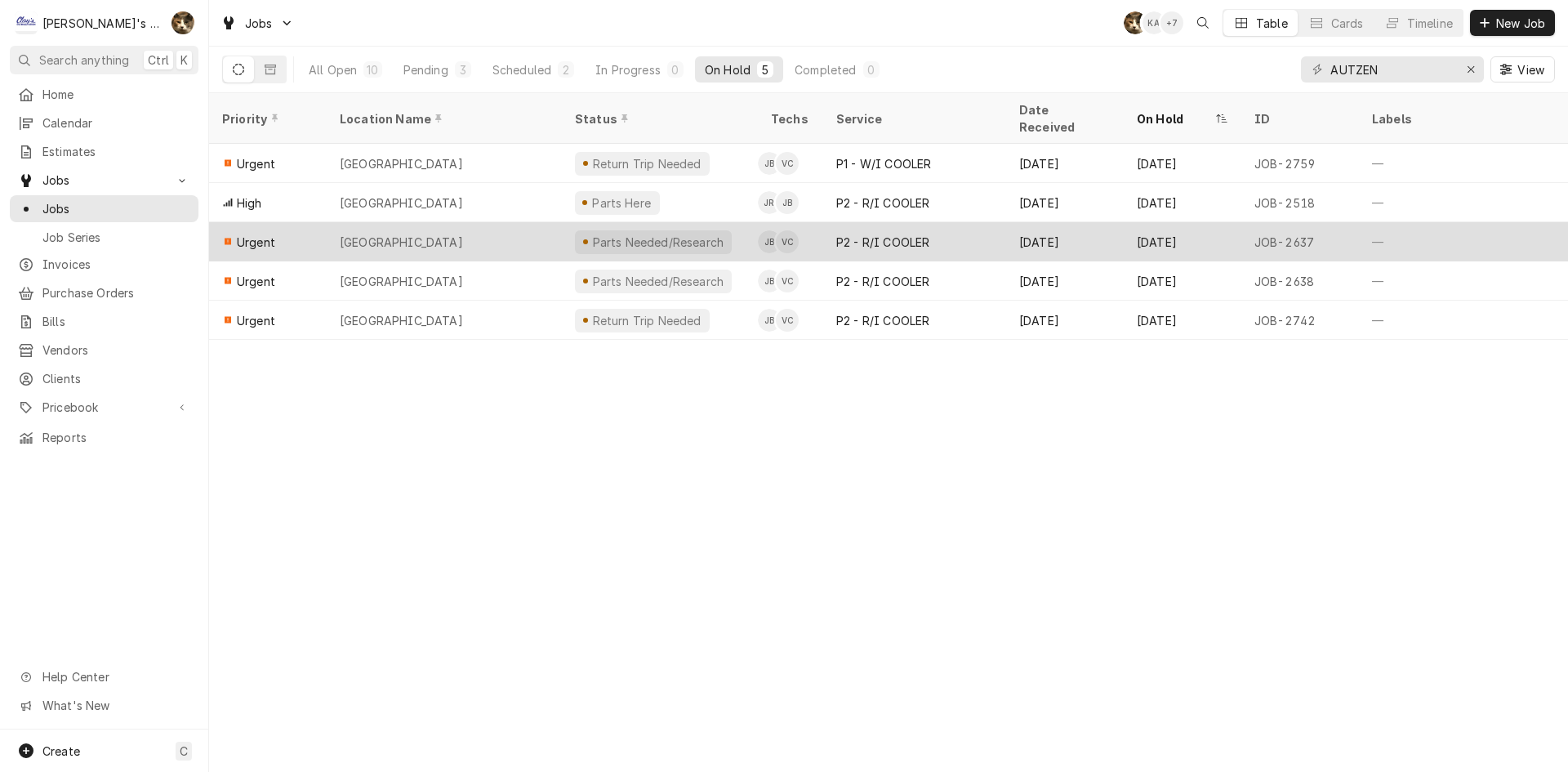
click at [869, 234] on div "P2 - R/I COOLER" at bounding box center [883, 242] width 93 height 17
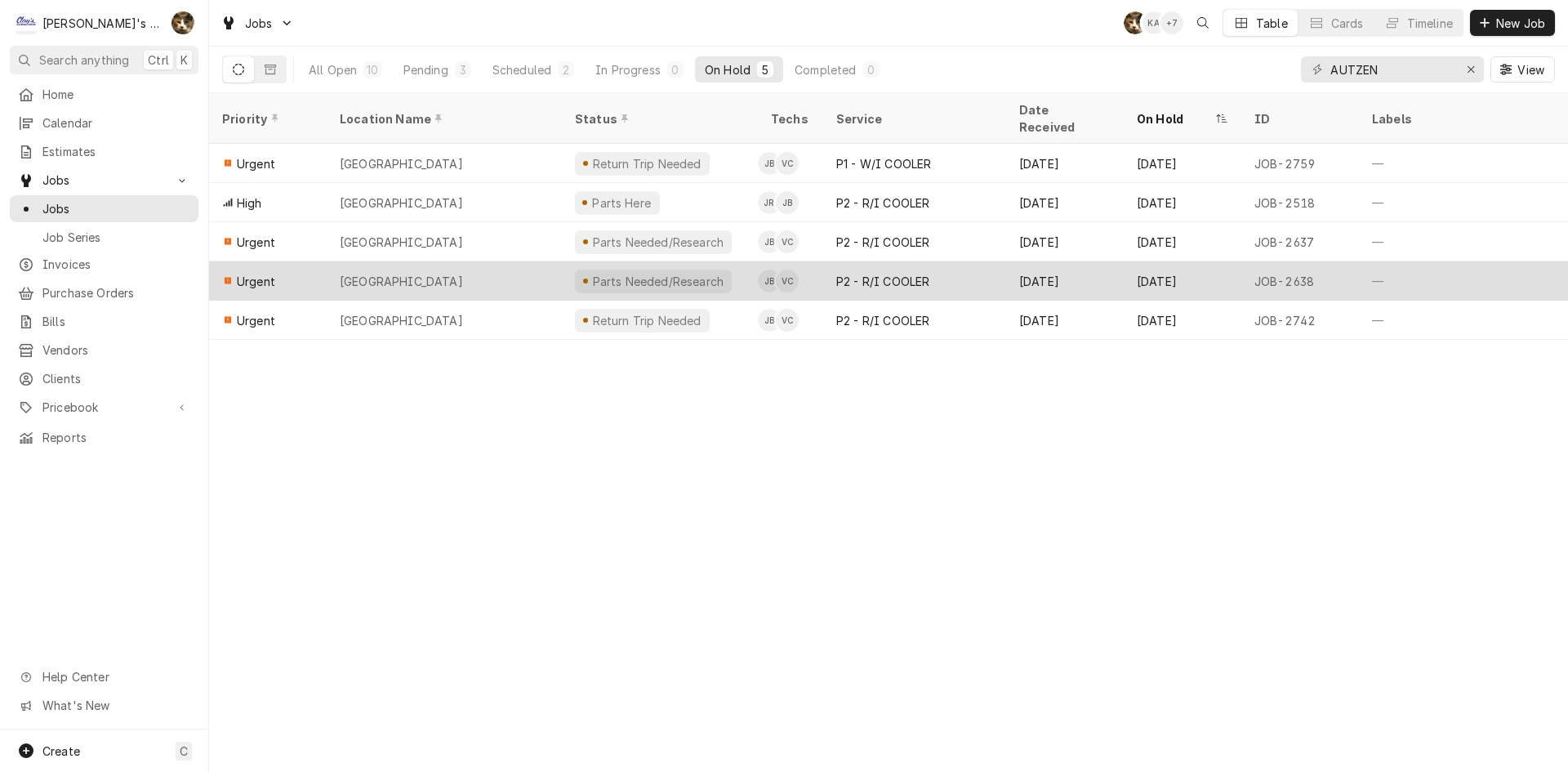
drag, startPoint x: 867, startPoint y: 254, endPoint x: 867, endPoint y: 278, distance: 24.0
click at [867, 272] on div "P2 - R/I COOLER" at bounding box center [883, 281] width 93 height 17
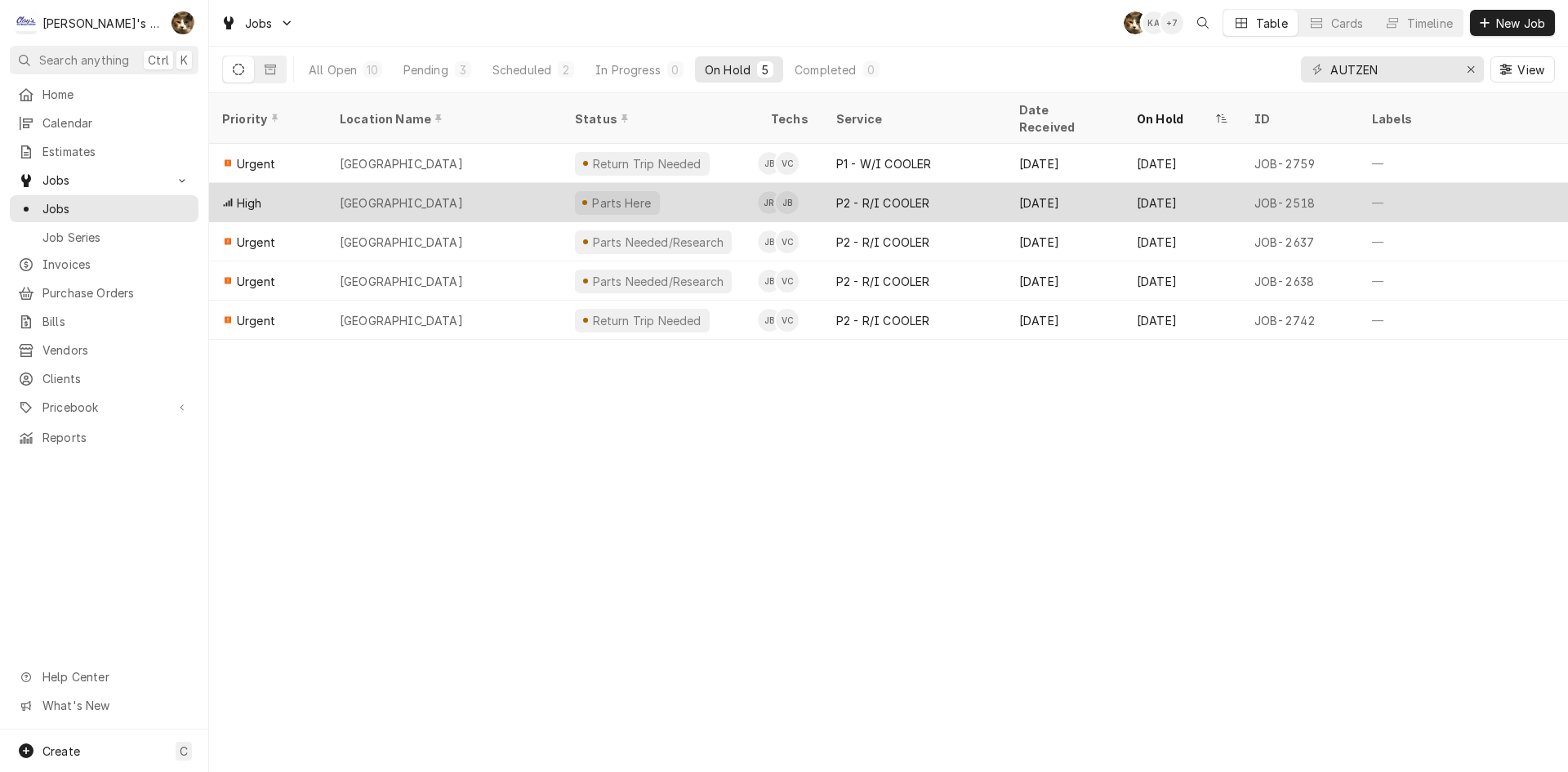
drag, startPoint x: 867, startPoint y: 295, endPoint x: 945, endPoint y: 195, distance: 126.8
click at [869, 312] on div "P2 - R/I COOLER" at bounding box center [883, 320] width 93 height 17
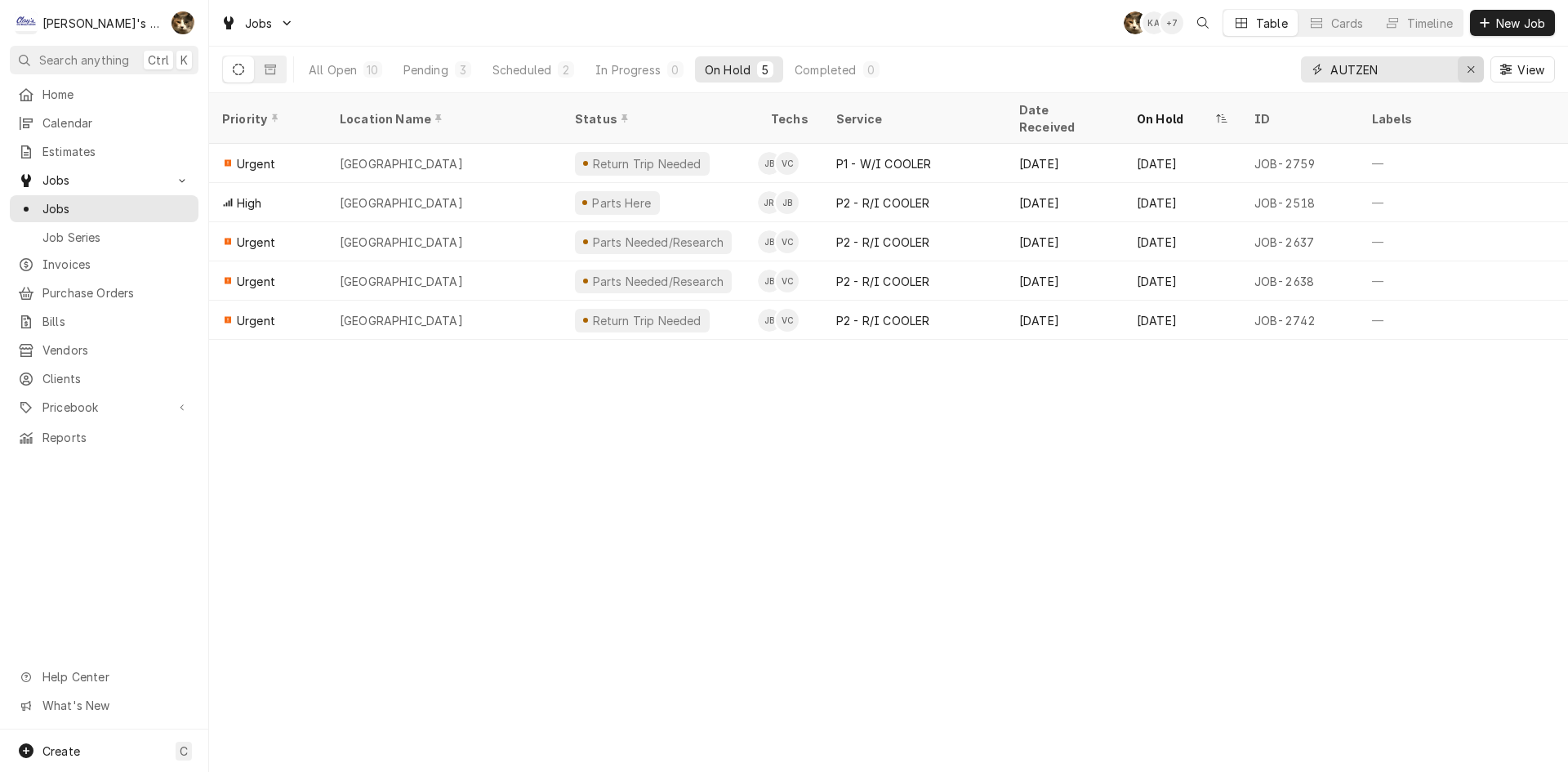
click at [1471, 71] on icon "Erase input" at bounding box center [1471, 70] width 7 height 7
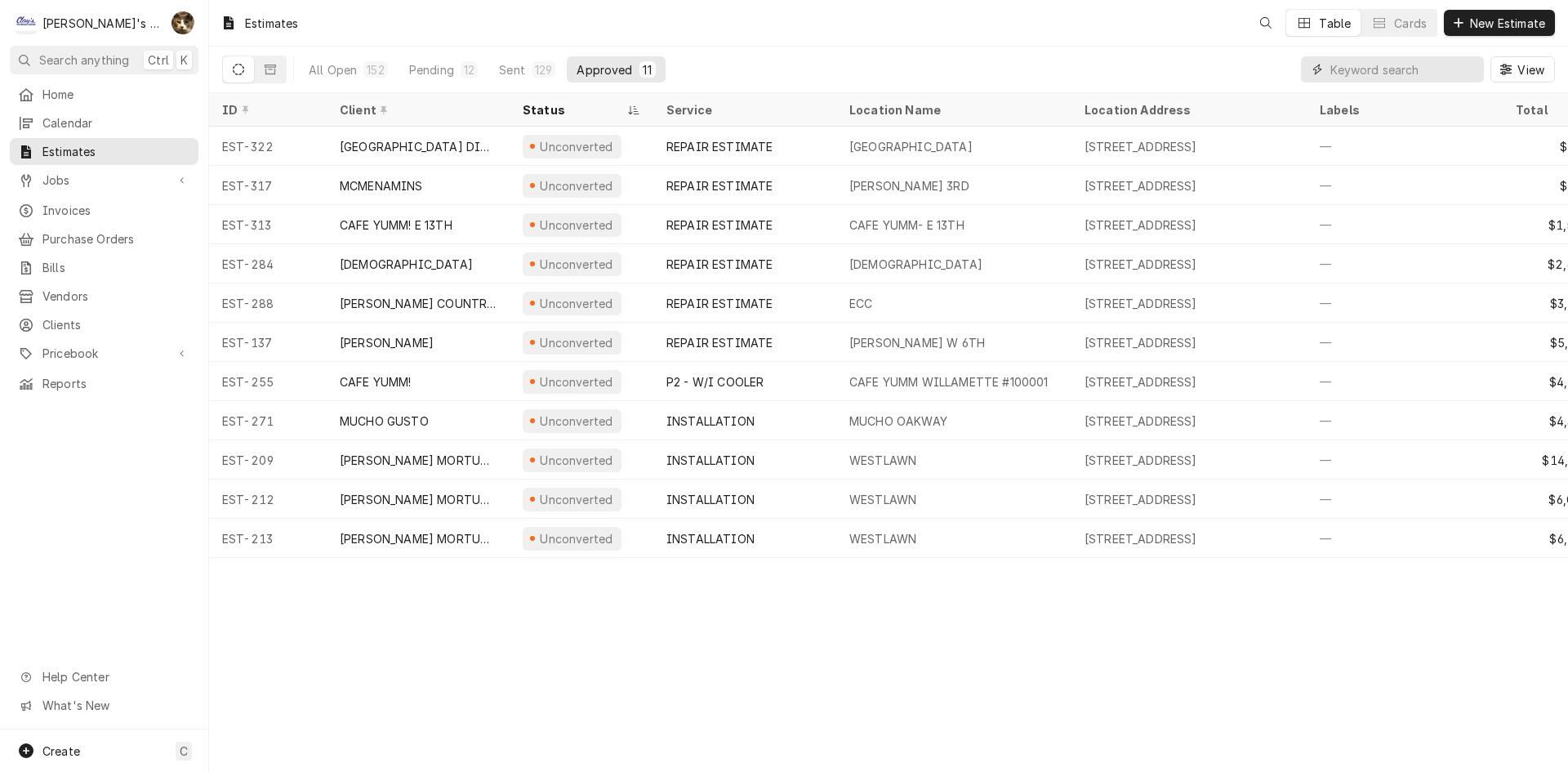
click at [1386, 64] on input "Dynamic Content Wrapper" at bounding box center [1403, 70] width 146 height 26
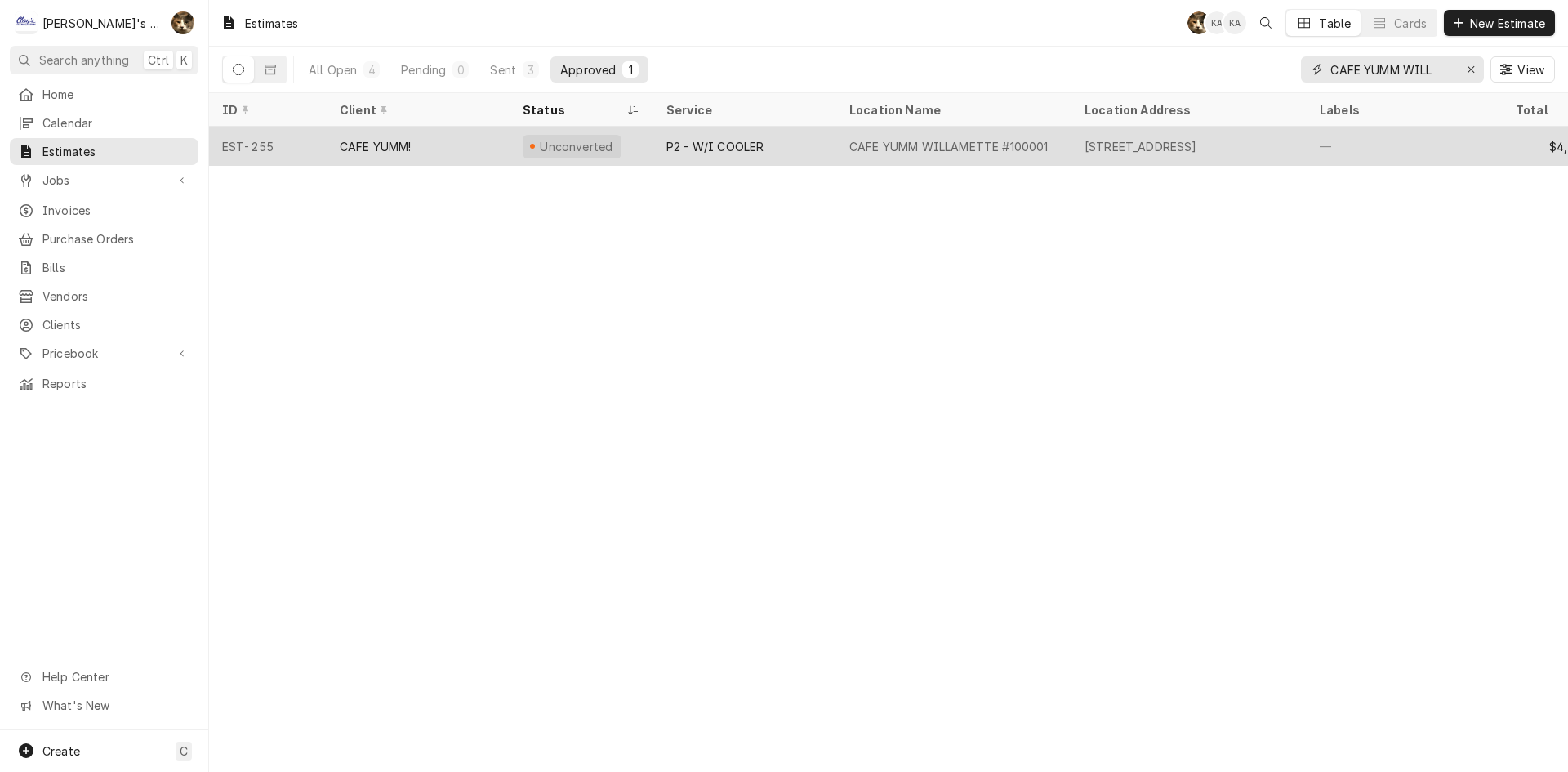
type input "CAFE YUMM WILL"
click at [684, 148] on div "P2 - W/I COOLER" at bounding box center [715, 146] width 97 height 17
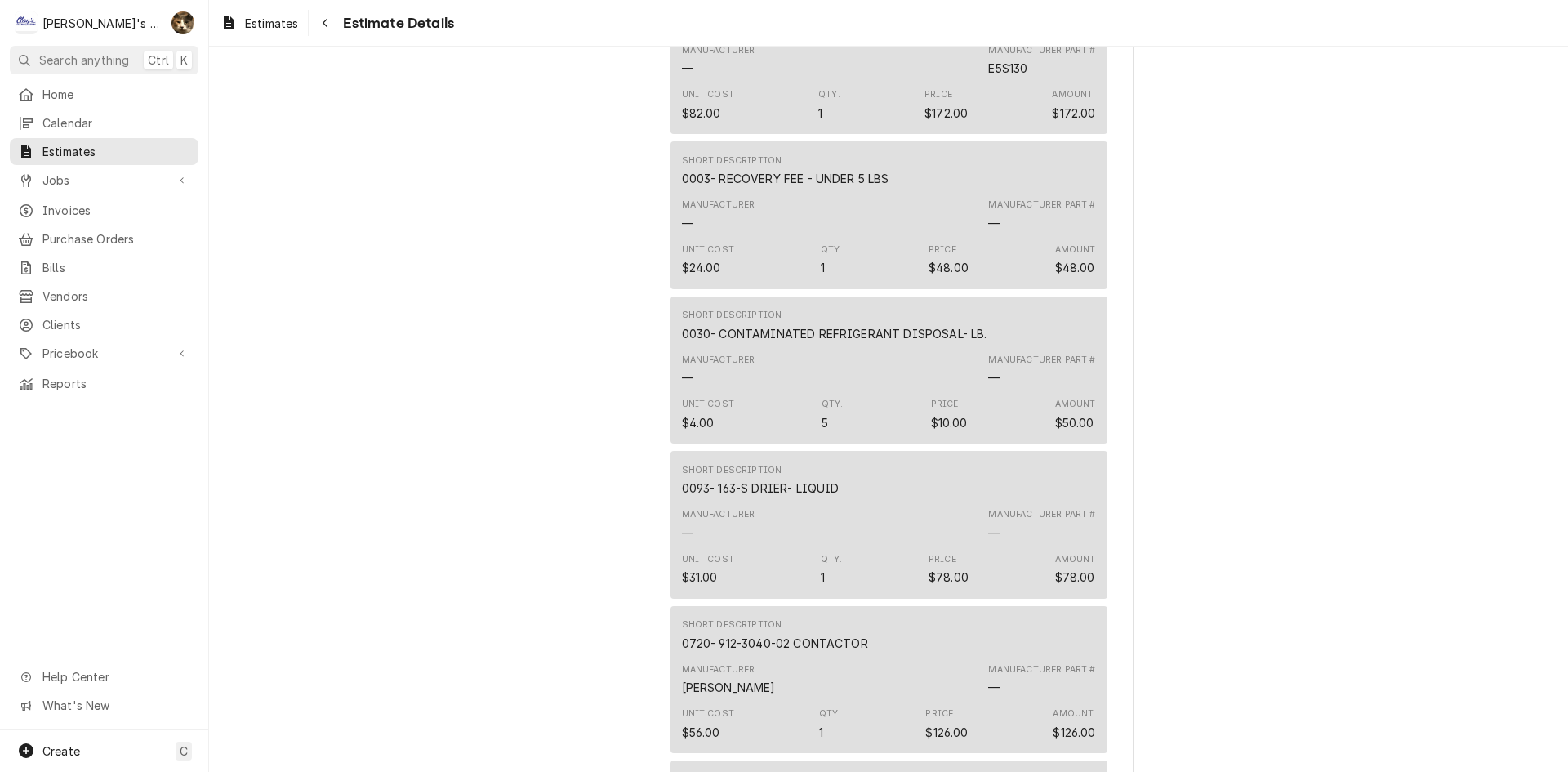
scroll to position [2123, 0]
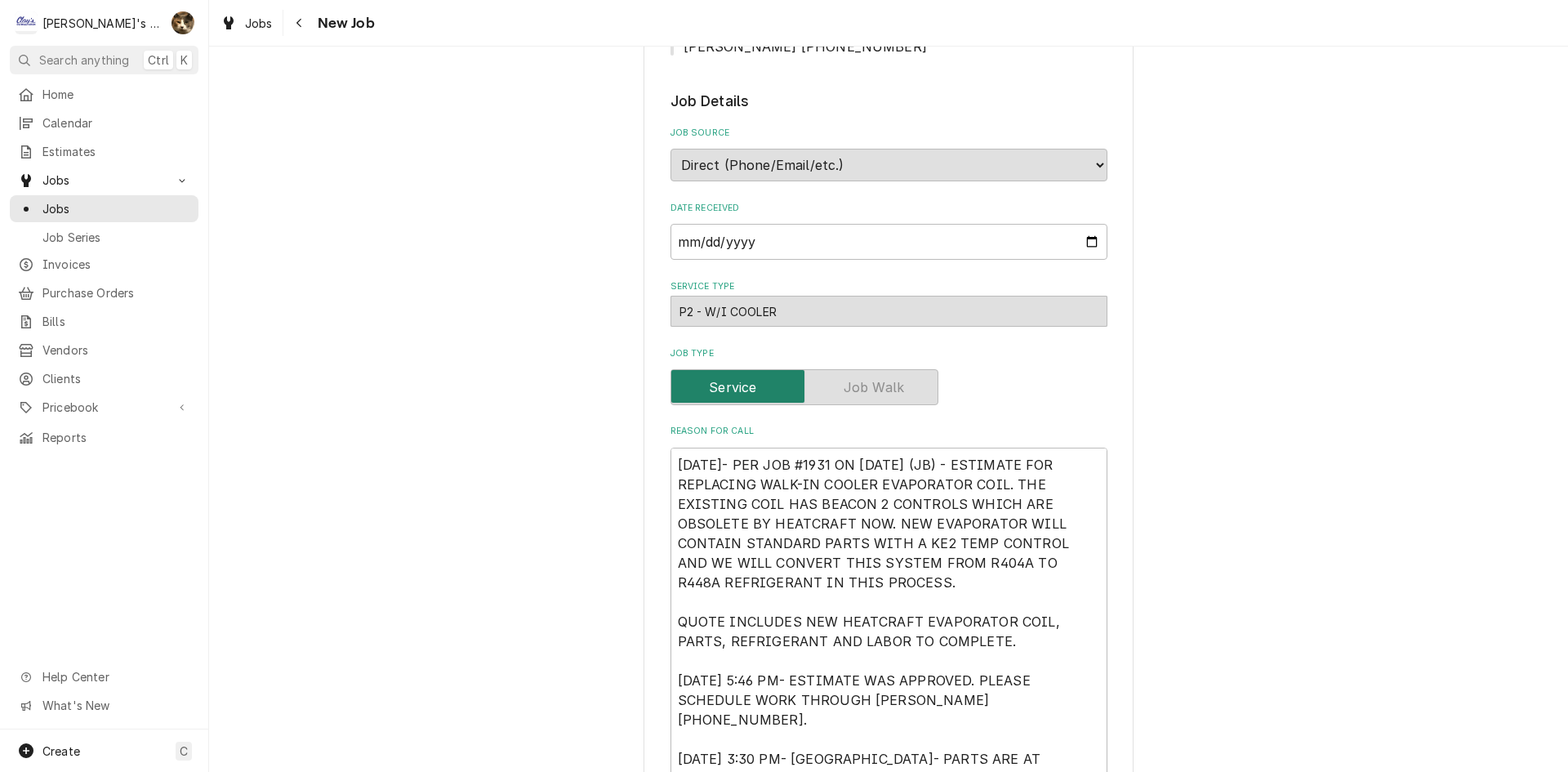
type textarea "x"
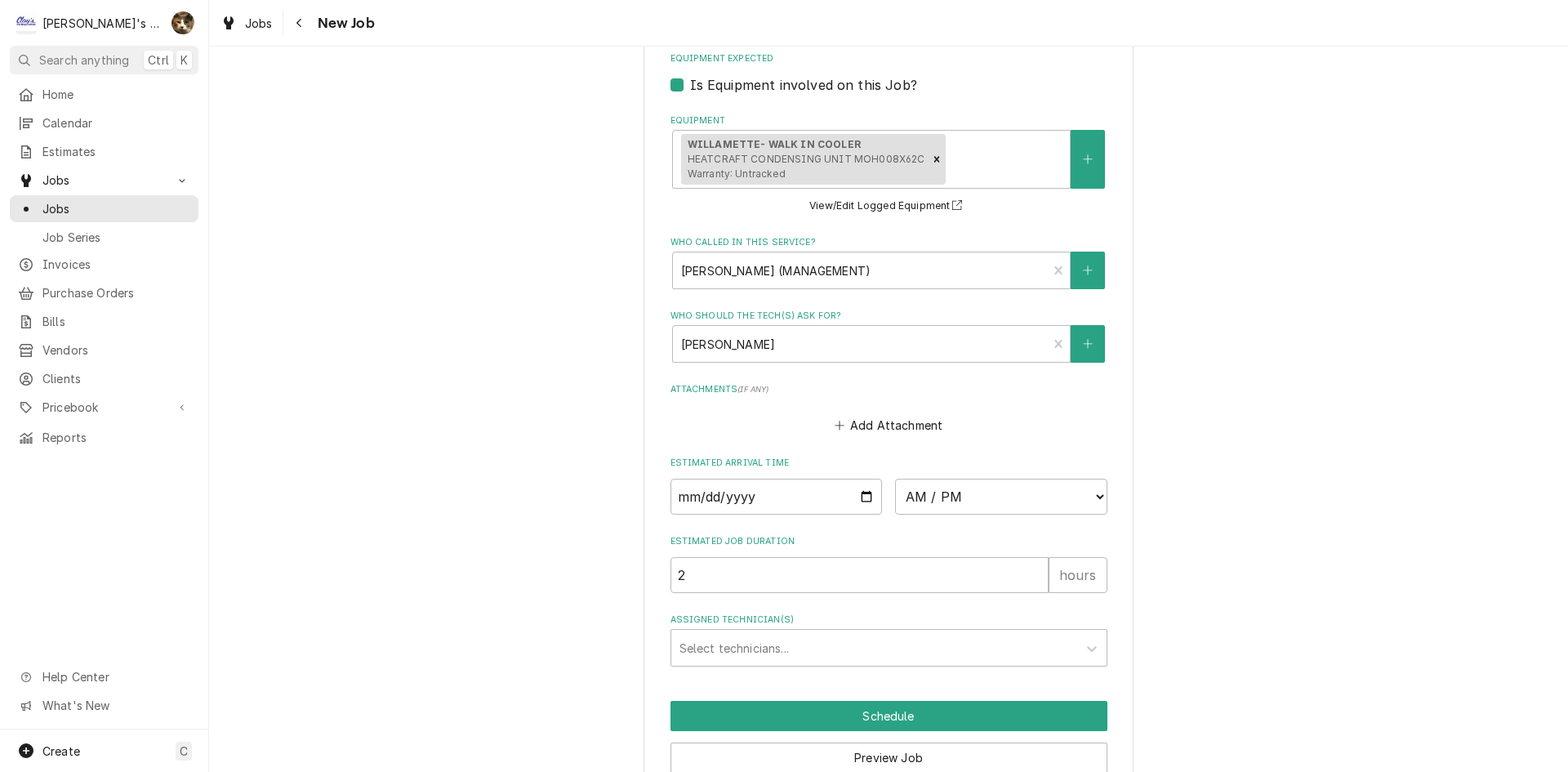
scroll to position [1470, 0]
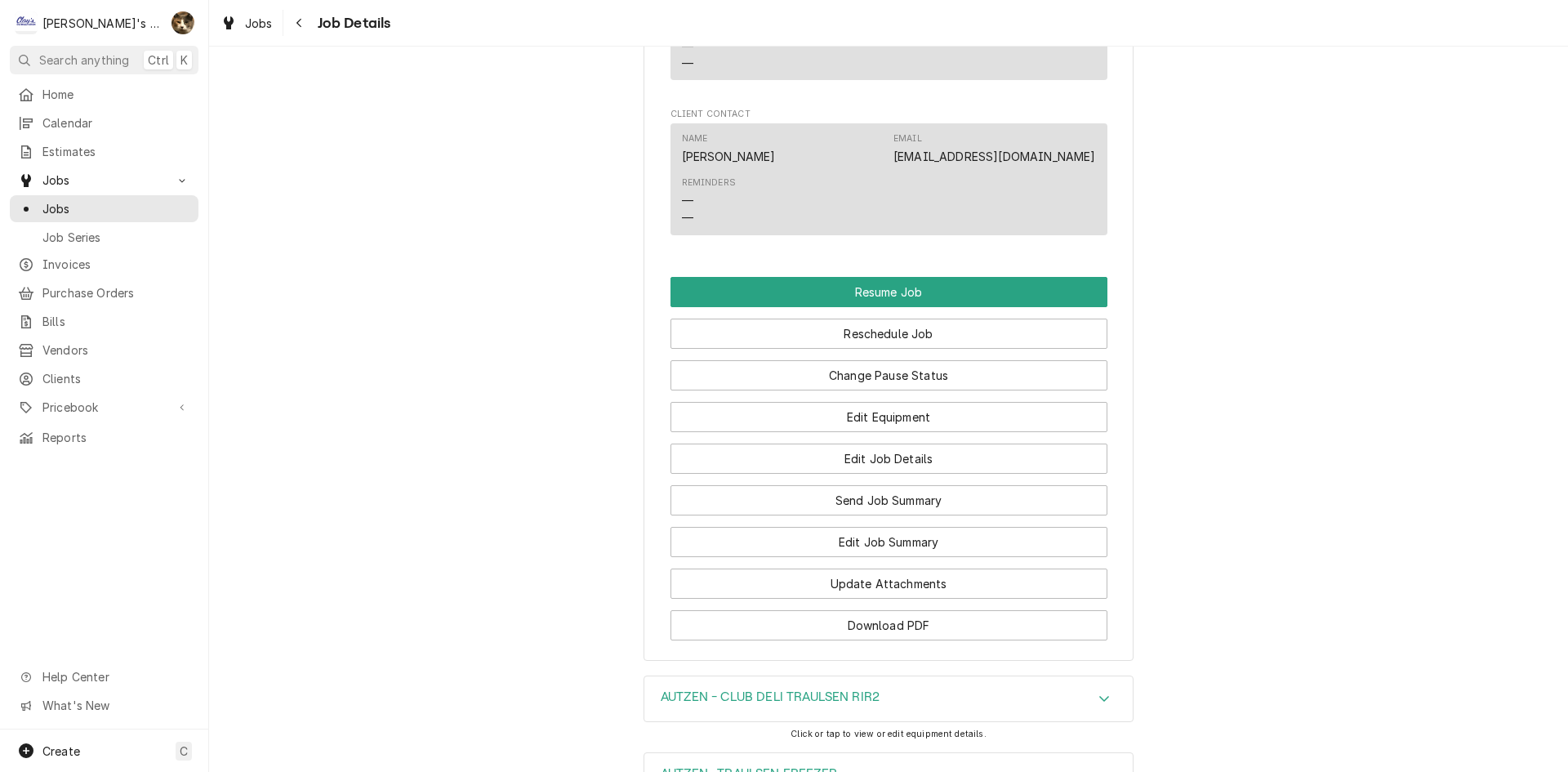
scroll to position [2556, 0]
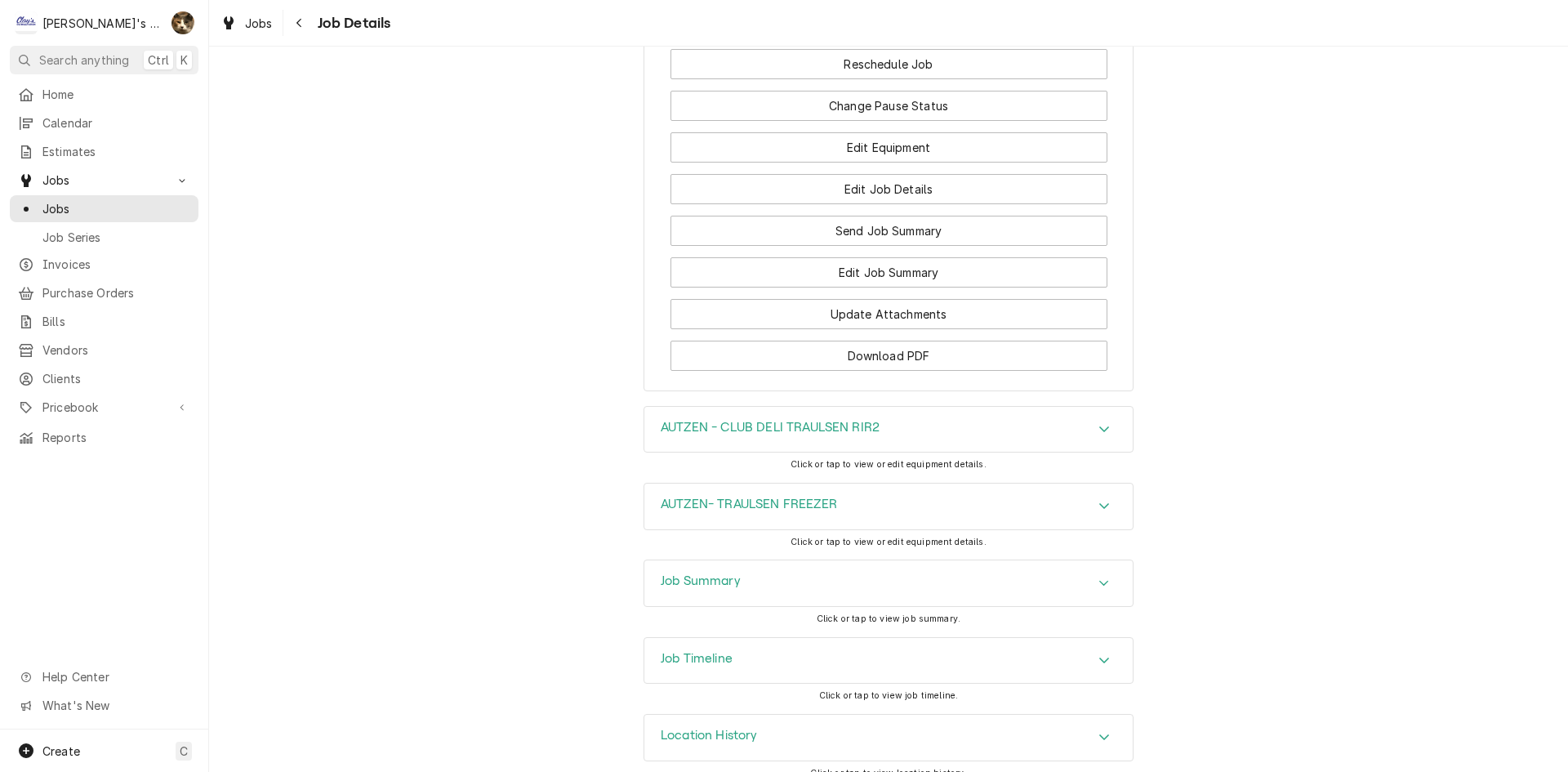
click at [672, 573] on div "Job Summary" at bounding box center [701, 583] width 80 height 20
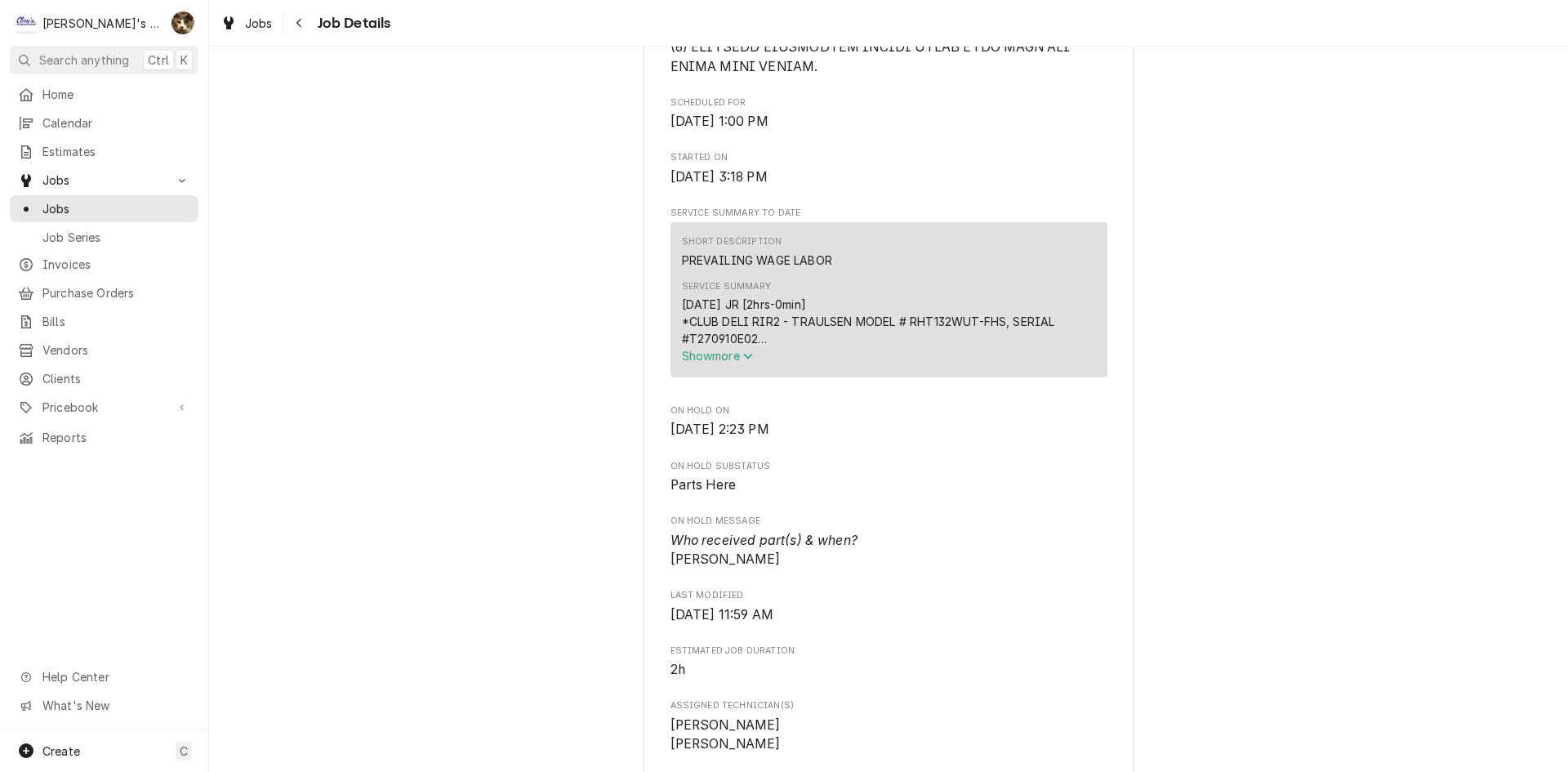
scroll to position [1225, 0]
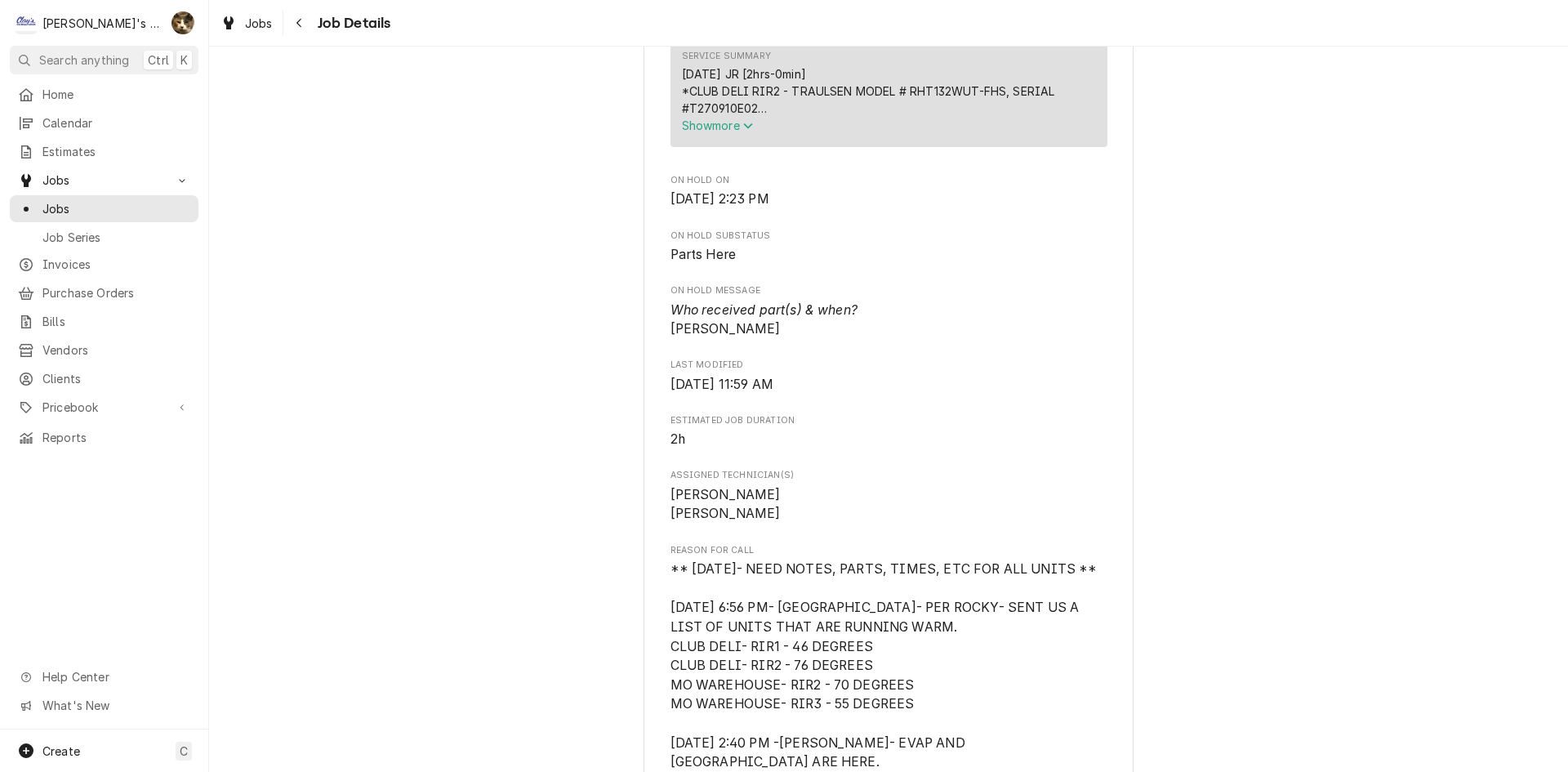
click at [737, 132] on span "Show more" at bounding box center [718, 125] width 72 height 14
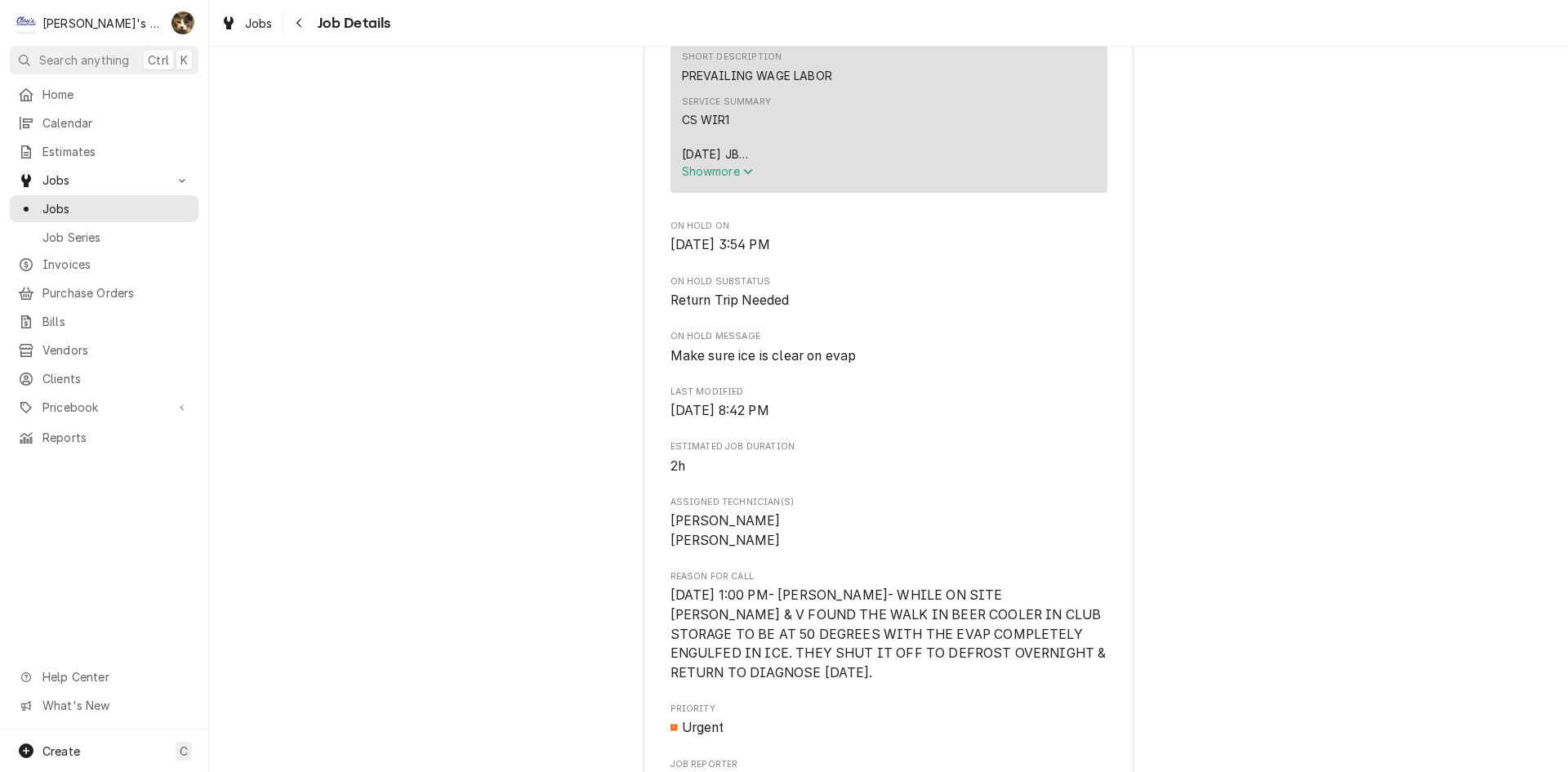
scroll to position [1062, 0]
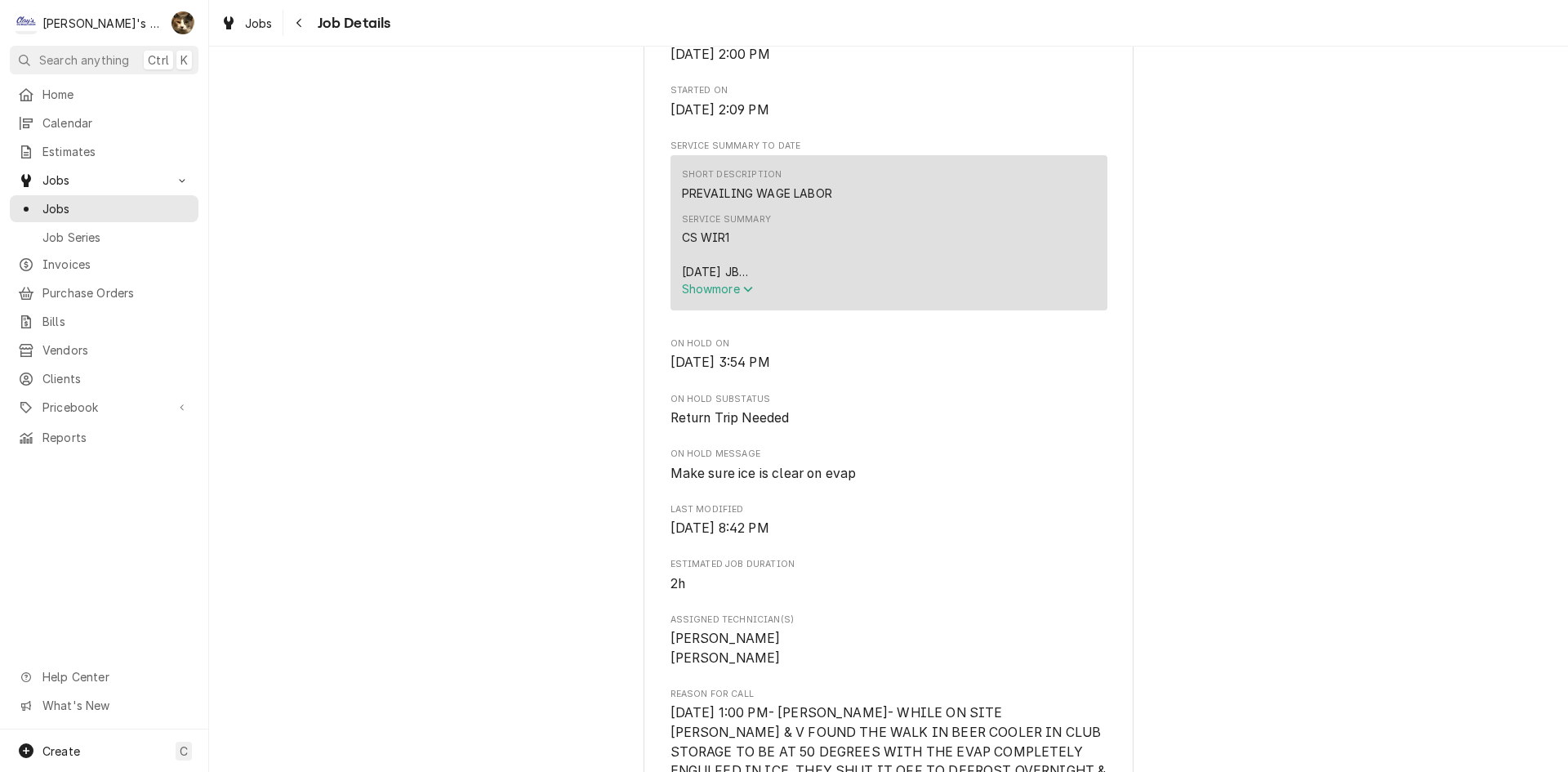
click at [714, 295] on span "Show more" at bounding box center [718, 288] width 72 height 14
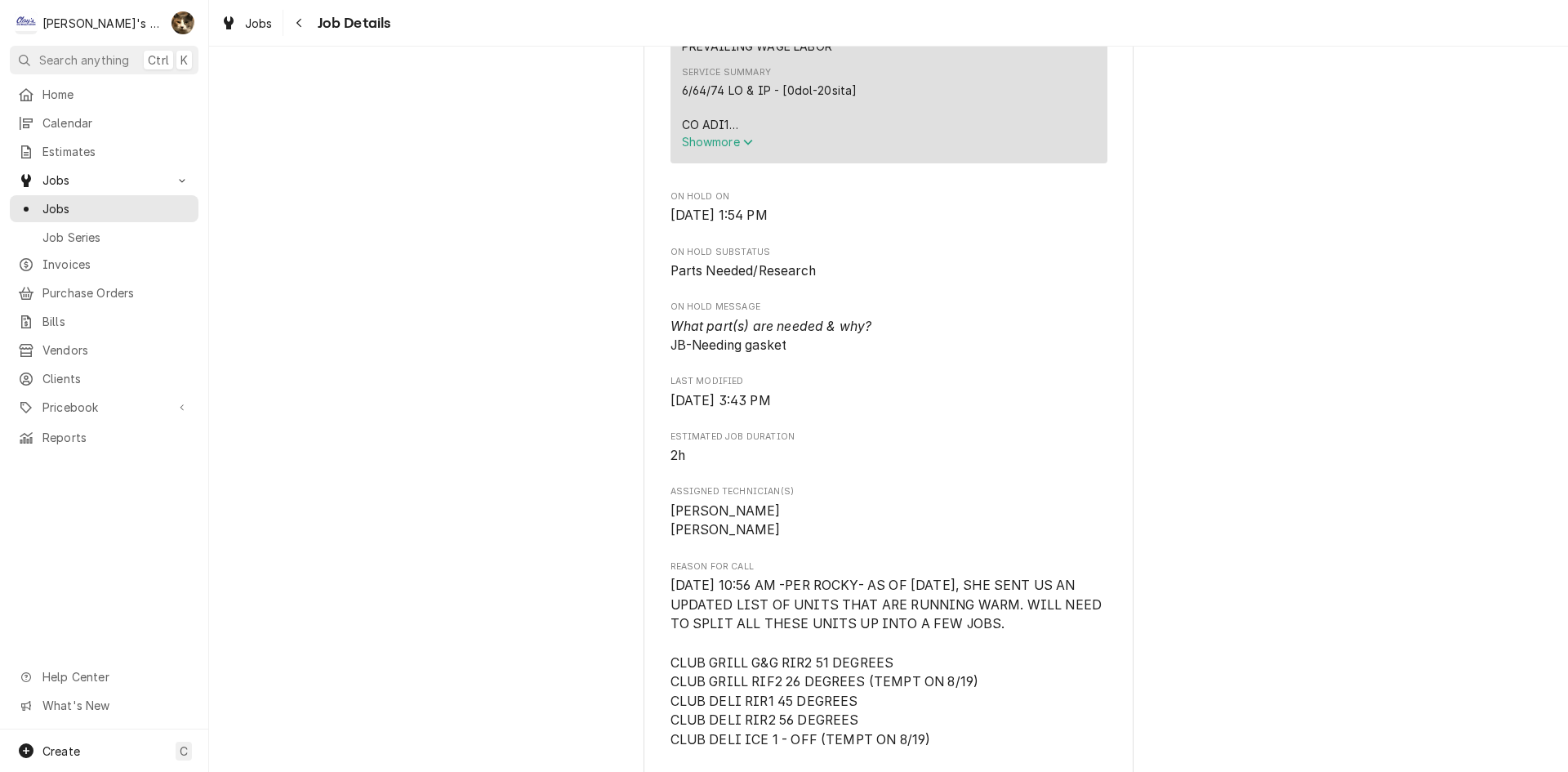
scroll to position [980, 0]
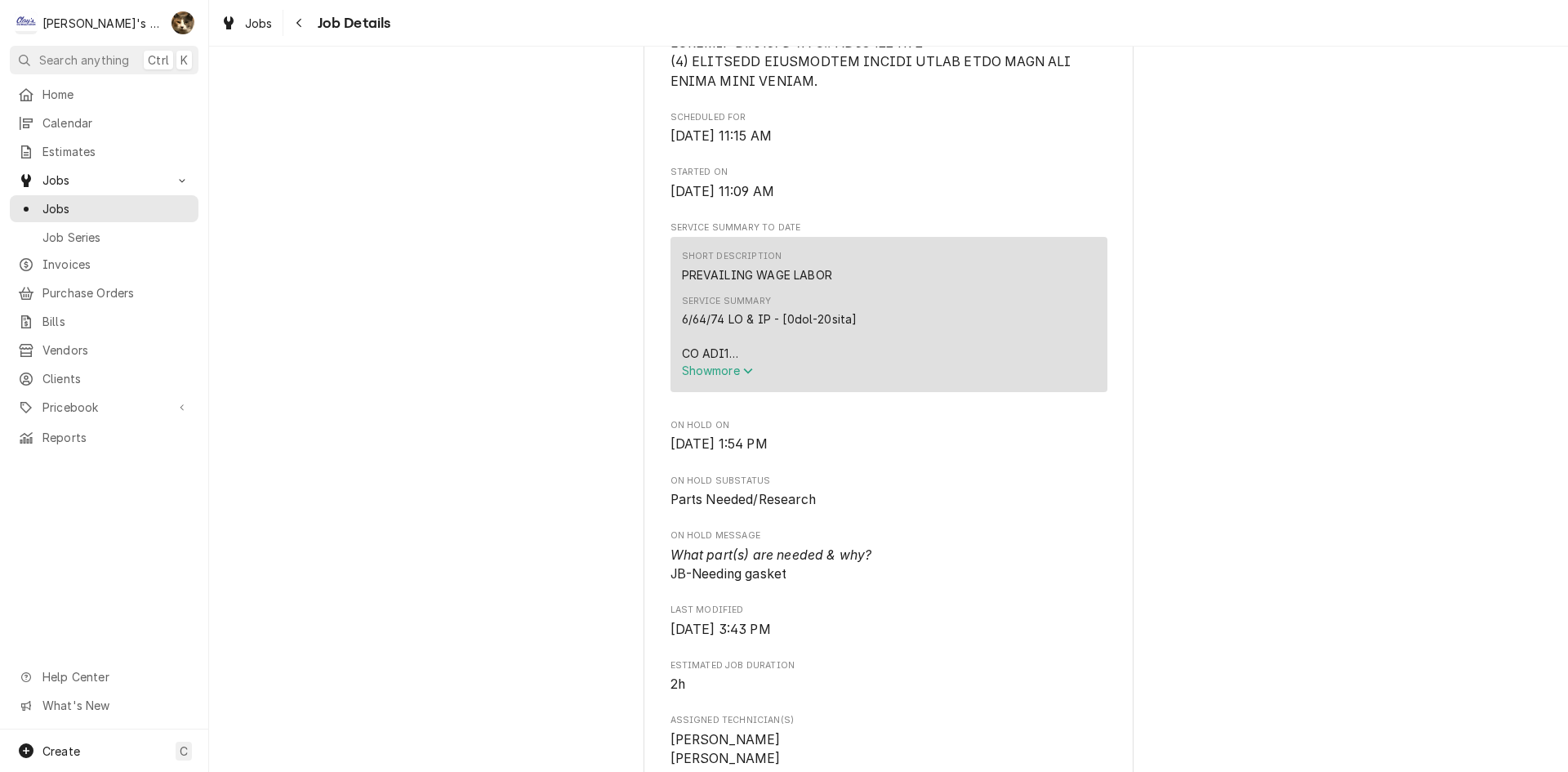
click at [694, 377] on span "Show more" at bounding box center [718, 370] width 72 height 14
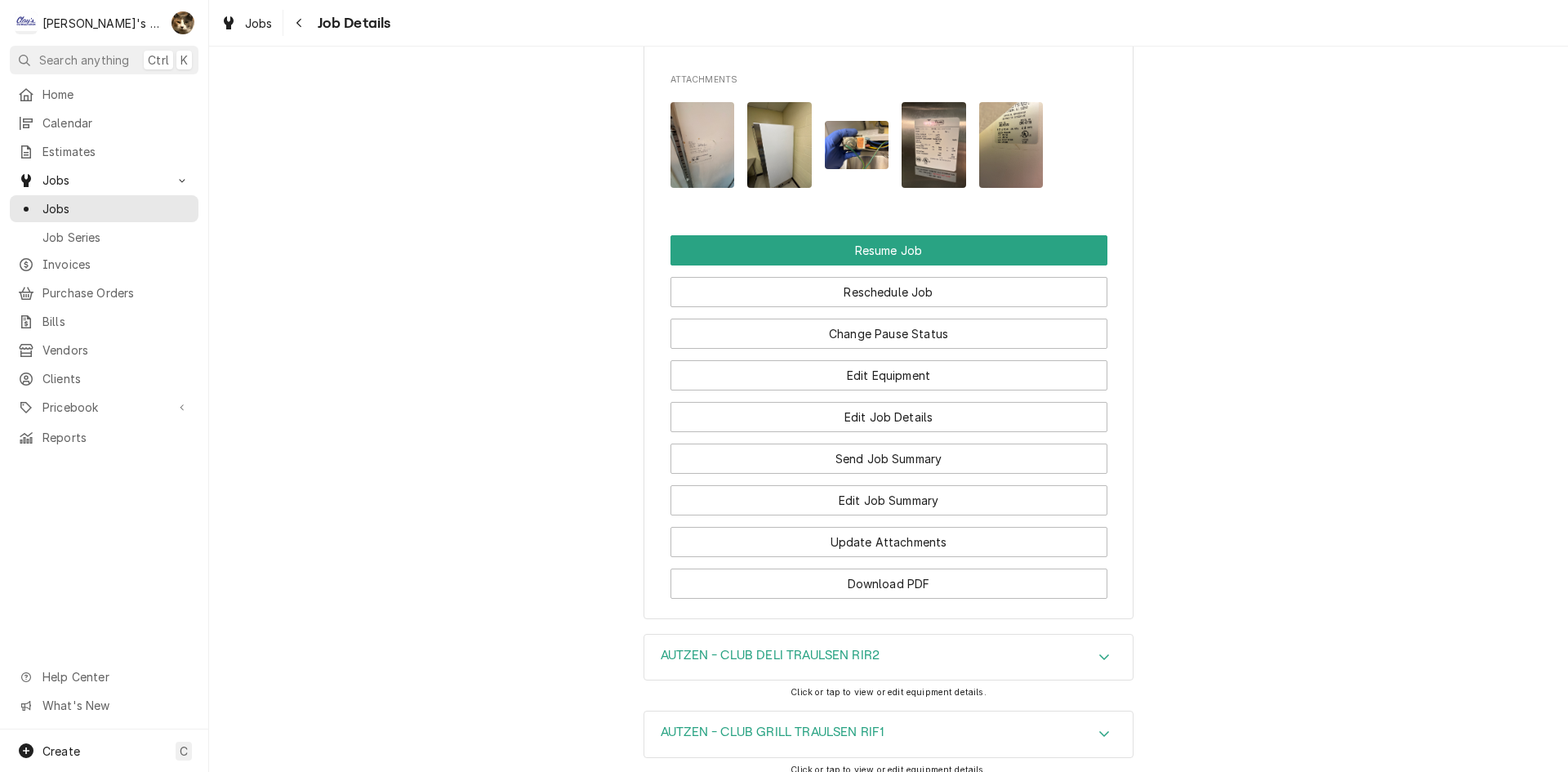
scroll to position [3103, 0]
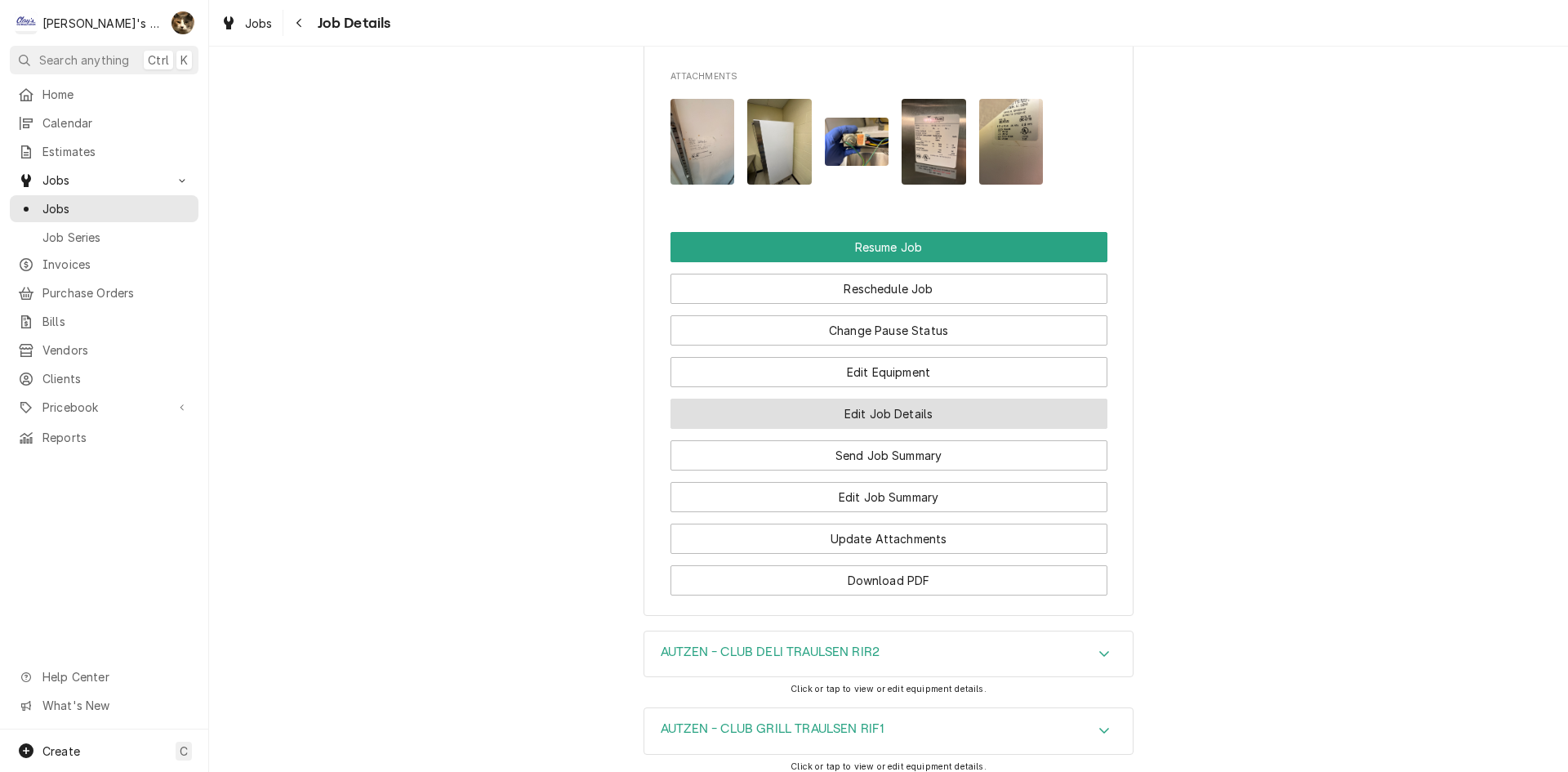
click at [879, 429] on button "Edit Job Details" at bounding box center [889, 413] width 437 height 30
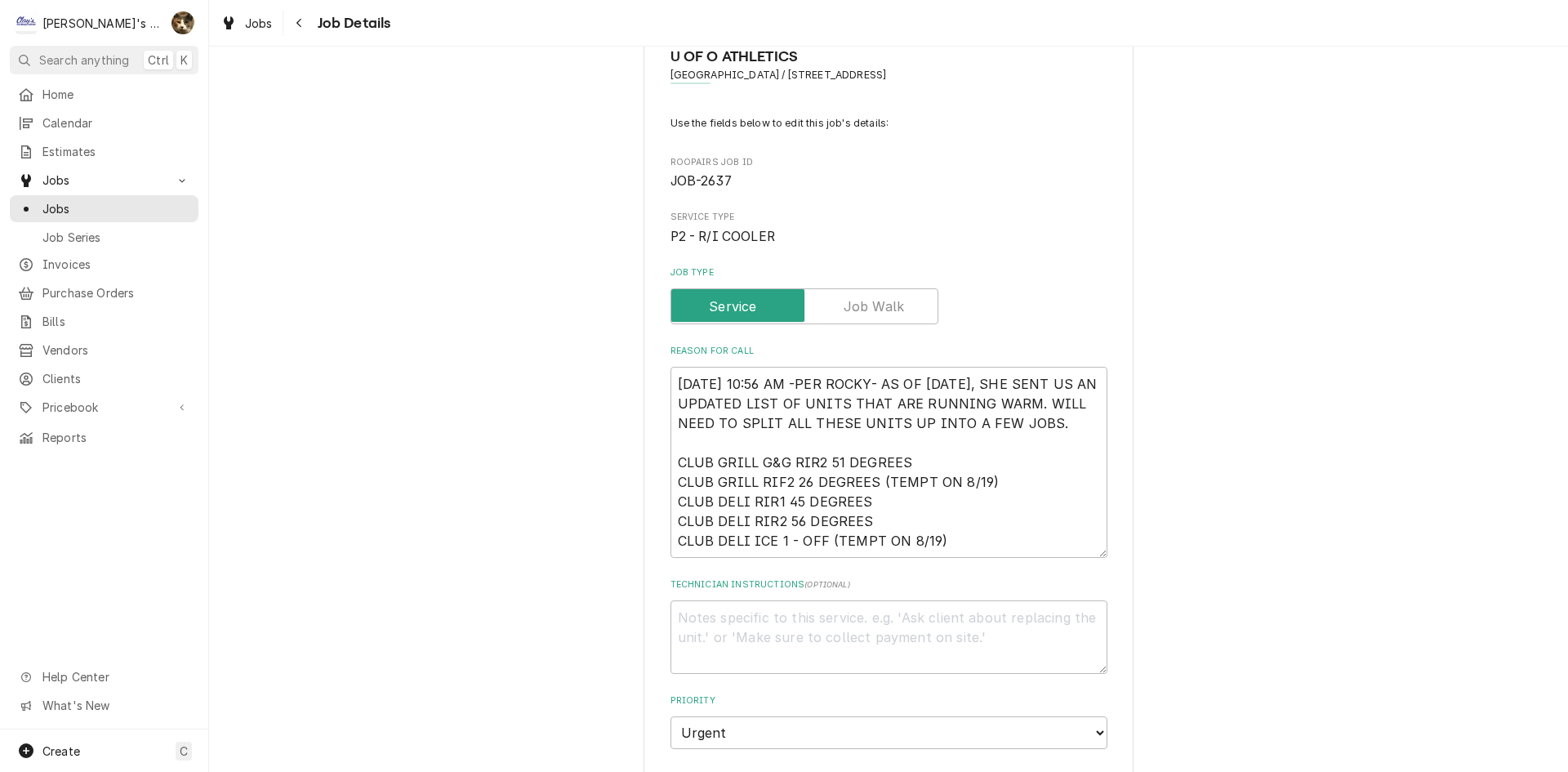
scroll to position [82, 0]
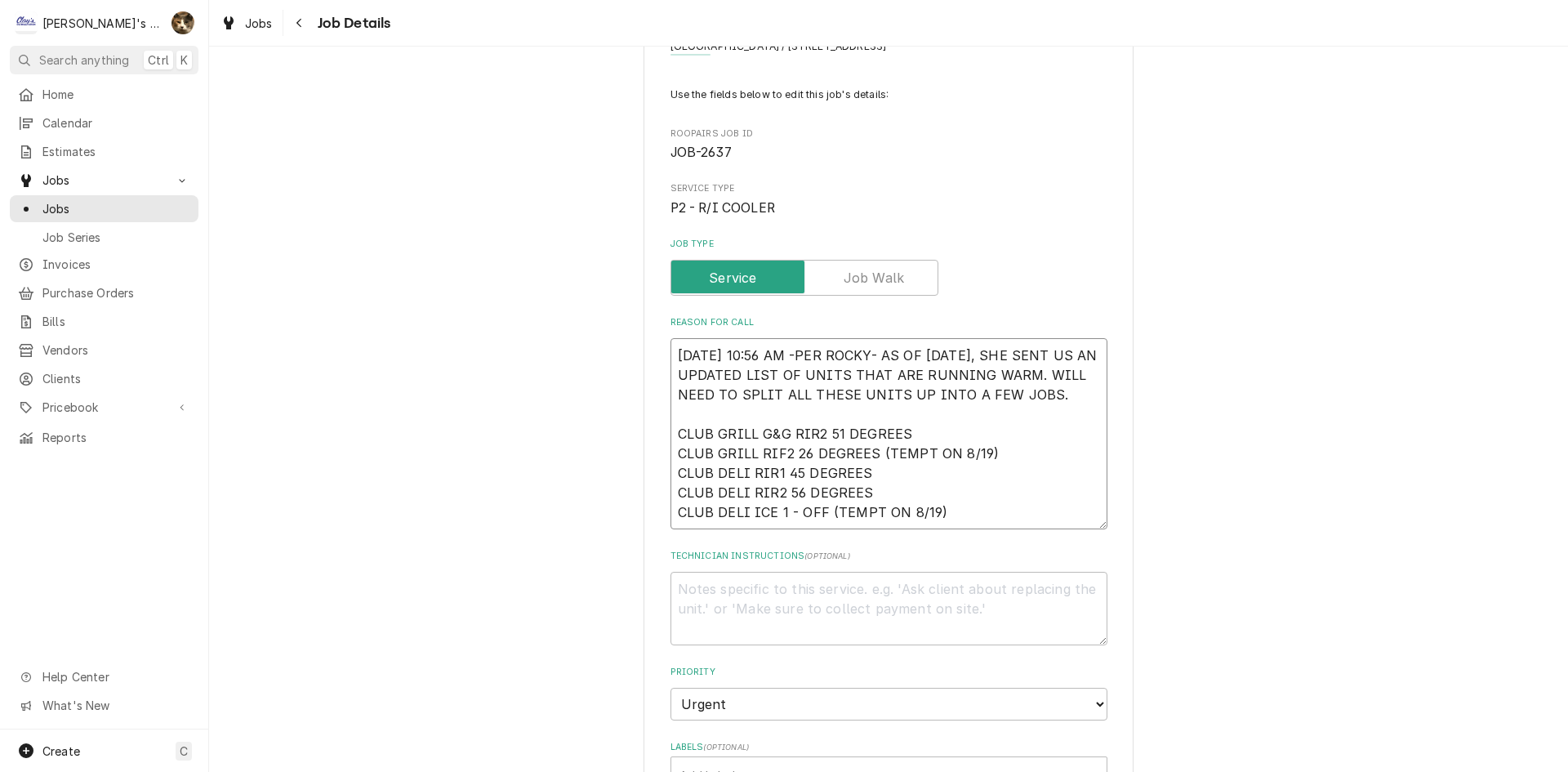
click at [984, 527] on textarea "8/9/2025 10:56 AM -PER ROCKY- AS OF 8/6/2025, SHE SENT US AN UPDATED LIST OF UN…" at bounding box center [889, 433] width 437 height 191
type textarea "x"
type textarea "8/9/2025 10:56 AM -PER ROCKY- AS OF 8/6/2025, SHE SENT US AN UPDATED LIST OF UN…"
type textarea "x"
type textarea "8/9/2025 10:56 AM -PER ROCKY- AS OF 8/6/2025, SHE SENT US AN UPDATED LIST OF UN…"
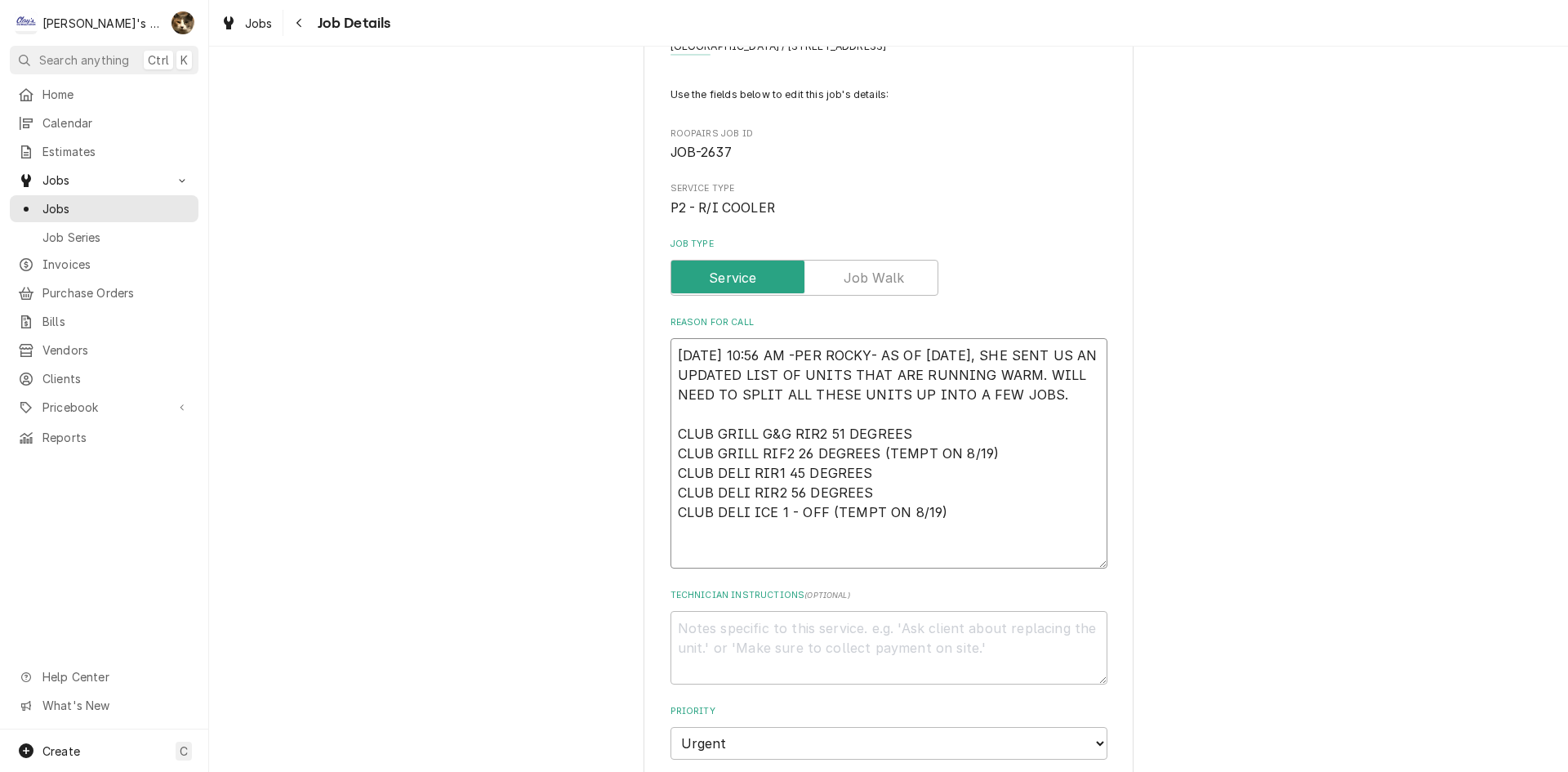
type textarea "x"
type textarea "8/9/2025 10:56 AM -PER ROCKY- AS OF 8/6/2025, SHE SENT US AN UPDATED LIST OF UN…"
type textarea "x"
type textarea "8/9/2025 10:56 AM -PER ROCKY- AS OF 8/6/2025, SHE SENT US AN UPDATED LIST OF UN…"
type textarea "x"
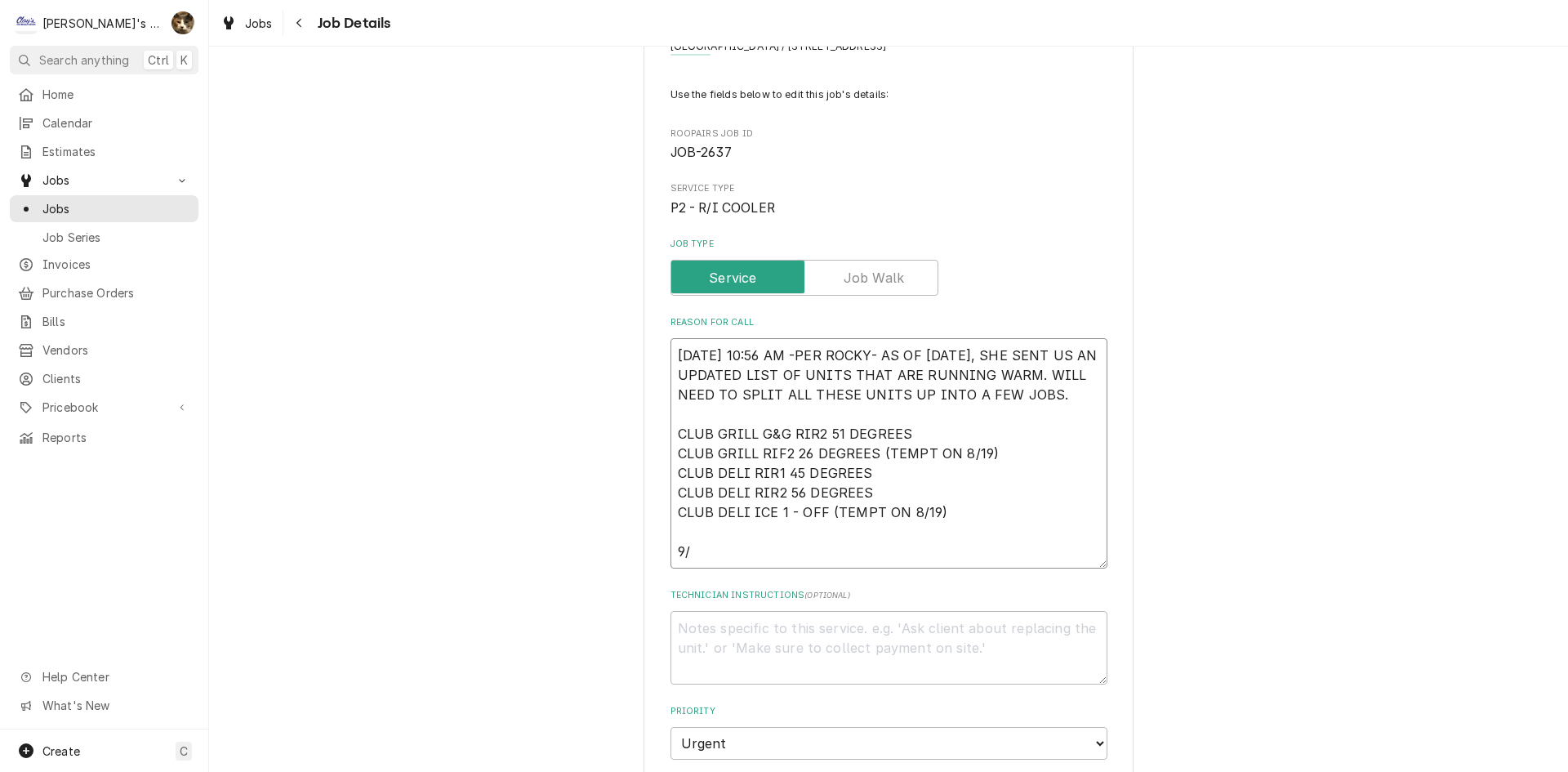
type textarea "8/9/2025 10:56 AM -PER ROCKY- AS OF 8/6/2025, SHE SENT US AN UPDATED LIST OF UN…"
type textarea "x"
type textarea "8/9/2025 10:56 AM -PER ROCKY- AS OF 8/6/2025, SHE SENT US AN UPDATED LIST OF UN…"
type textarea "x"
type textarea "8/9/2025 10:56 AM -PER ROCKY- AS OF 8/6/2025, SHE SENT US AN UPDATED LIST OF UN…"
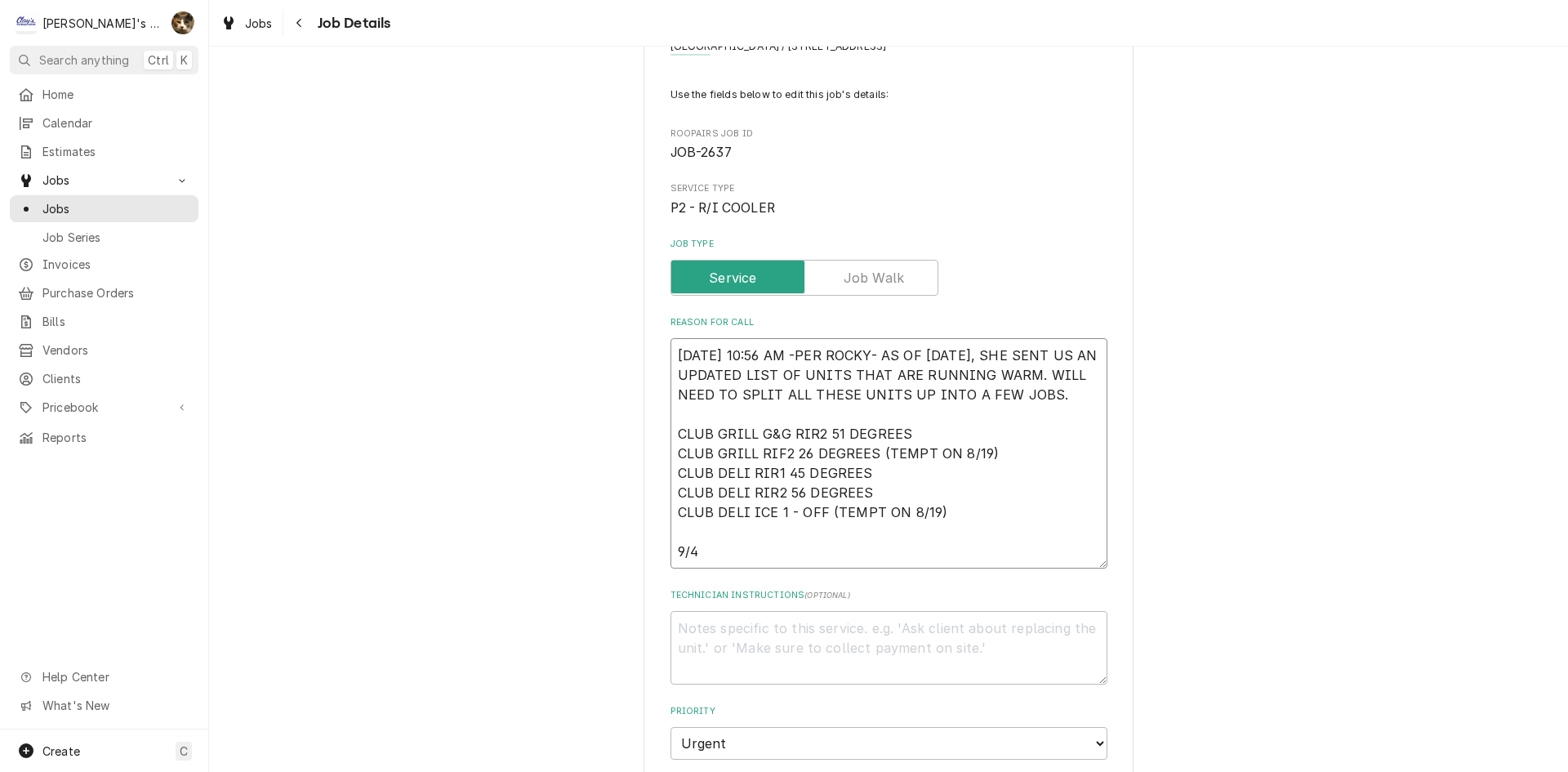
type textarea "x"
type textarea "8/9/2025 10:56 AM -PER ROCKY- AS OF 8/6/2025, SHE SENT US AN UPDATED LIST OF UN…"
type textarea "x"
type textarea "8/9/2025 10:56 AM -PER ROCKY- AS OF 8/6/2025, SHE SENT US AN UPDATED LIST OF UN…"
type textarea "x"
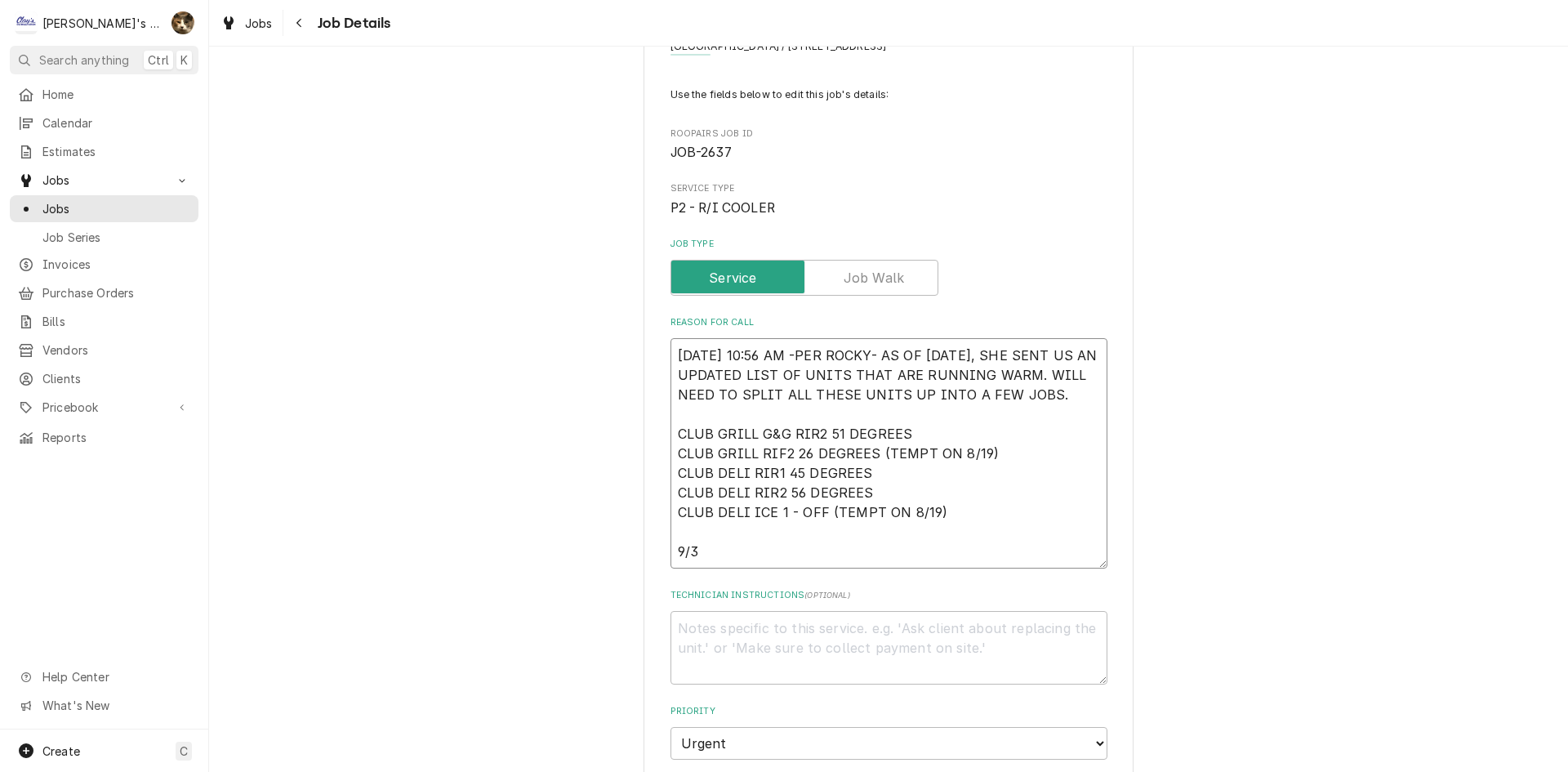
type textarea "8/9/2025 10:56 AM -PER ROCKY- AS OF 8/6/2025, SHE SENT US AN UPDATED LIST OF UN…"
type textarea "x"
type textarea "8/9/2025 10:56 AM -PER ROCKY- AS OF 8/6/2025, SHE SENT US AN UPDATED LIST OF UN…"
type textarea "x"
type textarea "8/9/2025 10:56 AM -PER ROCKY- AS OF 8/6/2025, SHE SENT US AN UPDATED LIST OF UN…"
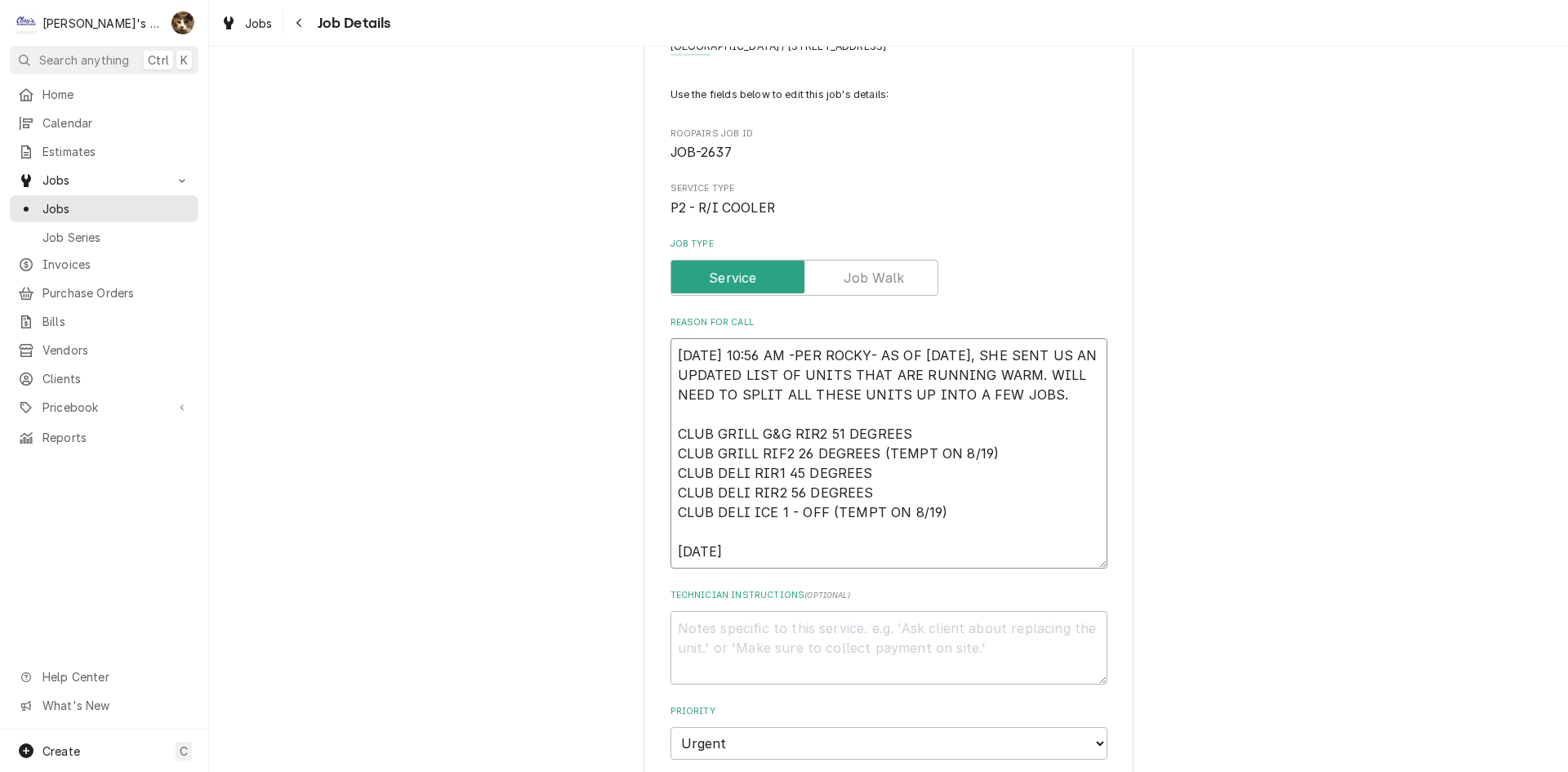
type textarea "x"
type textarea "8/9/2025 10:56 AM -PER ROCKY- AS OF 8/6/2025, SHE SENT US AN UPDATED LIST OF UN…"
type textarea "x"
type textarea "8/9/2025 10:56 AM -PER ROCKY- AS OF 8/6/2025, SHE SENT US AN UPDATED LIST OF UN…"
type textarea "x"
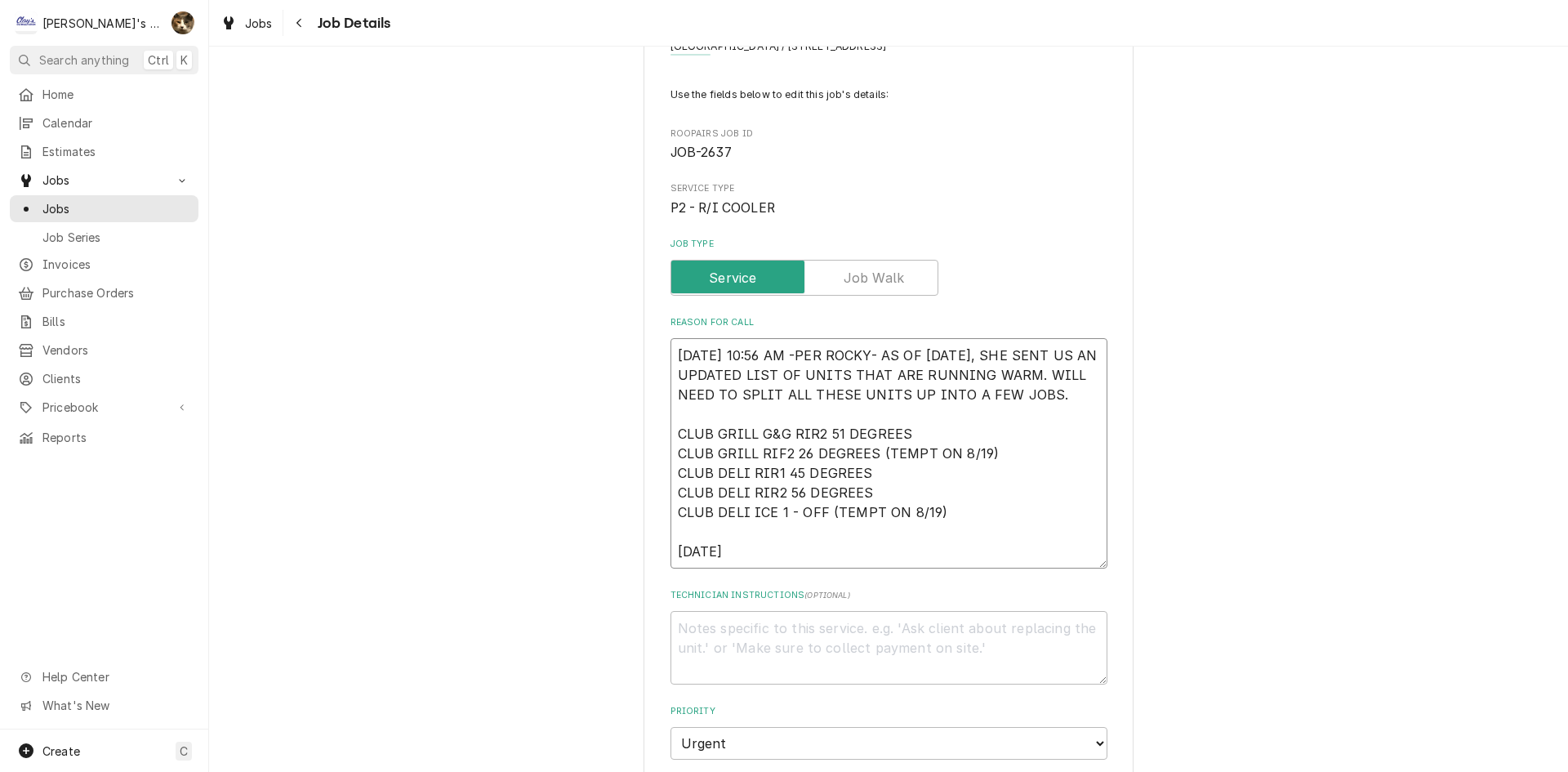
type textarea "8/9/2025 10:56 AM -PER ROCKY- AS OF 8/6/2025, SHE SENT US AN UPDATED LIST OF UN…"
type textarea "x"
type textarea "8/9/2025 10:56 AM -PER ROCKY- AS OF 8/6/2025, SHE SENT US AN UPDATED LIST OF UN…"
type textarea "x"
type textarea "8/9/2025 10:56 AM -PER ROCKY- AS OF 8/6/2025, SHE SENT US AN UPDATED LIST OF UN…"
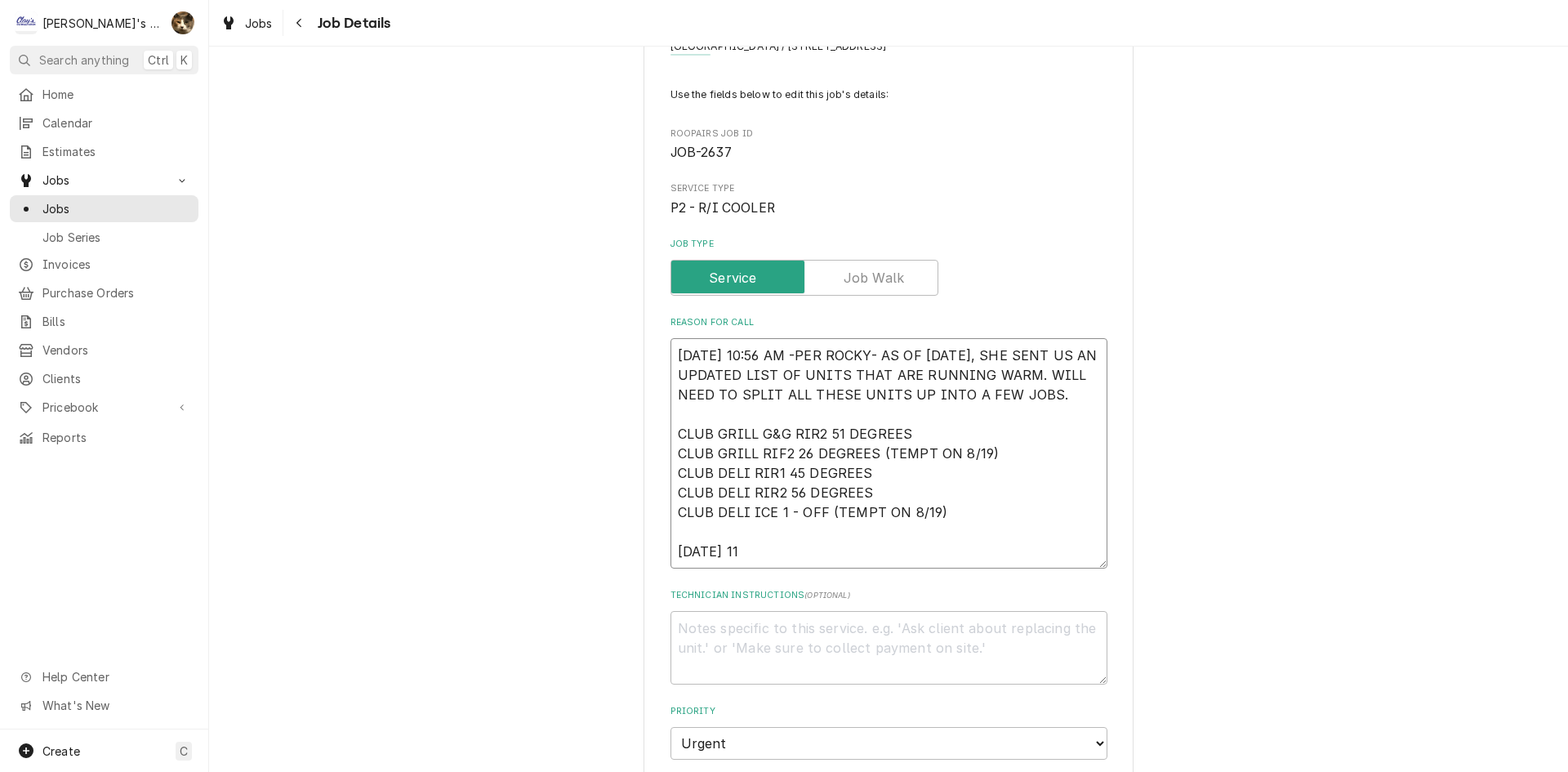
type textarea "x"
type textarea "8/9/2025 10:56 AM -PER ROCKY- AS OF 8/6/2025, SHE SENT US AN UPDATED LIST OF UN…"
type textarea "x"
type textarea "8/9/2025 10:56 AM -PER ROCKY- AS OF 8/6/2025, SHE SENT US AN UPDATED LIST OF UN…"
type textarea "x"
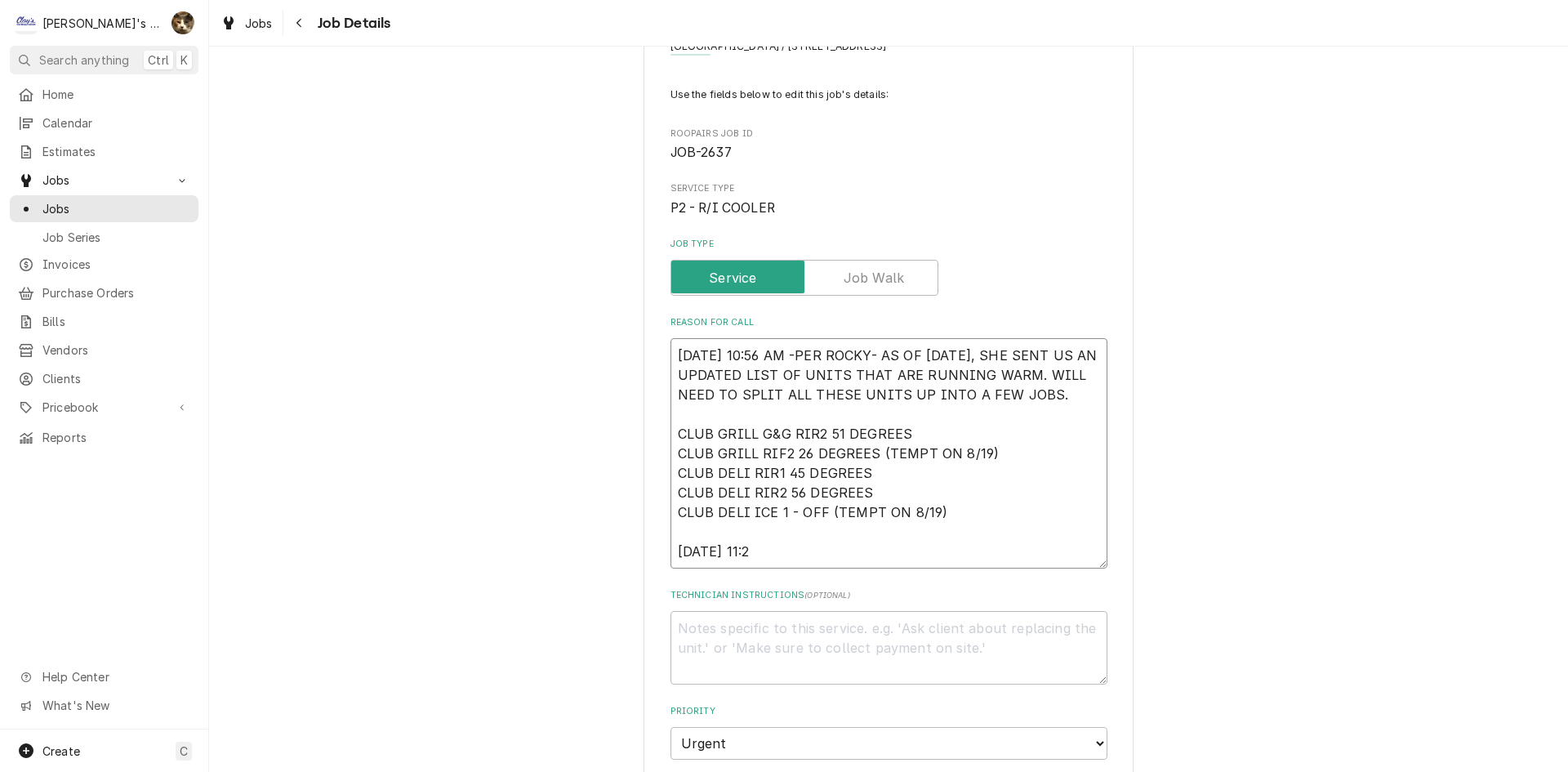
type textarea "8/9/2025 10:56 AM -PER ROCKY- AS OF 8/6/2025, SHE SENT US AN UPDATED LIST OF UN…"
type textarea "x"
type textarea "8/9/2025 10:56 AM -PER ROCKY- AS OF 8/6/2025, SHE SENT US AN UPDATED LIST OF UN…"
type textarea "x"
type textarea "8/9/2025 10:56 AM -PER ROCKY- AS OF 8/6/2025, SHE SENT US AN UPDATED LIST OF UN…"
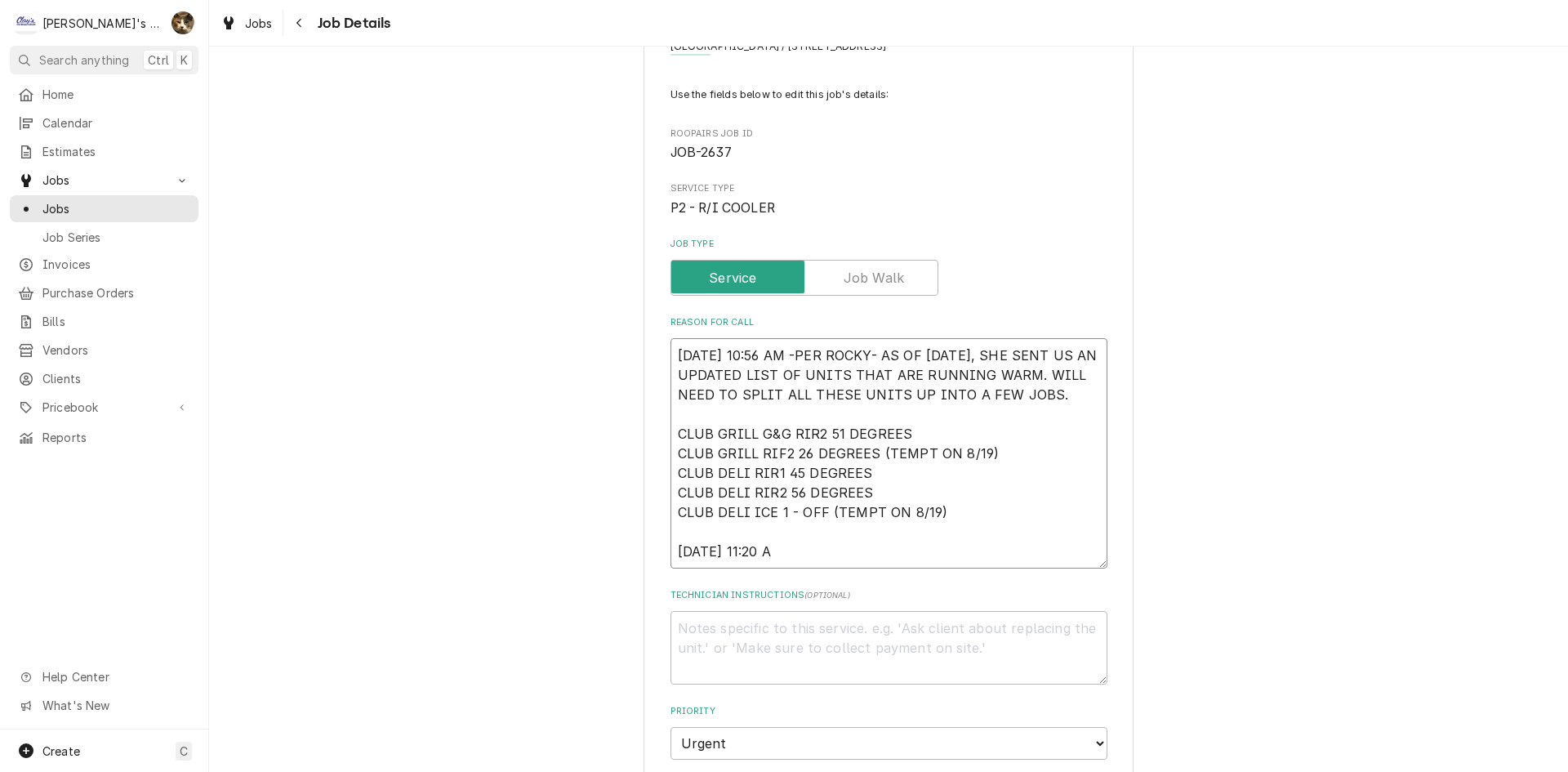
type textarea "x"
type textarea "8/9/2025 10:56 AM -PER ROCKY- AS OF 8/6/2025, SHE SENT US AN UPDATED LIST OF UN…"
type textarea "x"
type textarea "8/9/2025 10:56 AM -PER ROCKY- AS OF 8/6/2025, SHE SENT US AN UPDATED LIST OF UN…"
type textarea "x"
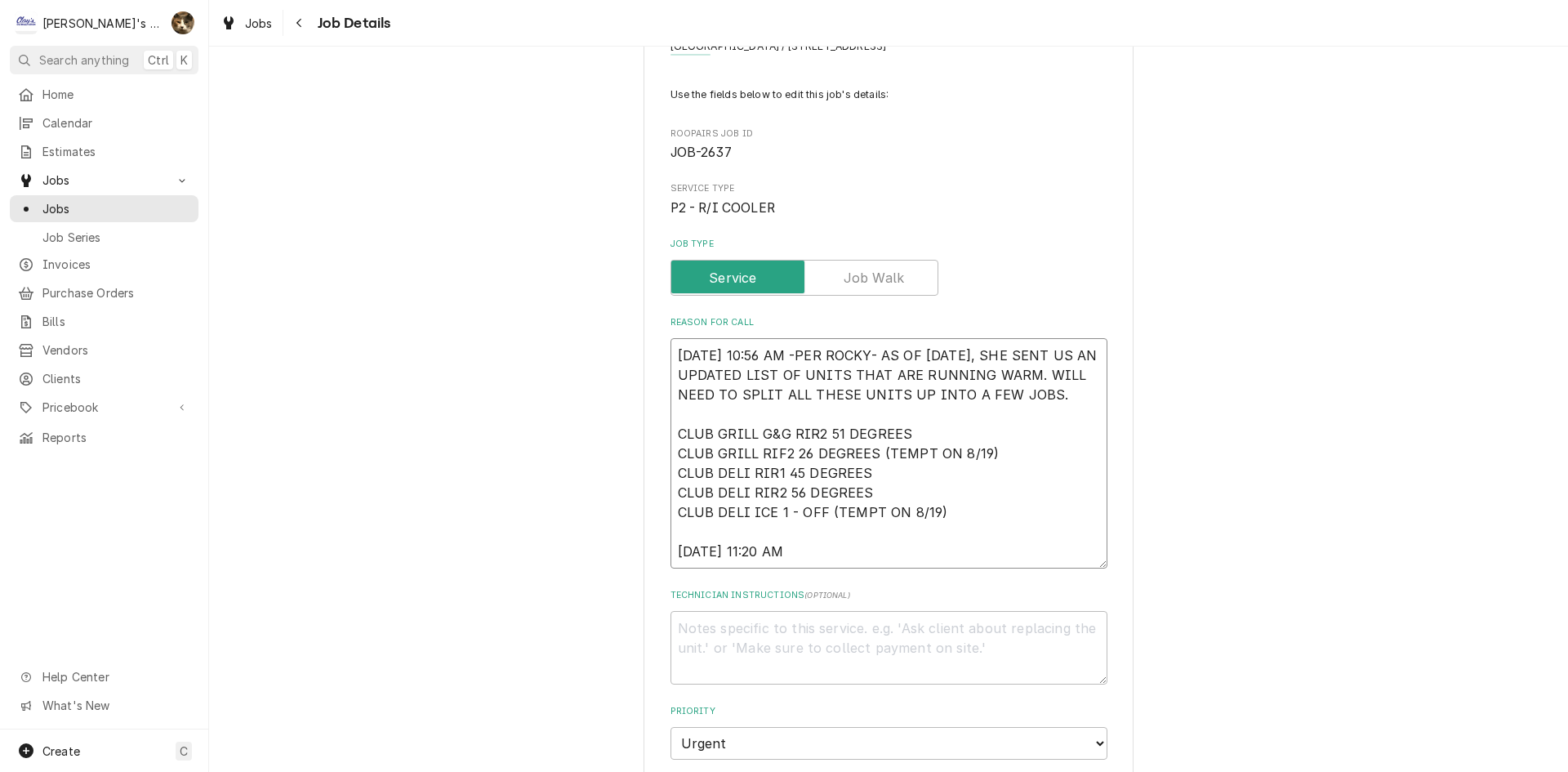
type textarea "8/9/2025 10:56 AM -PER ROCKY- AS OF 8/6/2025, SHE SENT US AN UPDATED LIST OF UN…"
type textarea "x"
type textarea "8/9/2025 10:56 AM -PER ROCKY- AS OF 8/6/2025, SHE SENT US AN UPDATED LIST OF UN…"
type textarea "x"
type textarea "8/9/2025 10:56 AM -PER ROCKY- AS OF 8/6/2025, SHE SENT US AN UPDATED LIST OF UN…"
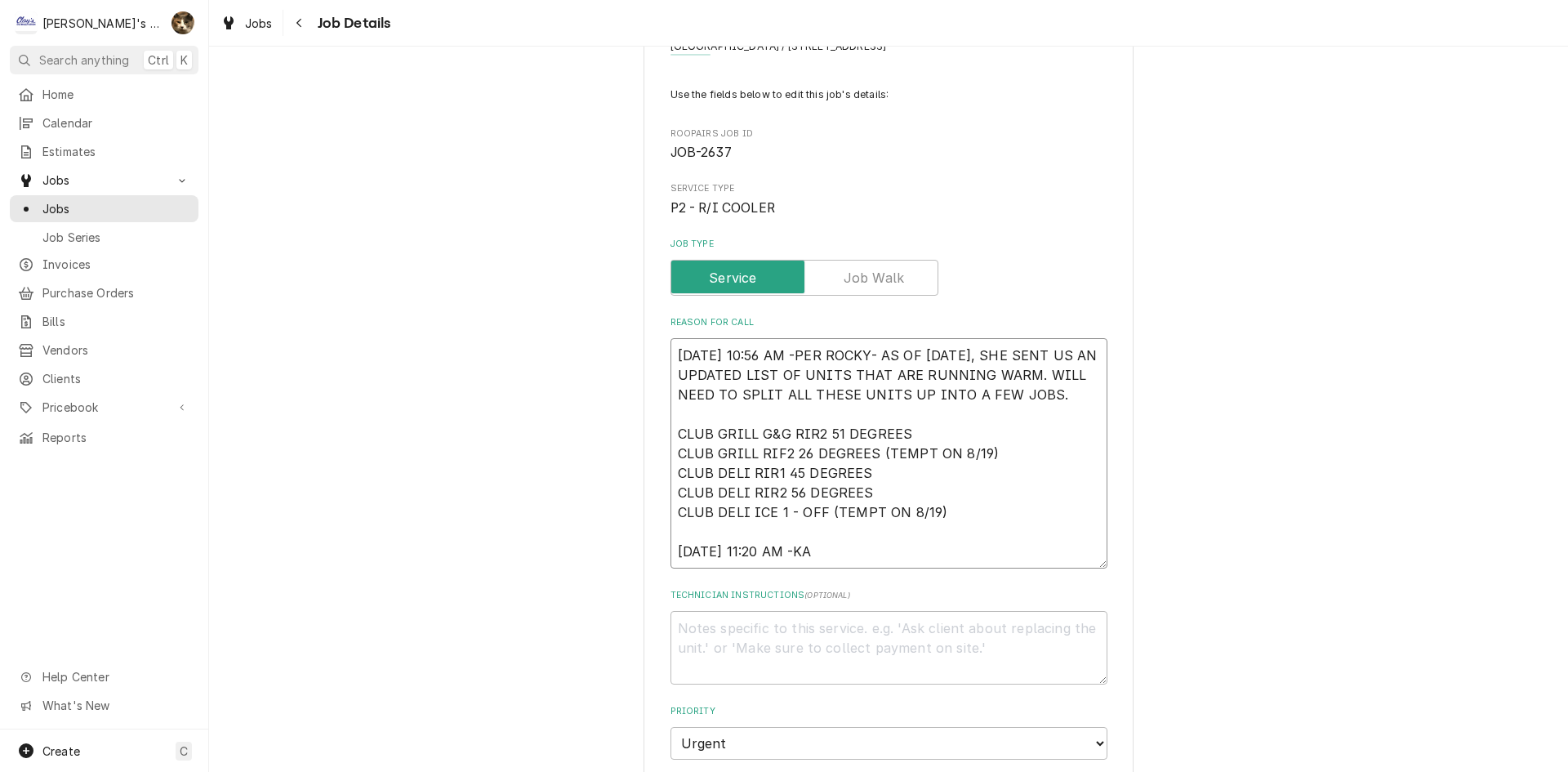
type textarea "x"
type textarea "8/9/2025 10:56 AM -PER ROCKY- AS OF 8/6/2025, SHE SENT US AN UPDATED LIST OF UN…"
type textarea "x"
type textarea "8/9/2025 10:56 AM -PER ROCKY- AS OF 8/6/2025, SHE SENT US AN UPDATED LIST OF UN…"
type textarea "x"
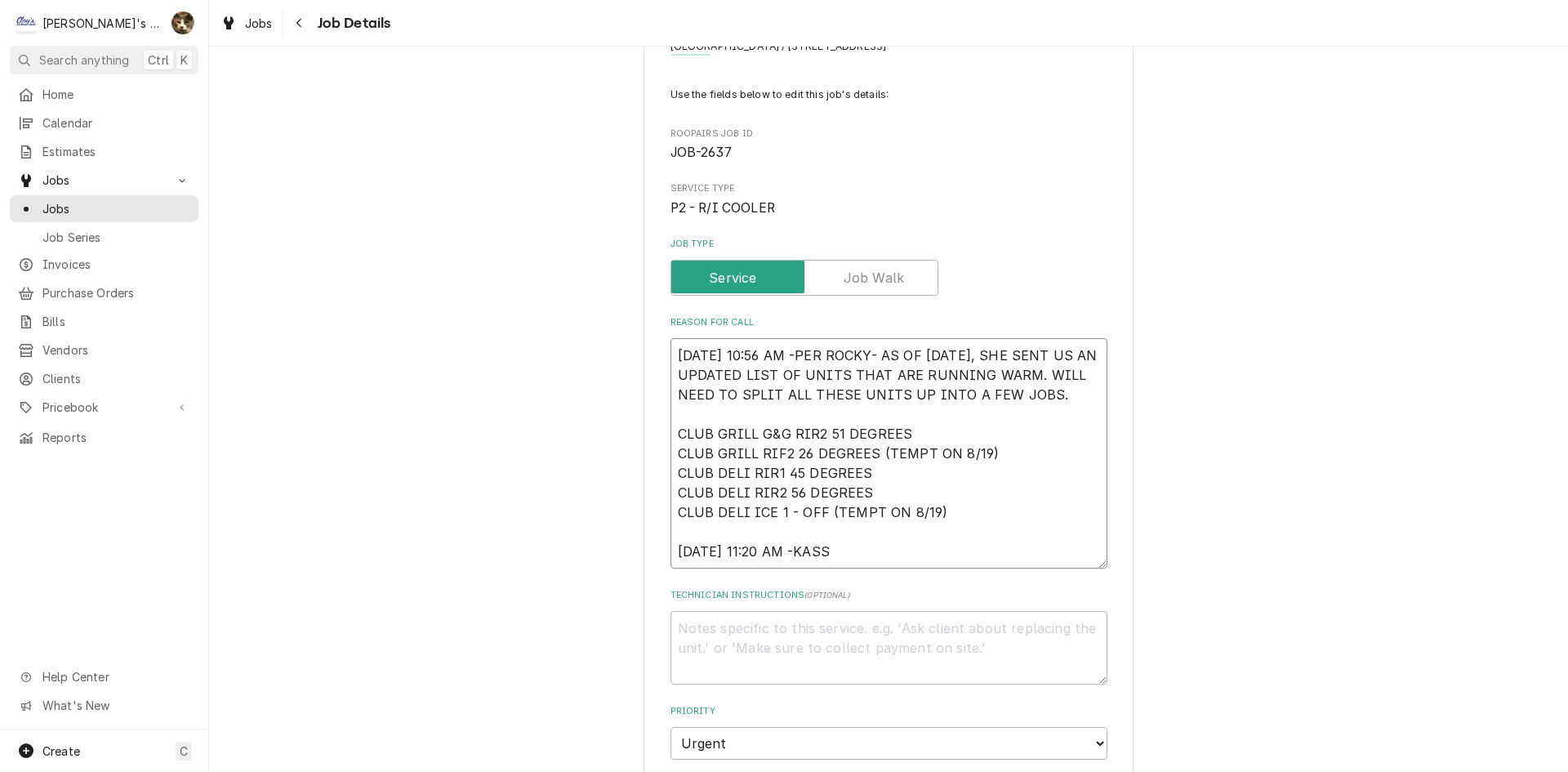
type textarea "8/9/2025 10:56 AM -PER ROCKY- AS OF 8/6/2025, SHE SENT US AN UPDATED LIST OF UN…"
type textarea "x"
type textarea "8/9/2025 10:56 AM -PER ROCKY- AS OF 8/6/2025, SHE SENT US AN UPDATED LIST OF UN…"
type textarea "x"
type textarea "8/9/2025 10:56 AM -PER ROCKY- AS OF 8/6/2025, SHE SENT US AN UPDATED LIST OF UN…"
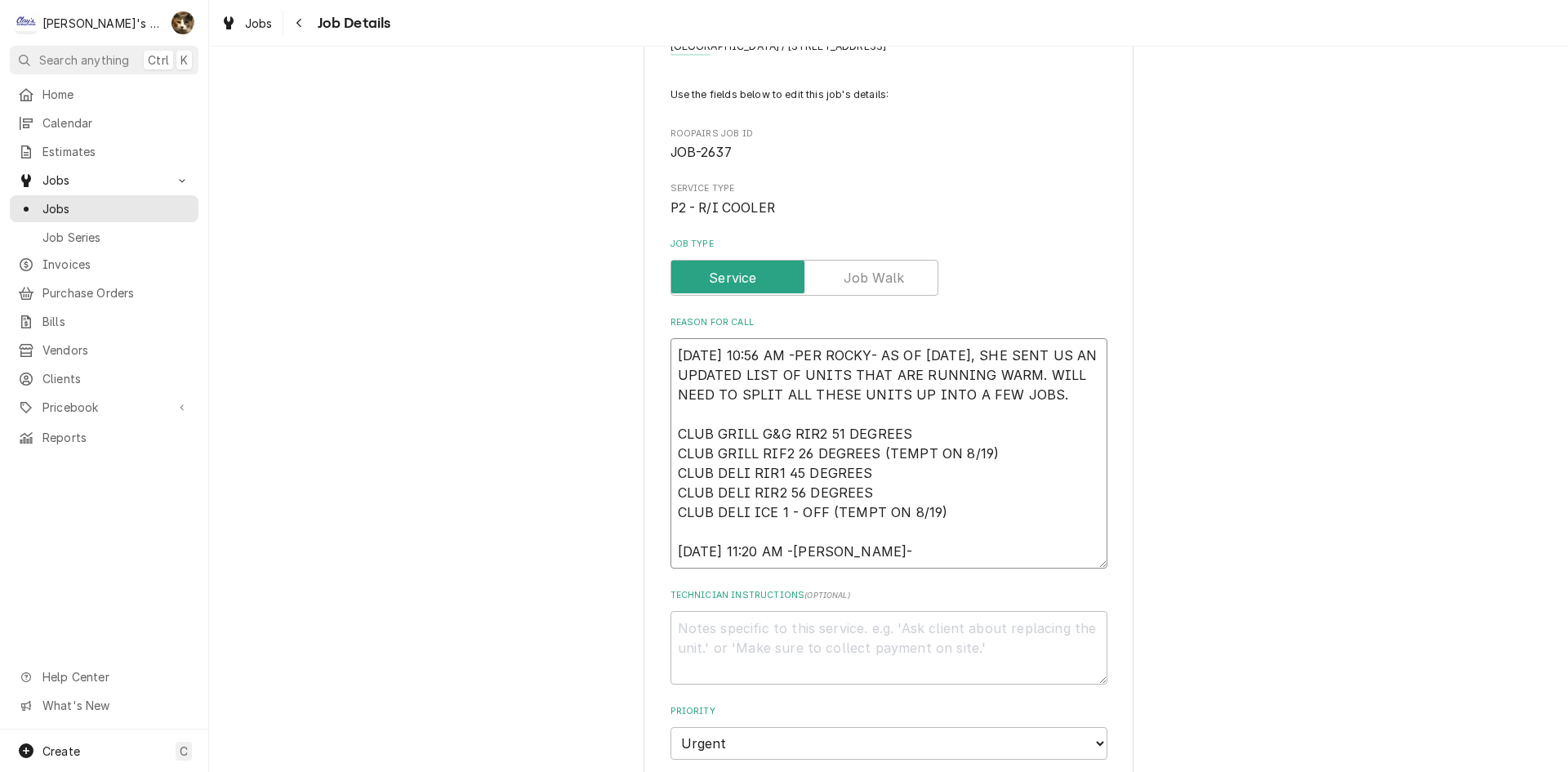
type textarea "x"
type textarea "8/9/2025 10:56 AM -PER ROCKY- AS OF 8/6/2025, SHE SENT US AN UPDATED LIST OF UN…"
type textarea "x"
type textarea "8/9/2025 10:56 AM -PER ROCKY- AS OF 8/6/2025, SHE SENT US AN UPDATED LIST OF UN…"
type textarea "x"
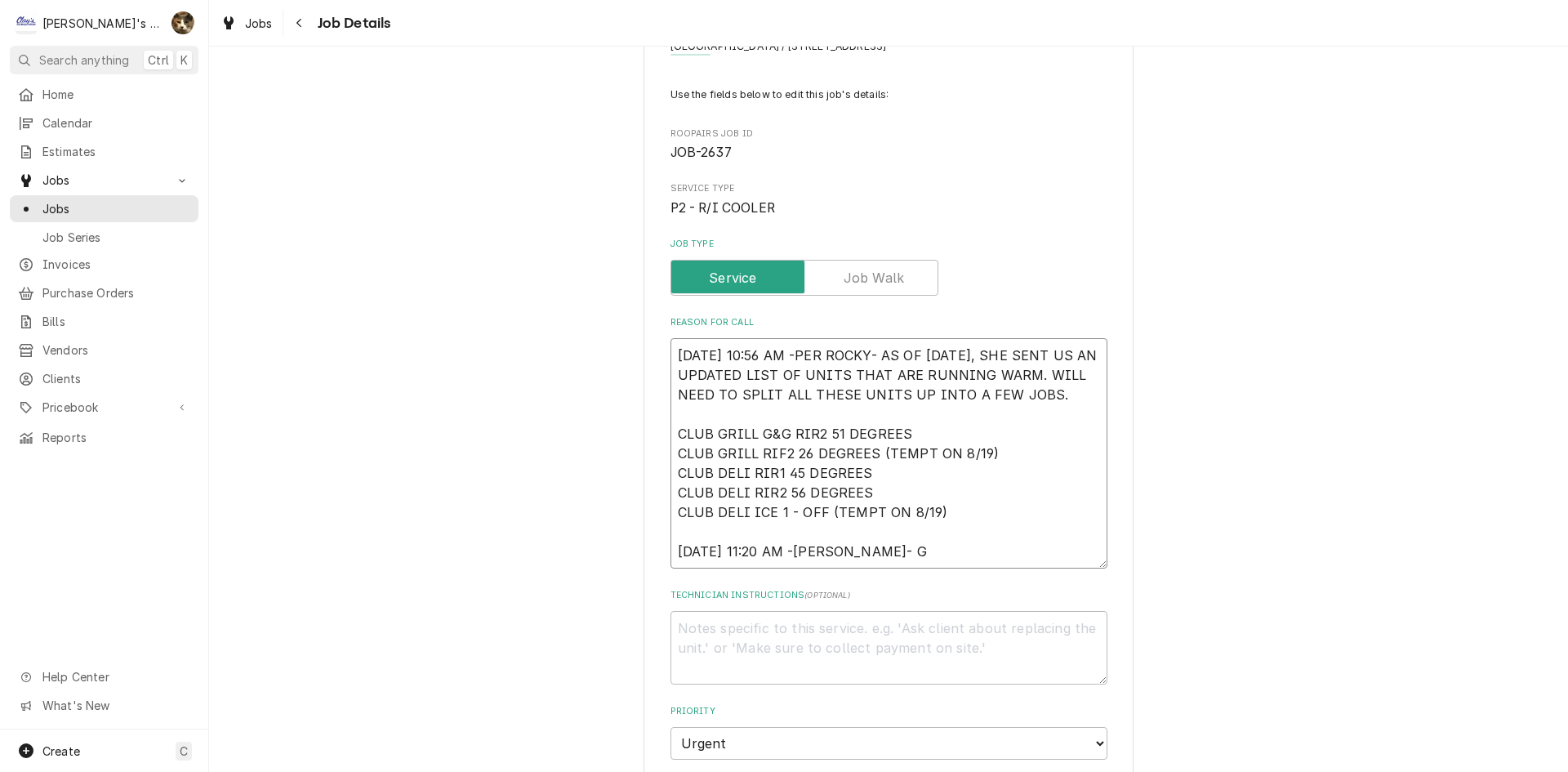
type textarea "8/9/2025 10:56 AM -PER ROCKY- AS OF 8/6/2025, SHE SENT US AN UPDATED LIST OF UN…"
type textarea "x"
type textarea "8/9/2025 10:56 AM -PER ROCKY- AS OF 8/6/2025, SHE SENT US AN UPDATED LIST OF UN…"
type textarea "x"
type textarea "8/9/2025 10:56 AM -PER ROCKY- AS OF 8/6/2025, SHE SENT US AN UPDATED LIST OF UN…"
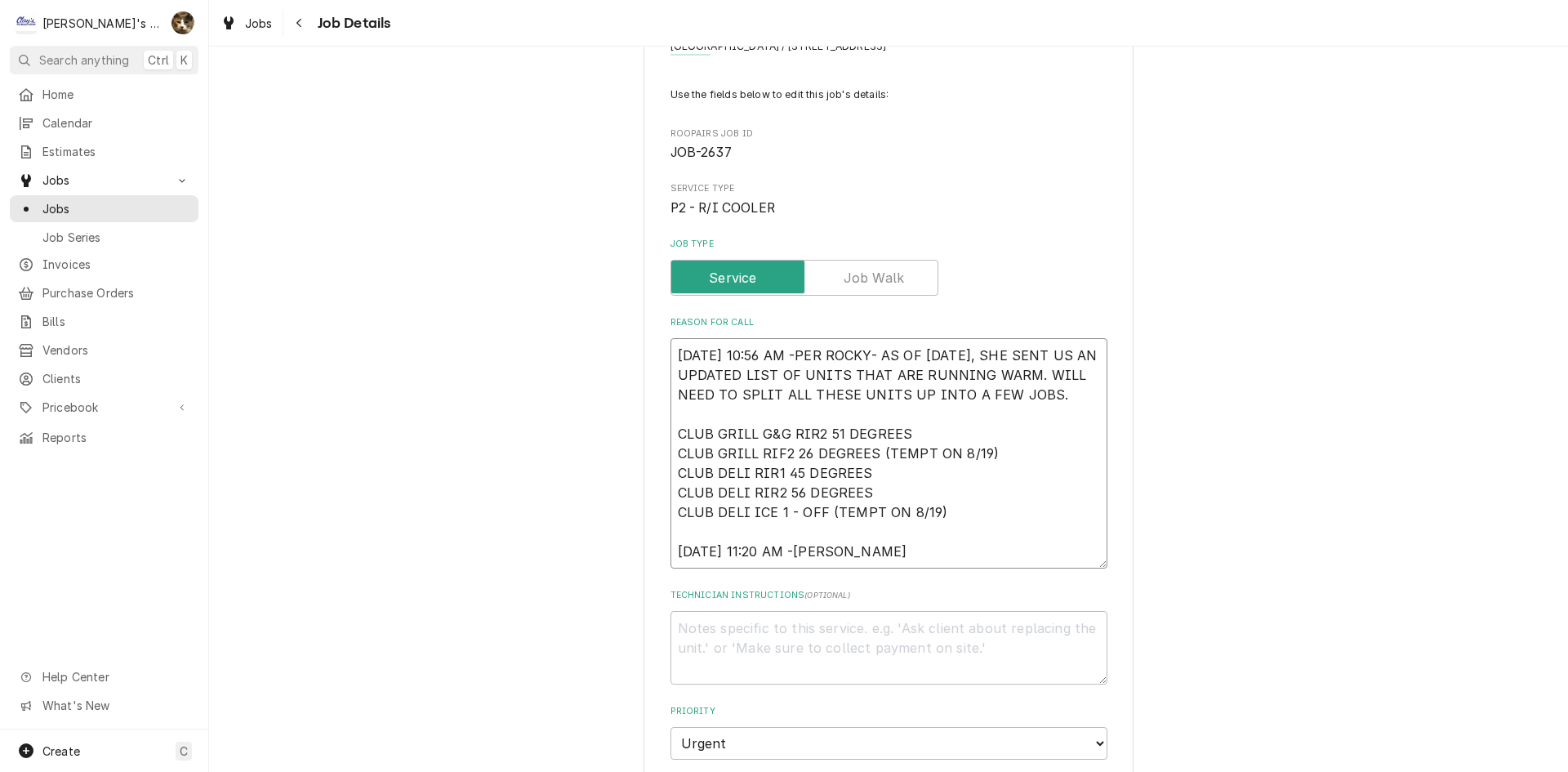
type textarea "x"
type textarea "8/9/2025 10:56 AM -PER ROCKY- AS OF 8/6/2025, SHE SENT US AN UPDATED LIST OF UN…"
type textarea "x"
type textarea "8/9/2025 10:56 AM -PER ROCKY- AS OF 8/6/2025, SHE SENT US AN UPDATED LIST OF UN…"
type textarea "x"
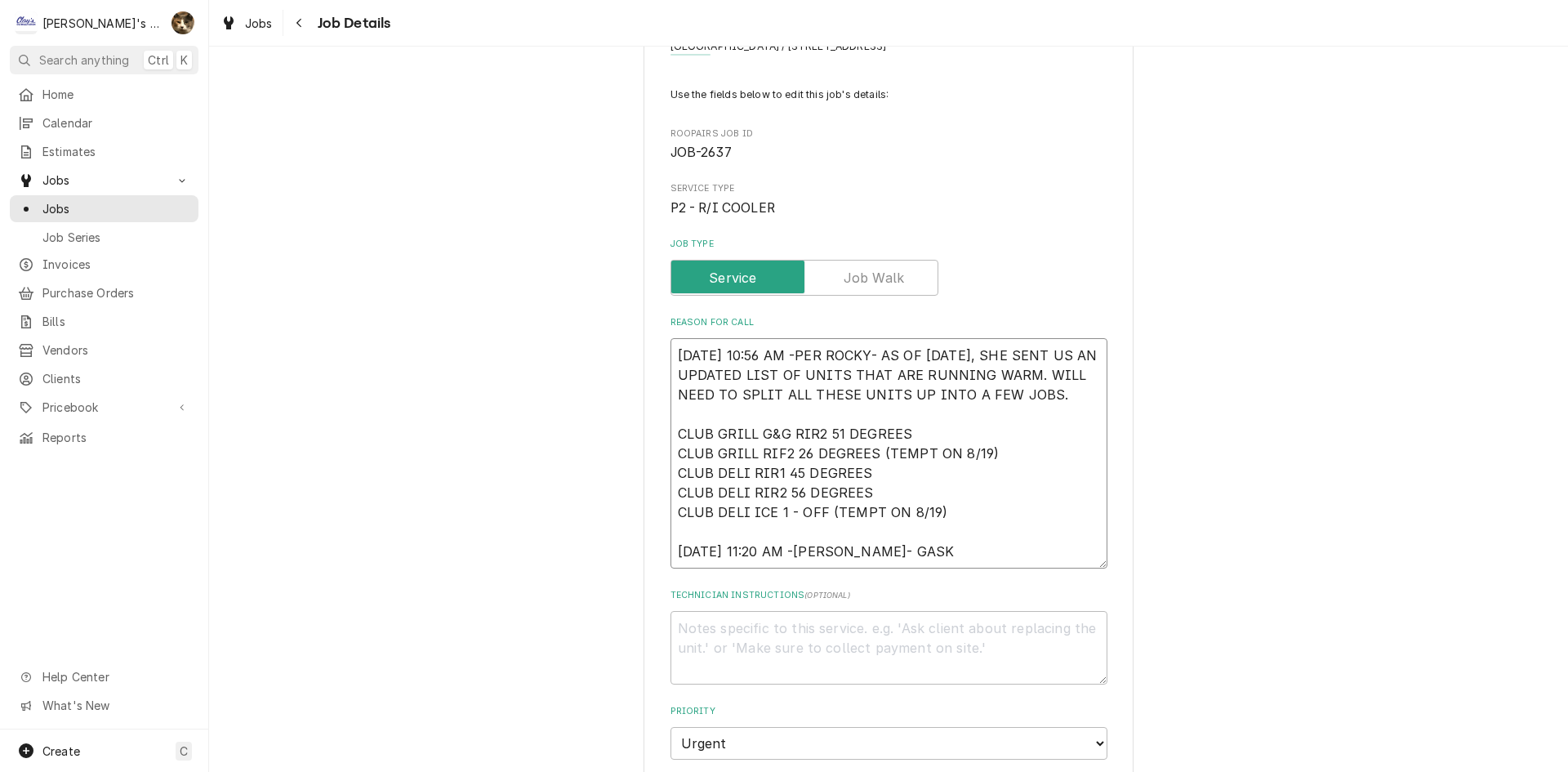
type textarea "8/9/2025 10:56 AM -PER ROCKY- AS OF 8/6/2025, SHE SENT US AN UPDATED LIST OF UN…"
type textarea "x"
type textarea "8/9/2025 10:56 AM -PER ROCKY- AS OF 8/6/2025, SHE SENT US AN UPDATED LIST OF UN…"
type textarea "x"
type textarea "8/9/2025 10:56 AM -PER ROCKY- AS OF 8/6/2025, SHE SENT US AN UPDATED LIST OF UN…"
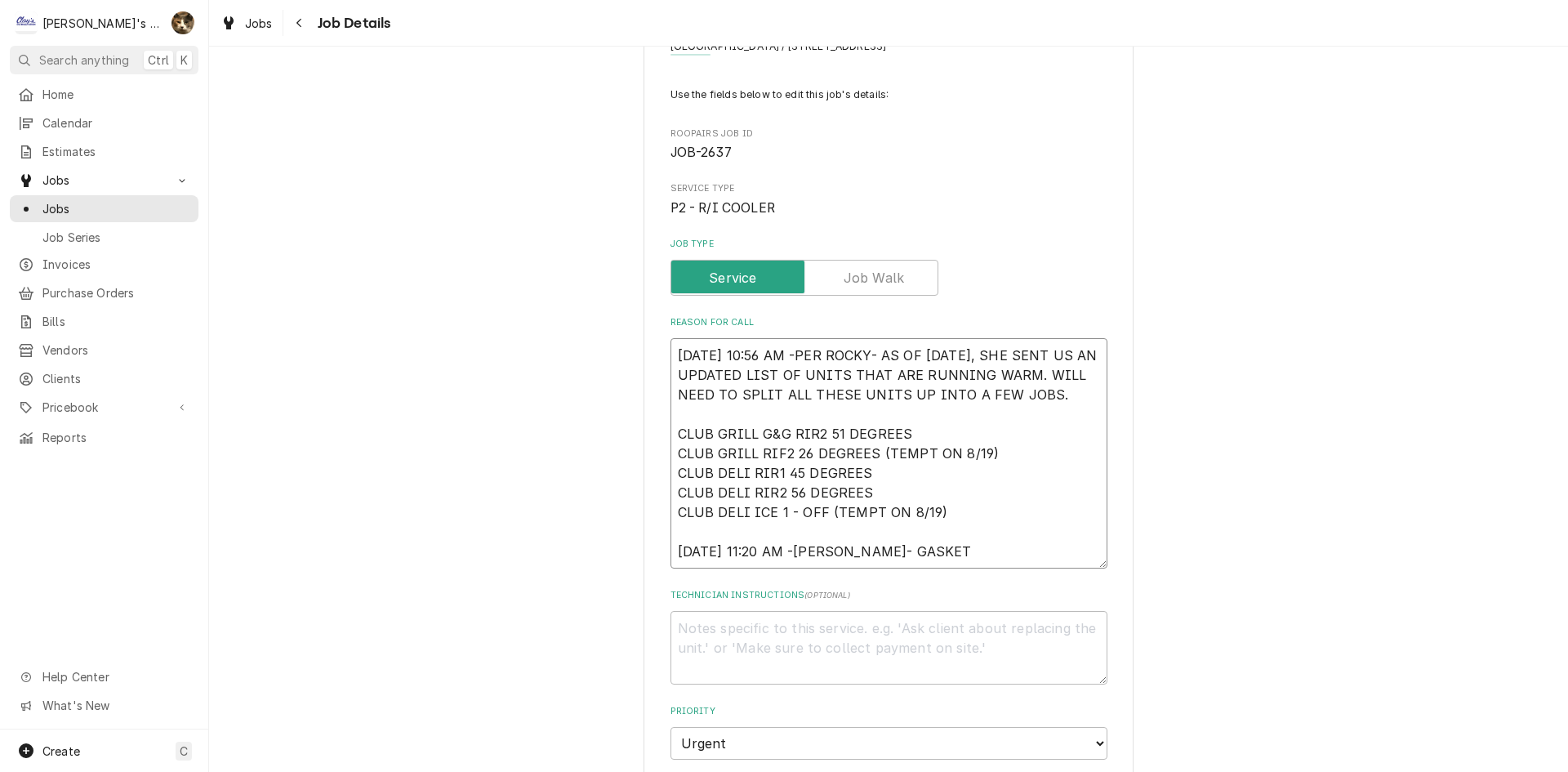
type textarea "x"
type textarea "8/9/2025 10:56 AM -PER ROCKY- AS OF 8/6/2025, SHE SENT US AN UPDATED LIST OF UN…"
type textarea "x"
type textarea "8/9/2025 10:56 AM -PER ROCKY- AS OF 8/6/2025, SHE SENT US AN UPDATED LIST OF UN…"
type textarea "x"
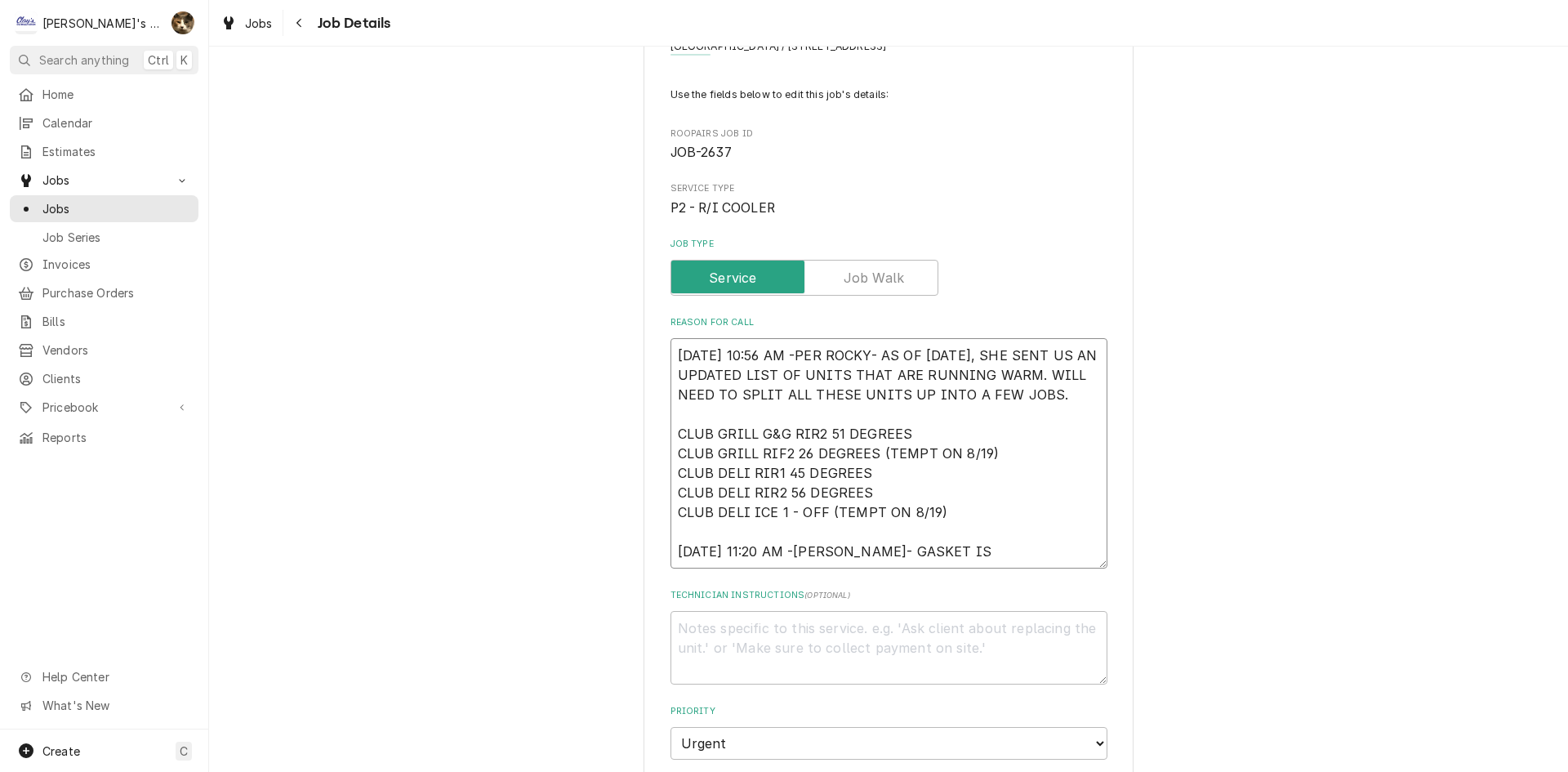
type textarea "8/9/2025 10:56 AM -PER ROCKY- AS OF 8/6/2025, SHE SENT US AN UPDATED LIST OF UN…"
type textarea "x"
type textarea "8/9/2025 10:56 AM -PER ROCKY- AS OF 8/6/2025, SHE SENT US AN UPDATED LIST OF UN…"
type textarea "x"
type textarea "8/9/2025 10:56 AM -PER ROCKY- AS OF 8/6/2025, SHE SENT US AN UPDATED LIST OF UN…"
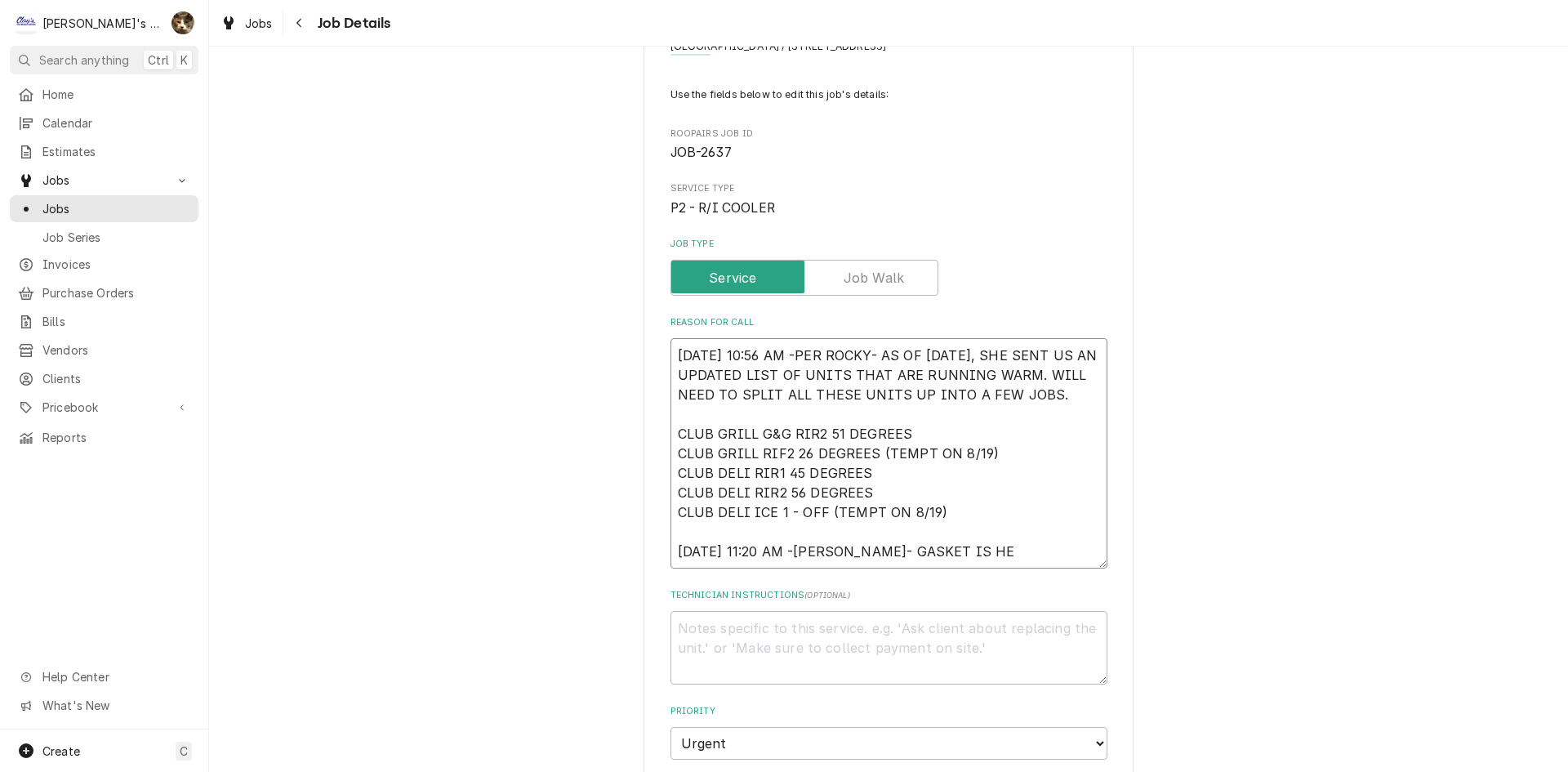
type textarea "x"
type textarea "8/9/2025 10:56 AM -PER ROCKY- AS OF 8/6/2025, SHE SENT US AN UPDATED LIST OF UN…"
type textarea "x"
type textarea "8/9/2025 10:56 AM -PER ROCKY- AS OF 8/6/2025, SHE SENT US AN UPDATED LIST OF UN…"
type textarea "x"
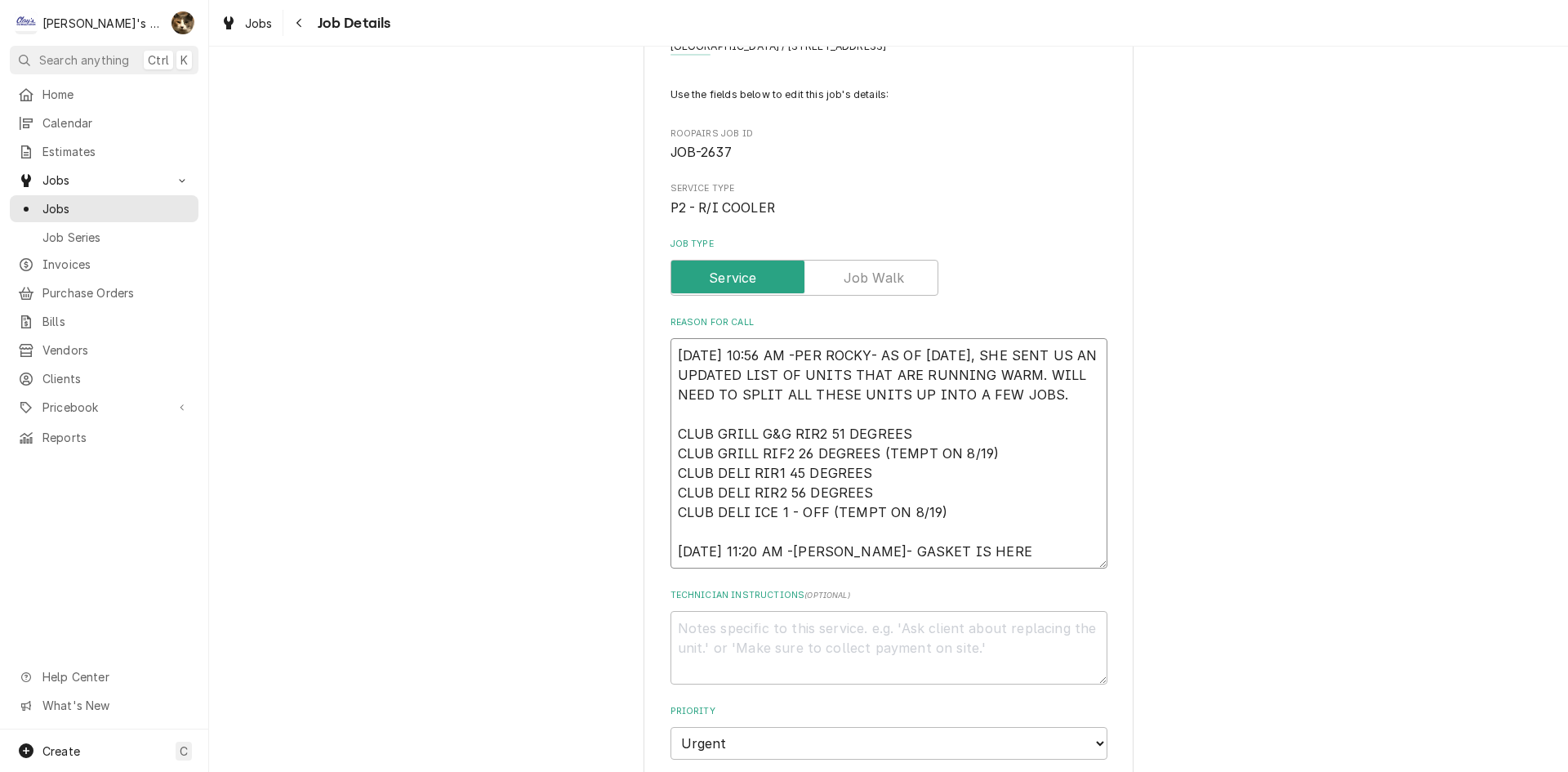
type textarea "8/9/2025 10:56 AM -PER ROCKY- AS OF 8/6/2025, SHE SENT US AN UPDATED LIST OF UN…"
type textarea "x"
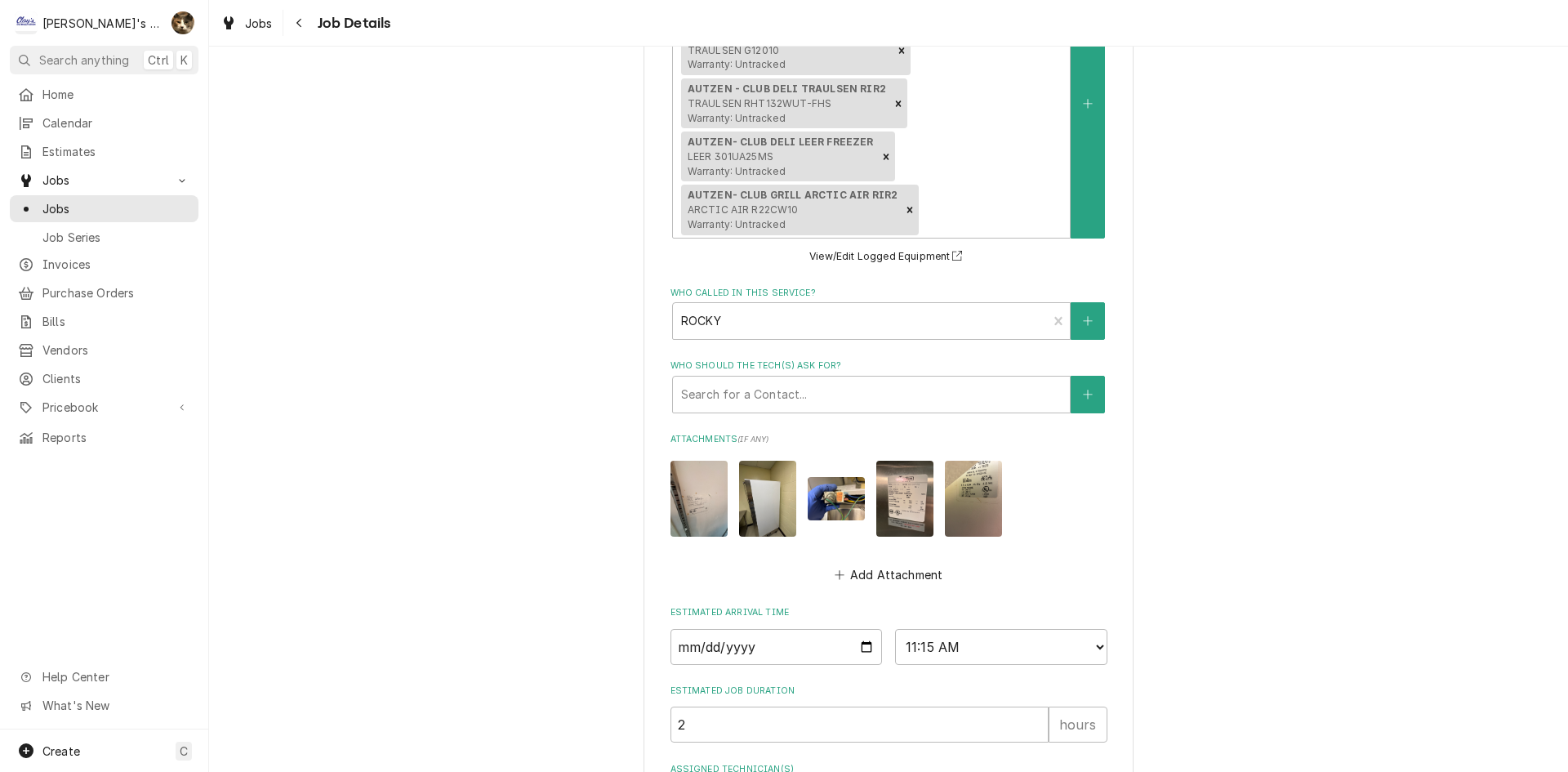
scroll to position [1188, 0]
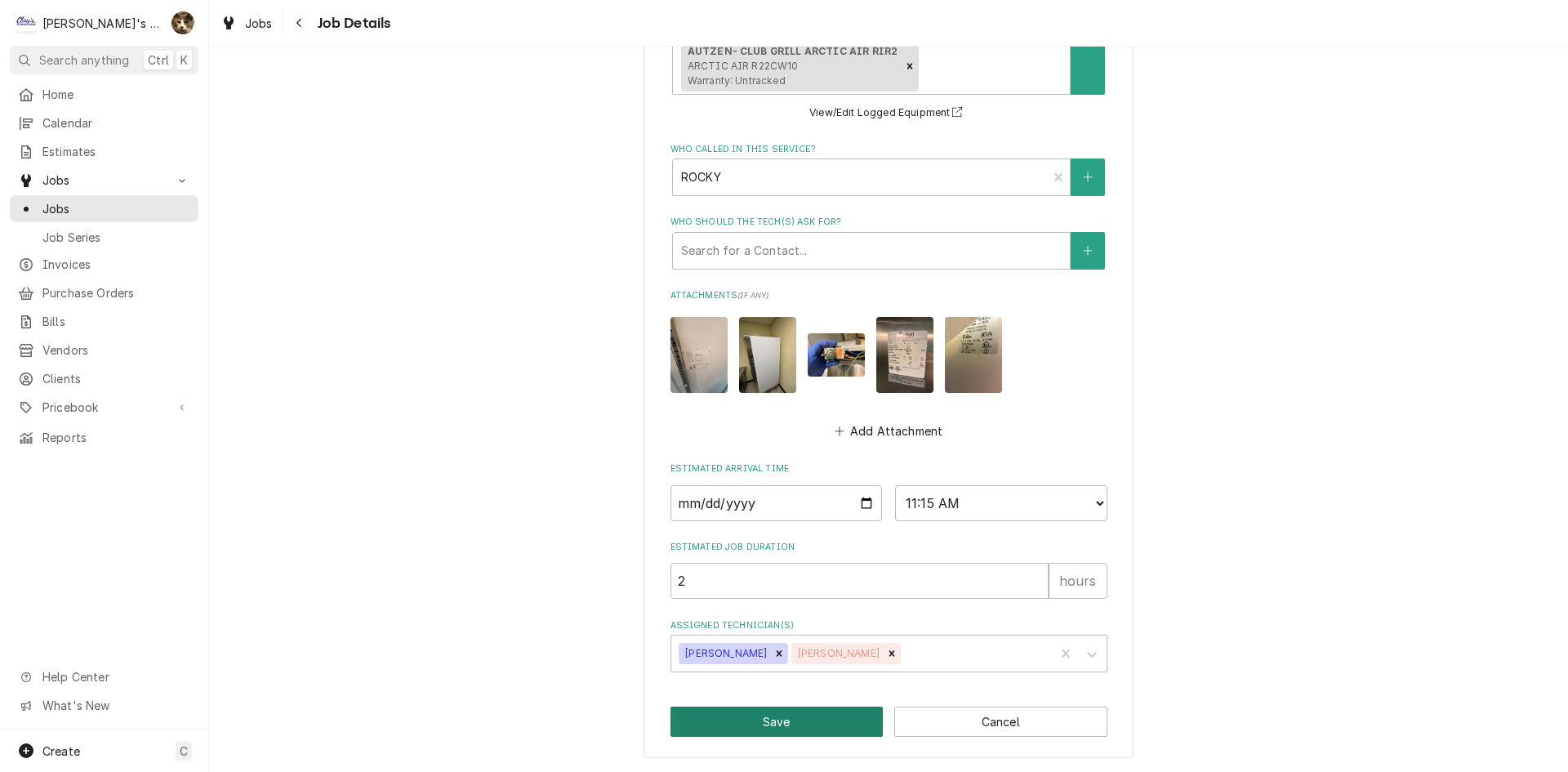
type textarea "8/9/2025 10:56 AM -PER ROCKY- AS OF 8/6/2025, SHE SENT US AN UPDATED LIST OF UN…"
click at [792, 725] on button "Save" at bounding box center [777, 721] width 213 height 30
type textarea "x"
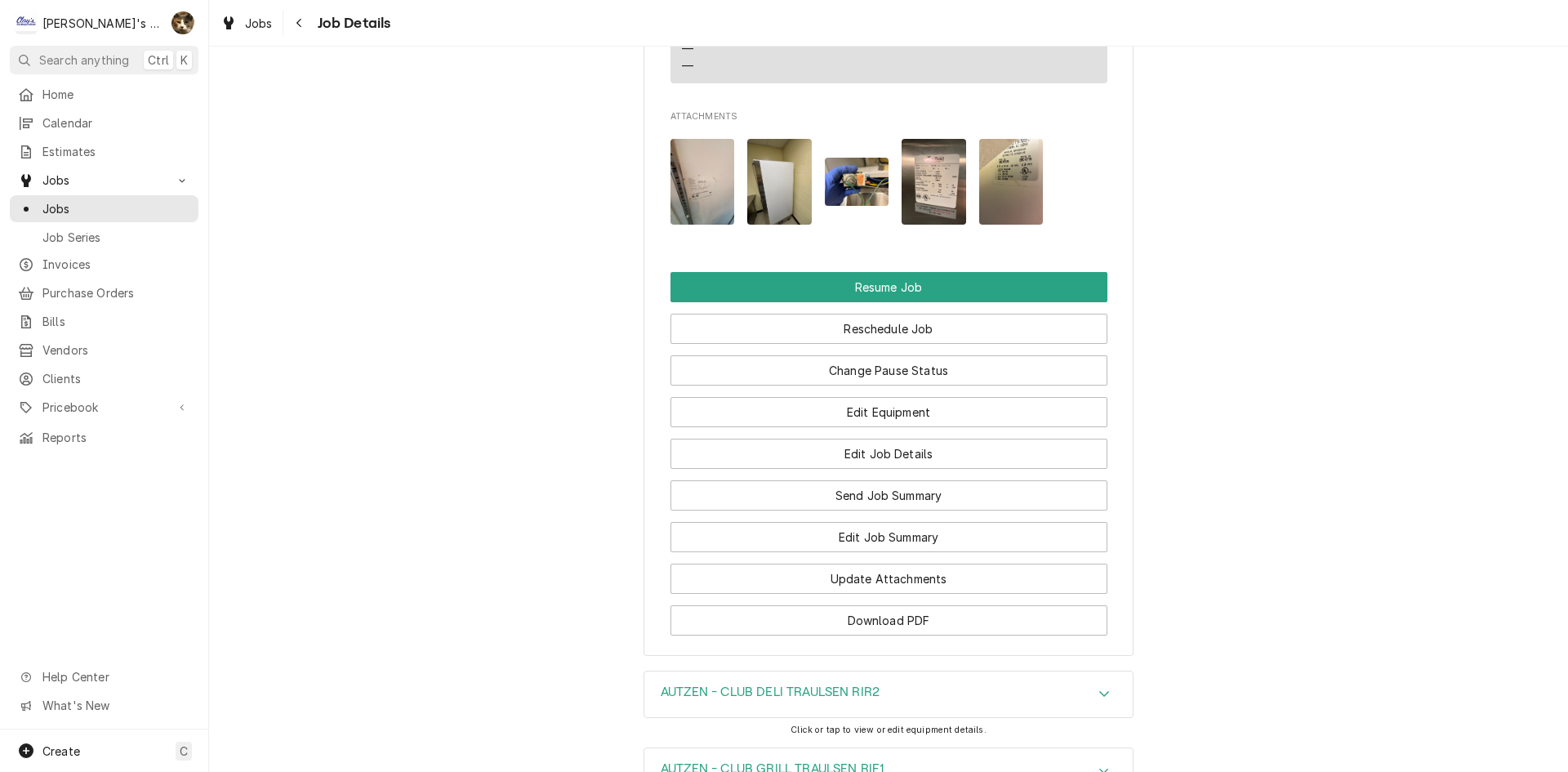
scroll to position [2368, 0]
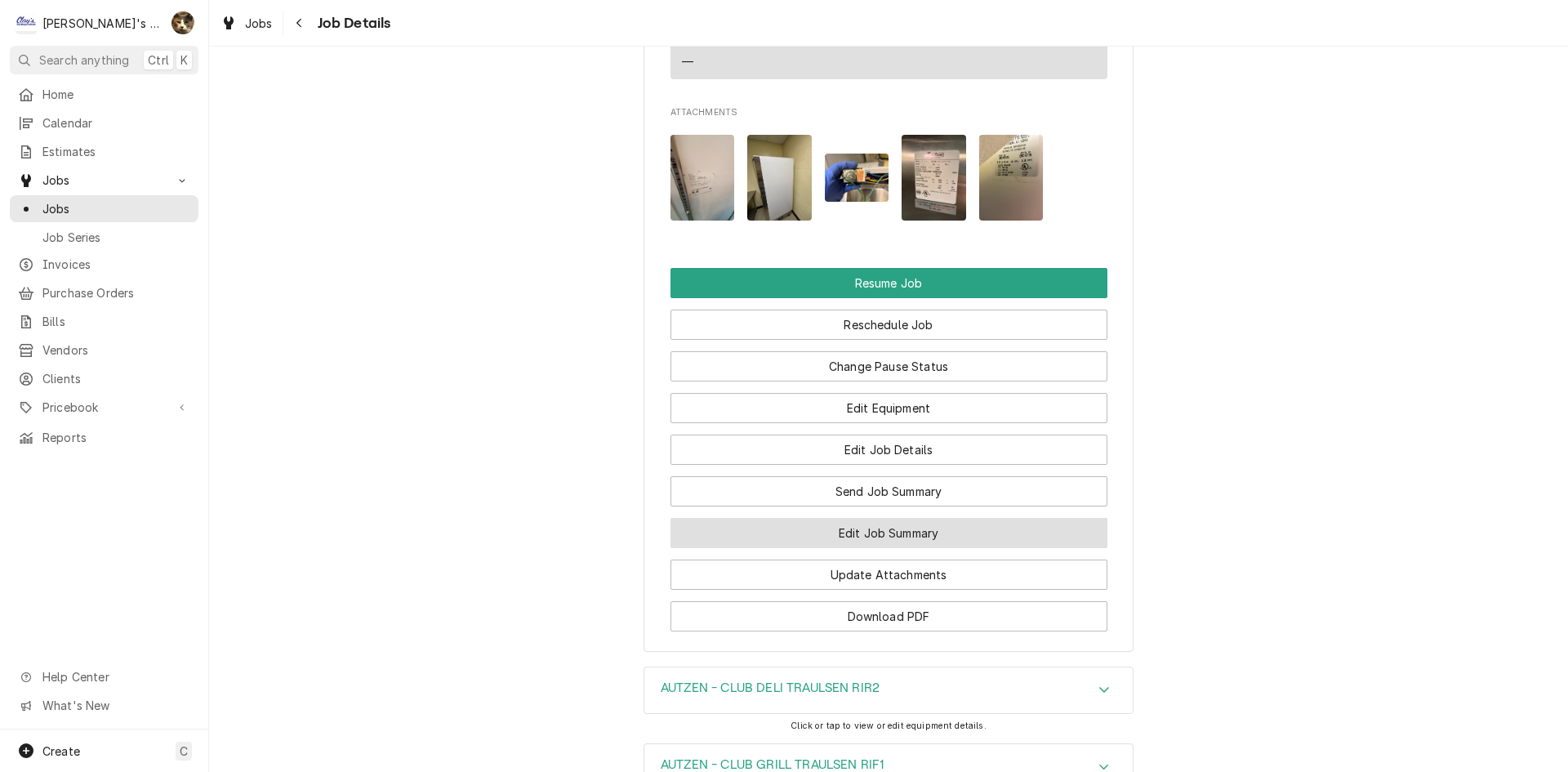
click at [930, 548] on button "Edit Job Summary" at bounding box center [889, 532] width 437 height 30
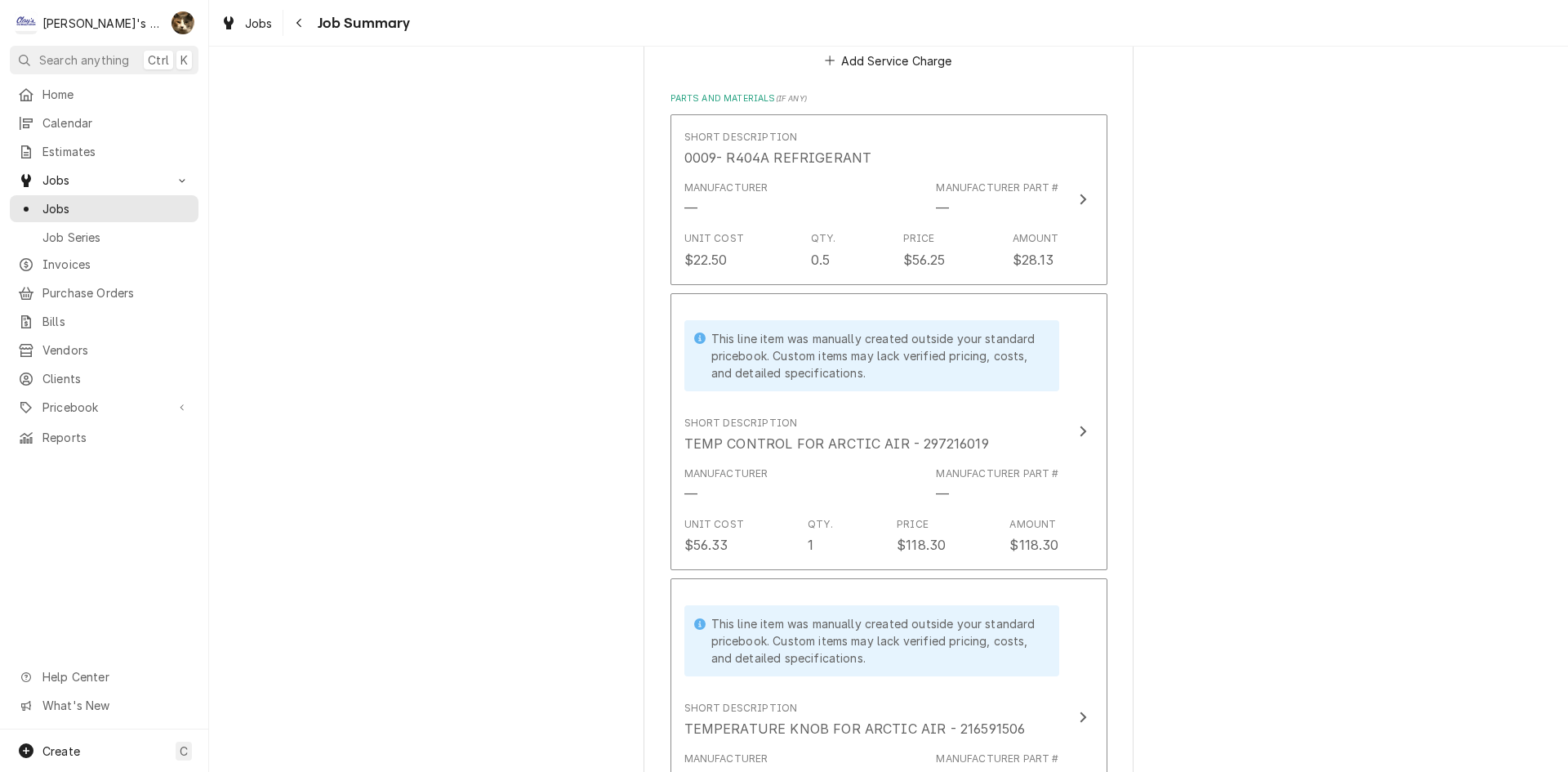
scroll to position [1878, 0]
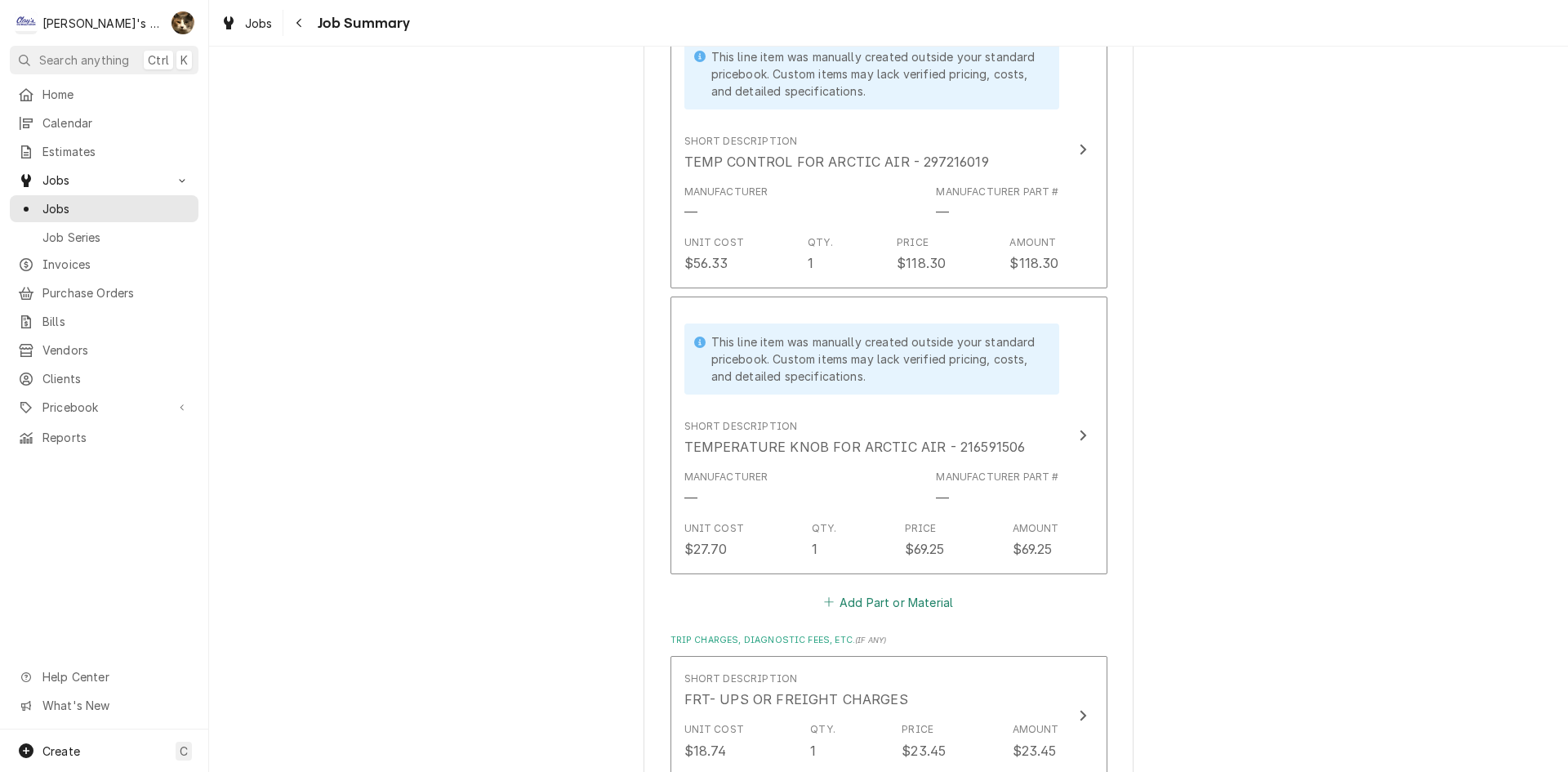
click at [877, 590] on button "Add Part or Material" at bounding box center [887, 602] width 135 height 23
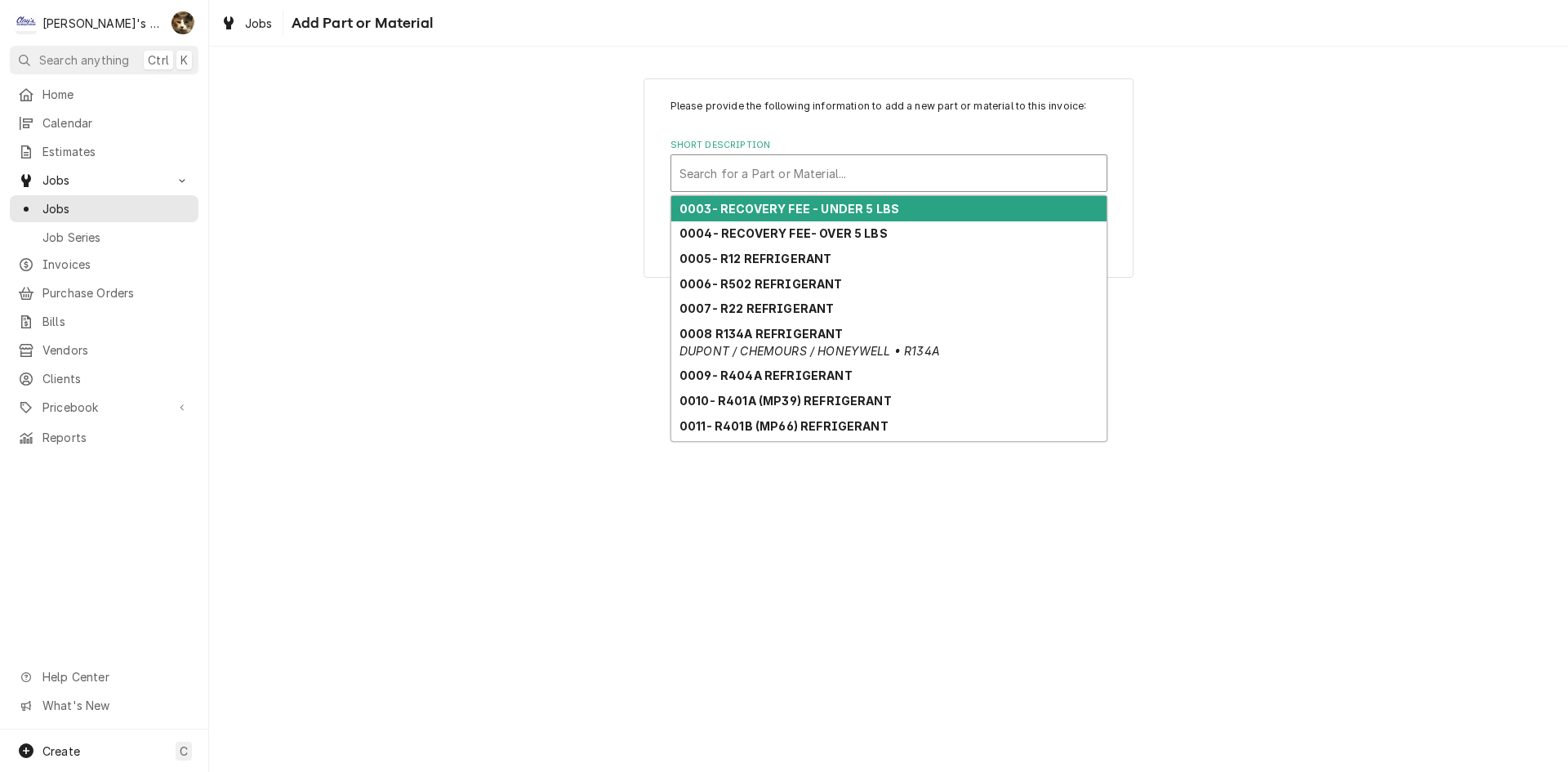
click at [768, 183] on div "Short Description" at bounding box center [889, 173] width 419 height 29
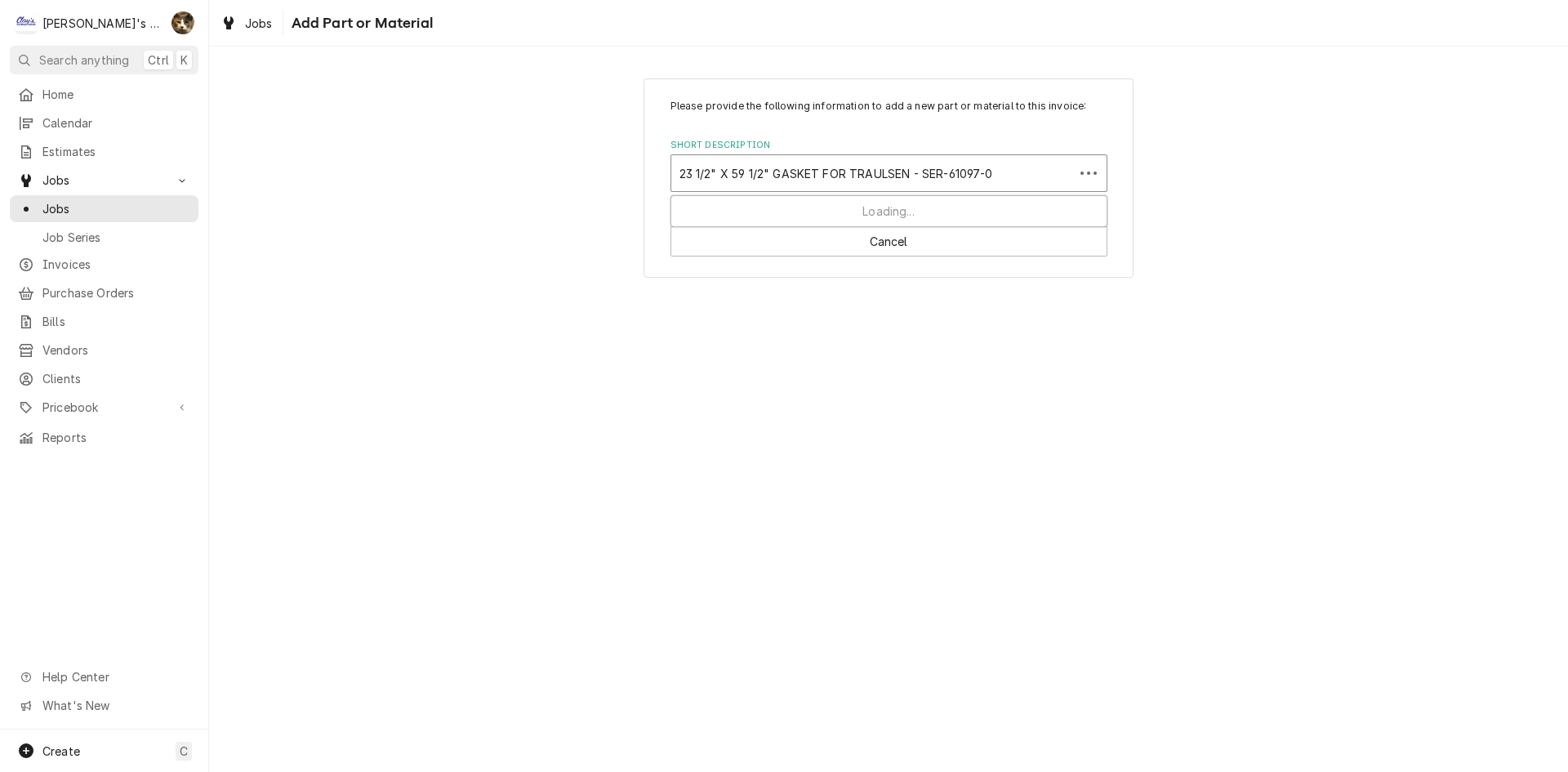
type input "23 1/2" X 59 1/2" GASKET FOR TRAULSEN - SER-61097-00"
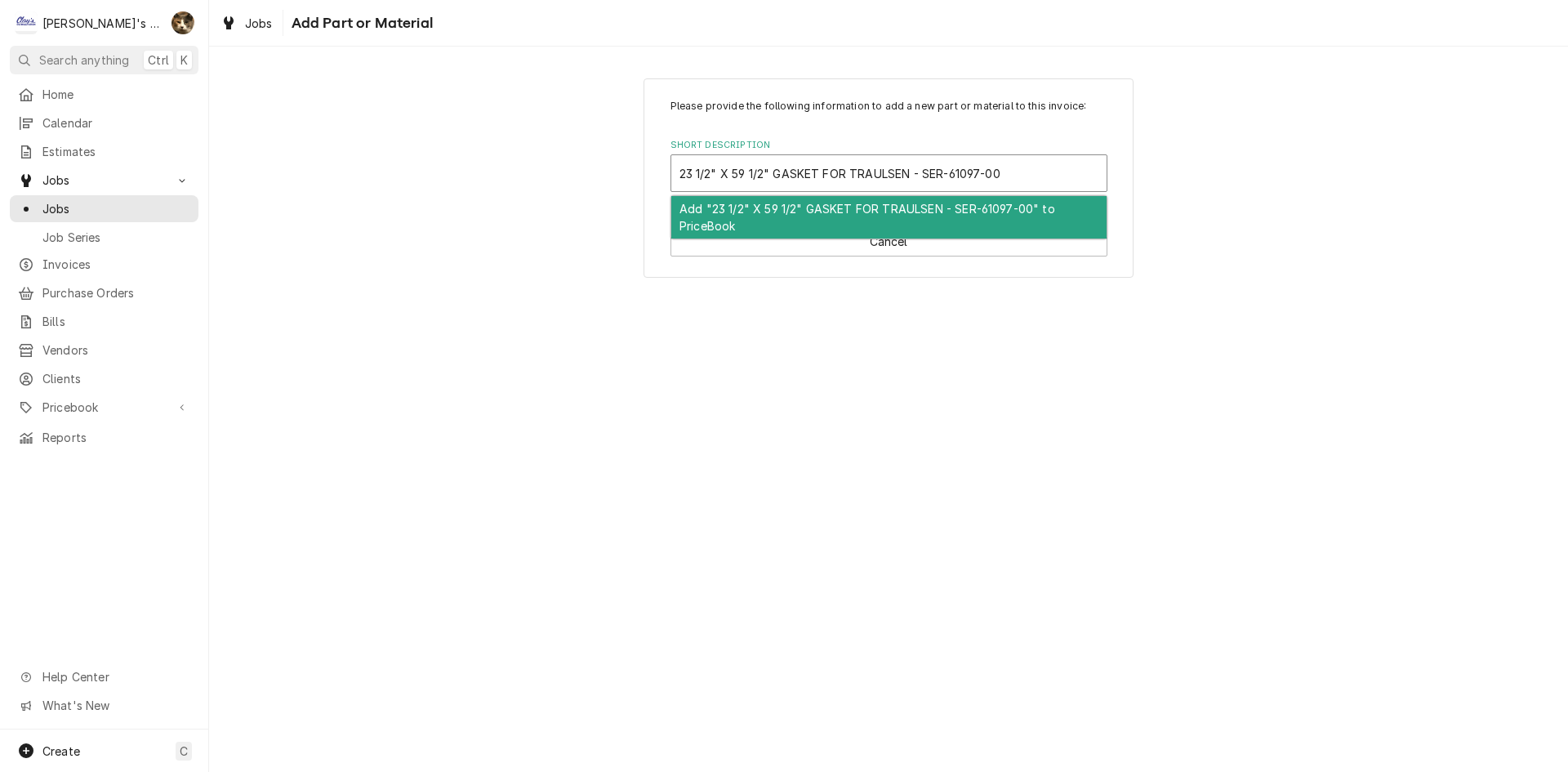
click at [1041, 218] on div "Add "23 1/2" X 59 1/2" GASKET FOR TRAULSEN - SER-61097-00" to PriceBook" at bounding box center [889, 218] width 435 height 43
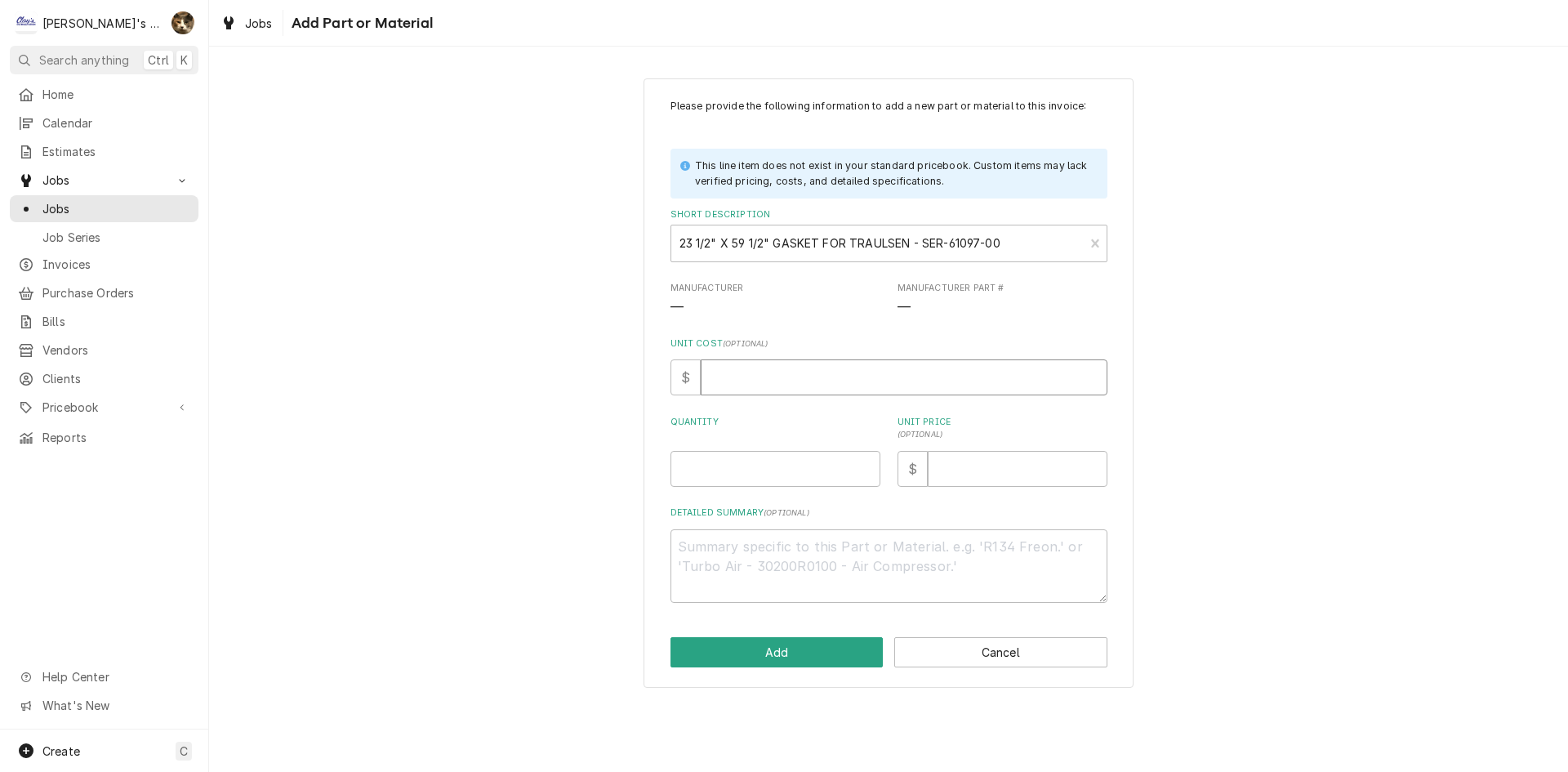
click at [1015, 373] on input "Unit Cost ( optional )" at bounding box center [904, 377] width 407 height 36
type textarea "x"
type input "5"
type textarea "x"
type input "57"
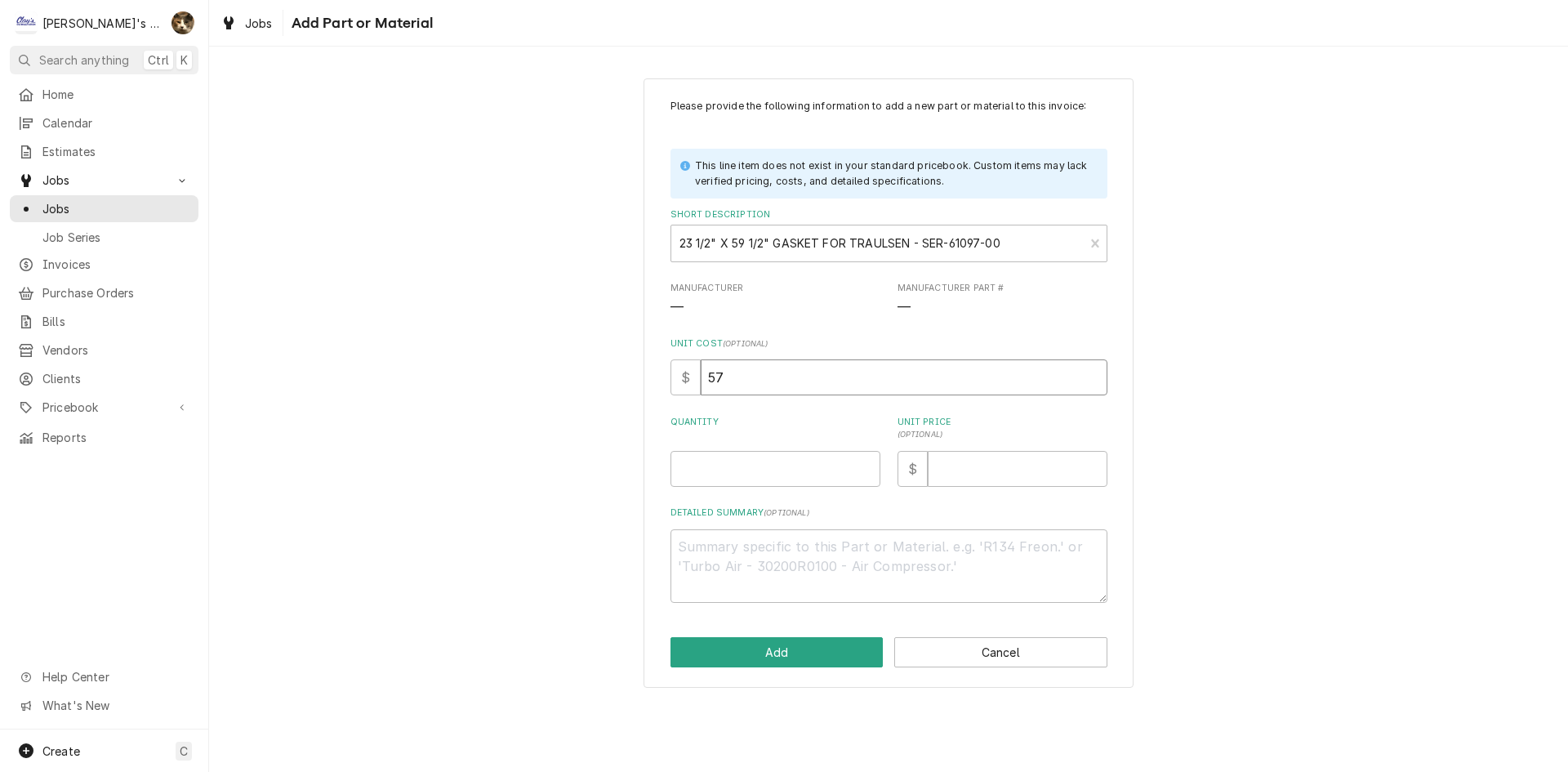
type textarea "x"
type input "57.3"
type textarea "x"
type input "57.38"
click at [819, 465] on input "Quantity" at bounding box center [775, 469] width 210 height 36
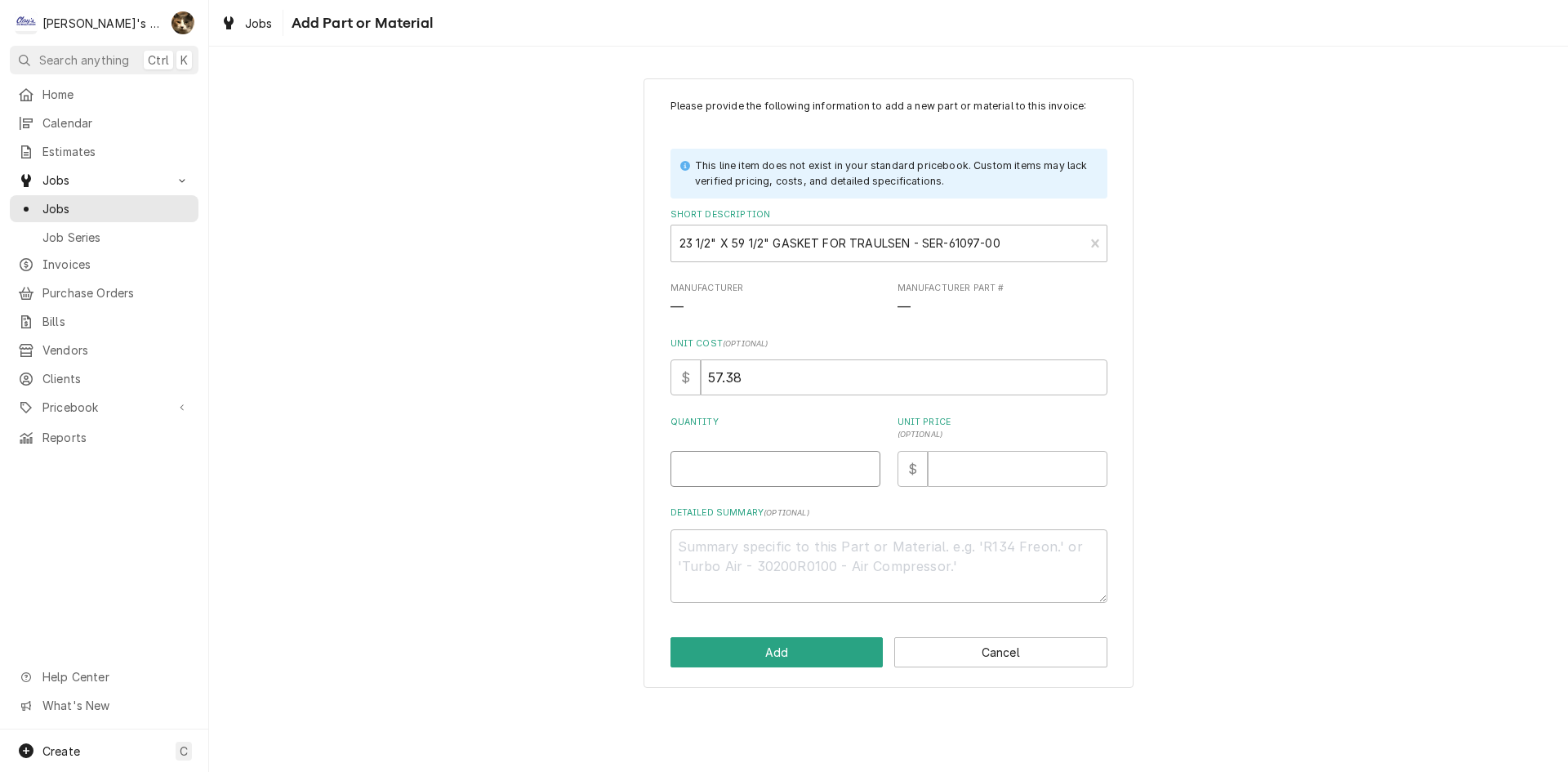
type textarea "x"
type input "1"
click at [970, 474] on input "Unit Price ( optional )" at bounding box center [1018, 469] width 180 height 36
type textarea "x"
type input "1"
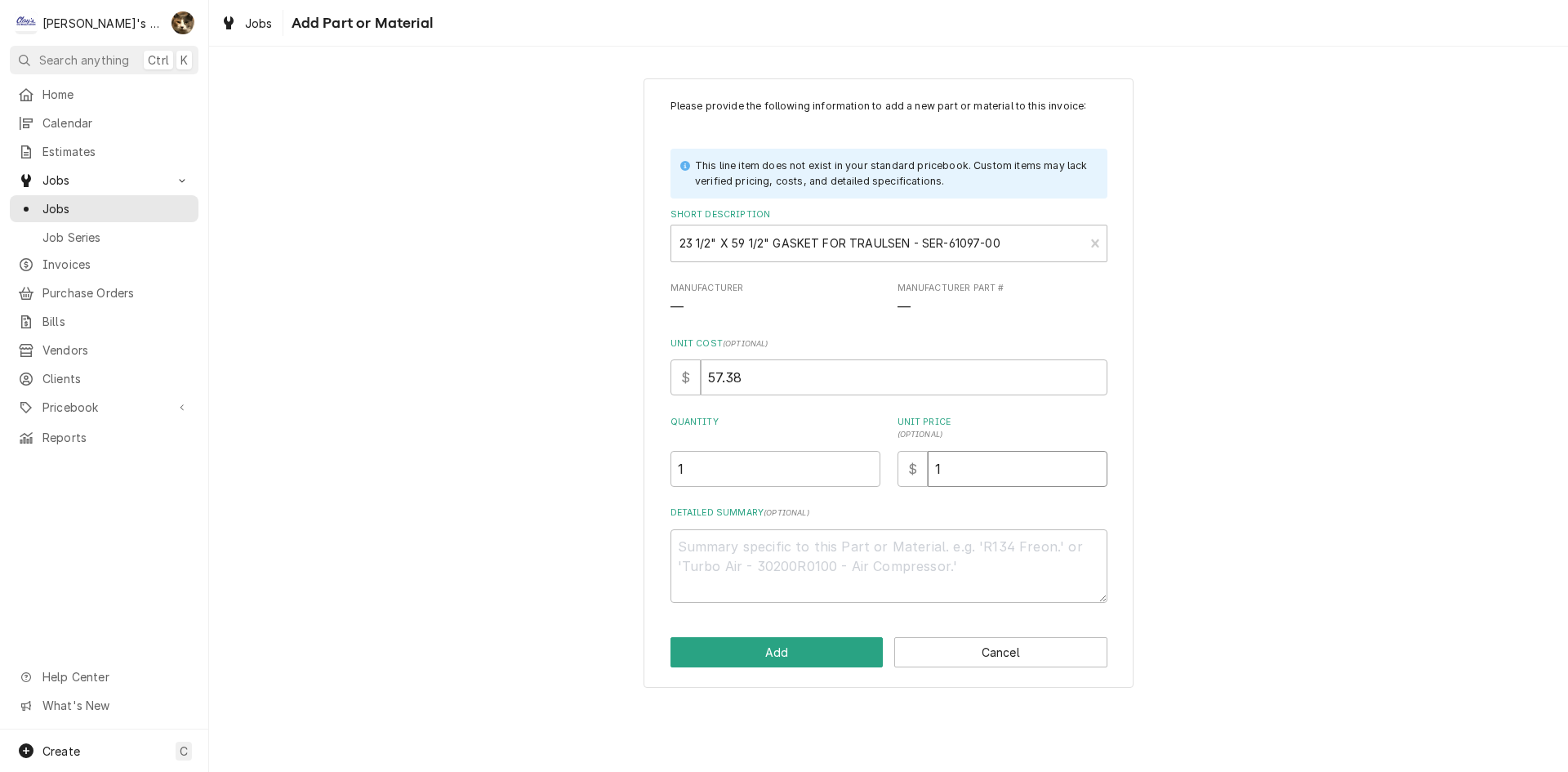
type textarea "x"
type input "12"
type textarea "x"
type input "120"
type textarea "x"
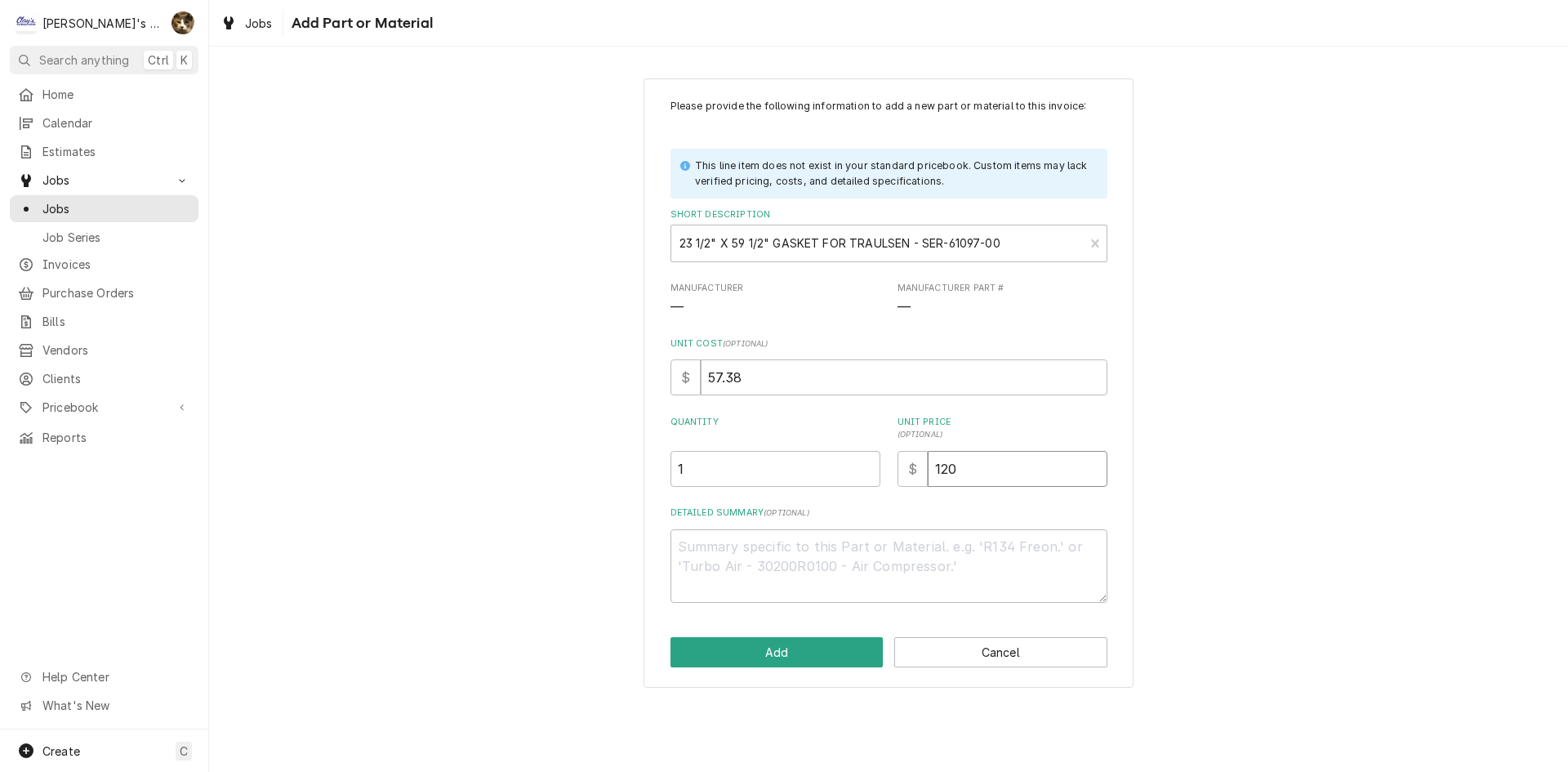
type input "120.5"
type textarea "x"
type input "120.50"
click at [845, 651] on button "Add" at bounding box center [777, 652] width 213 height 30
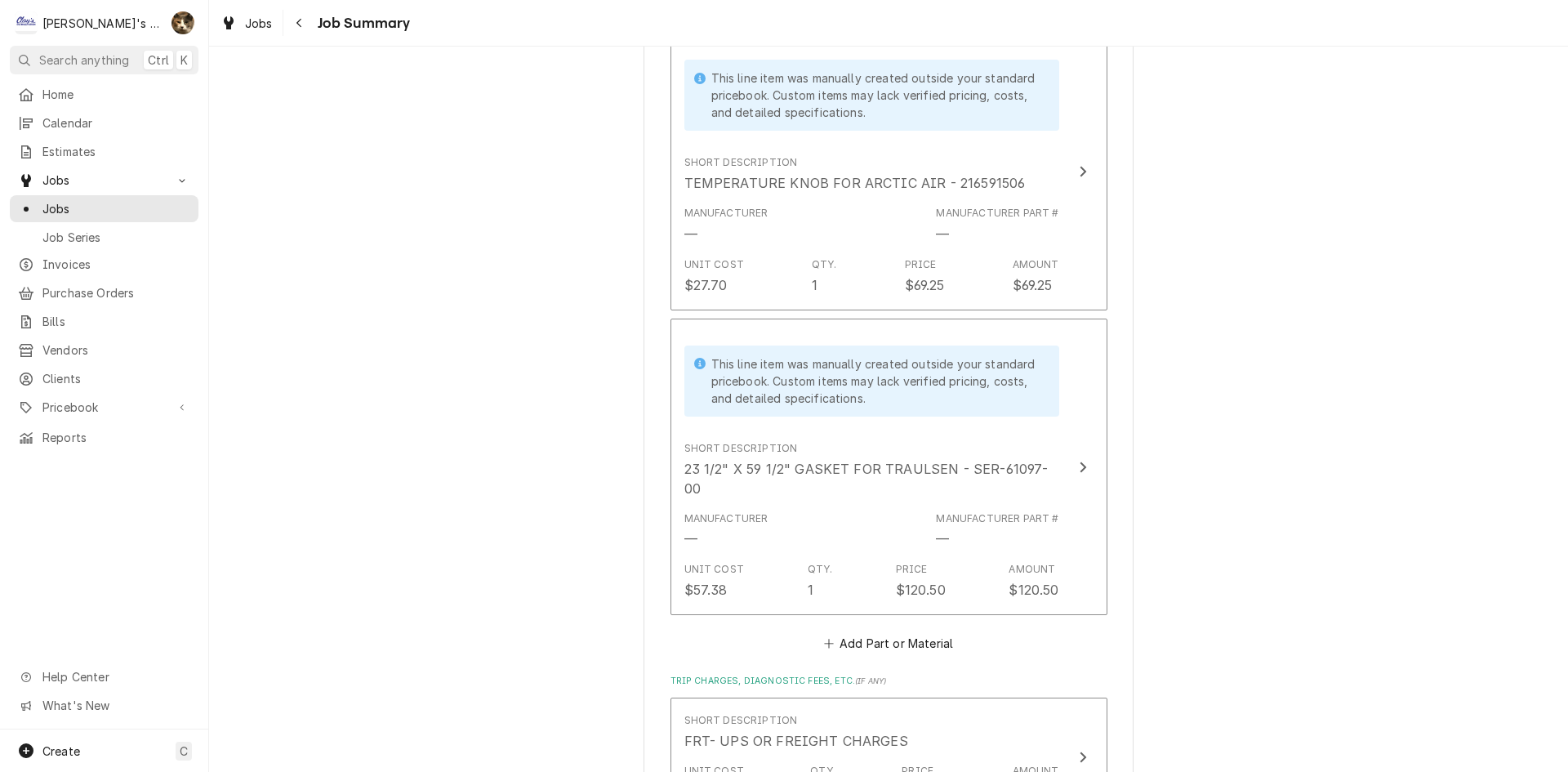
scroll to position [2306, 0]
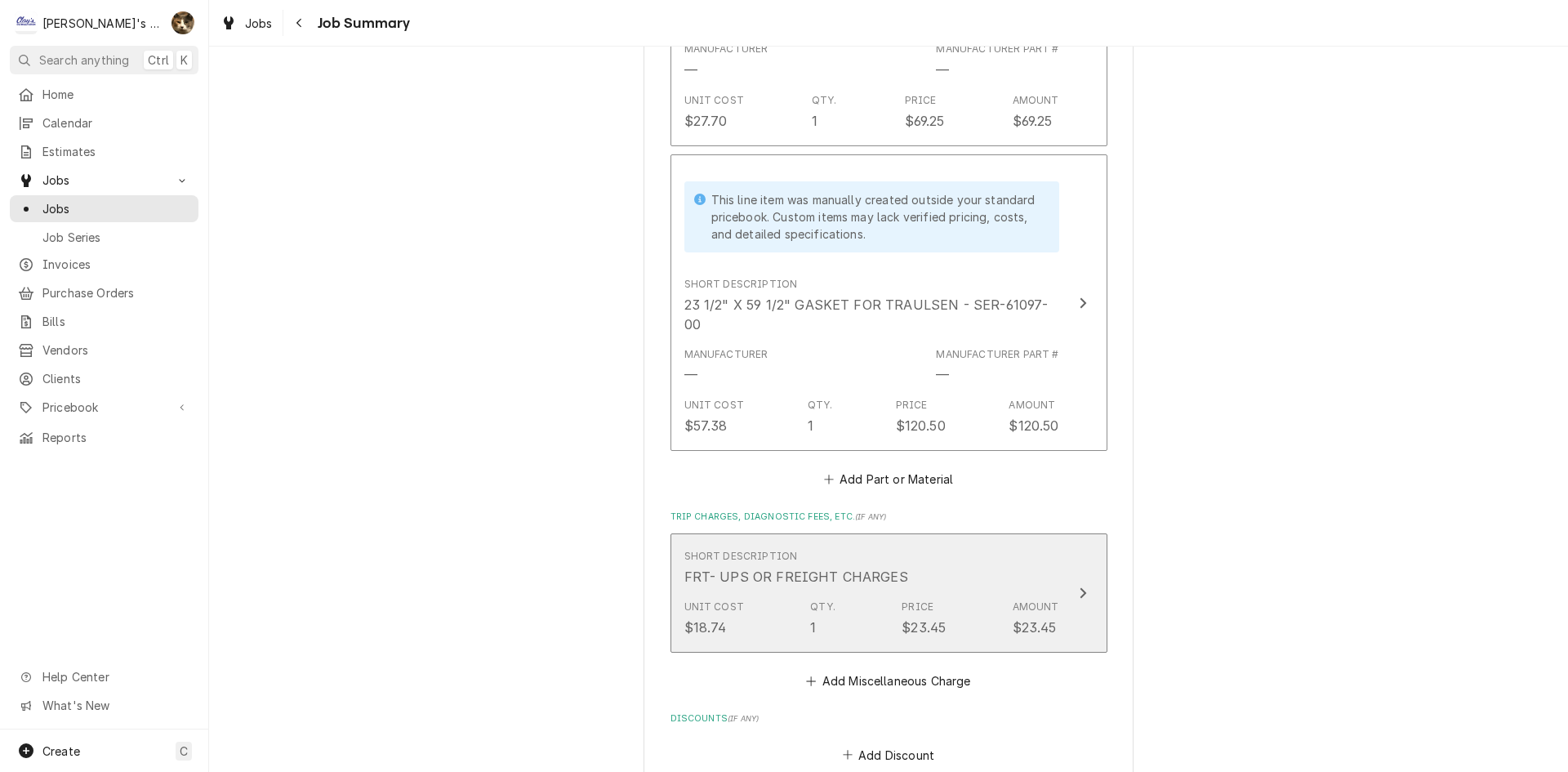
click at [993, 593] on div "Unit Cost $18.74 Qty. 1 Price $23.45 Amount $23.45" at bounding box center [872, 618] width 375 height 51
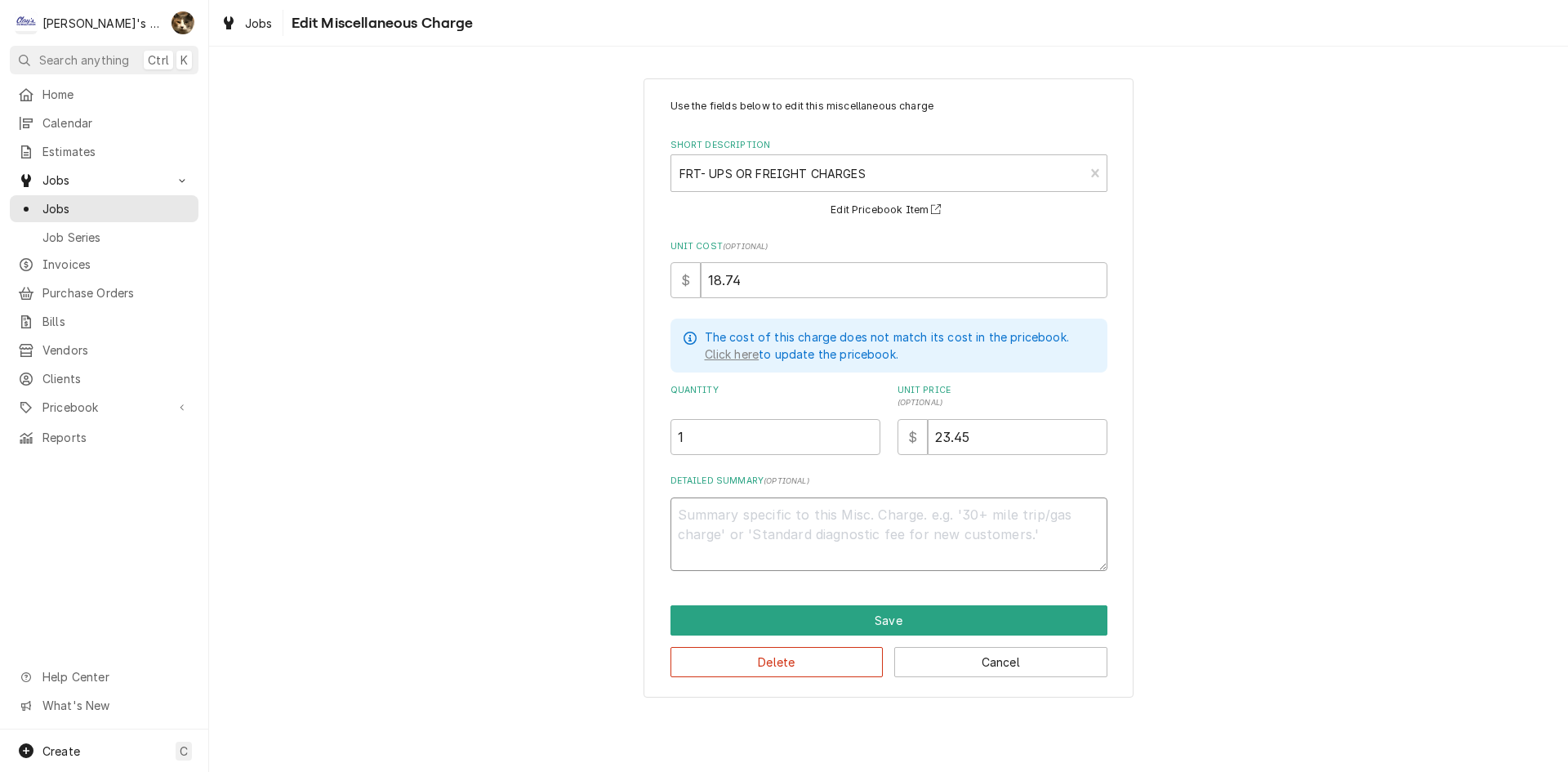
click at [831, 536] on textarea "Detailed Summary ( optional )" at bounding box center [889, 534] width 437 height 74
type textarea "x"
type textarea "T"
type textarea "x"
type textarea "TE"
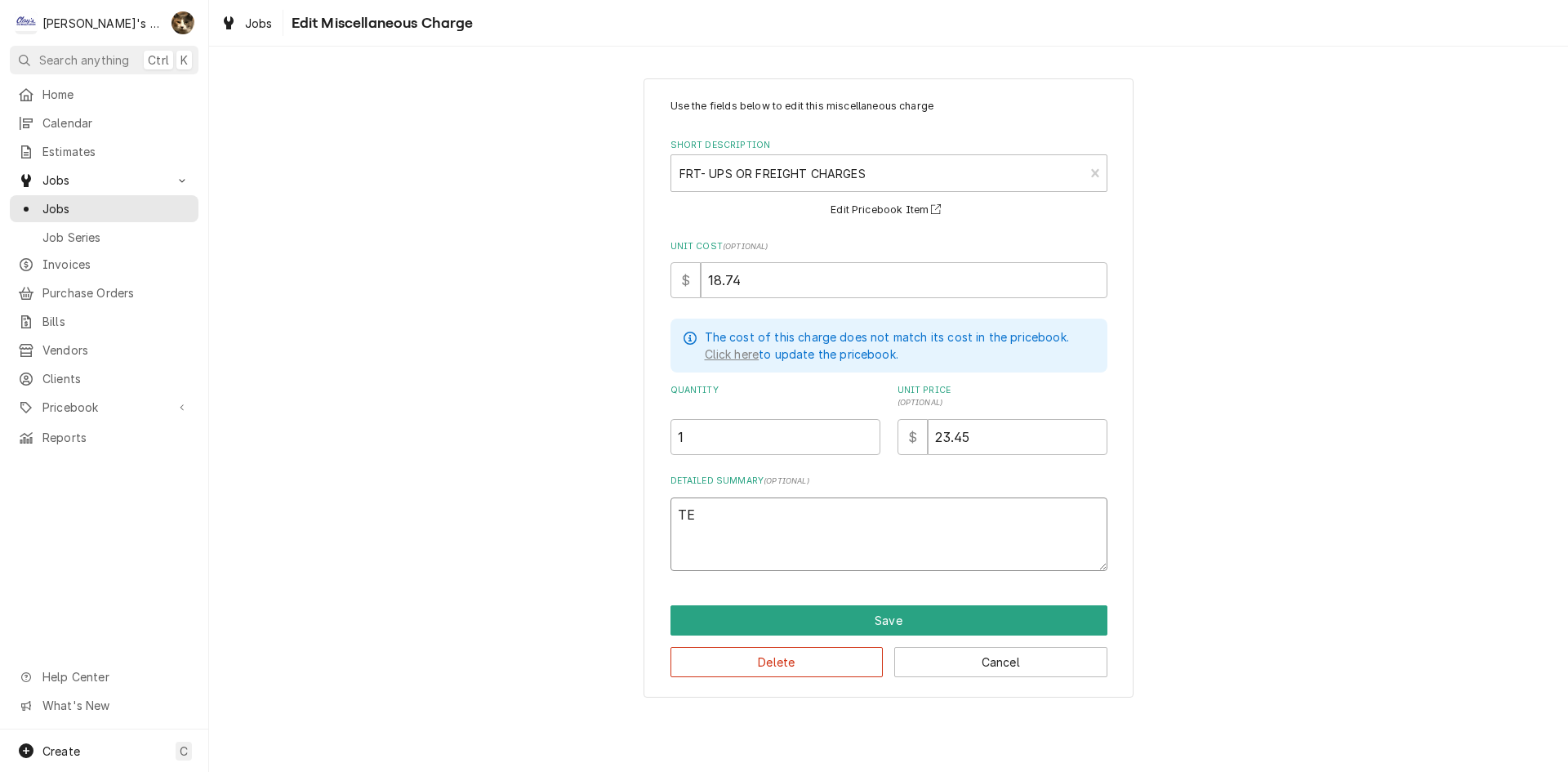
type textarea "x"
type textarea "TEM"
type textarea "x"
type textarea "TEM"
type textarea "x"
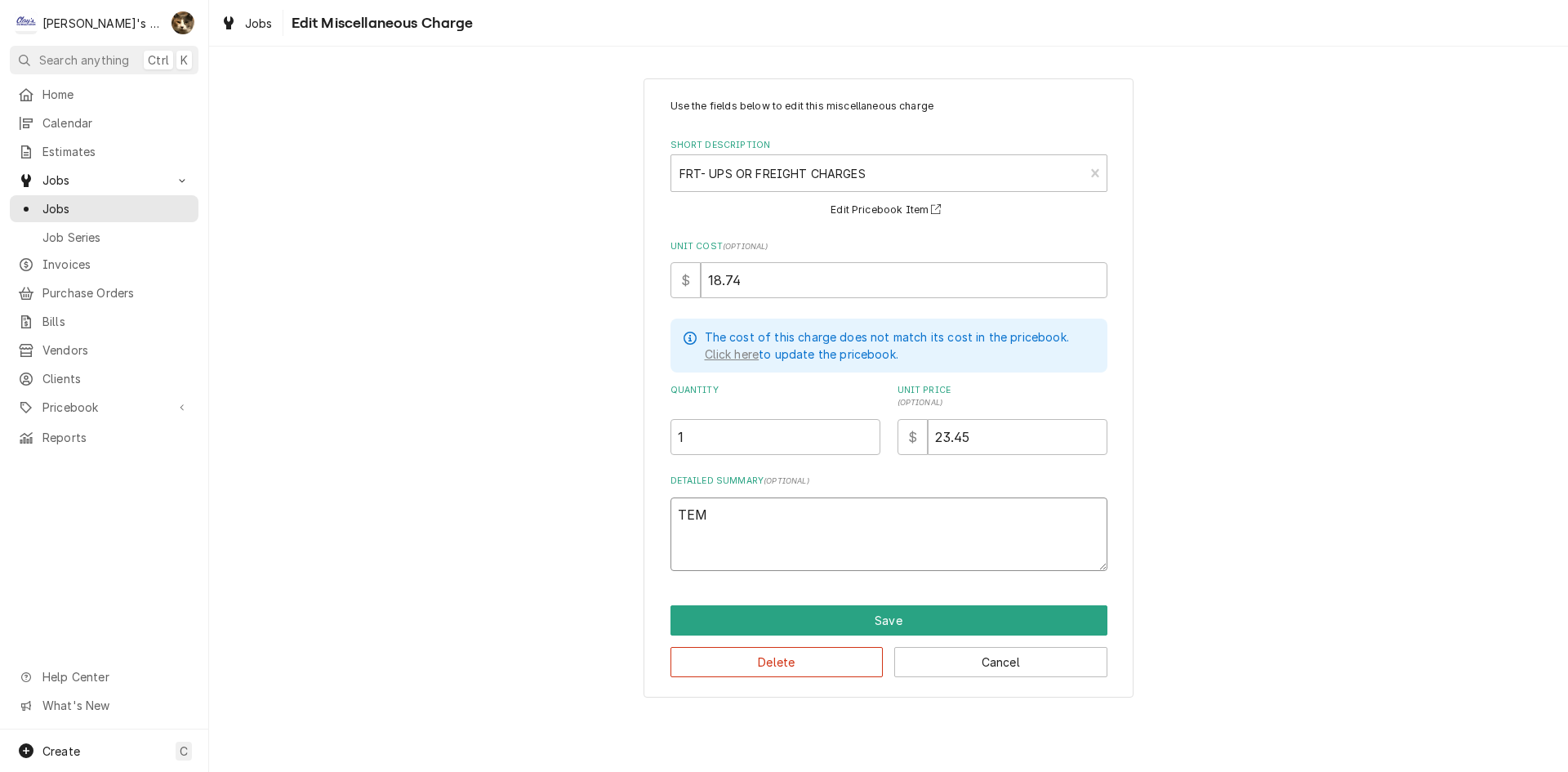
type textarea "TEM P"
type textarea "x"
type textarea "TEM PC"
type textarea "x"
type textarea "TEM PCO"
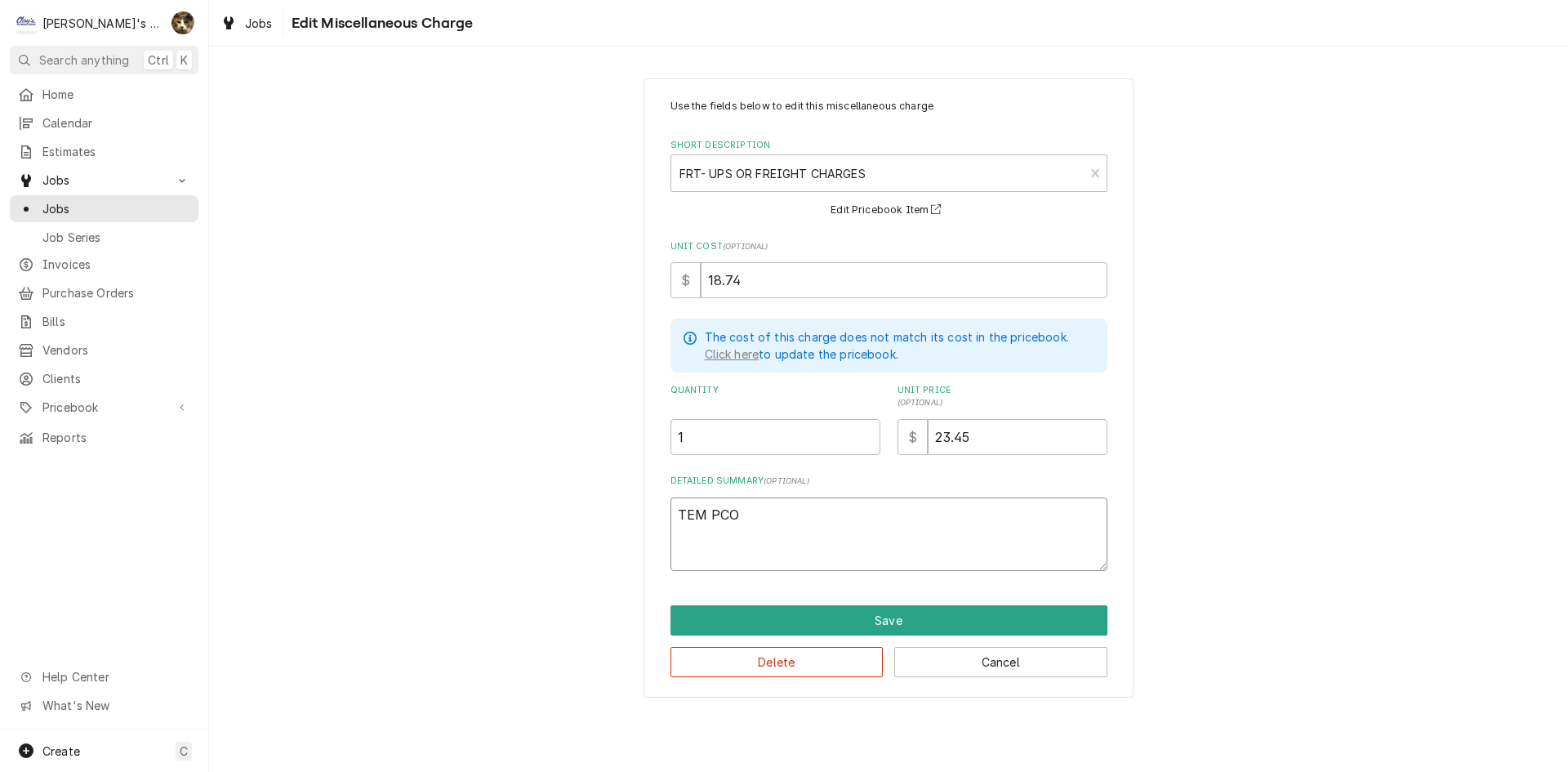
type textarea "x"
type textarea "TEM PC"
type textarea "x"
type textarea "TEM P"
type textarea "x"
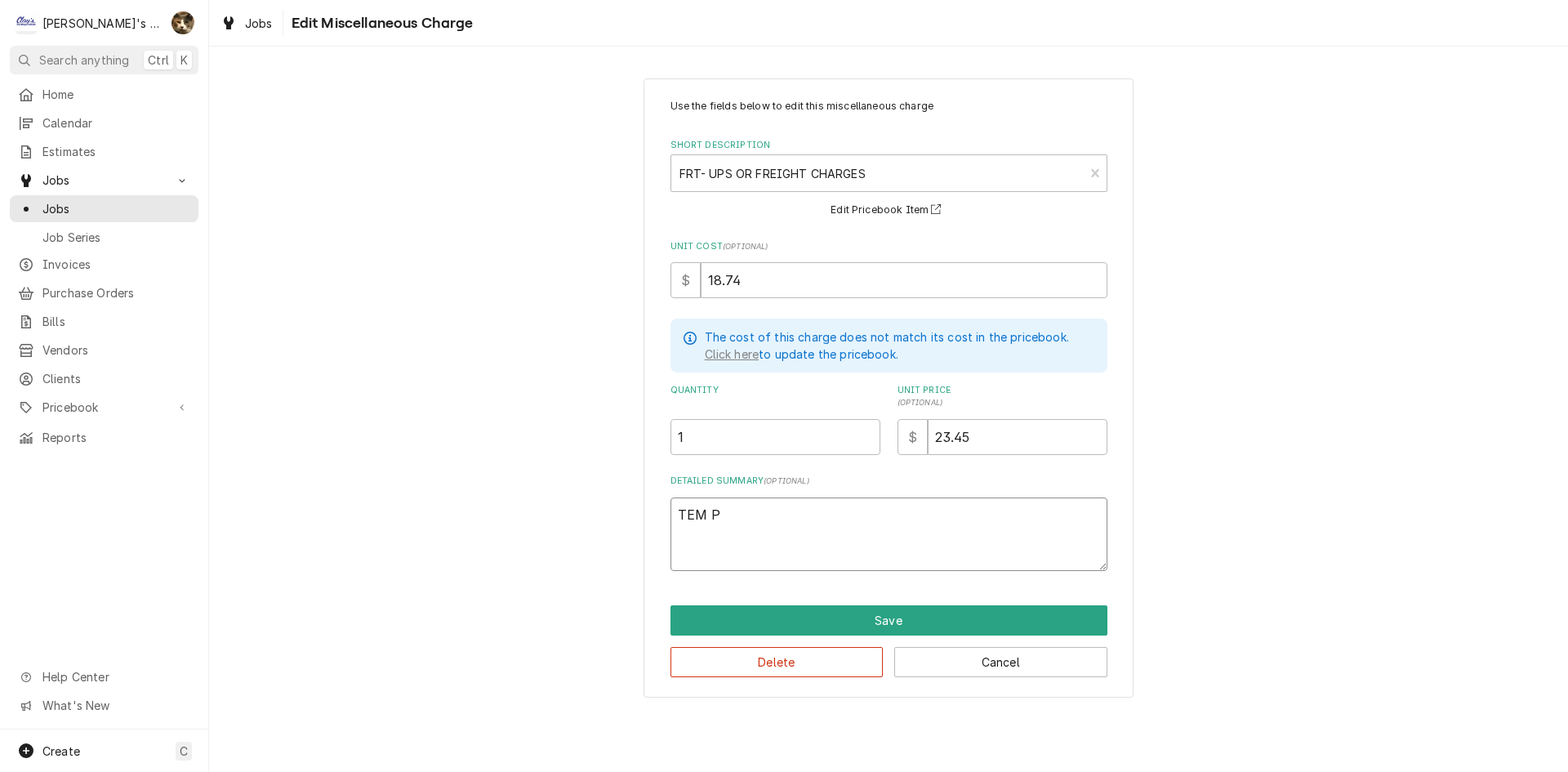
type textarea "TEM"
type textarea "x"
type textarea "TEM"
type textarea "x"
type textarea "TEMP"
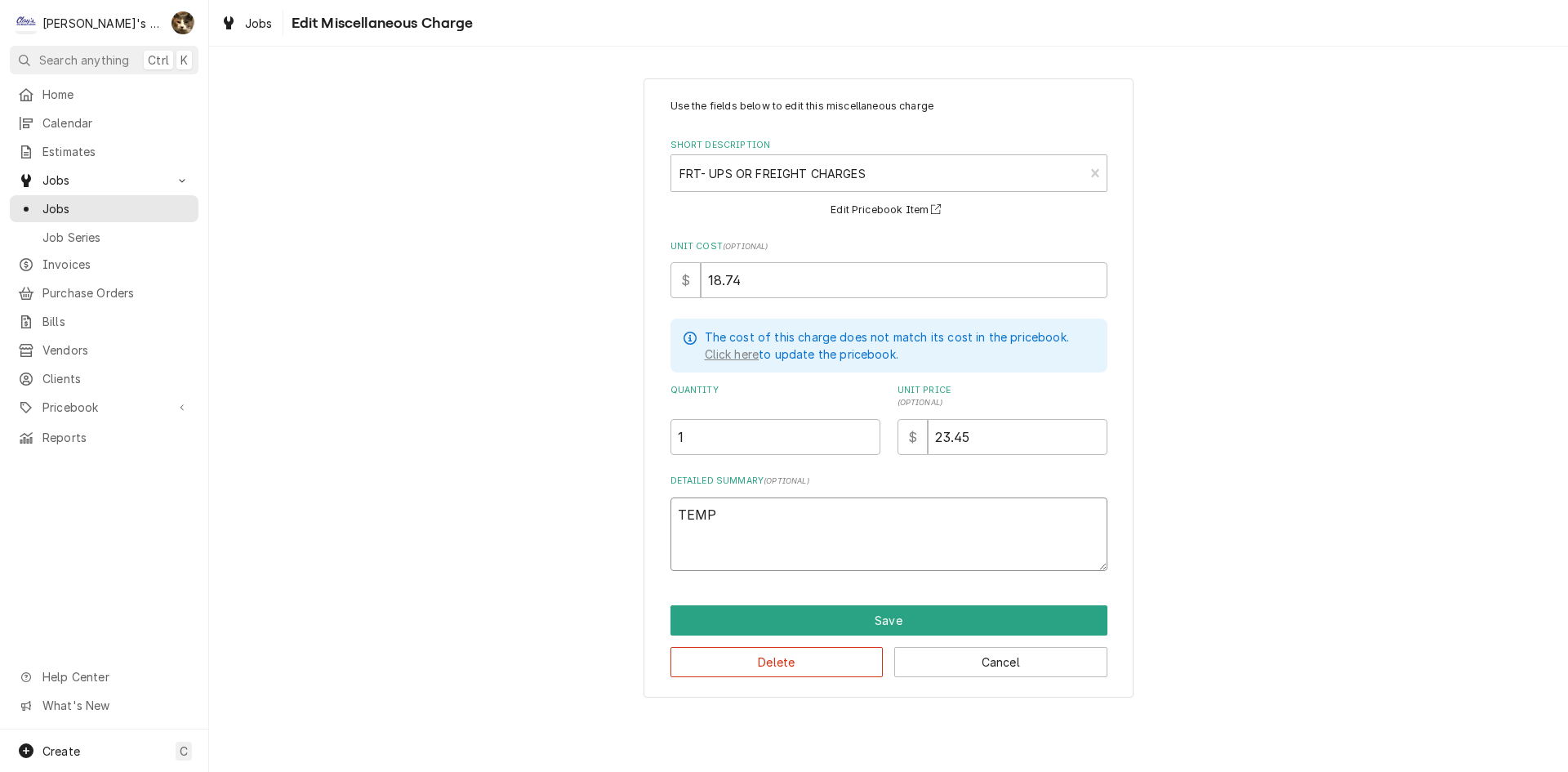
type textarea "x"
type textarea "TEMP"
type textarea "x"
type textarea "TEMP C"
type textarea "x"
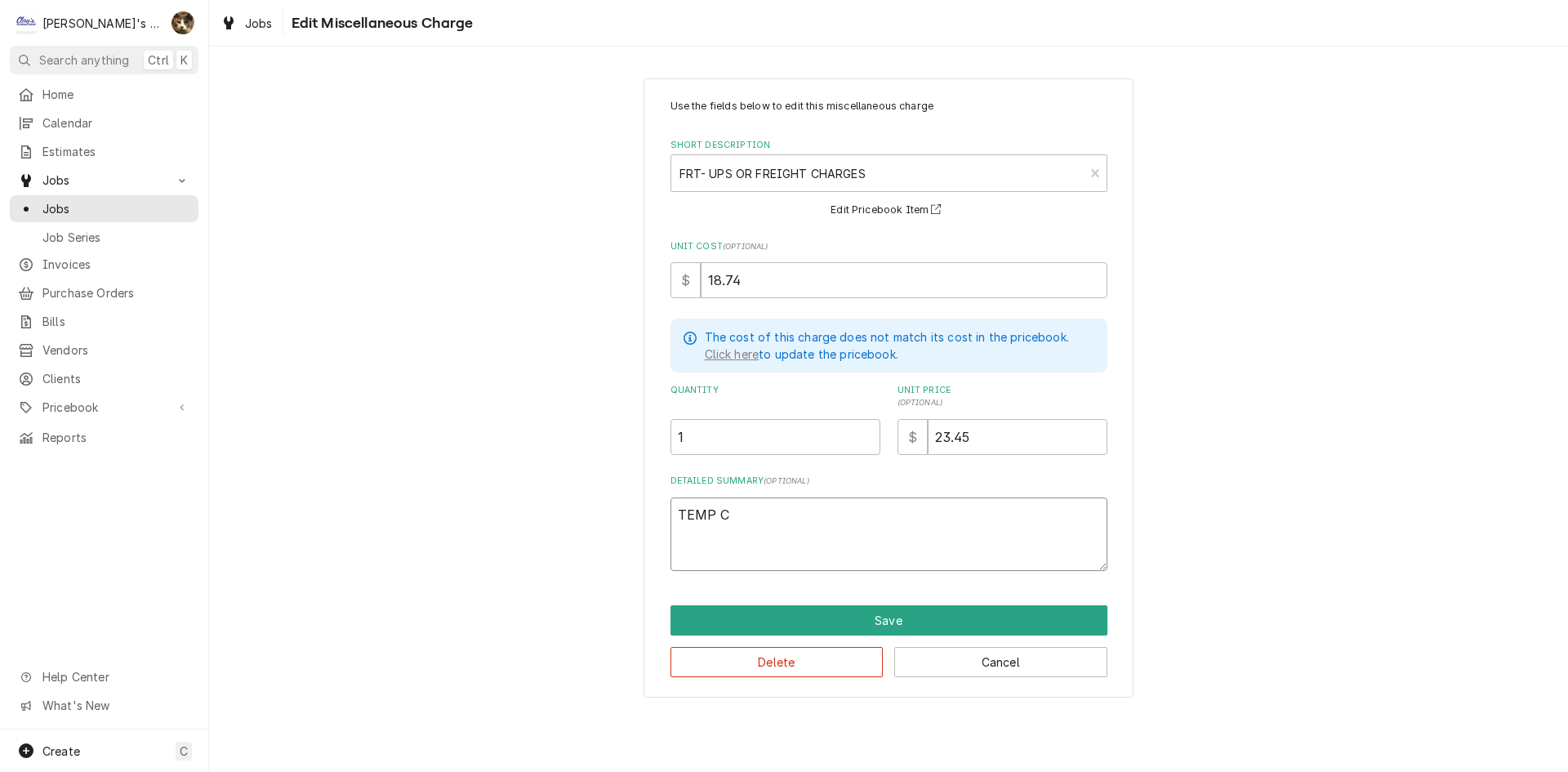
type textarea "TEMP CO"
type textarea "x"
type textarea "TEMP CON"
type textarea "x"
type textarea "TEMP CONT"
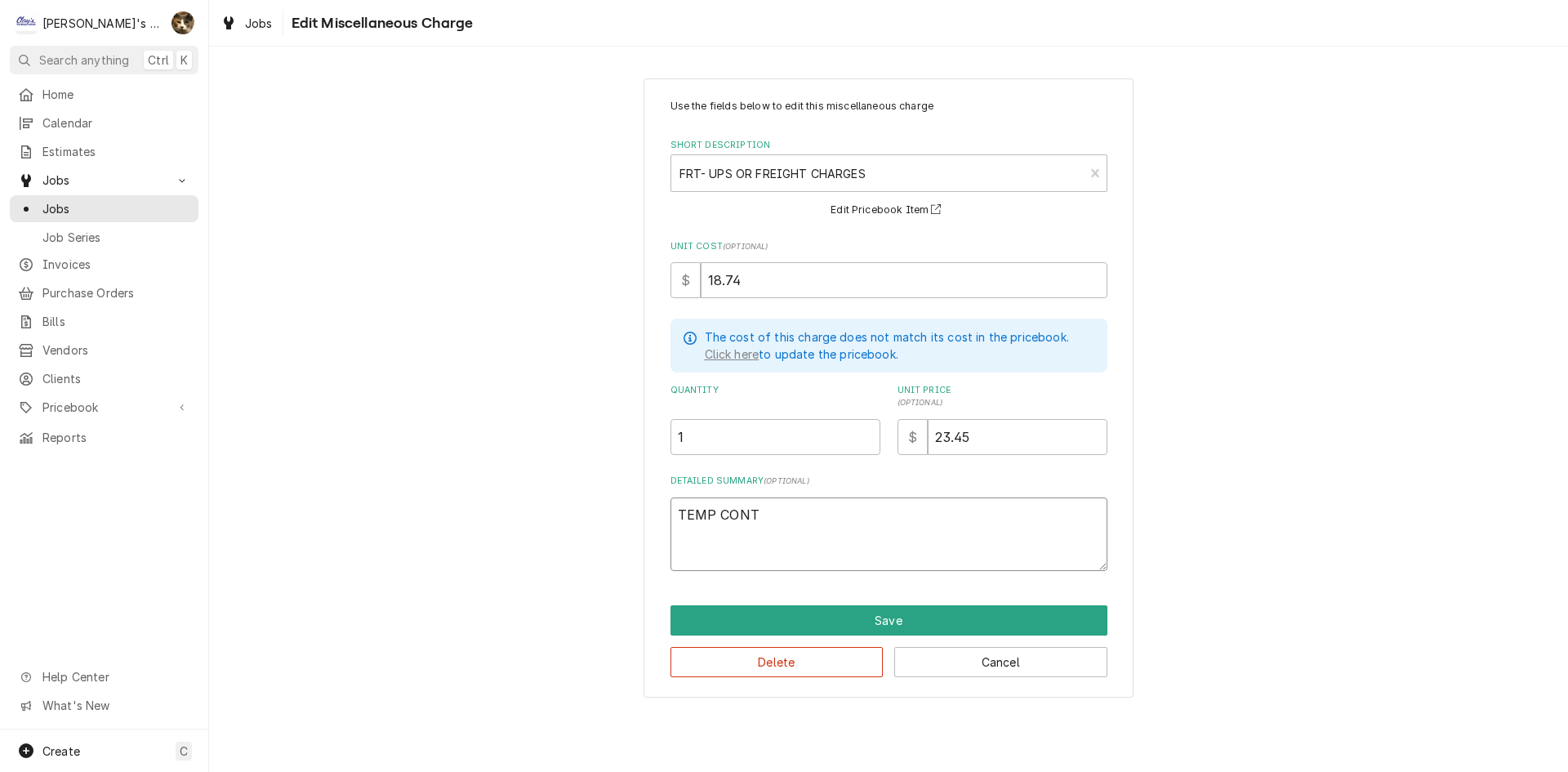
type textarea "x"
type textarea "TEMP CONTR"
type textarea "x"
type textarea "TEMP CONTRO"
type textarea "x"
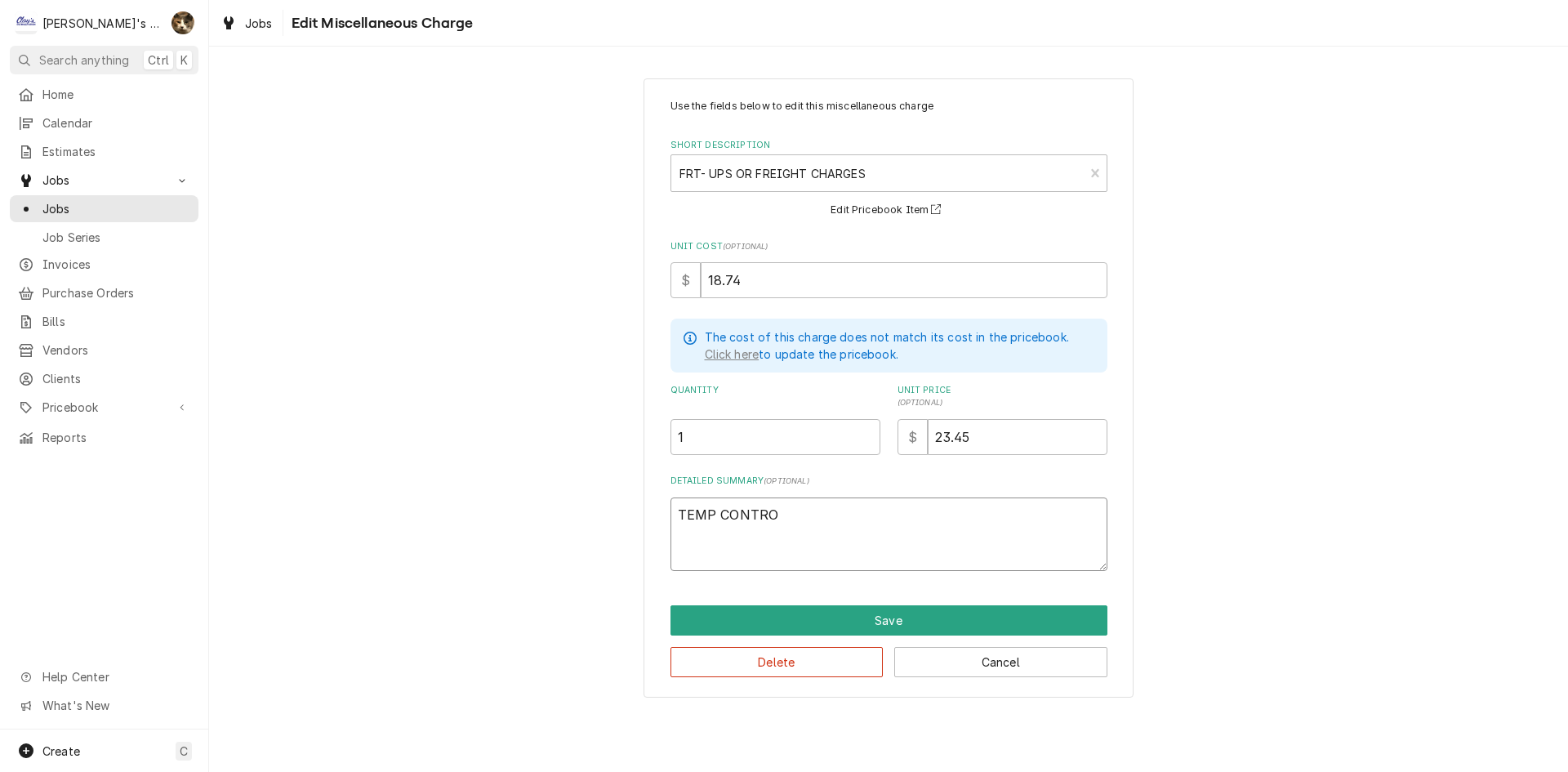
type textarea "TEMP CONTROL"
type textarea "x"
type textarea "TEMP CONTROL"
type textarea "x"
type textarea "TEMP CONTROL"
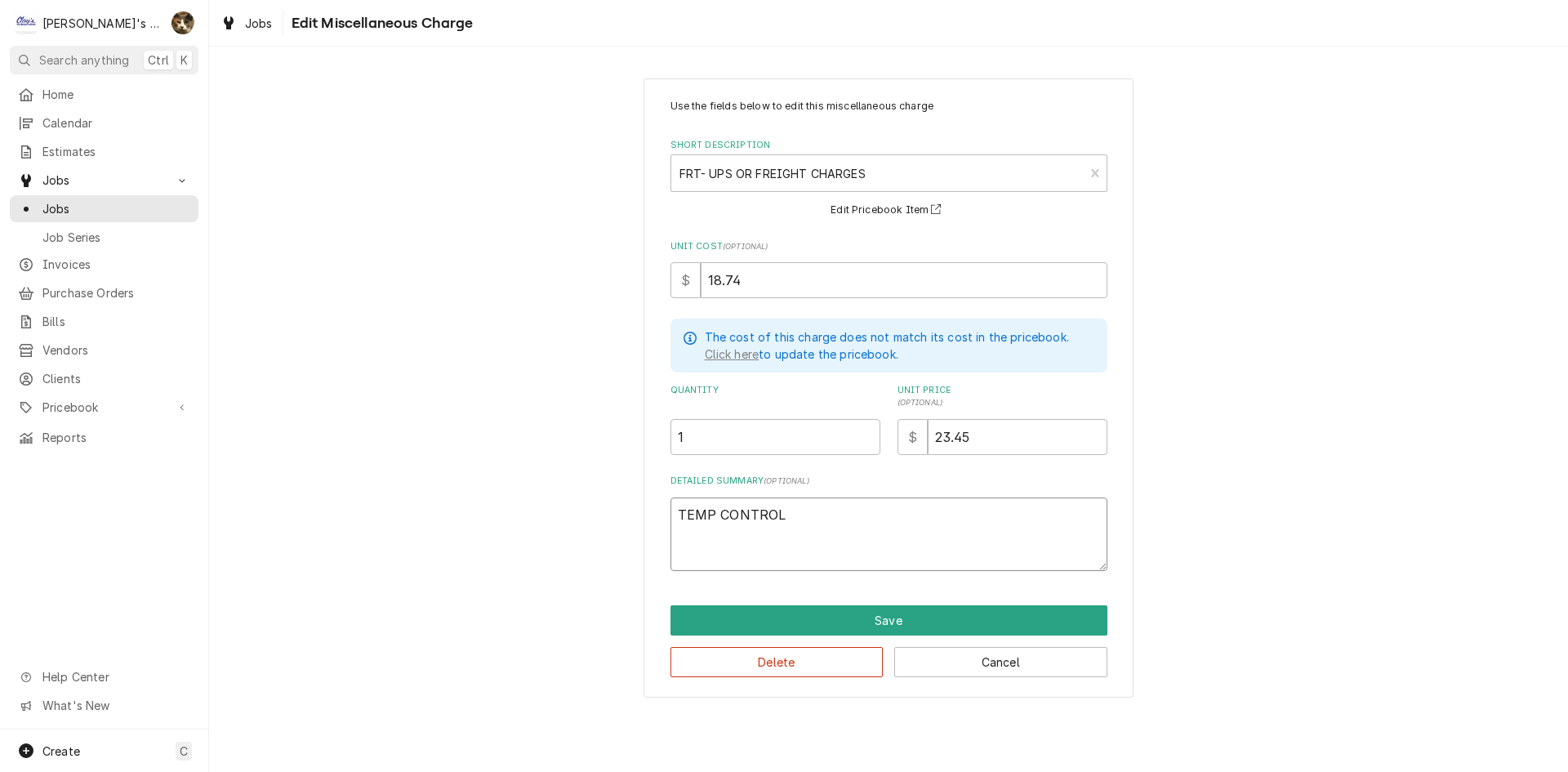
type textarea "x"
type textarea "TEMP CONTROL &"
type textarea "x"
type textarea "TEMP CONTROL &"
type textarea "x"
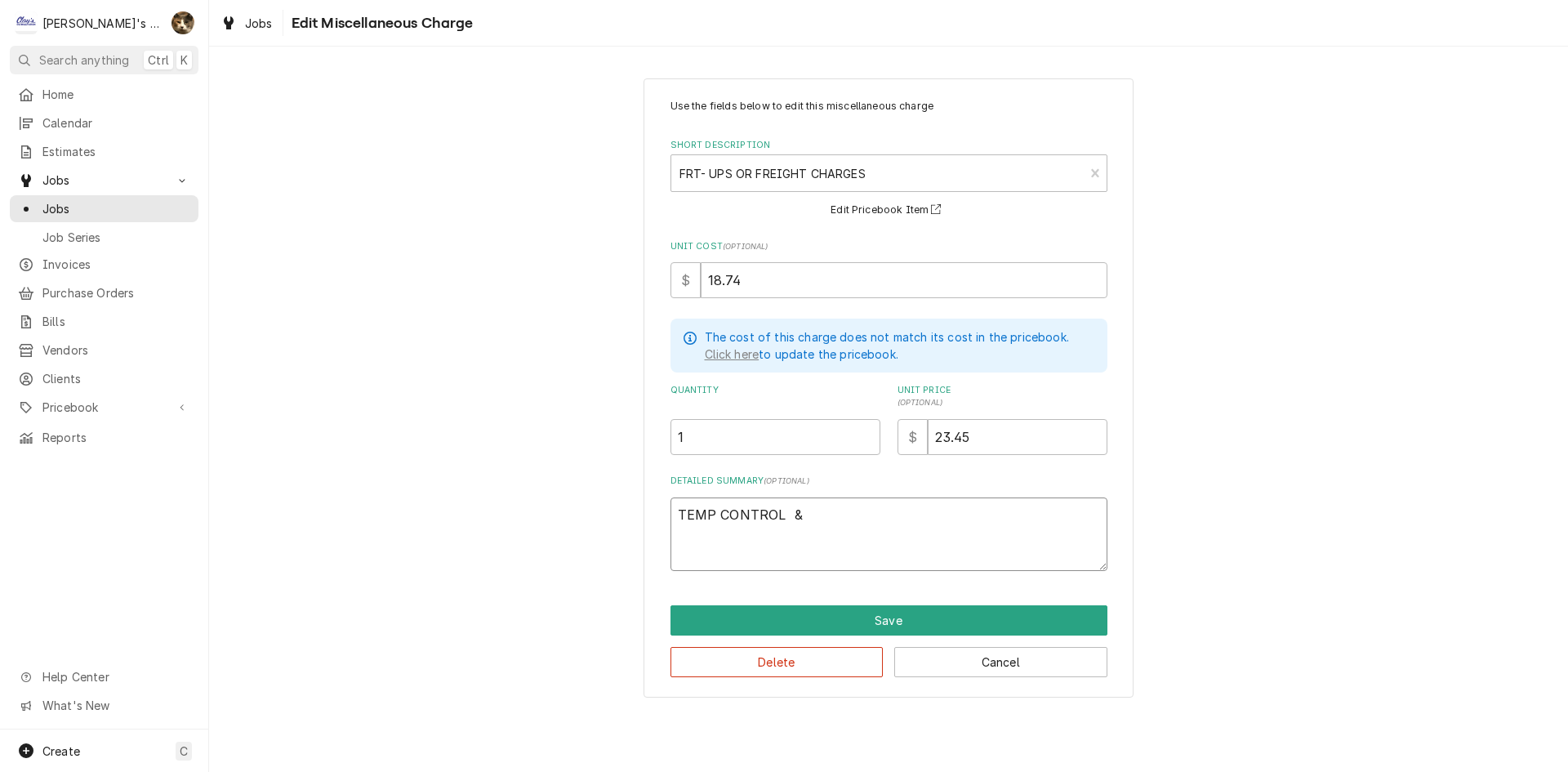
type textarea "TEMP CONTROL &"
type textarea "x"
type textarea "TEMP CONTROL"
type textarea "x"
type textarea "TEMP CONTROL"
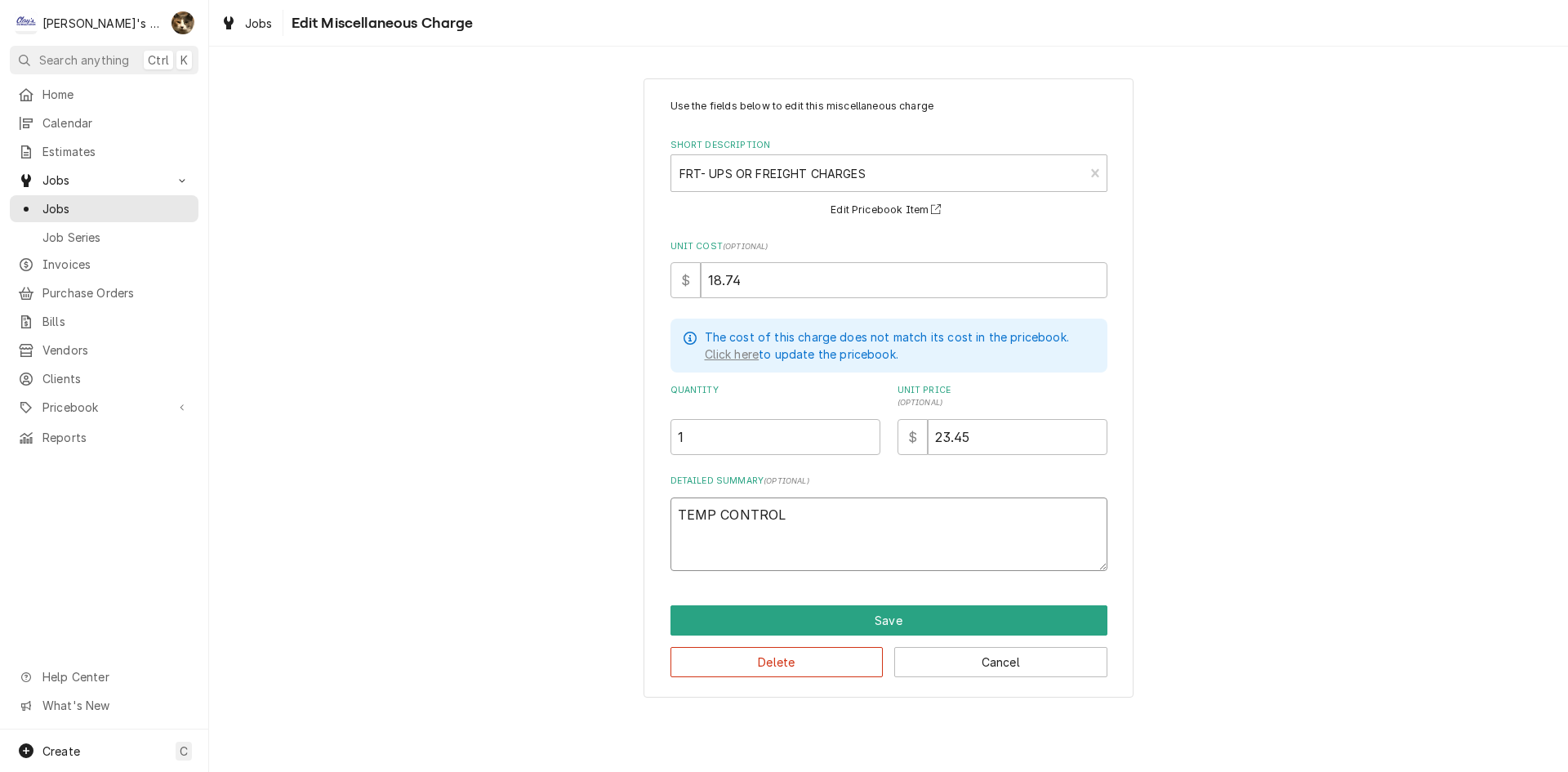
type textarea "x"
type textarea "TEMP CONTROL &"
type textarea "x"
type textarea "TEMP CONTROL &"
type textarea "x"
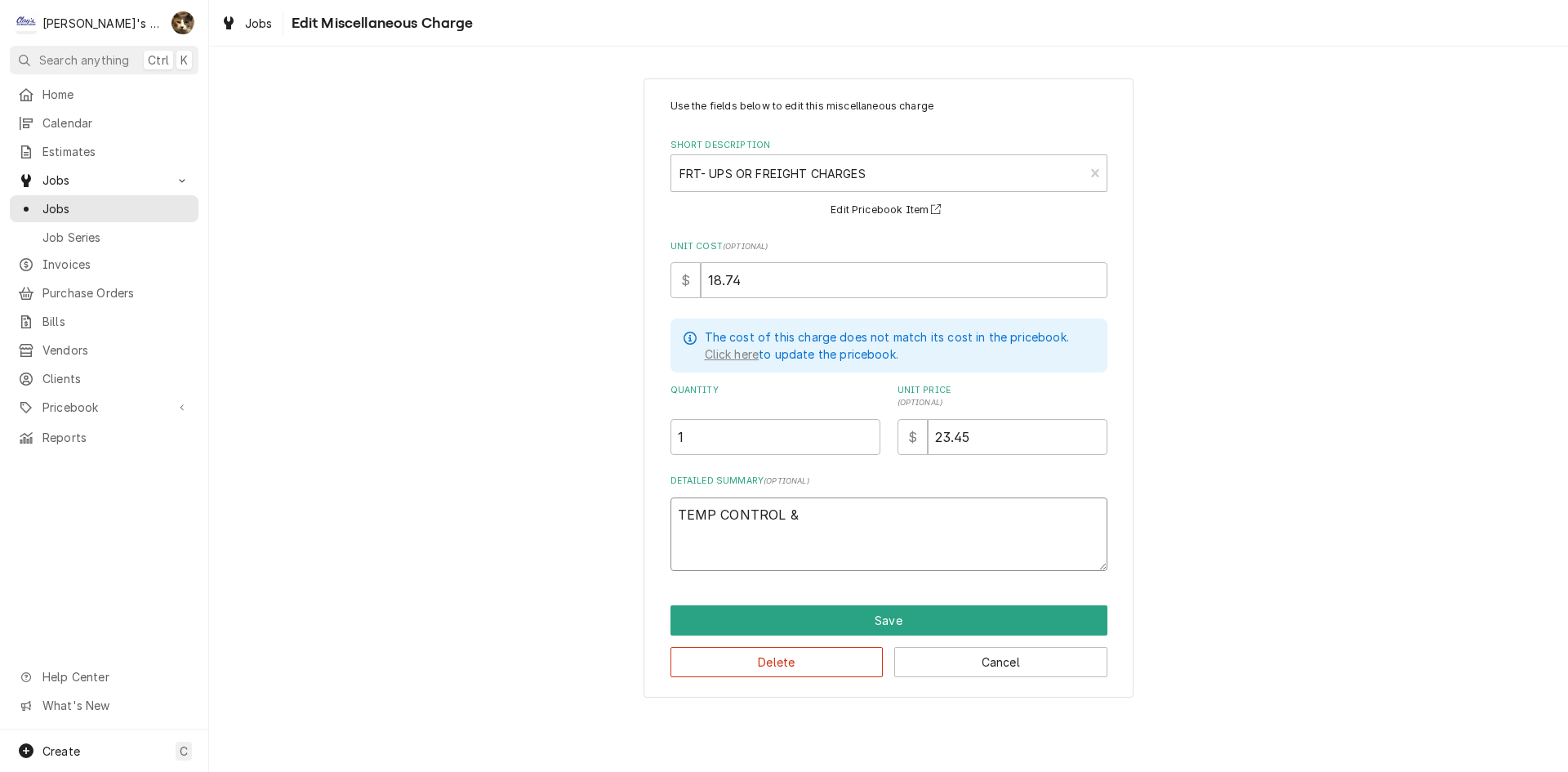
type textarea "TEMP CONTROL & K"
type textarea "x"
type textarea "TEMP CONTROL & KN"
type textarea "x"
type textarea "TEMP CONTROL & KNO"
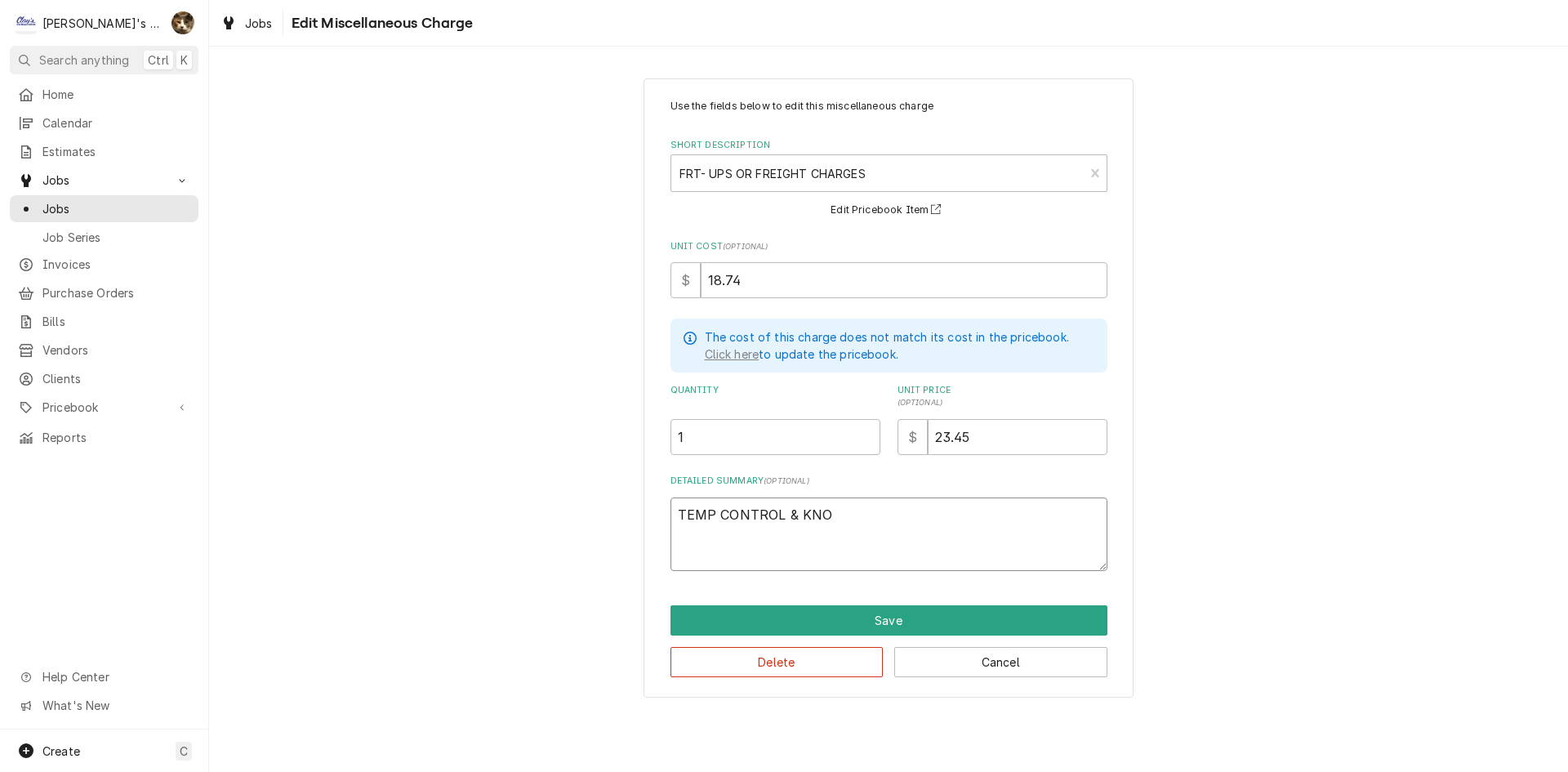
type textarea "x"
type textarea "TEMP CONTROL & KNOW"
type textarea "x"
type textarea "TEMP CONTROL & KNO"
type textarea "x"
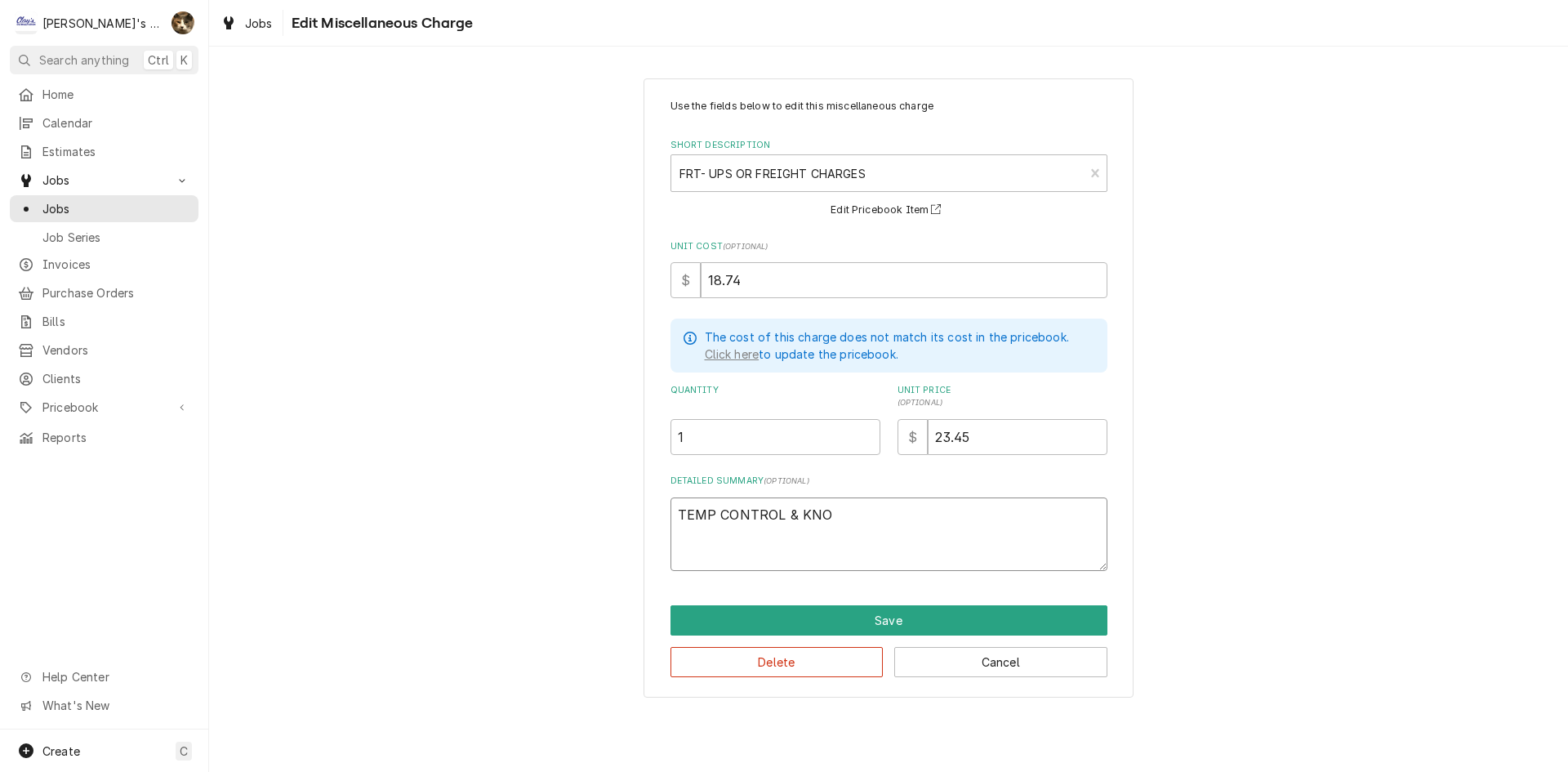
type textarea "TEMP CONTROL & KNOB"
type textarea "x"
type textarea "TEMP CONTROL & KNOB-"
type textarea "x"
type textarea "TEMP CONTROL & KNOB-"
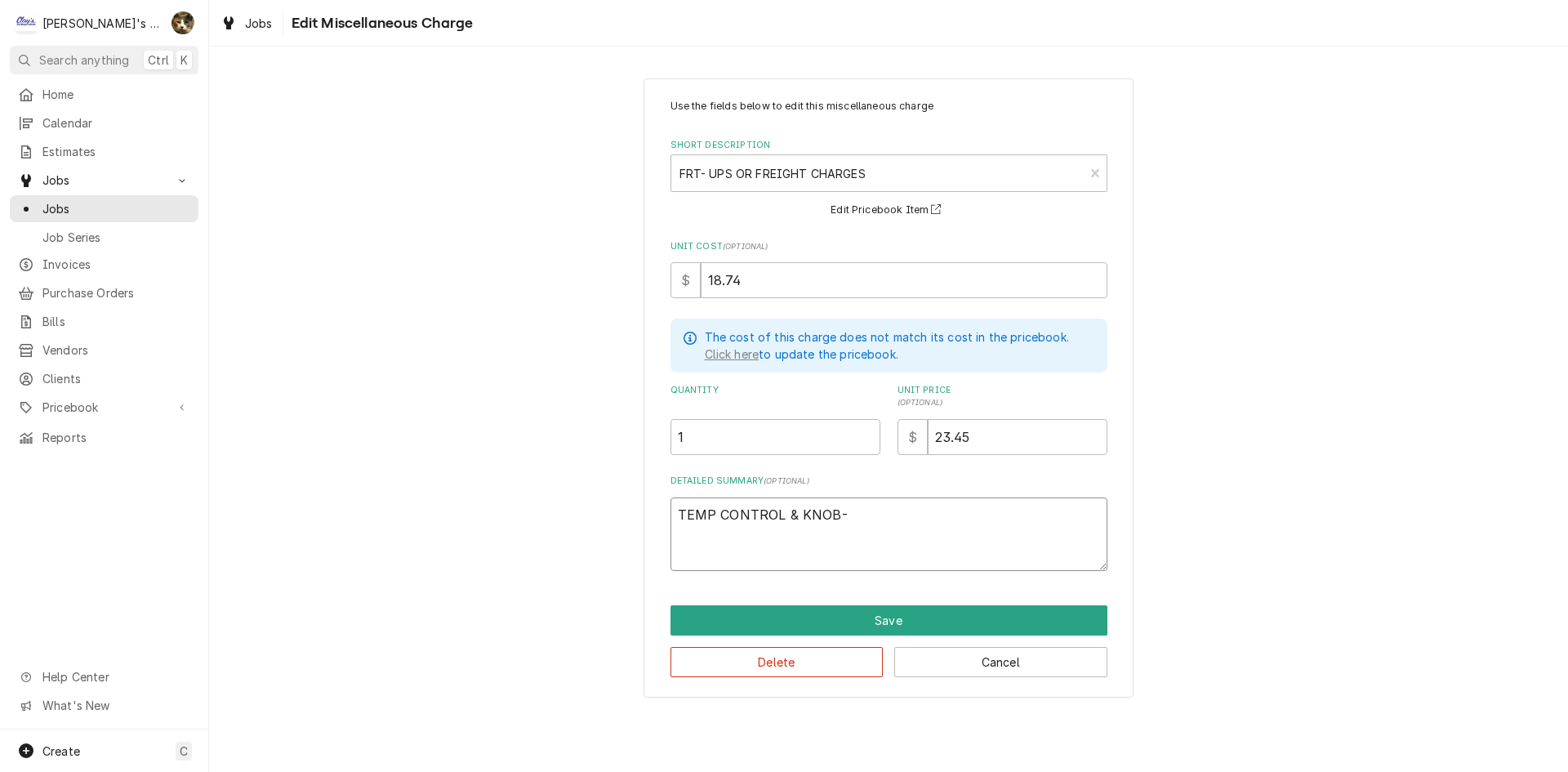
type textarea "x"
type textarea "TEMP CONTROL & KNOB- $"
type textarea "x"
type textarea "TEMP CONTROL & KNOB- $1"
type textarea "x"
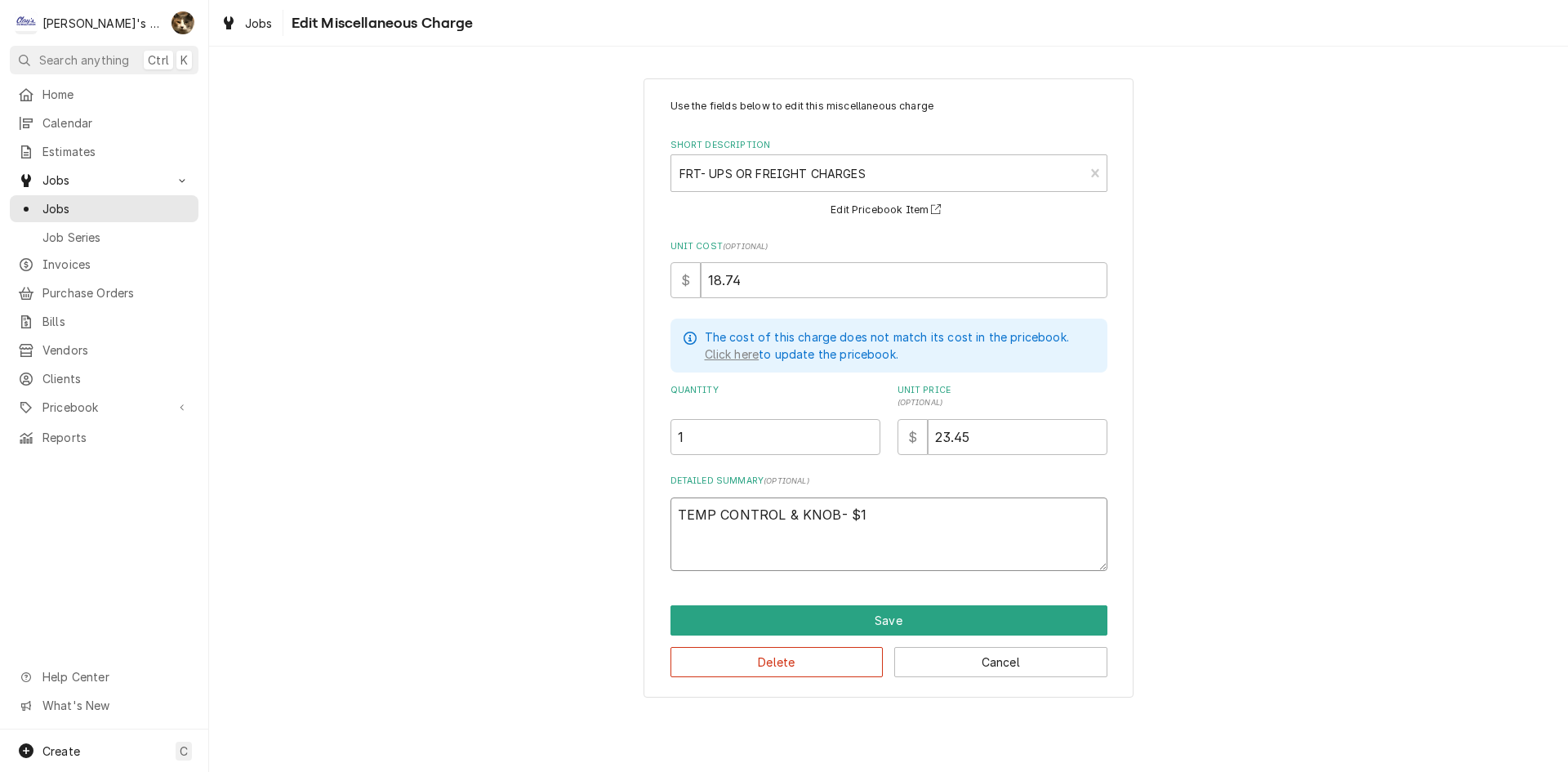
type textarea "TEMP CONTROL & KNOB- $18"
type textarea "x"
type textarea "TEMP CONTROL & KNOB- $18."
type textarea "x"
type textarea "TEMP CONTROL & KNOB- $18.7"
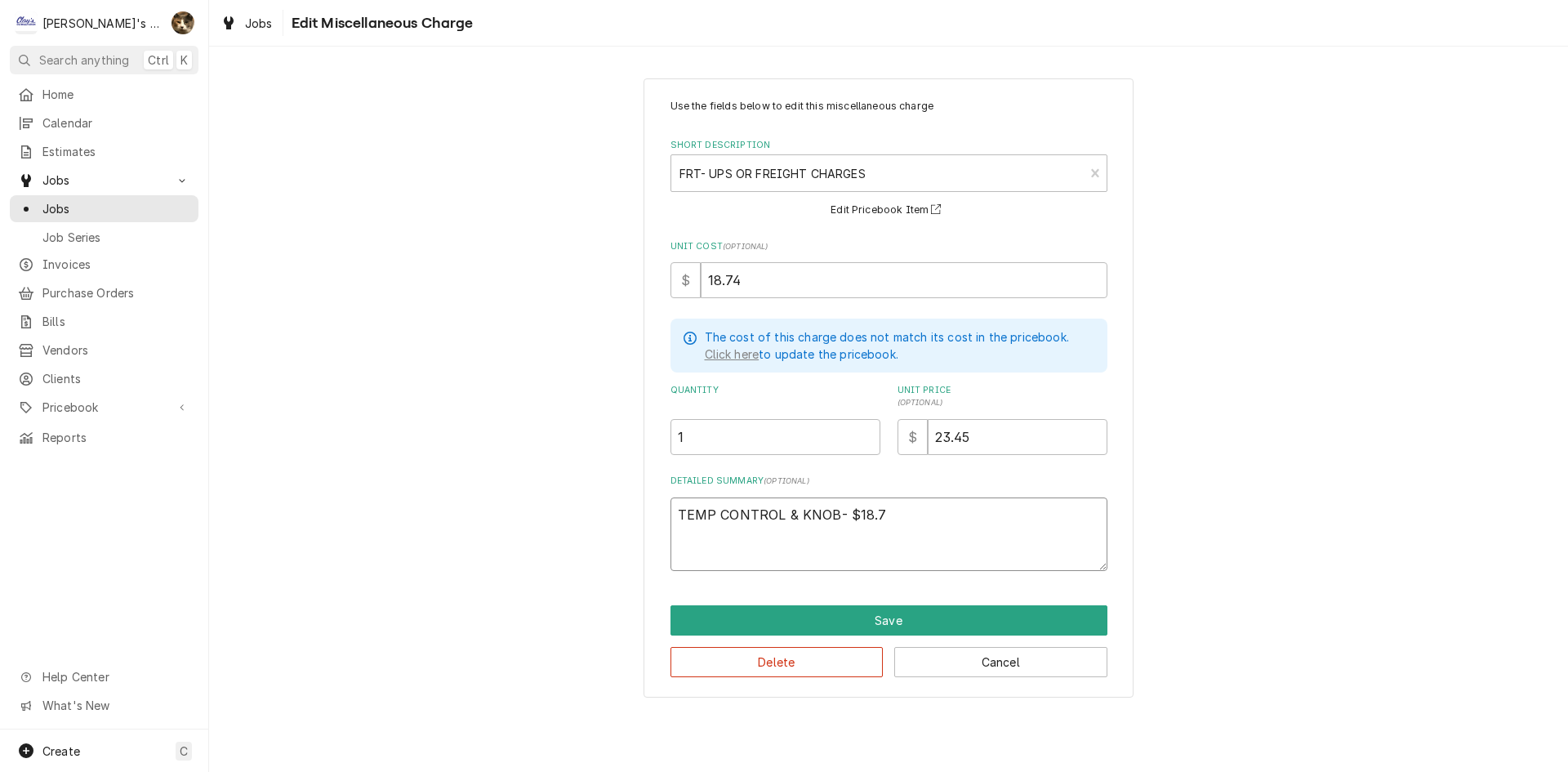
type textarea "x"
type textarea "TEMP CONTROL & KNOB- $18.74"
type textarea "x"
type textarea "TEMP CONTROL & KNOB- $18.74"
type textarea "x"
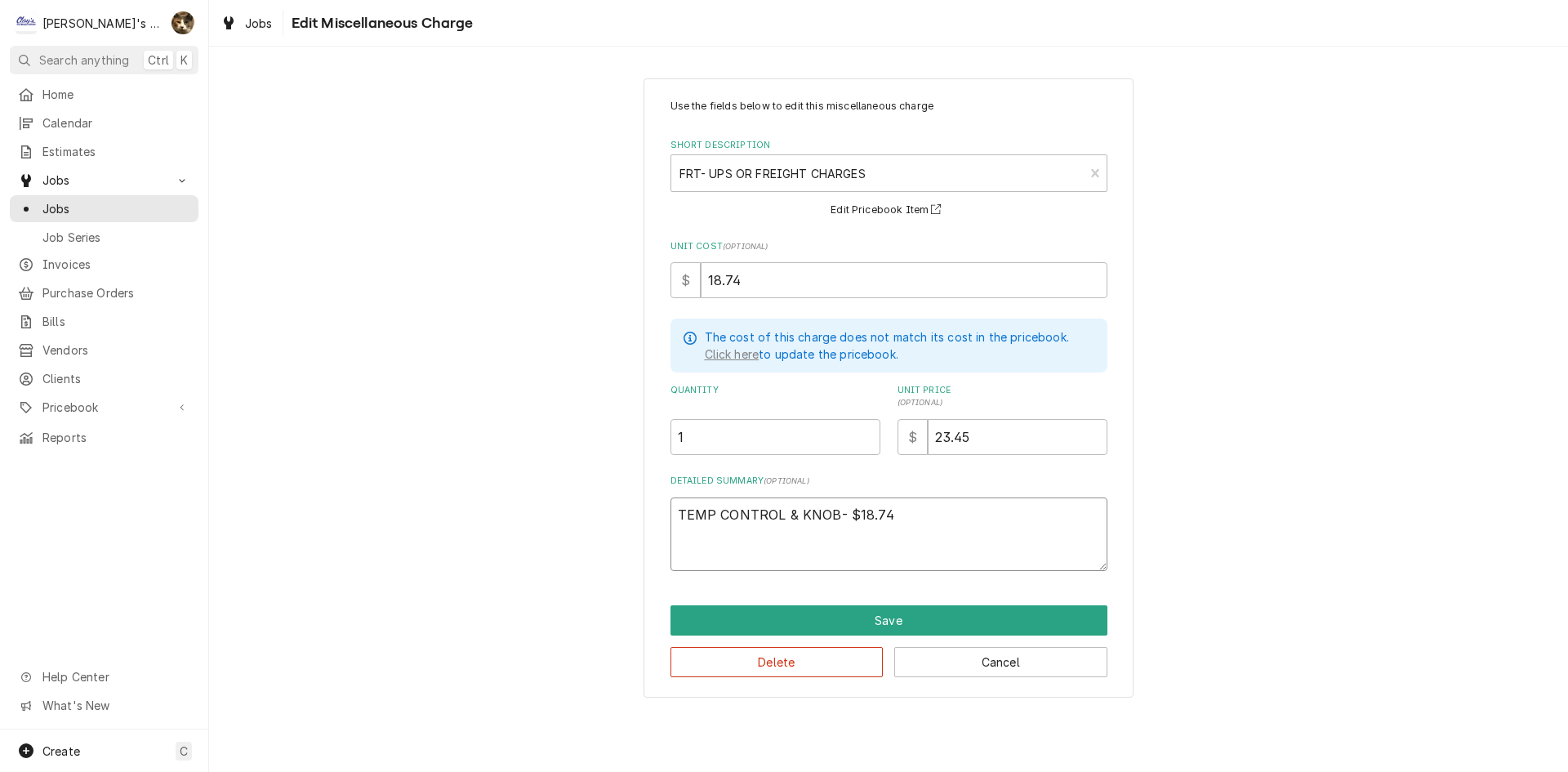
type textarea "TEMP CONTROL & KNOB- $18.74 G"
type textarea "x"
type textarea "TEMP CONTROL & KNOB- $18.74 GA"
type textarea "x"
type textarea "TEMP CONTROL & KNOB- $18.74 GAS"
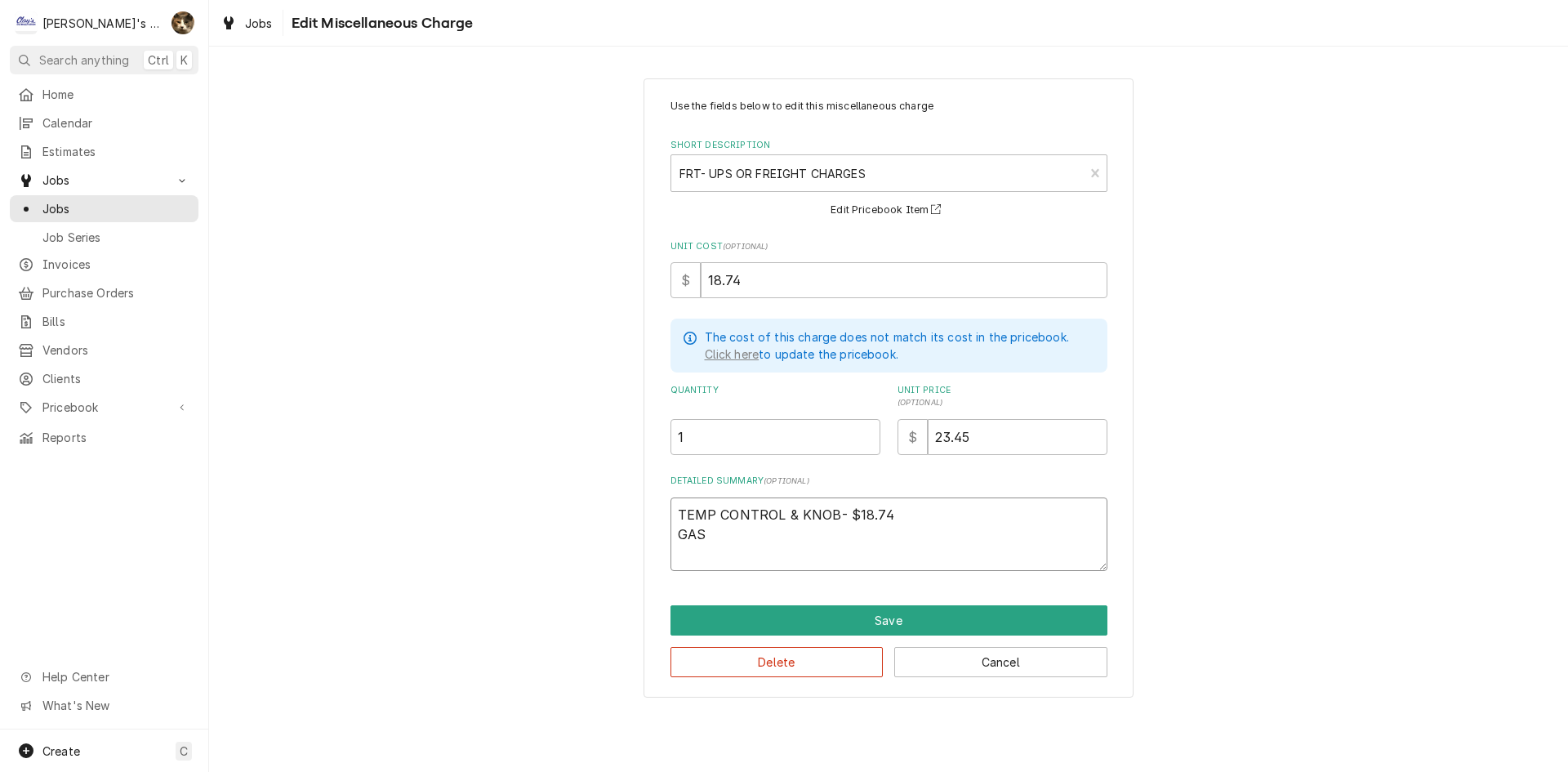
type textarea "x"
type textarea "TEMP CONTROL & KNOB- $18.74 GASK"
type textarea "x"
type textarea "TEMP CONTROL & KNOB- $18.74 GASKE"
type textarea "x"
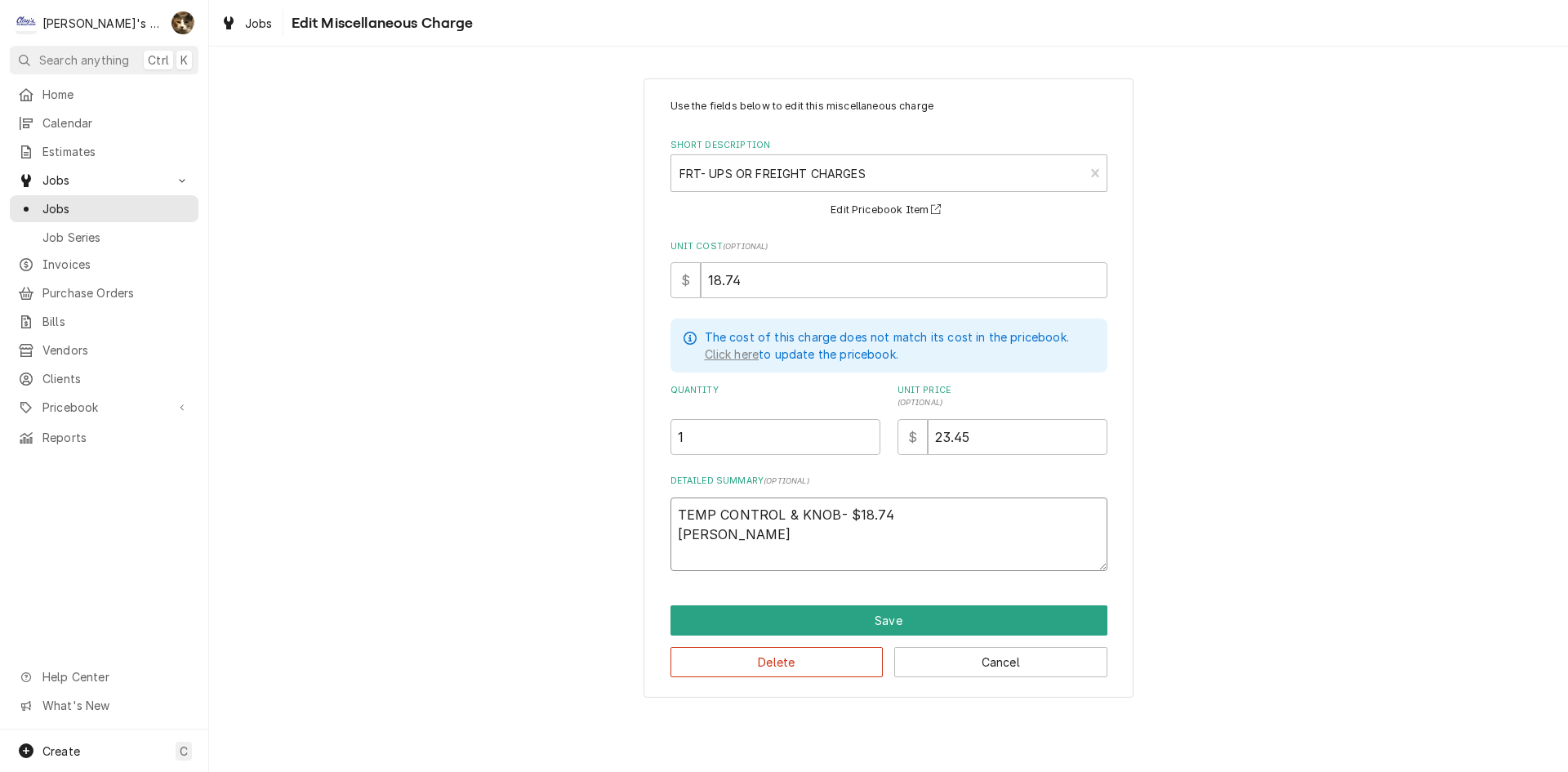
type textarea "TEMP CONTROL & KNOB- $18.74 GASKET"
type textarea "x"
type textarea "TEMP CONTROL & KNOB- $18.74 GASKET-"
type textarea "x"
type textarea "TEMP CONTROL & KNOB- $18.74 GASKET-"
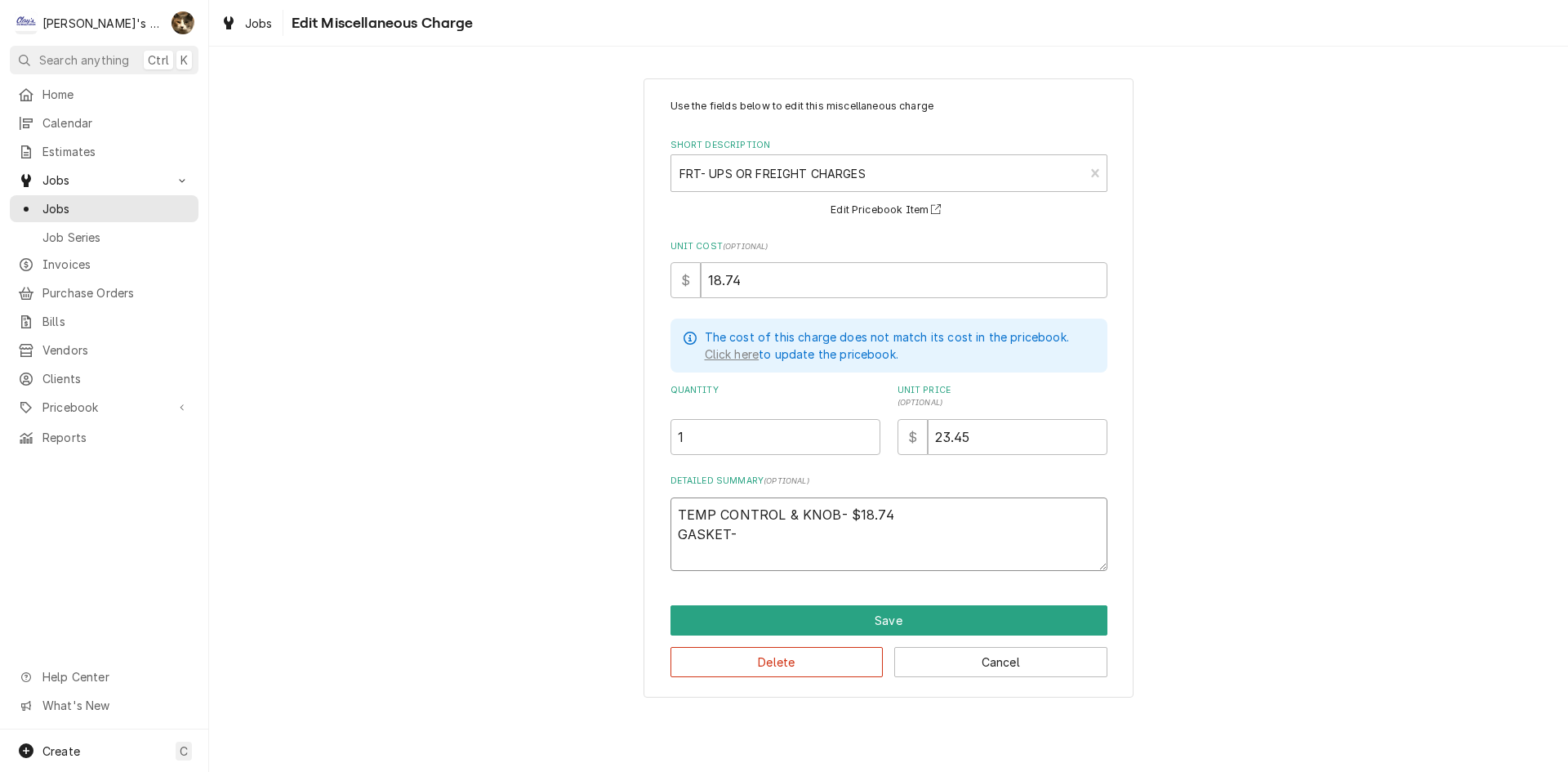
type textarea "x"
type textarea "TEMP CONTROL & KNOB- $18.74 GASKET- $"
type textarea "x"
type textarea "TEMP CONTROL & KNOB- $18.74 GASKET- $1"
type textarea "x"
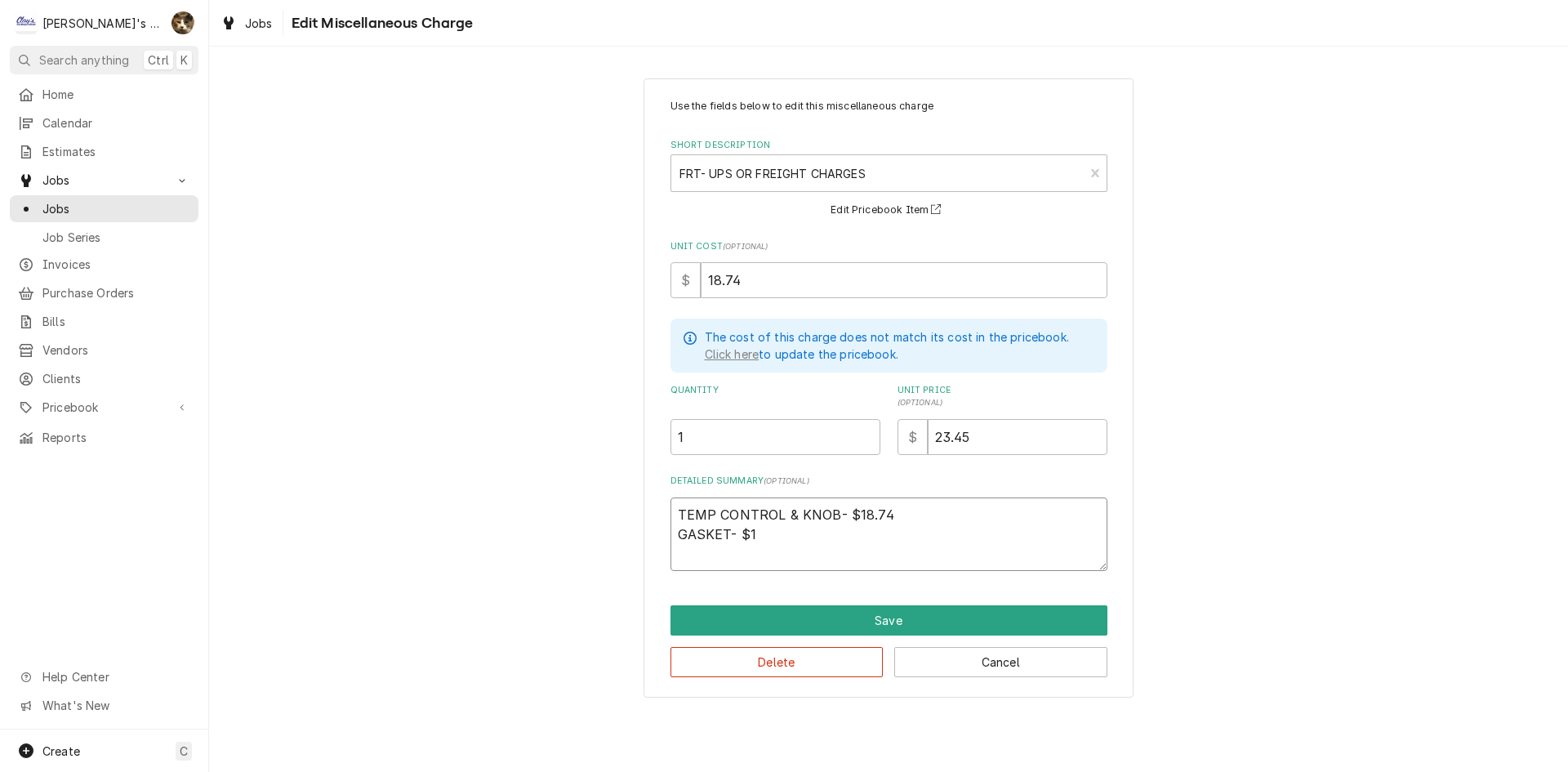
type textarea "TEMP CONTROL & KNOB- $18.74 GASKET- $19"
type textarea "x"
type textarea "TEMP CONTROL & KNOB- $18.74 GASKET- $194"
type textarea "x"
type textarea "TEMP CONTROL & KNOB- $18.74 GASKET- $194-"
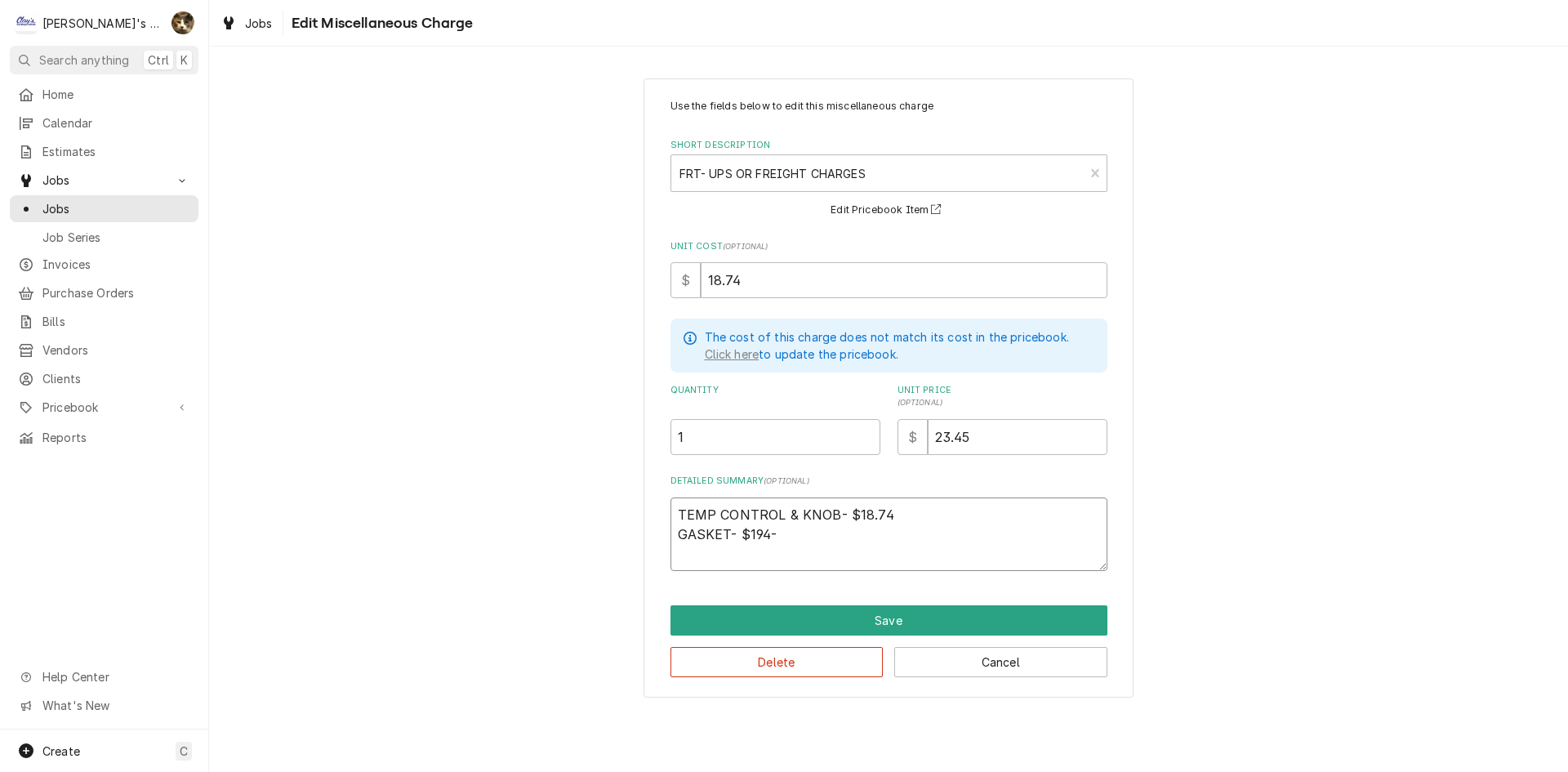
type textarea "x"
type textarea "TEMP CONTROL & KNOB- $18.74 GASKET- $194"
type textarea "x"
type textarea "TEMP CONTROL & KNOB- $18.74 GASKET- $19"
type textarea "x"
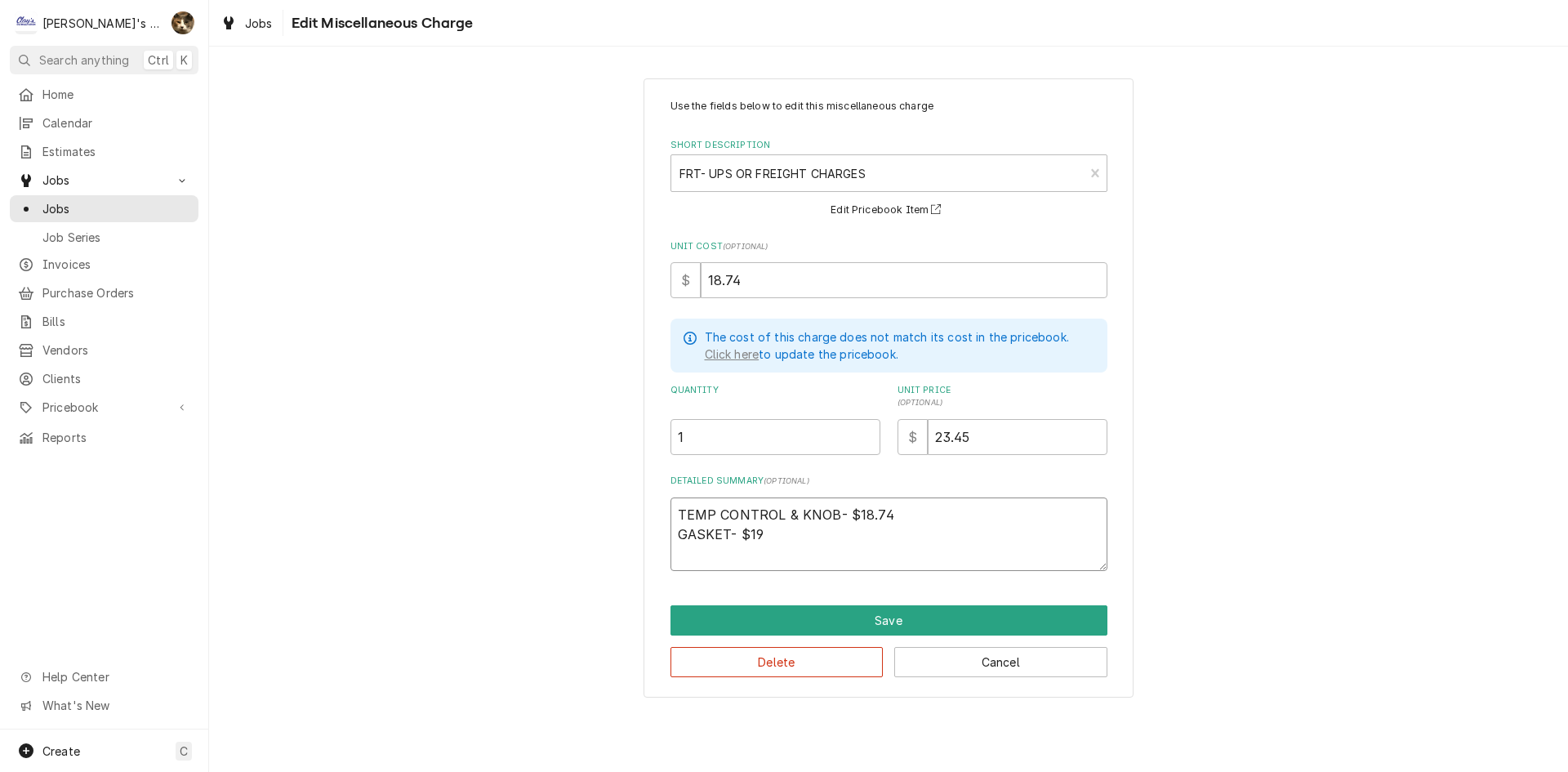
type textarea "TEMP CONTROL & KNOB- $18.74 GASKET- $19."
type textarea "x"
type textarea "TEMP CONTROL & KNOB- $18.74 GASKET- $19.4"
type textarea "x"
type textarea "TEMP CONTROL & KNOB- $18.74 GASKET- $19.45"
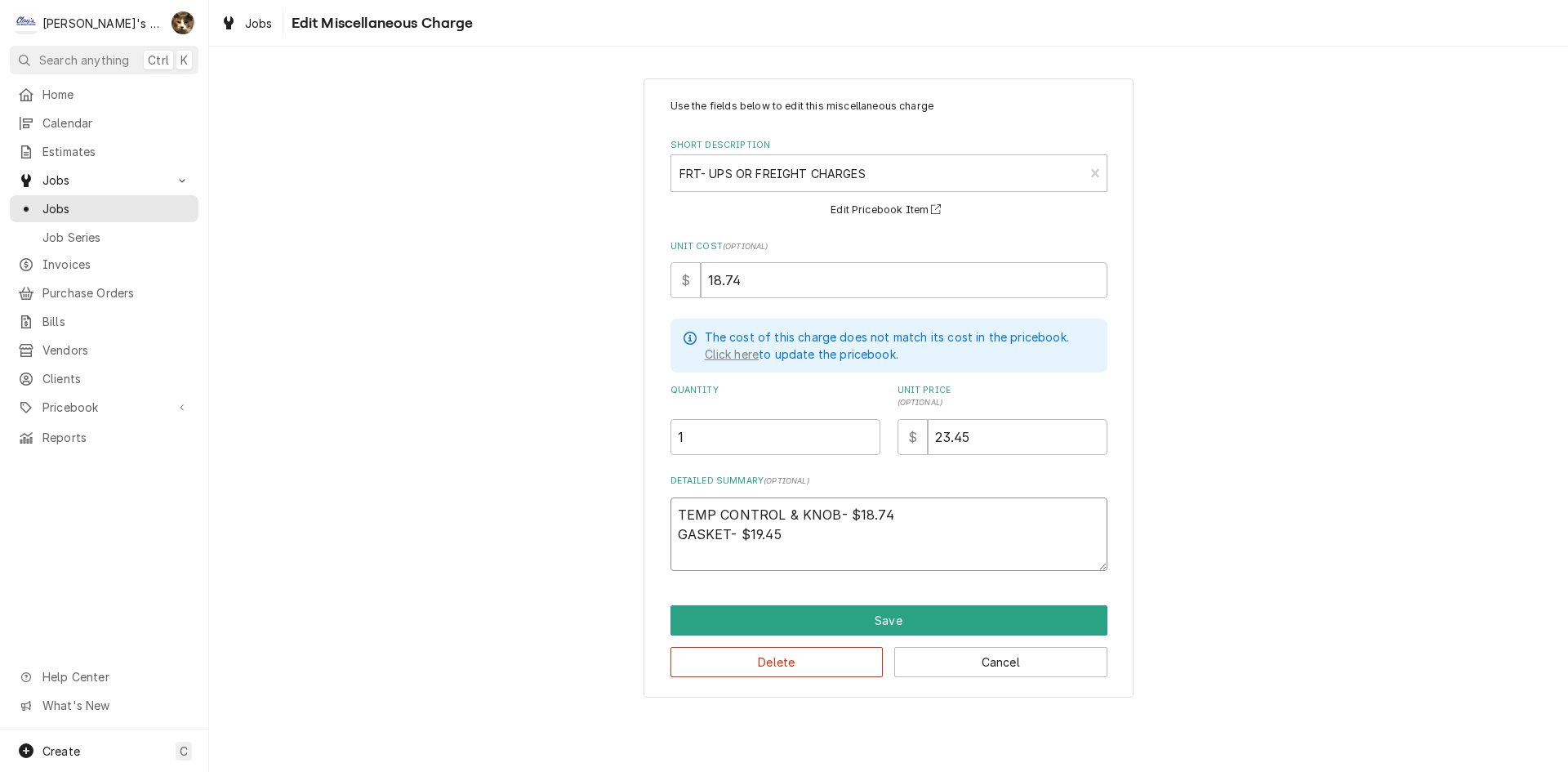
click at [1007, 516] on textarea "TEMP CONTROL & KNOB- $18.74 GASKET- $19.45" at bounding box center [889, 534] width 437 height 74
type textarea "x"
type textarea "TEMP CONTROL & KNOB- $18.74 GASKET- $19.45"
type textarea "x"
type textarea "TEMP CONTROL & KNOB- $18.74 x GASKET- $19.45"
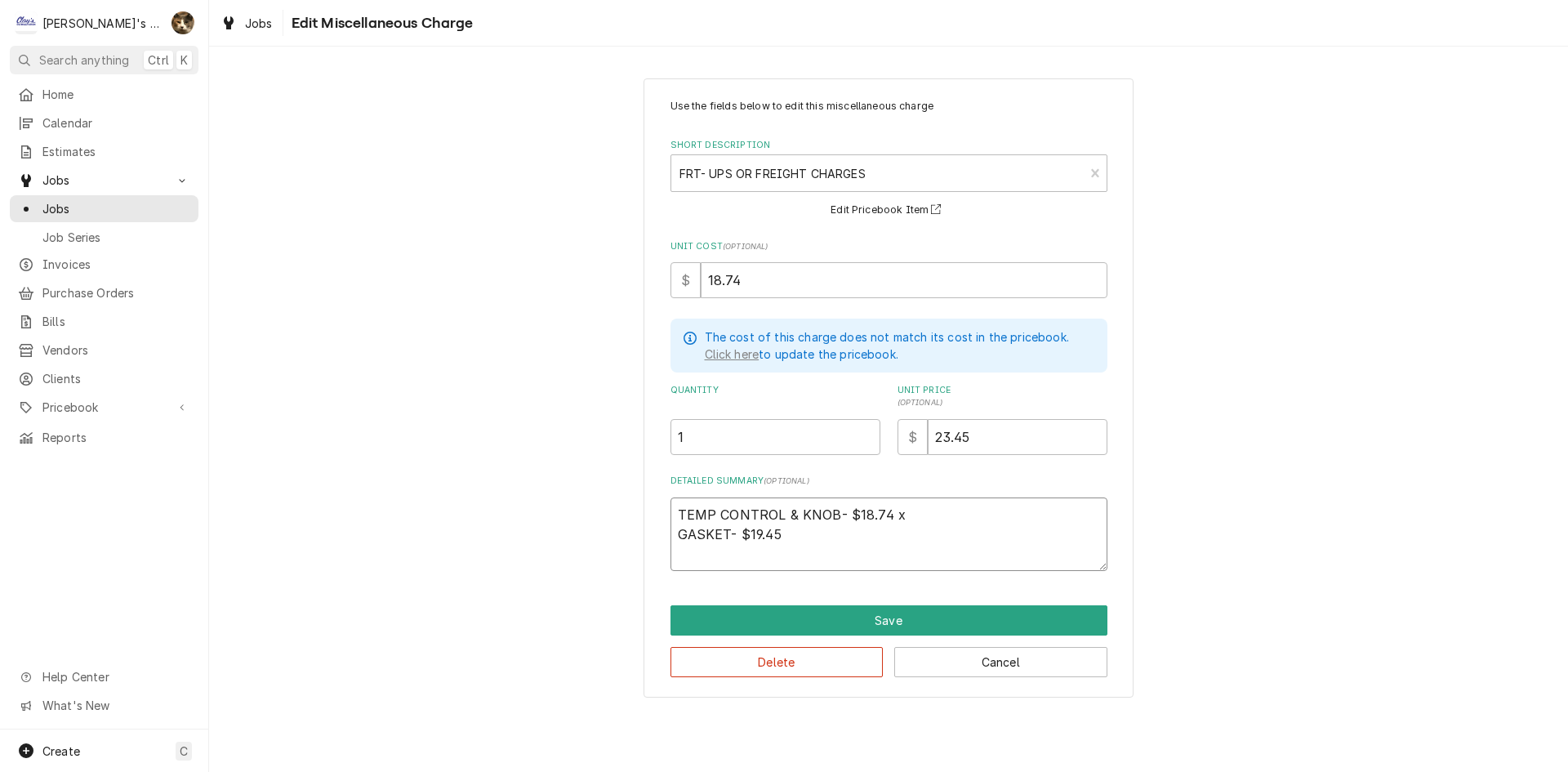
type textarea "x"
type textarea "TEMP CONTROL & KNOB- $18.74 GASKET- $19.45"
type textarea "x"
type textarea "TEMP CONTROL & KNOB- $18.74 X GASKET- $19.45"
type textarea "x"
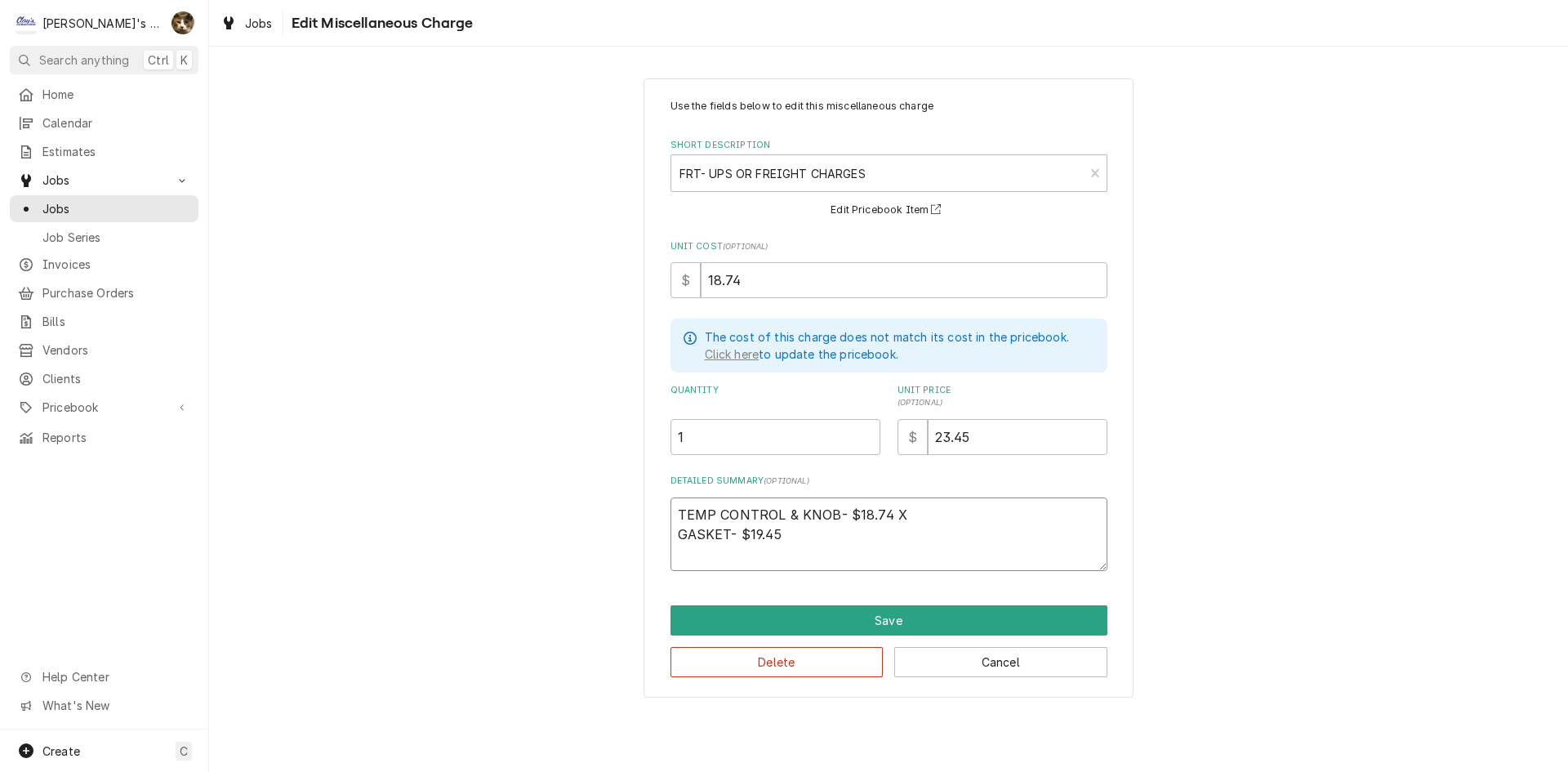
type textarea "TEMP CONTROL & KNOB- $18.74 X1 GASKET- $19.45"
type textarea "x"
type textarea "TEMP CONTROL & KNOB- $18.74 X1. GASKET- $19.45"
type textarea "x"
type textarea "TEMP CONTROL & KNOB- $18.74 X1.2 GASKET- $19.45"
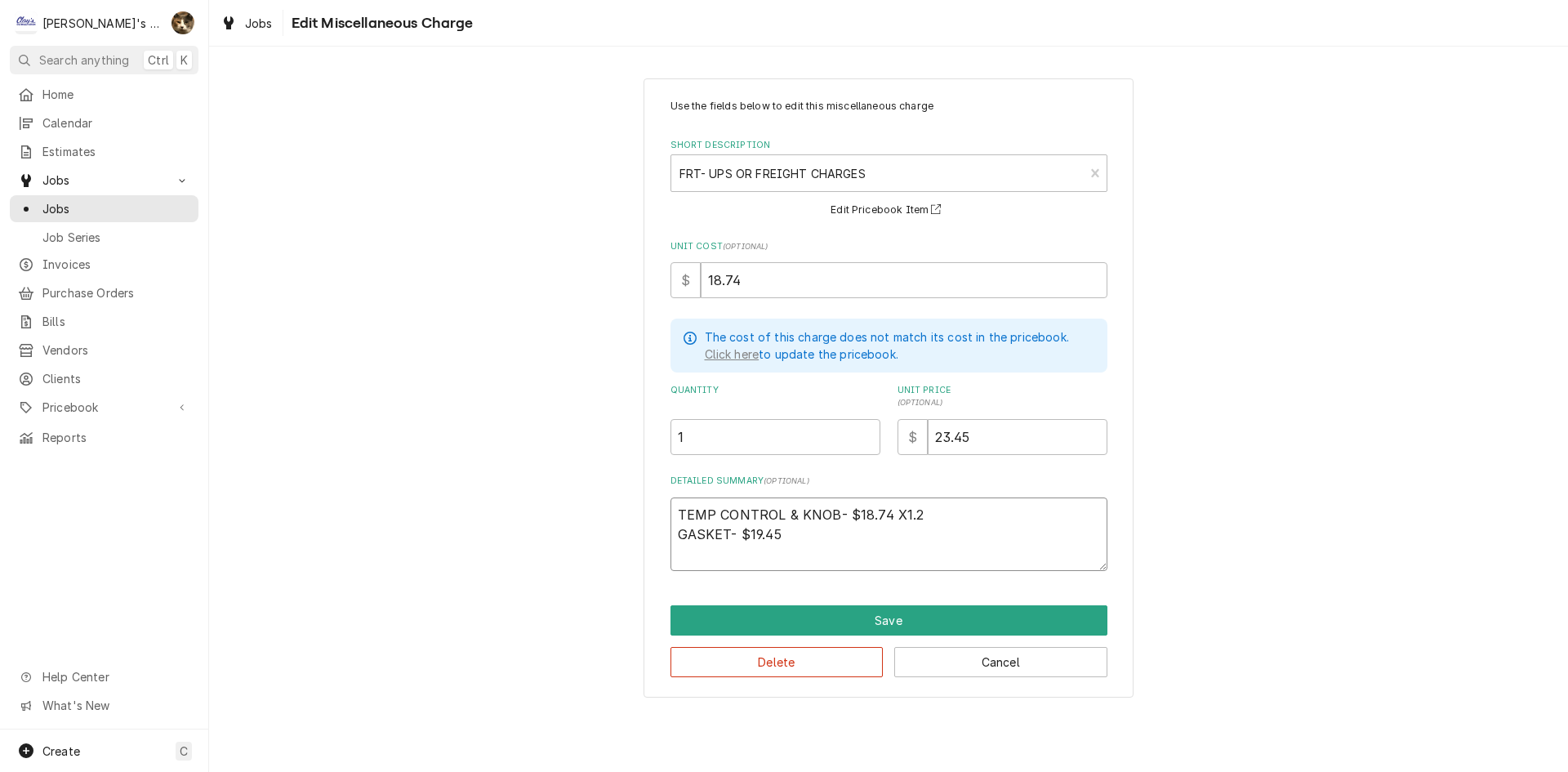
type textarea "x"
type textarea "TEMP CONTROL & KNOB- $18.74 X1.25 GASKET- $19.45"
type textarea "x"
type textarea "TEMP CONTROL & KNOB- $18.74 X1.25 GASKET- $19.45"
type textarea "x"
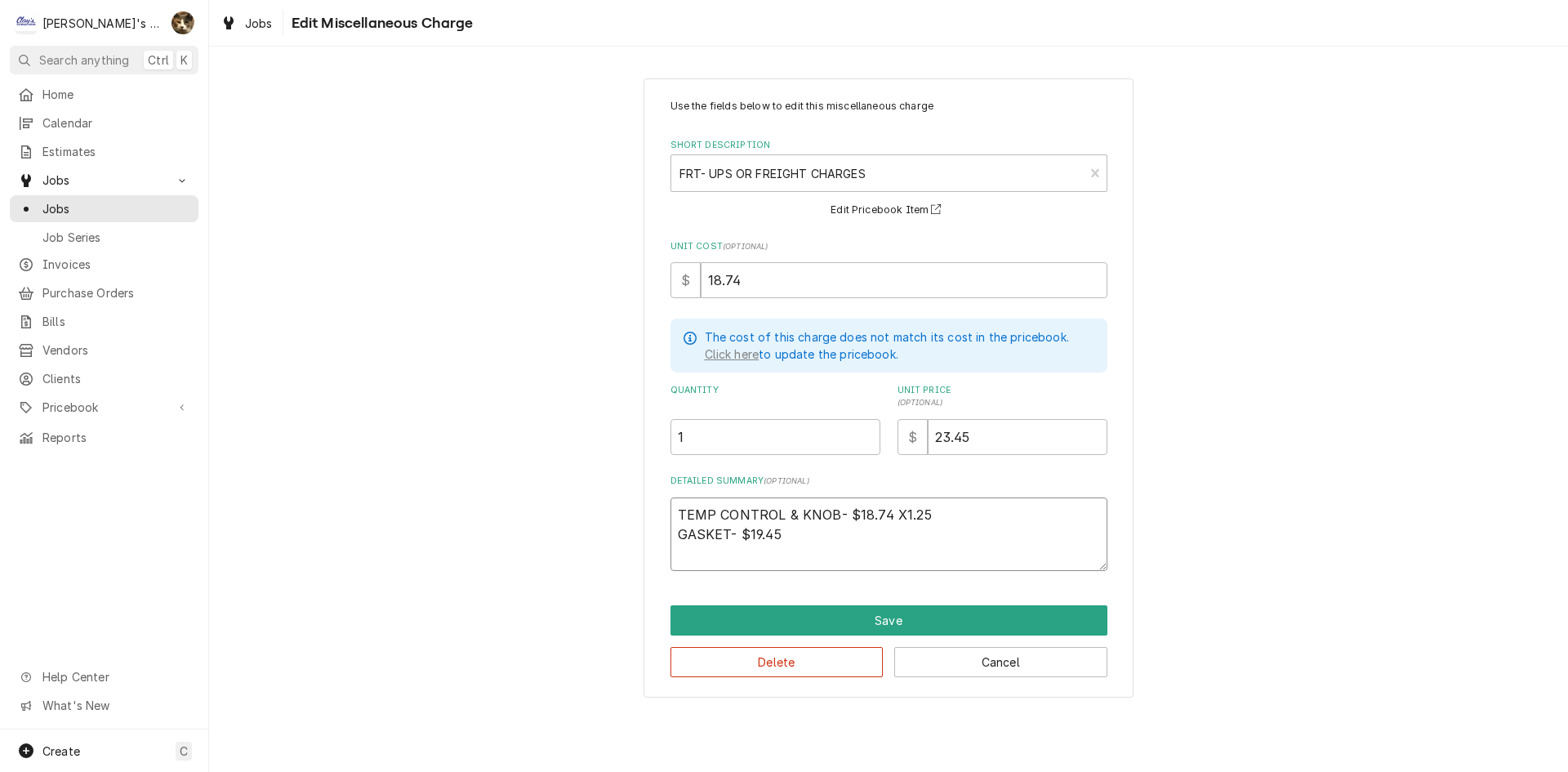
type textarea "TEMP CONTROL & KNOB- $18.74 X1.25 - GASKET- $19.45"
type textarea "x"
type textarea "TEMP CONTROL & KNOB- $18.74 X1.25 - GASKET- $19.45"
type textarea "x"
type textarea "TEMP CONTROL & KNOB- $18.74 X1.25 - 2 GASKET- $19.45"
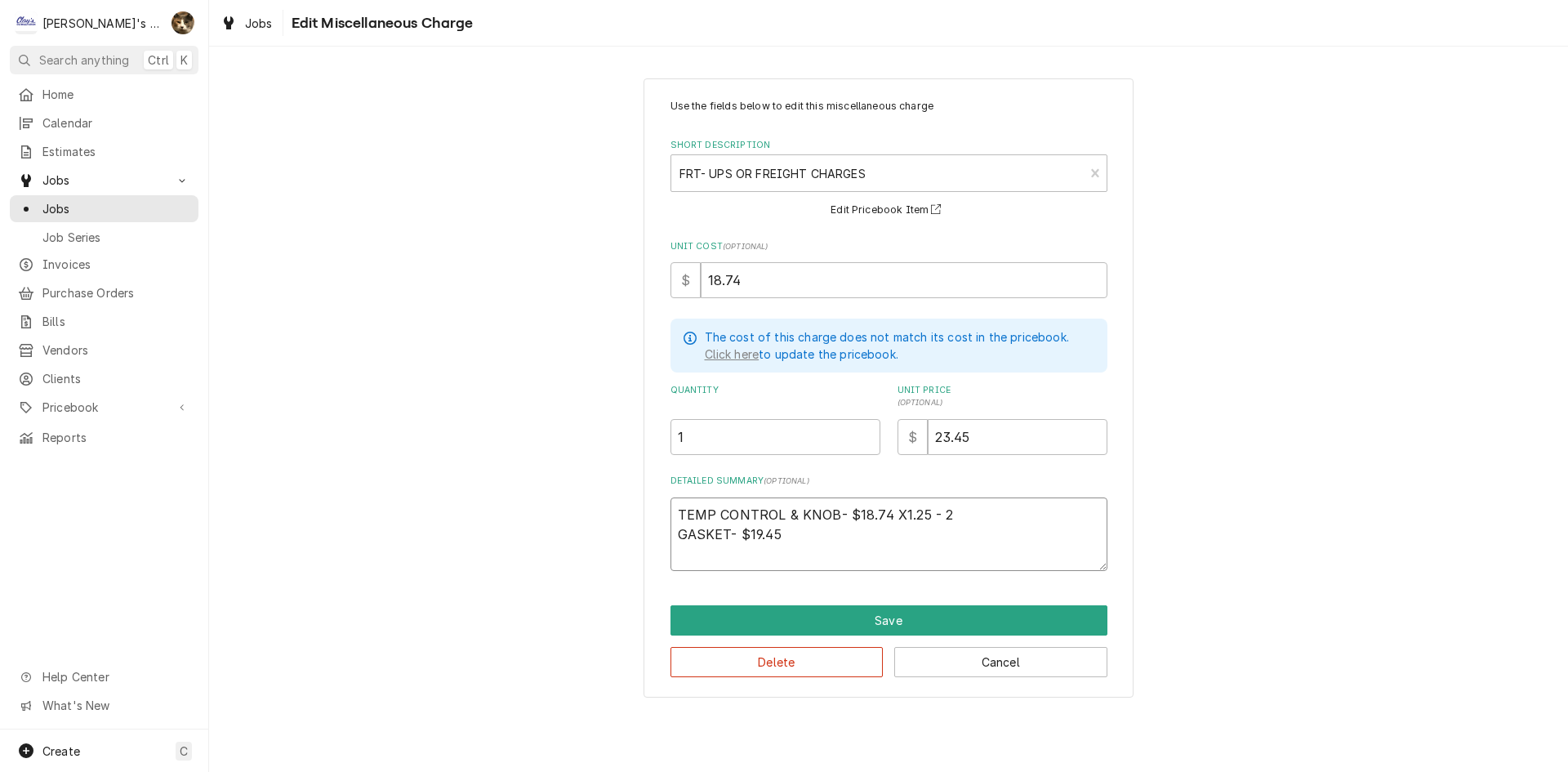
type textarea "x"
type textarea "TEMP CONTROL & KNOB- $18.74 X1.25 - 23 GASKET- $19.45"
type textarea "x"
type textarea "TEMP CONTROL & KNOB- $18.74 X1.25 - 23. GASKET- $19.45"
type textarea "x"
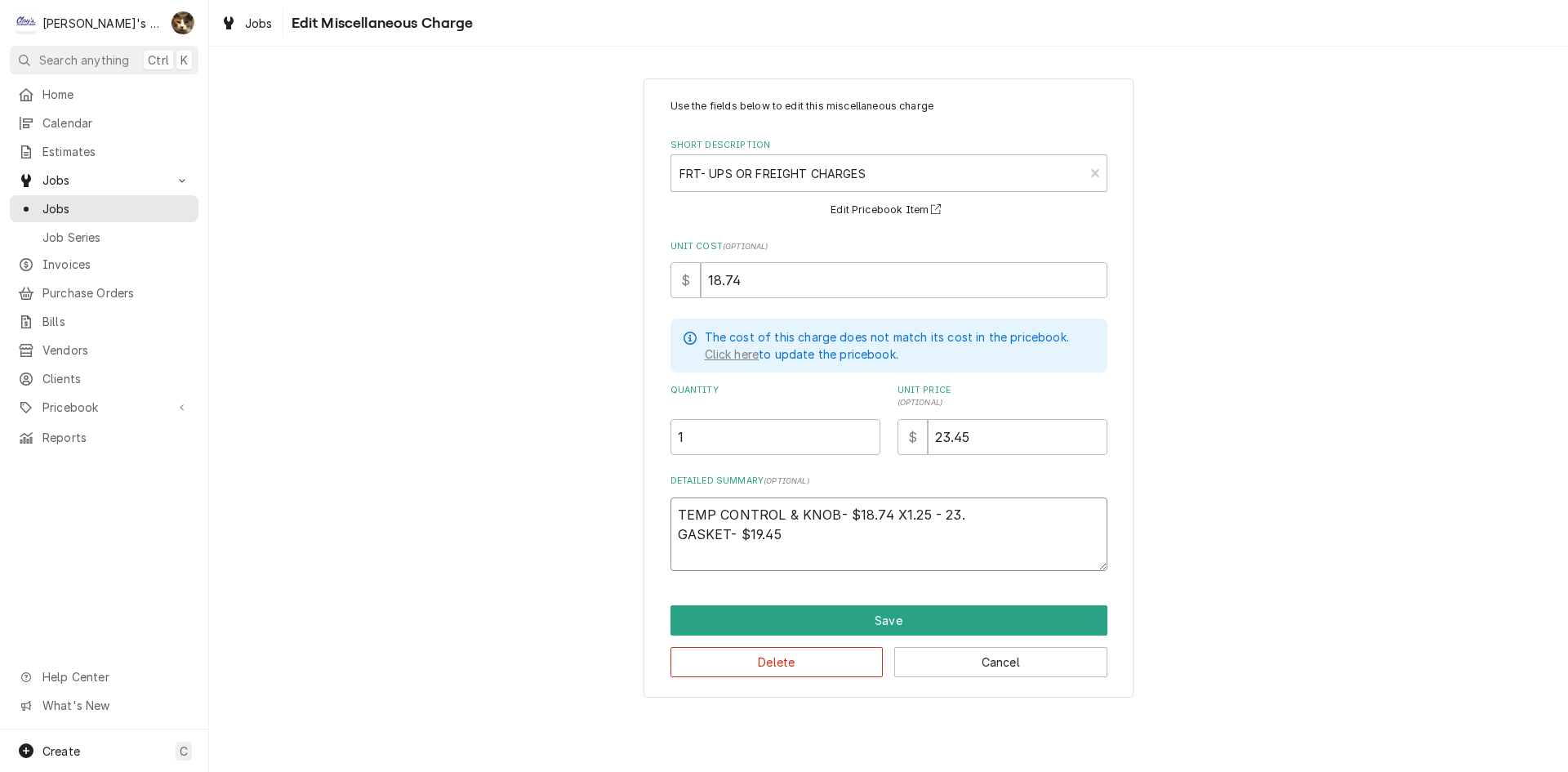
type textarea "TEMP CONTROL & KNOB- $18.74 X1.25 - 23.4 GASKET- $19.45"
type textarea "x"
type textarea "TEMP CONTROL & KNOB- $18.74 X1.25 - 23.42 GASKET- $19.45"
click at [847, 541] on textarea "TEMP CONTROL & KNOB- $18.74 X1.25 - 23.42 GASKET- $19.45" at bounding box center [889, 534] width 437 height 74
type textarea "x"
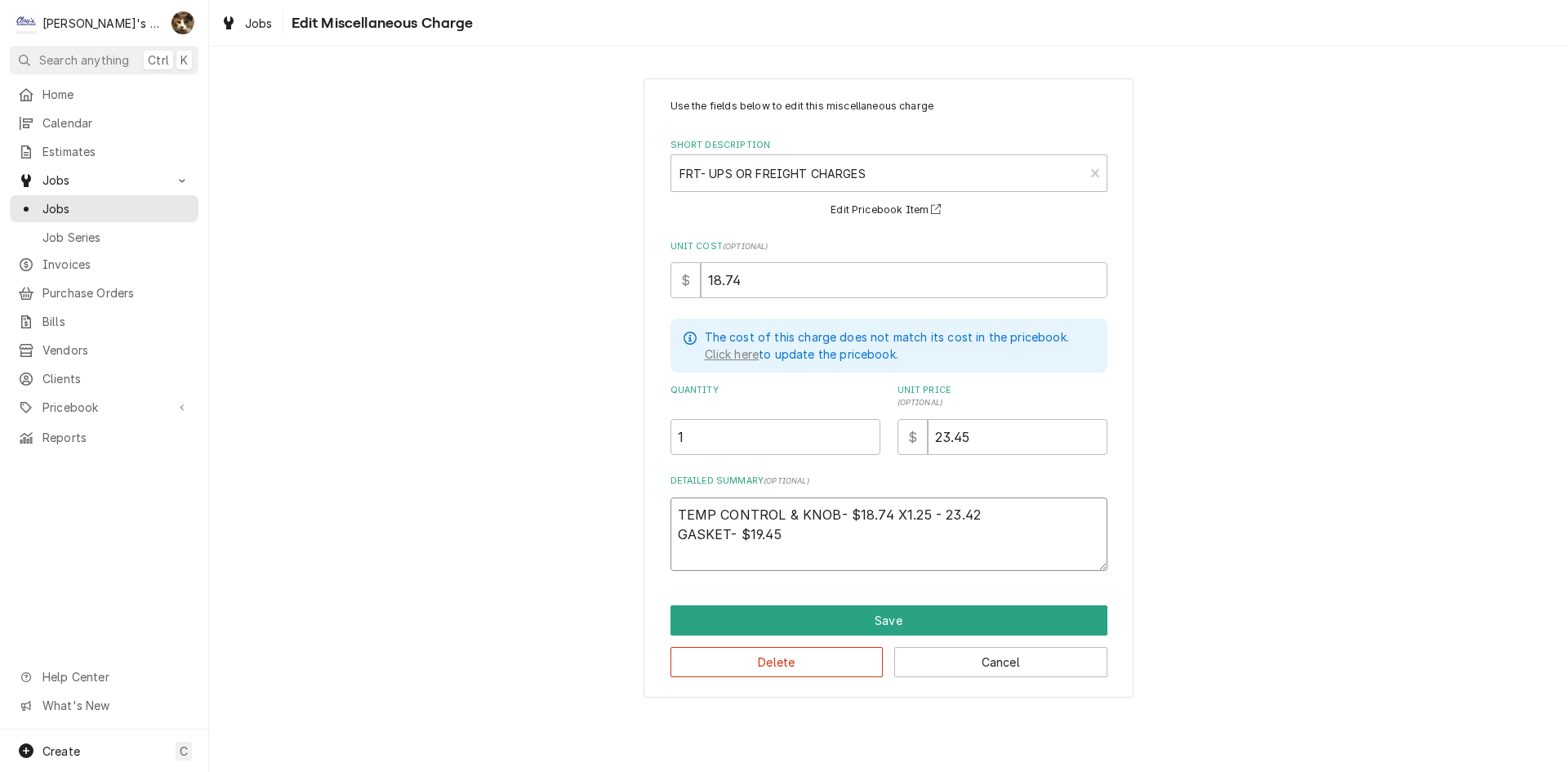
type textarea "TEMP CONTROL & KNOB- $18.74 X1.25 - 23.42 GASKET- $19.45"
type textarea "x"
type textarea "TEMP CONTROL & KNOB- $18.74 X1.25 - 23.42 GASKET- $19.45 -"
type textarea "x"
type textarea "TEMP CONTROL & KNOB- $18.74 X1.25 - 23.42 GASKET- $19.45 -"
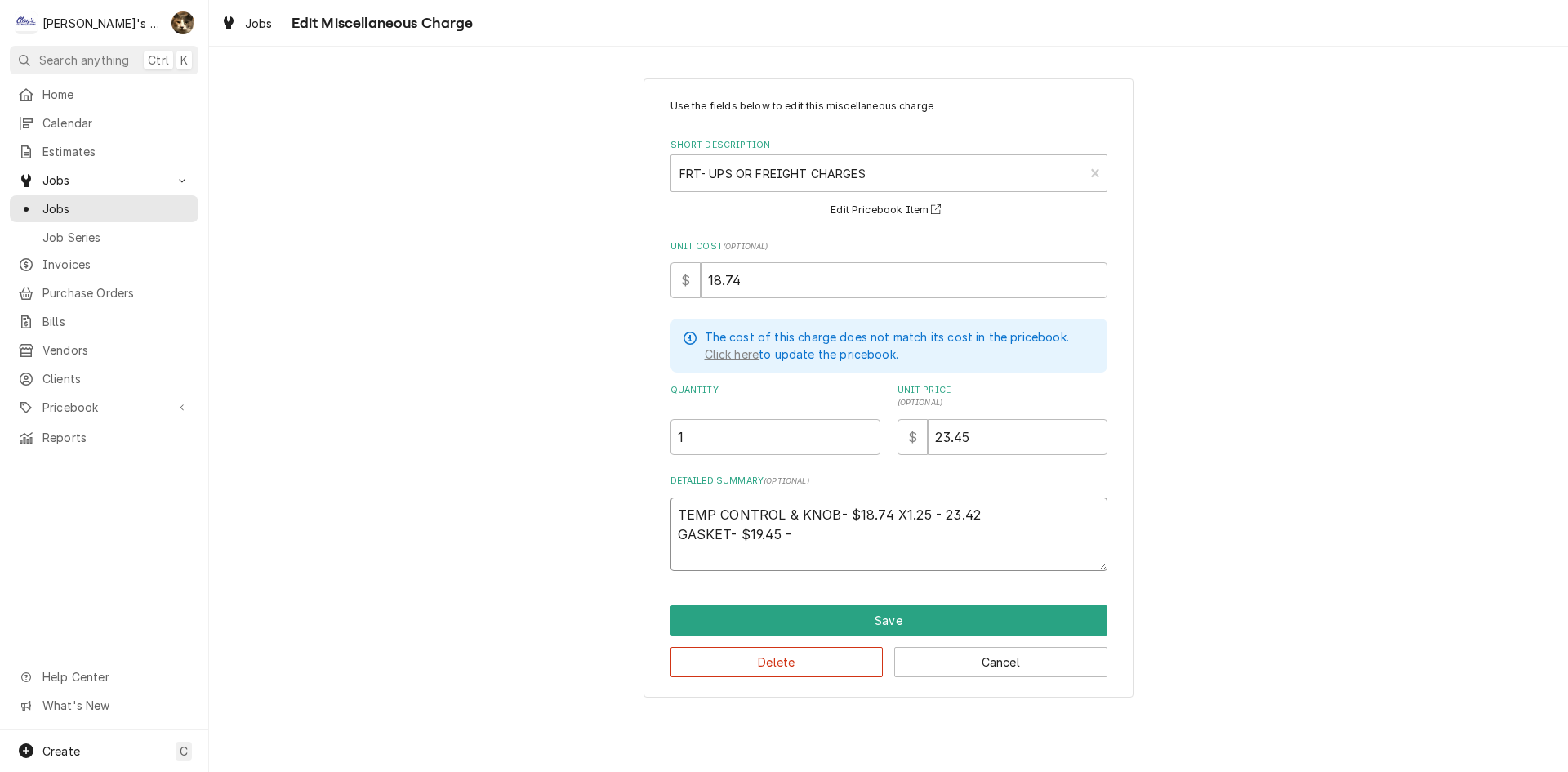
type textarea "x"
type textarea "TEMP CONTROL & KNOB- $18.74 X1.25 - 23.42 GASKET- $19.45 - 2"
type textarea "x"
type textarea "TEMP CONTROL & KNOB- $18.74 X1.25 - 23.42 GASKET- $19.45 - 24"
type textarea "x"
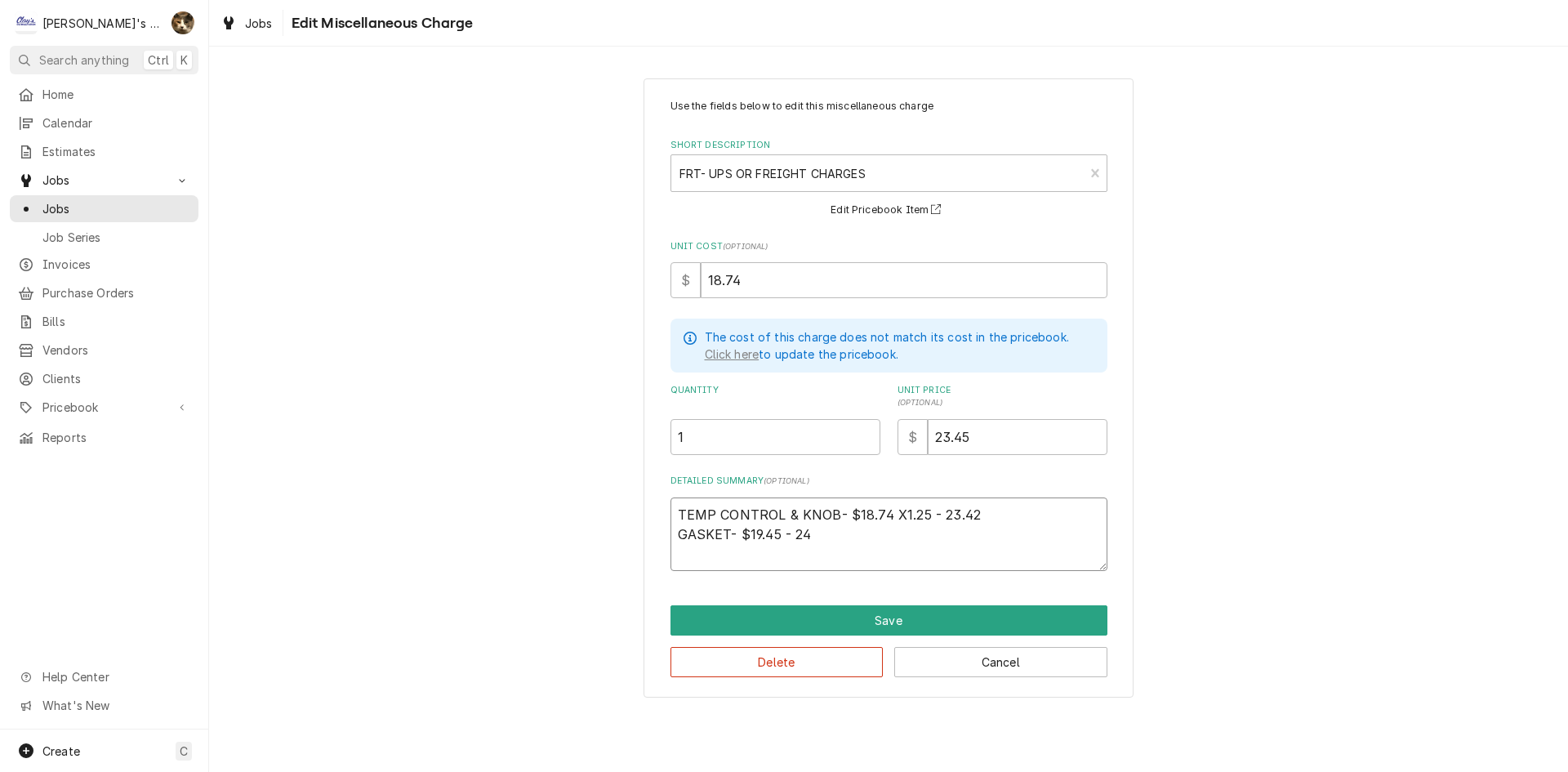
type textarea "TEMP CONTROL & KNOB- $18.74 X1.25 - 23.42 GASKET- $19.45 - 24."
type textarea "x"
type textarea "TEMP CONTROL & KNOB- $18.74 X1.25 - 23.42 GASKET- $19.45 - 24.3"
type textarea "x"
type textarea "TEMP CONTROL & KNOB- $18.74 X1.25 - 23.42 GASKET- $19.45 - 24.31"
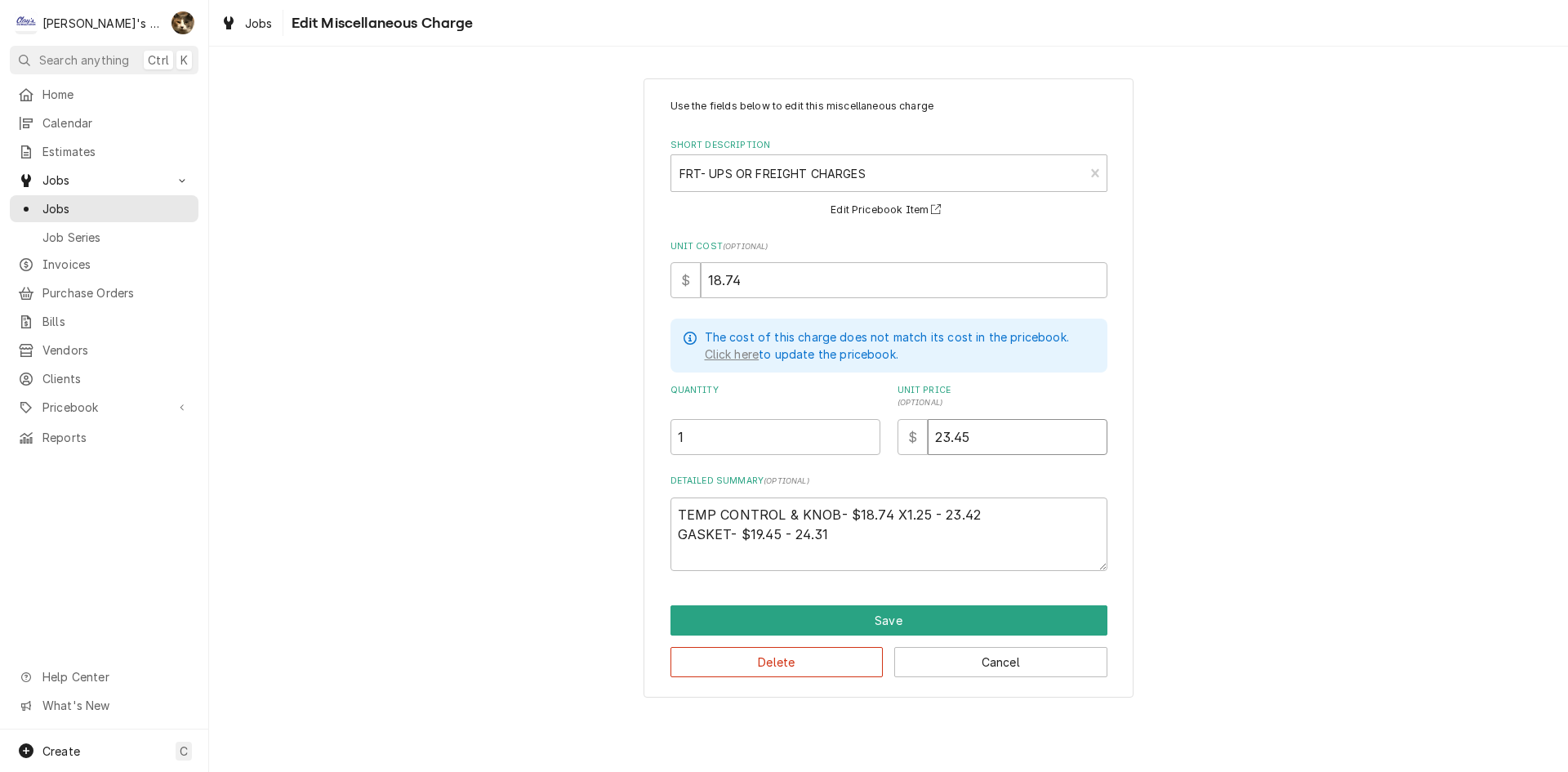
drag, startPoint x: 829, startPoint y: 425, endPoint x: 789, endPoint y: 420, distance: 40.3
click at [789, 420] on div "Quantity 1 Unit Price ( optional ) $ 23.45" at bounding box center [889, 419] width 437 height 71
type textarea "x"
type input "4"
type textarea "x"
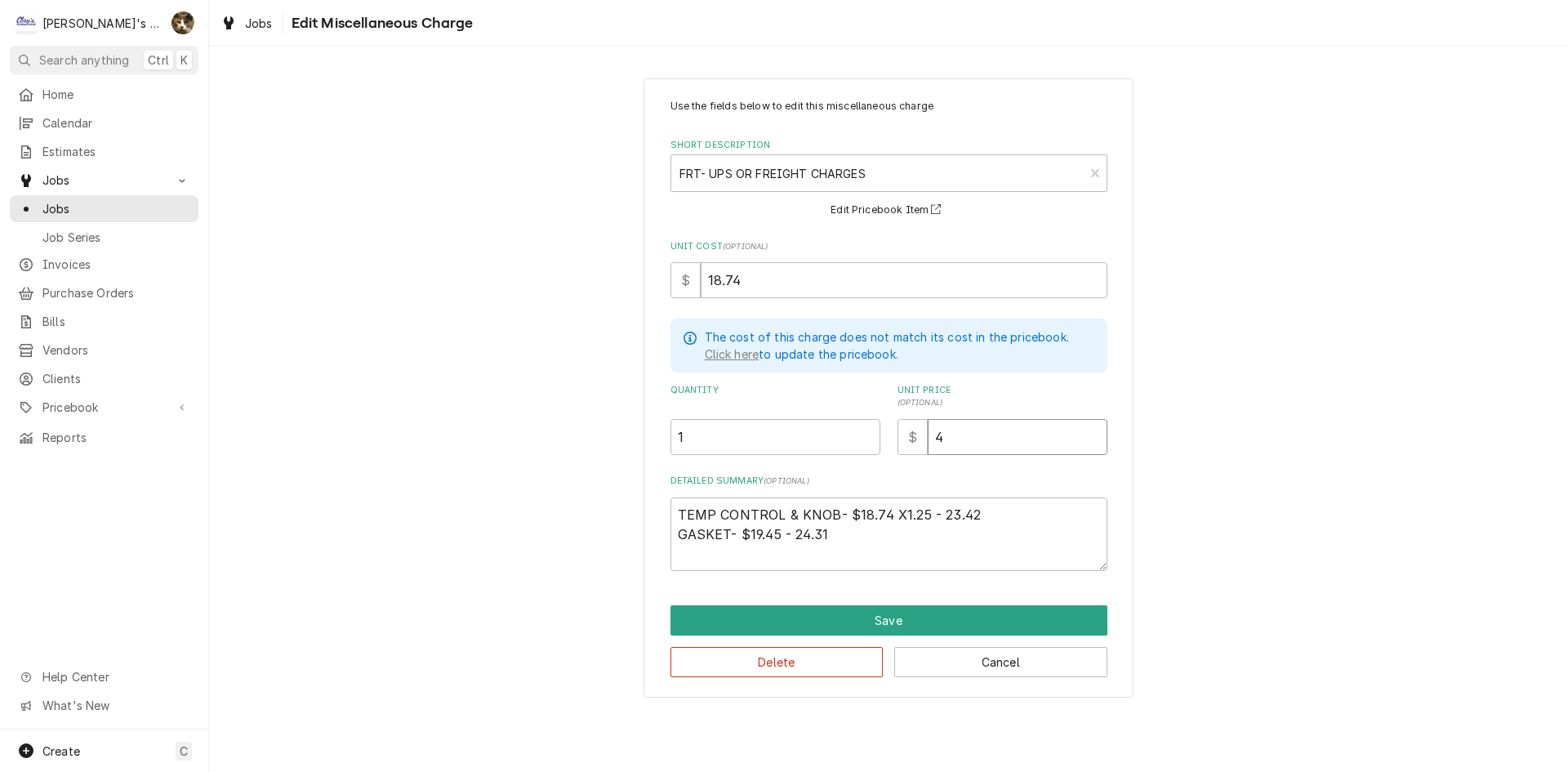
type input "47"
type textarea "x"
type input "47.7"
type textarea "x"
drag, startPoint x: 766, startPoint y: 284, endPoint x: 568, endPoint y: 284, distance: 198.0
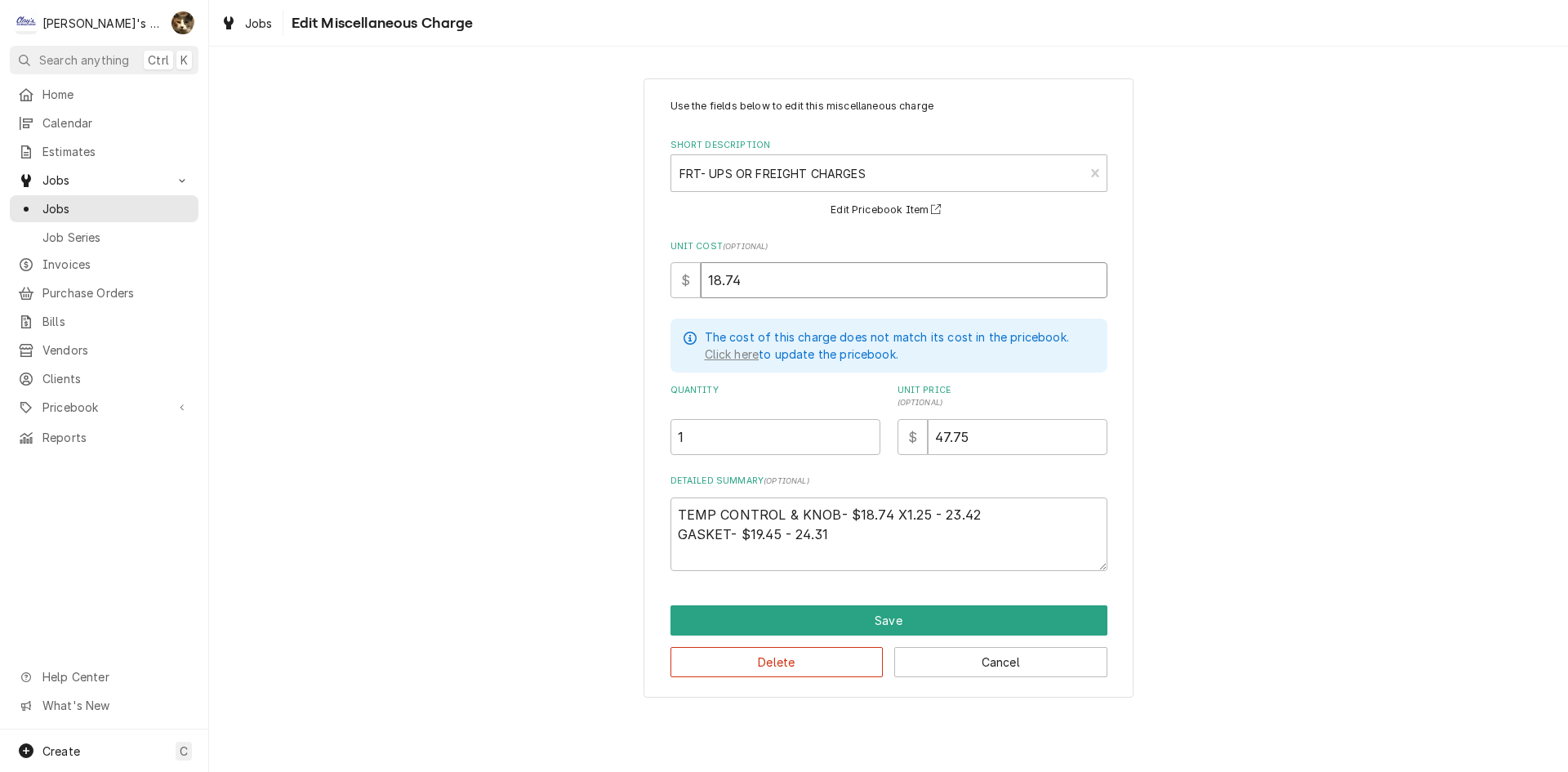
click at [568, 284] on div "Use the fields below to edit this miscellaneous charge Short Description FRT- U…" at bounding box center [888, 388] width 1359 height 649
drag, startPoint x: 794, startPoint y: 534, endPoint x: 745, endPoint y: 530, distance: 49.2
click at [745, 530] on textarea "TEMP CONTROL & KNOB- $18.74 X1.25 - 23.42 GASKET- $19.45 - 24.31" at bounding box center [889, 534] width 437 height 74
drag, startPoint x: 941, startPoint y: 511, endPoint x: 856, endPoint y: 513, distance: 85.0
click at [856, 513] on textarea "TEMP CONTROL & KNOB- $18.74 X1.25 - 23.42 GASKET- $24.31" at bounding box center [889, 534] width 437 height 74
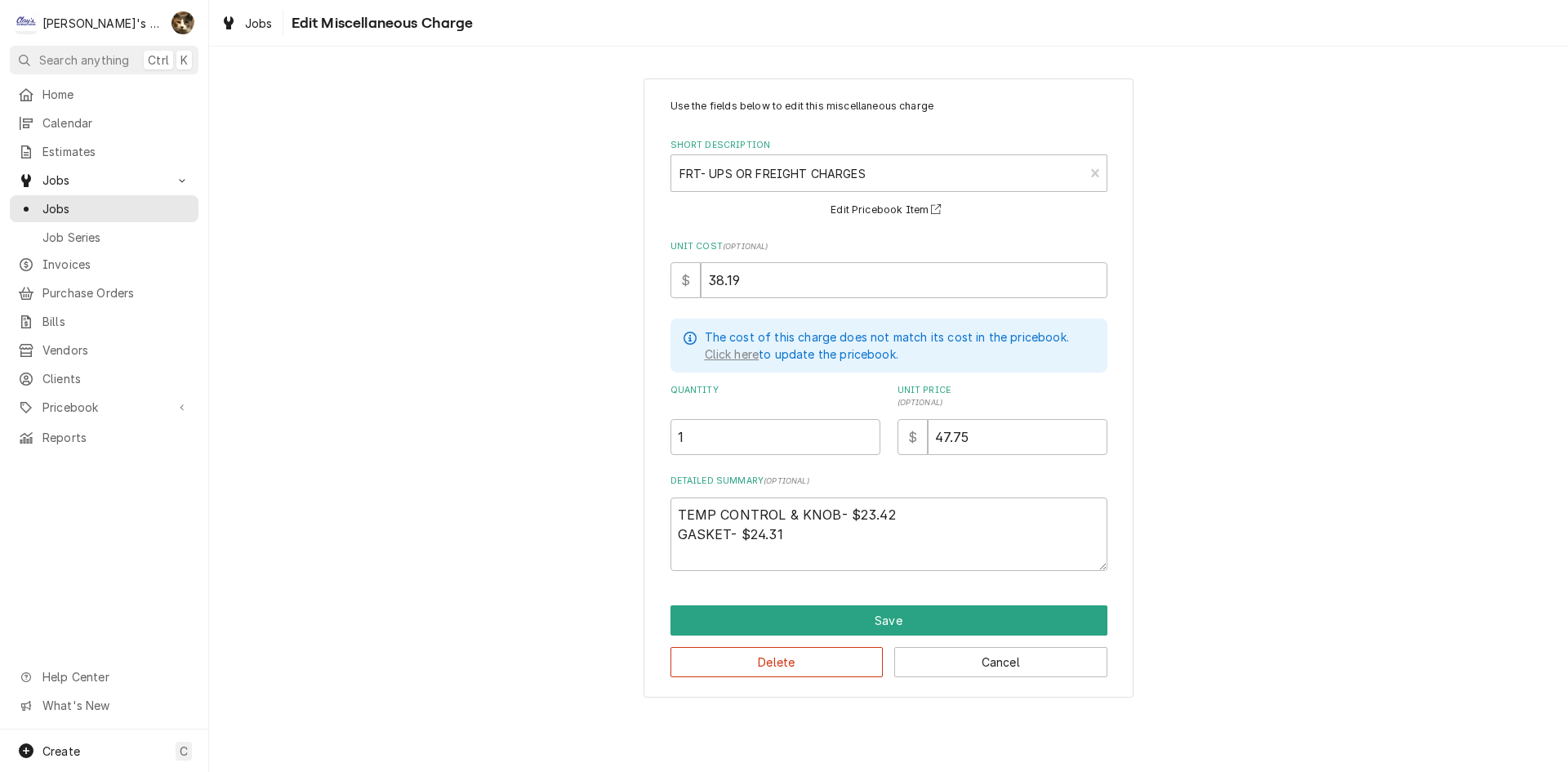
click at [1299, 454] on div "Use the fields below to edit this miscellaneous charge Short Description FRT- U…" at bounding box center [888, 388] width 1359 height 649
click at [892, 618] on button "Save" at bounding box center [889, 620] width 437 height 30
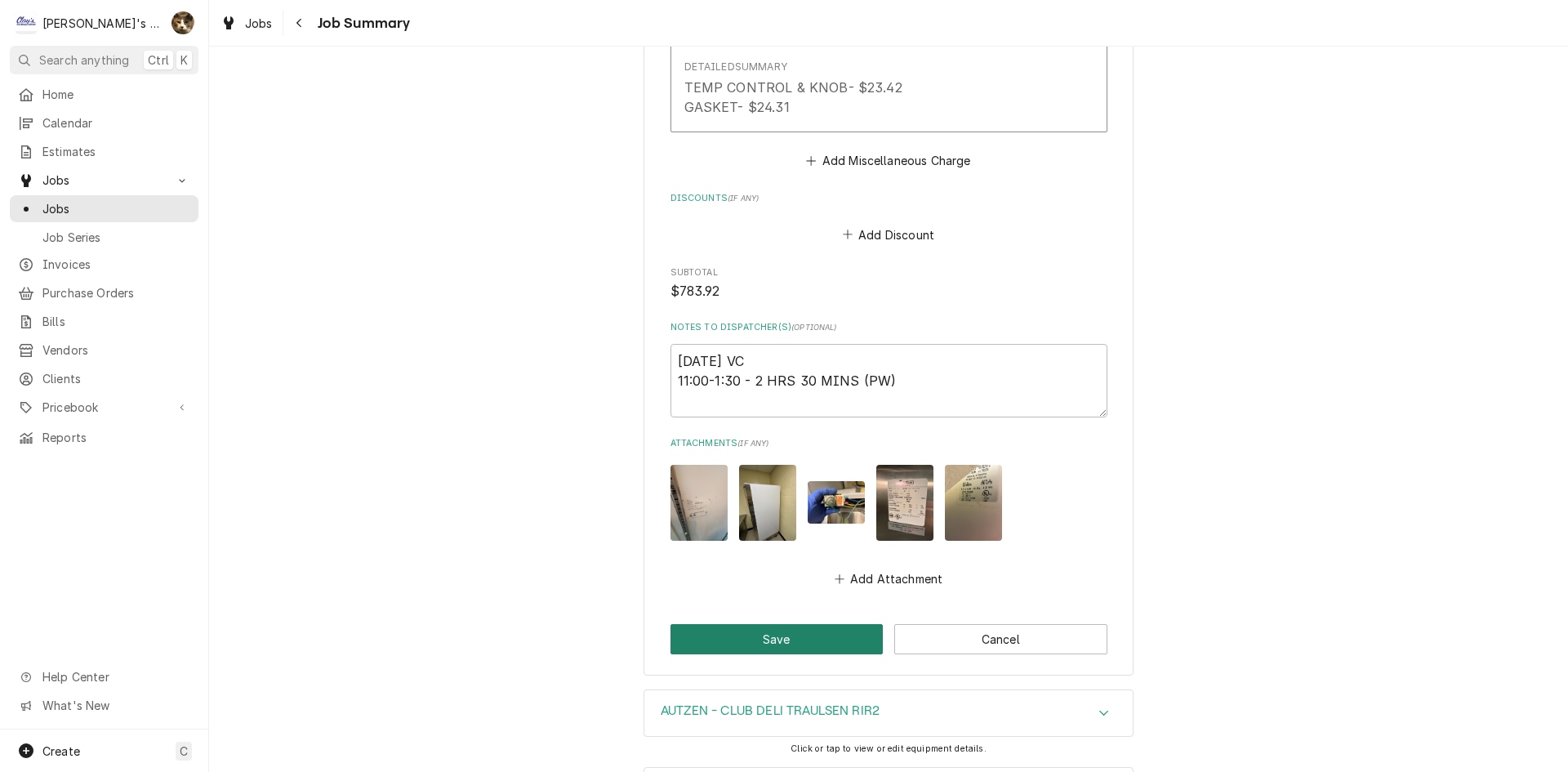
scroll to position [2897, 0]
click at [742, 623] on button "Save" at bounding box center [777, 638] width 213 height 30
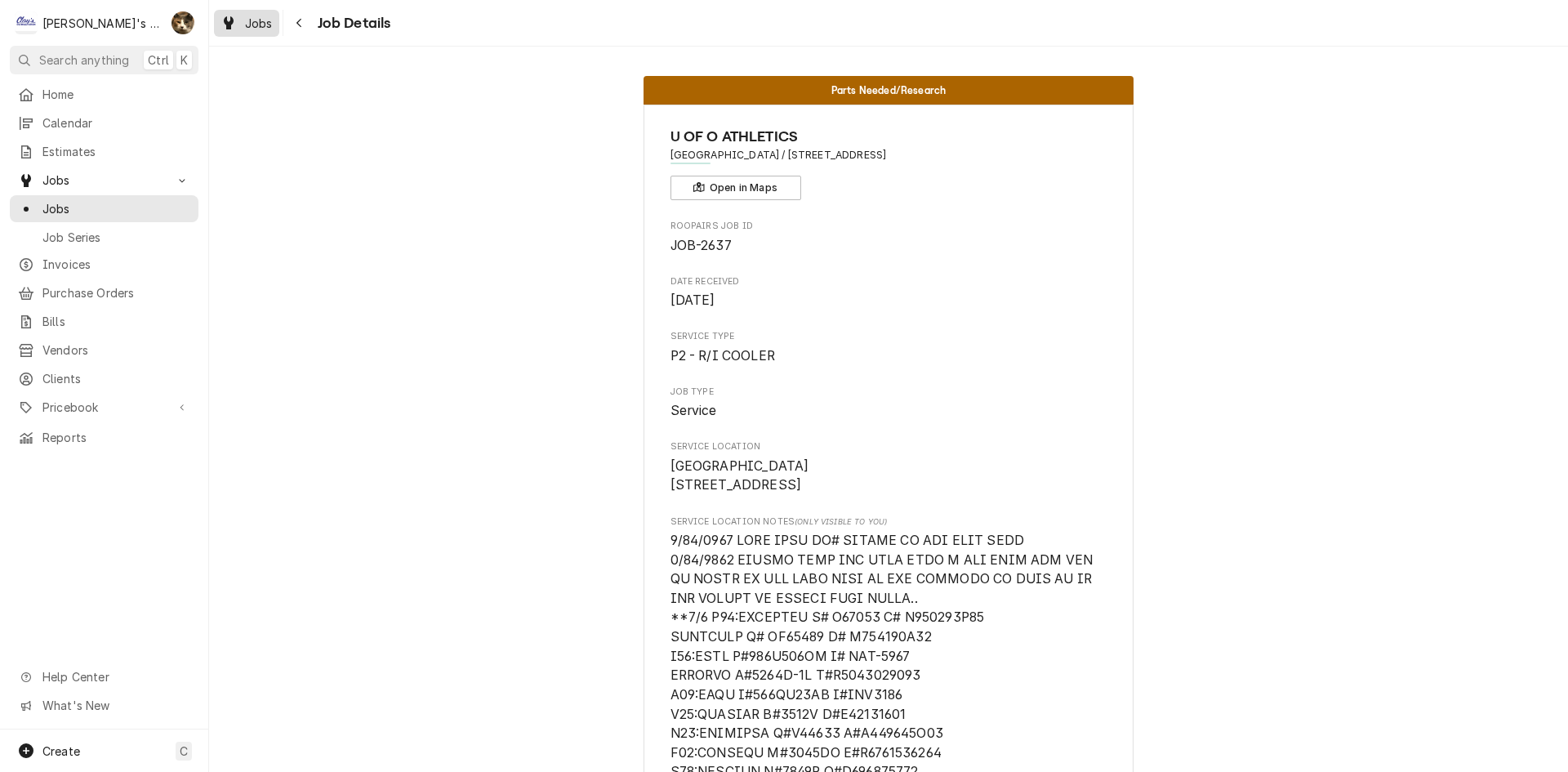
click at [231, 25] on icon "Dynamic Content Wrapper" at bounding box center [229, 23] width 10 height 13
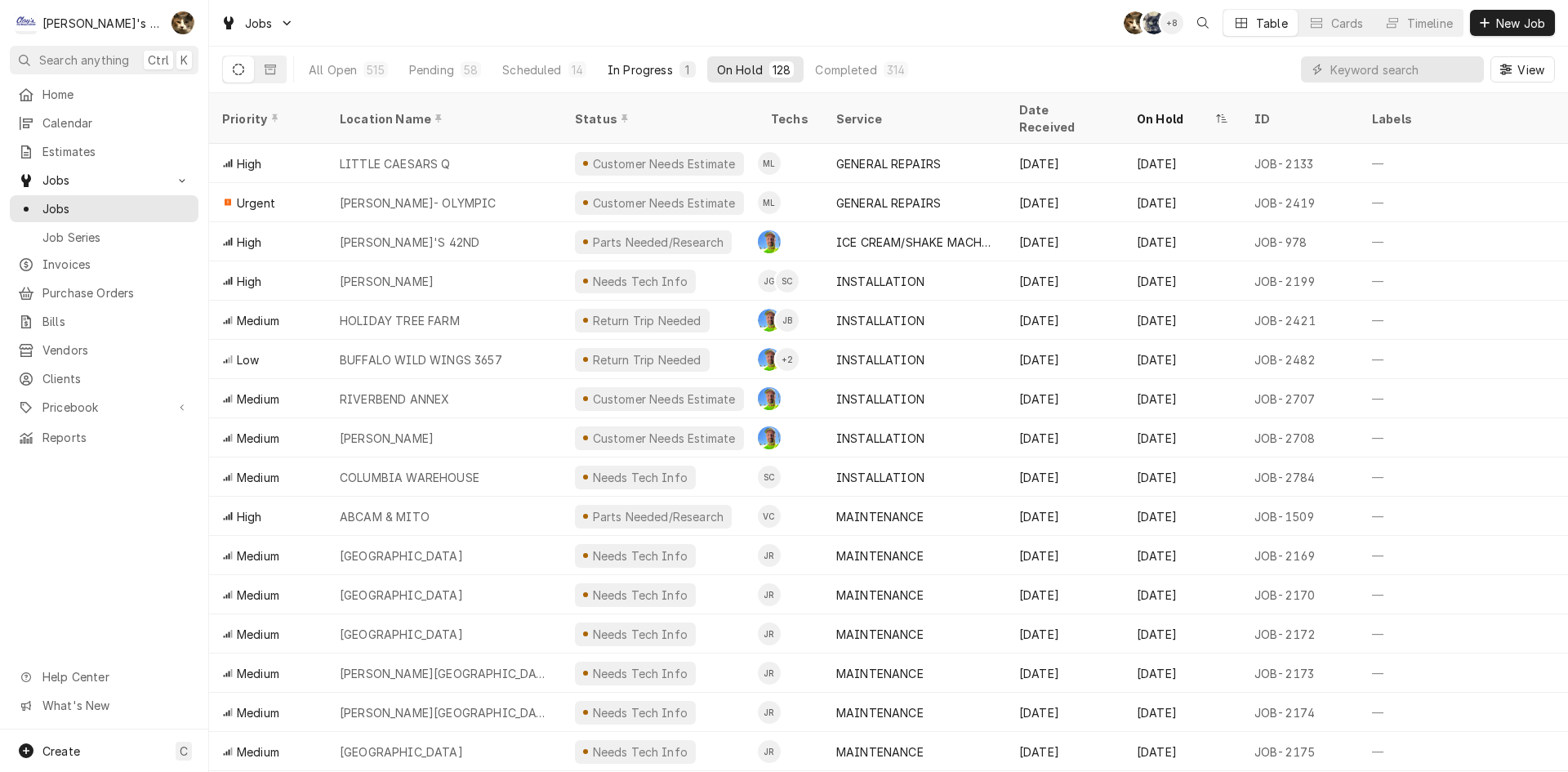
click at [614, 69] on div "In Progress" at bounding box center [640, 70] width 65 height 17
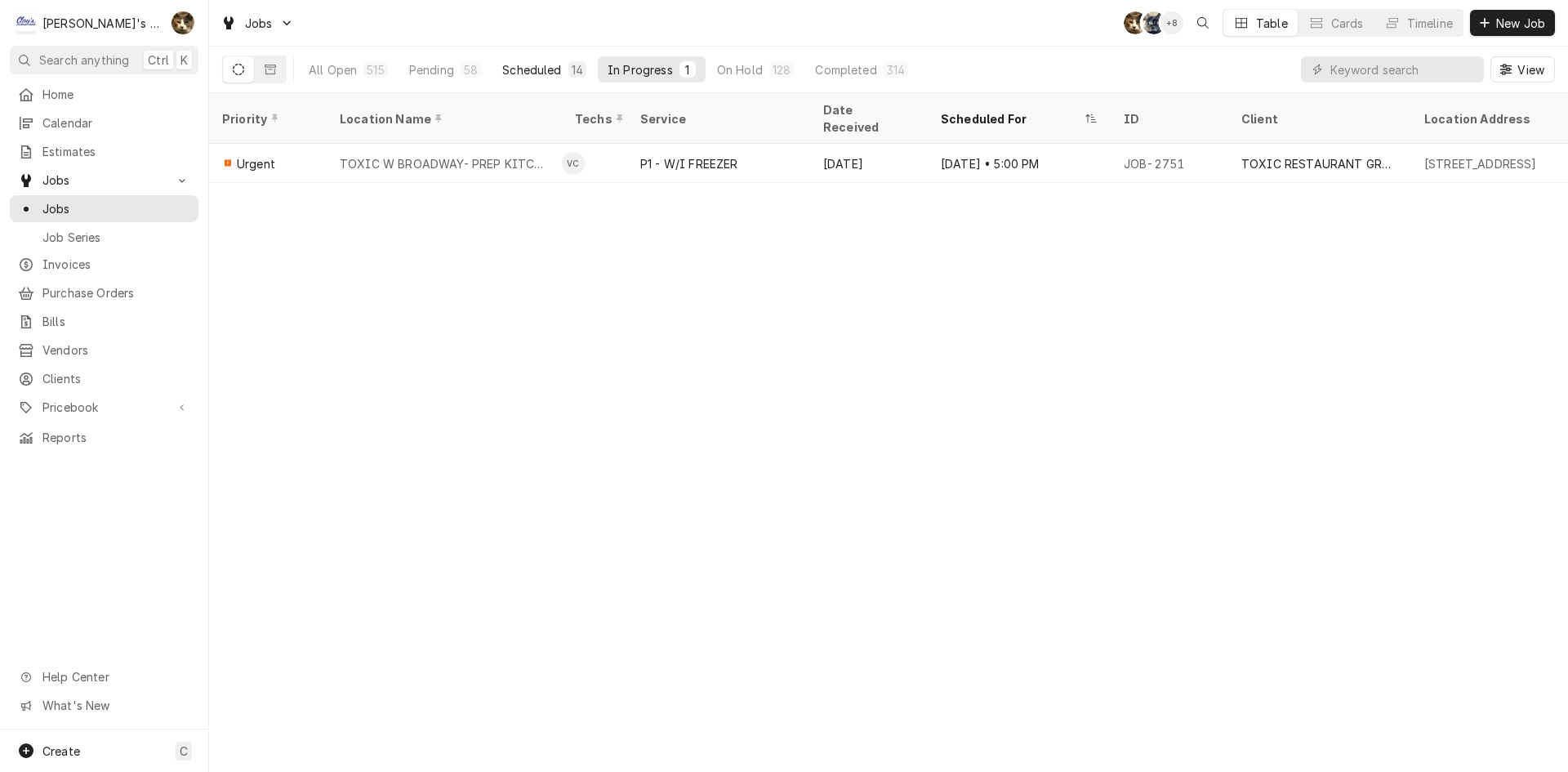
click at [541, 74] on div "Scheduled" at bounding box center [532, 70] width 59 height 17
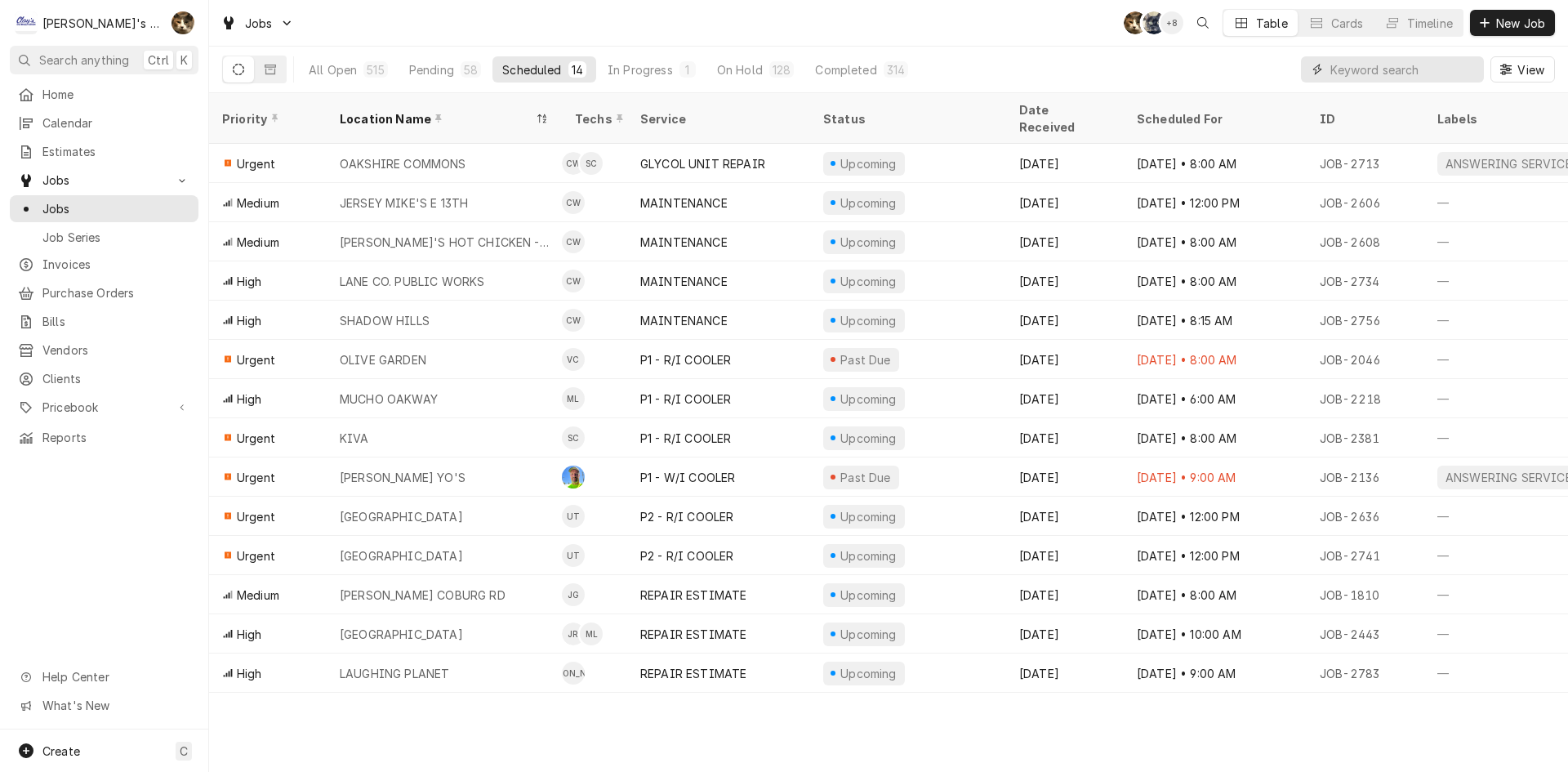
click at [1371, 76] on input "Dynamic Content Wrapper" at bounding box center [1403, 70] width 146 height 26
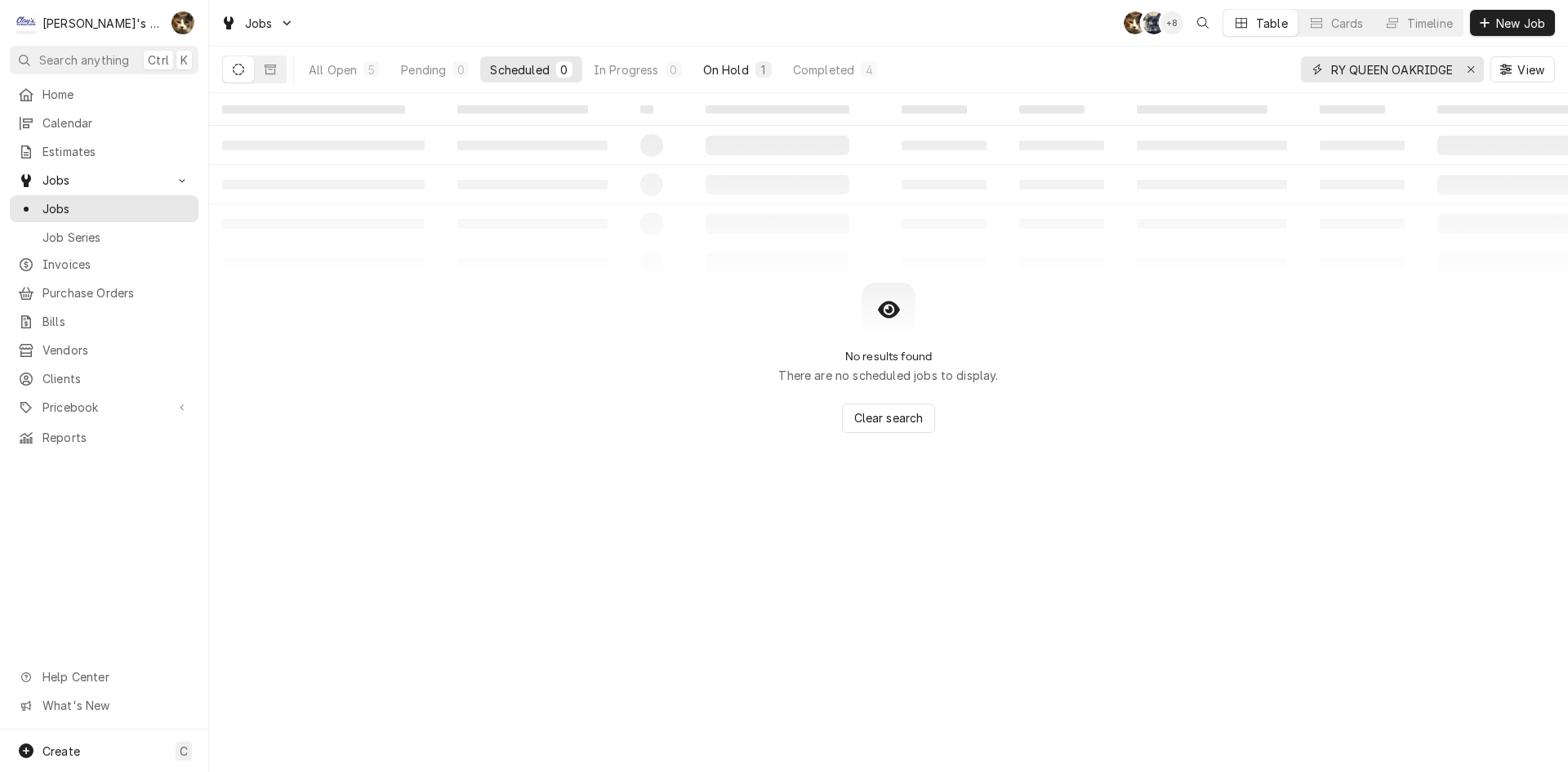
type input "DAIRY QUEEN OAKRIDGE"
click at [729, 81] on button "On Hold 1" at bounding box center [738, 70] width 88 height 26
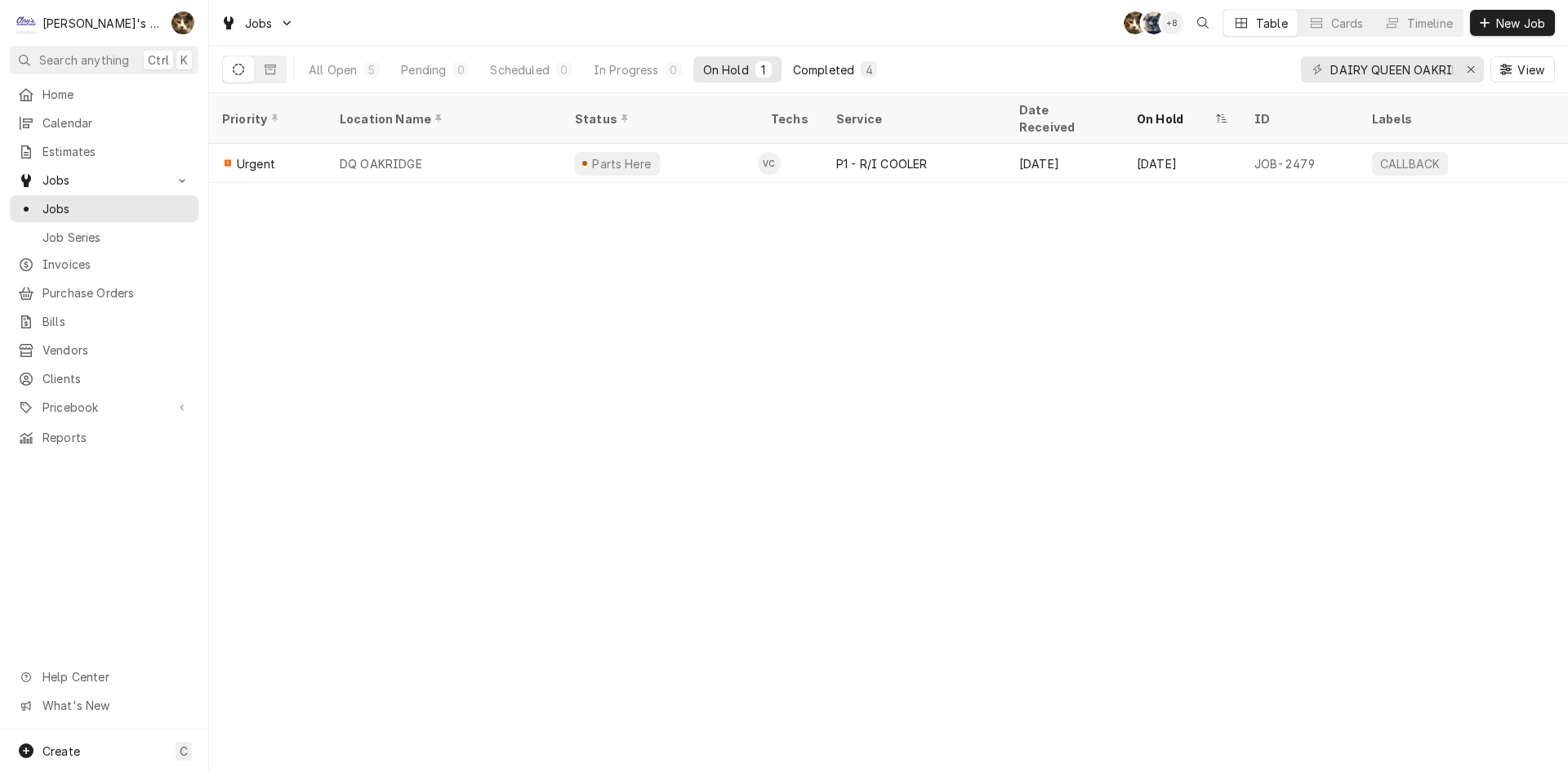
click at [806, 59] on button "Completed 4" at bounding box center [835, 70] width 104 height 26
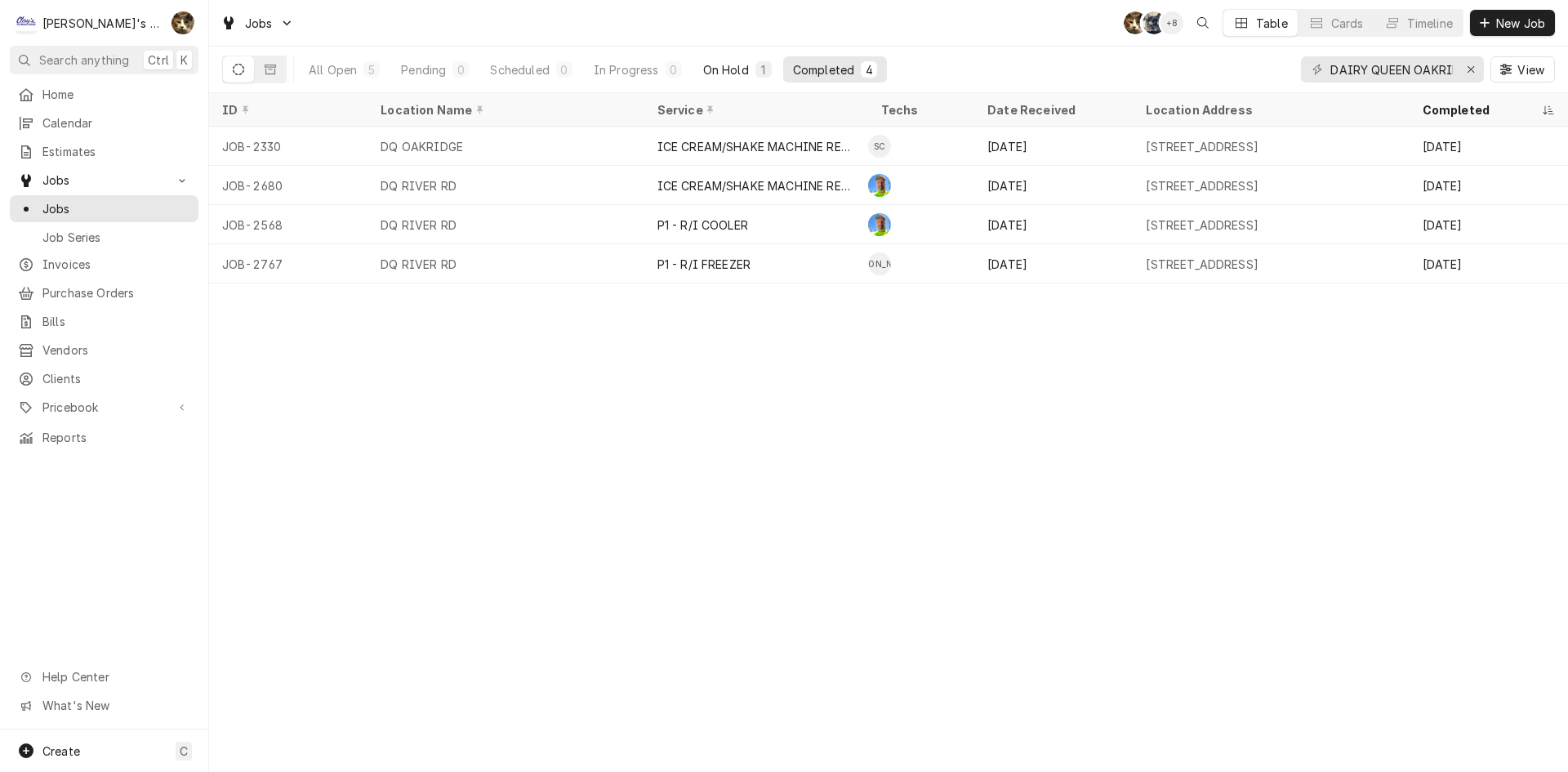
click at [765, 69] on div "1" at bounding box center [764, 70] width 10 height 17
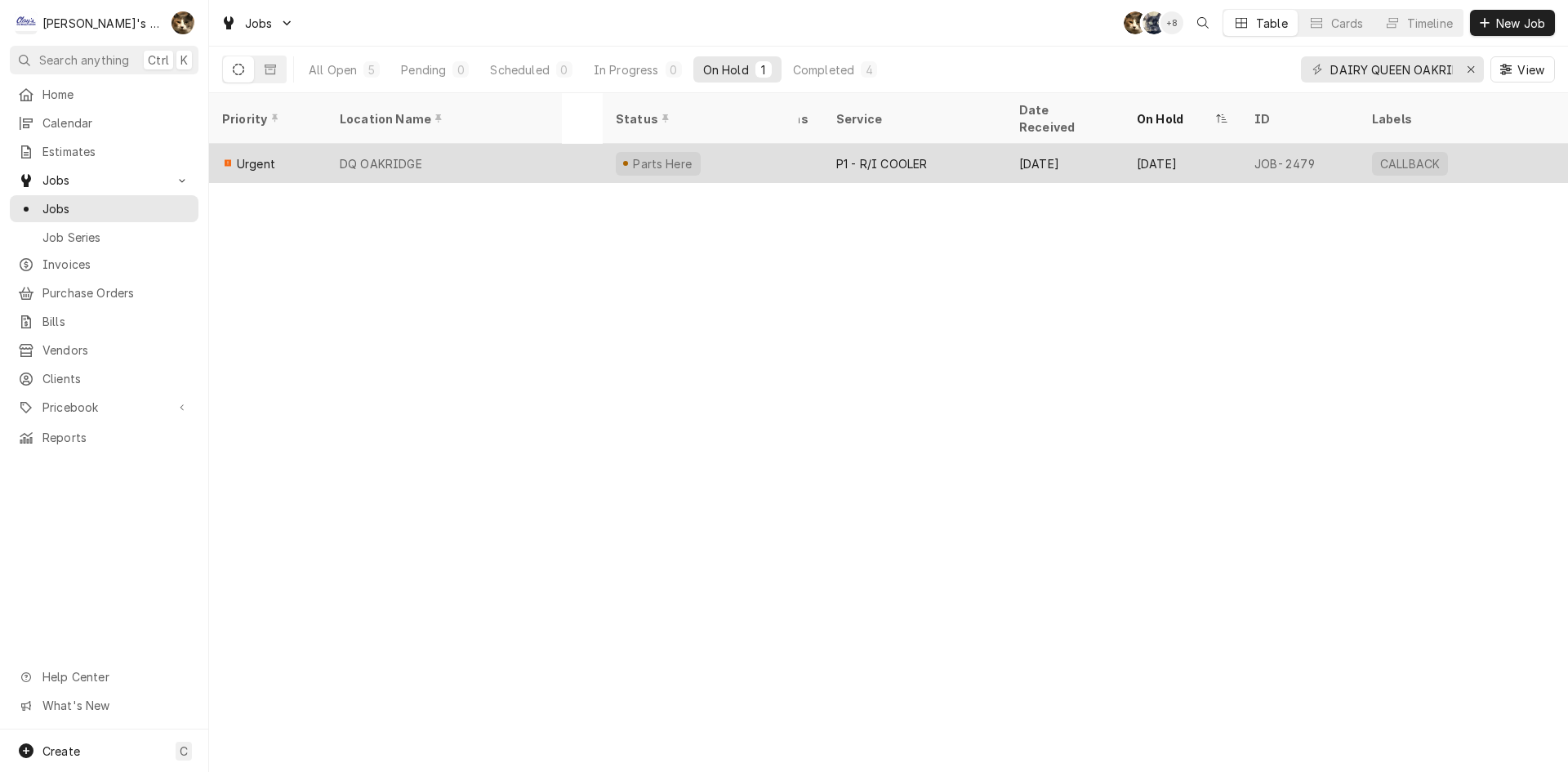
click at [519, 144] on div "DQ OAKRIDGE" at bounding box center [444, 164] width 236 height 39
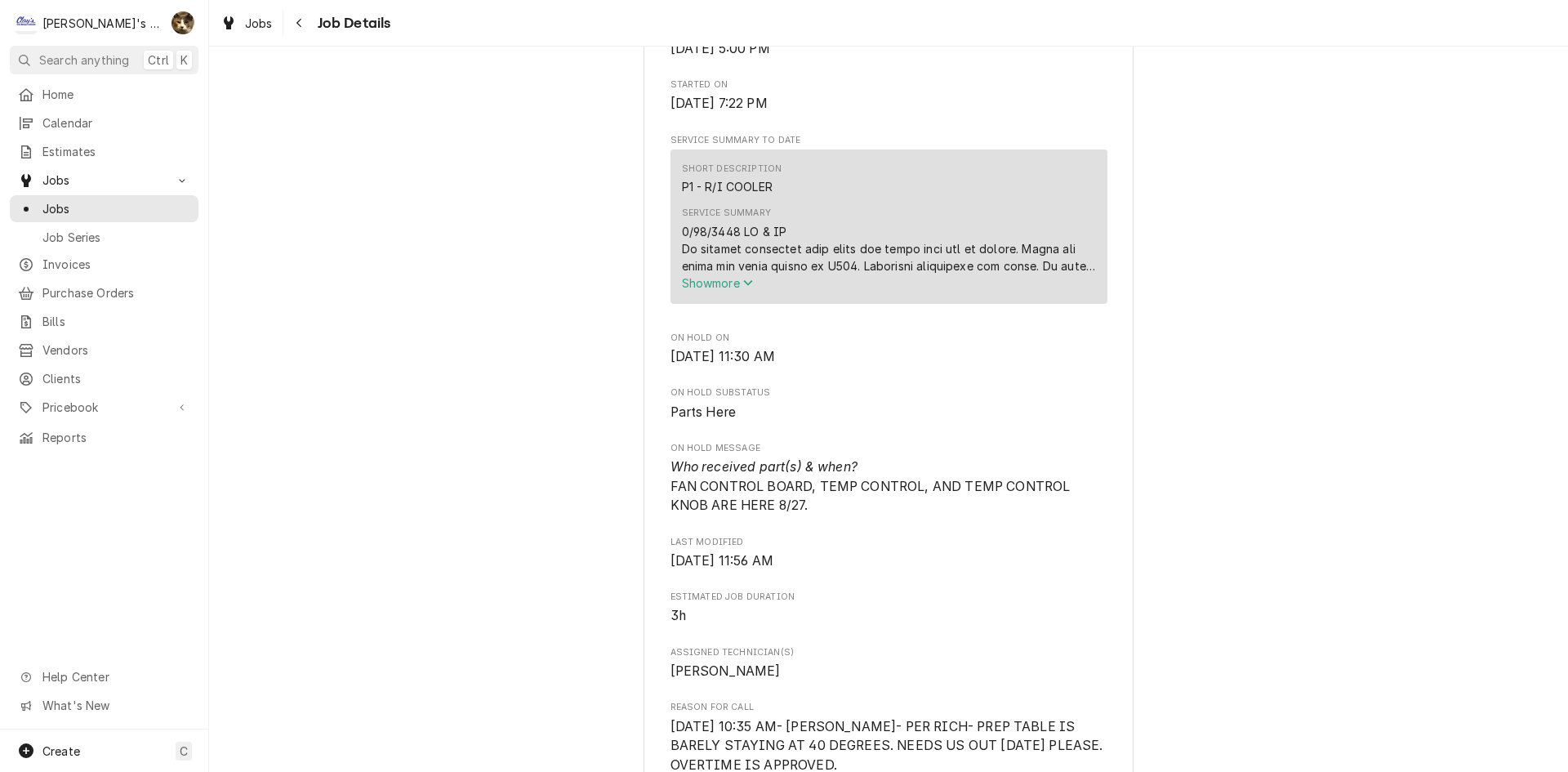
scroll to position [572, 0]
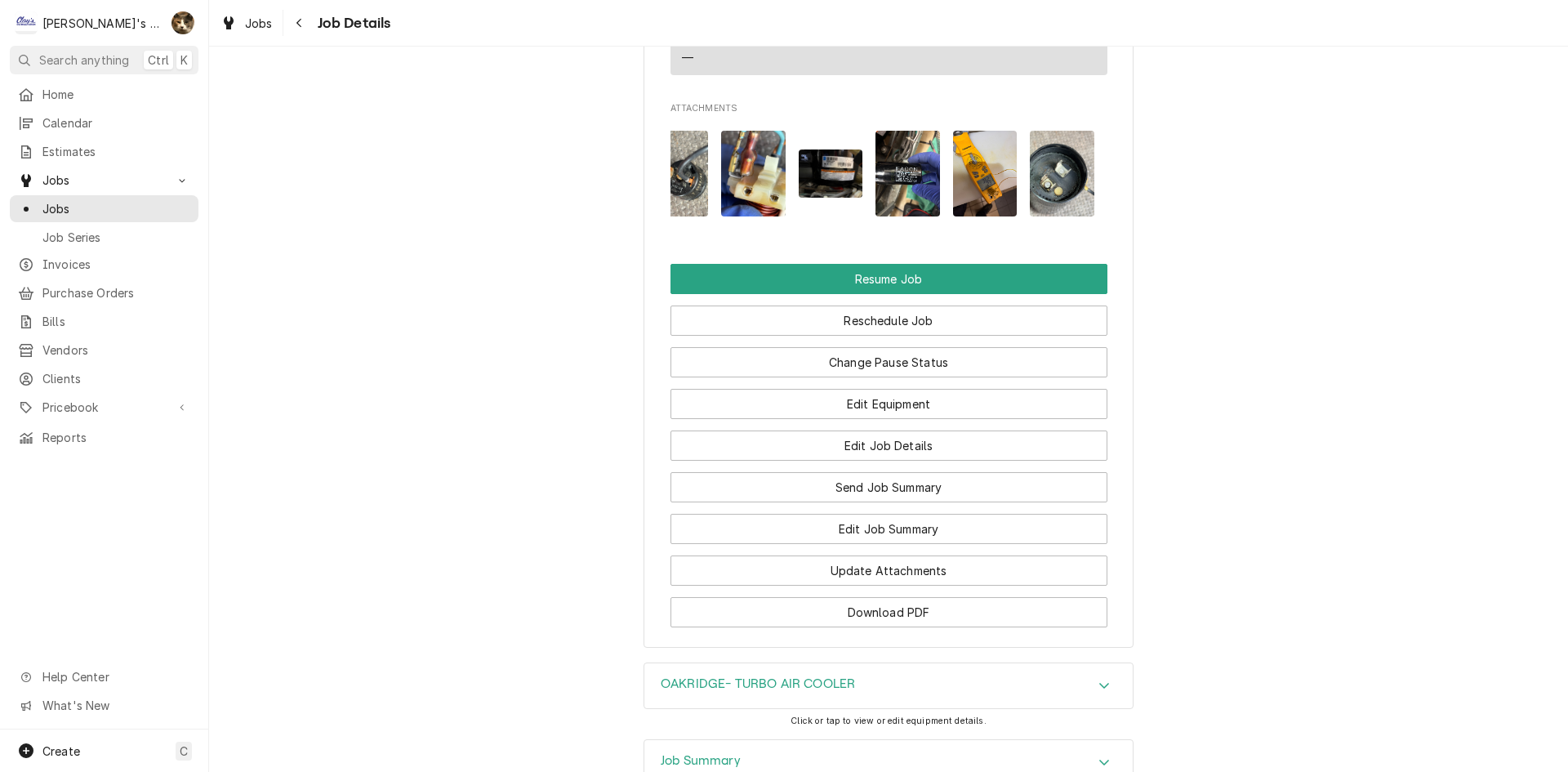
scroll to position [0, 0]
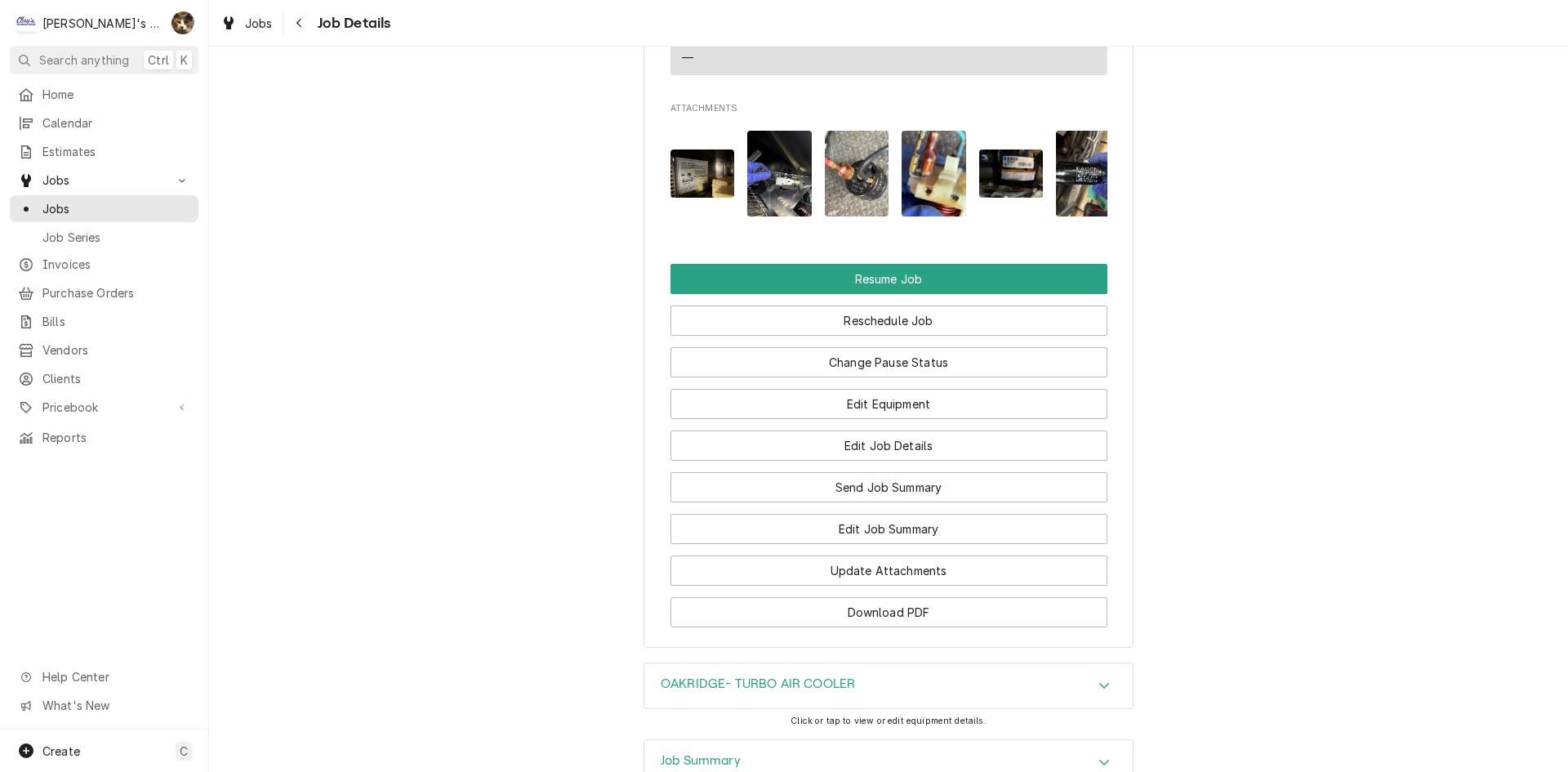
click at [708, 740] on div "Job Summary" at bounding box center [888, 763] width 488 height 46
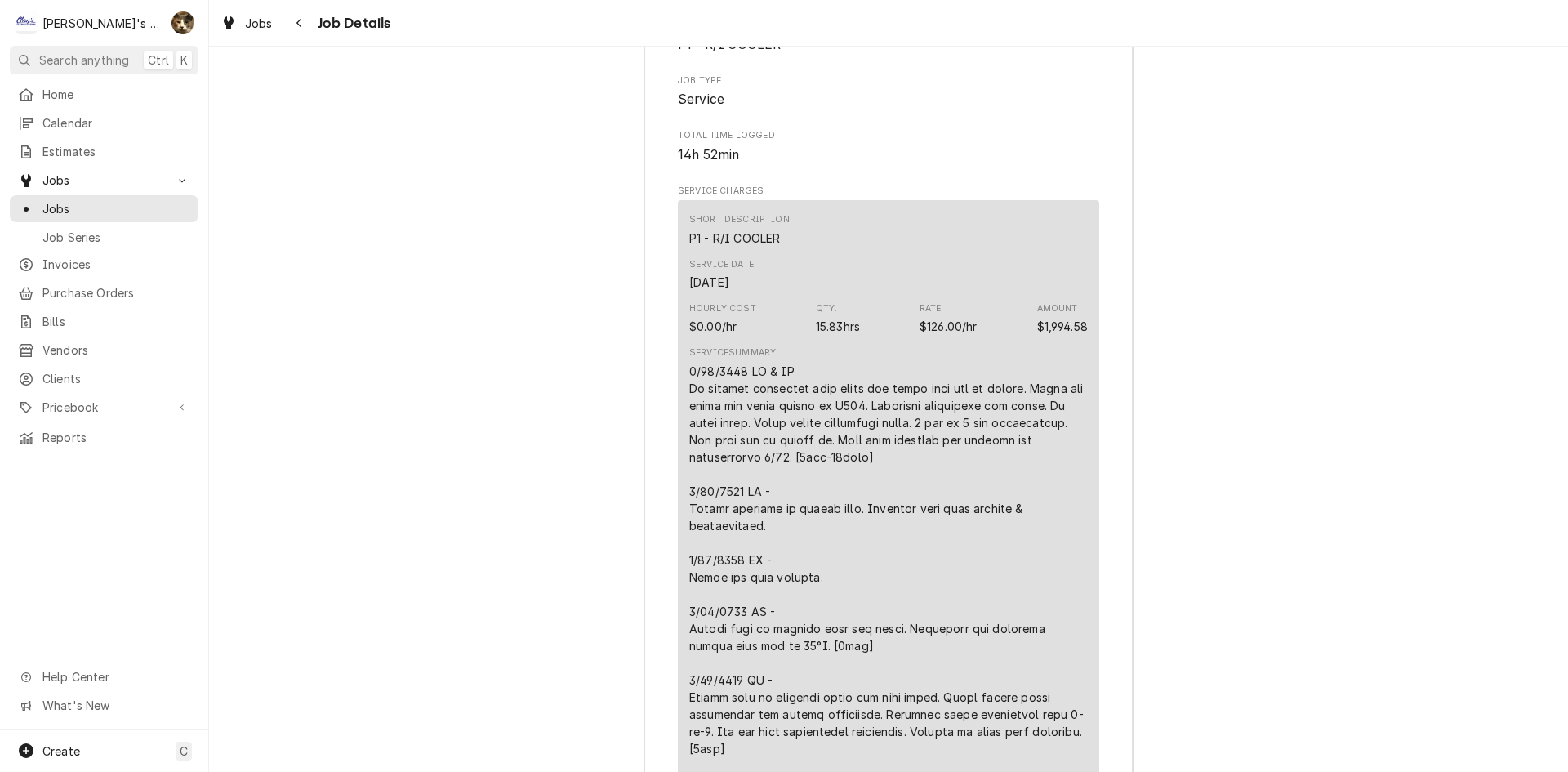
scroll to position [3184, 0]
